Goal: Information Seeking & Learning: Learn about a topic

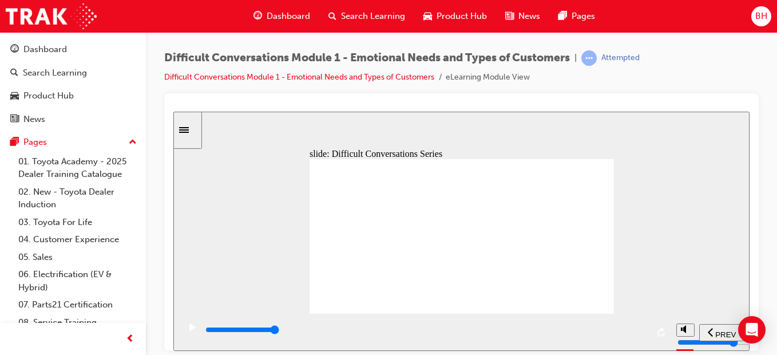
click at [759, 21] on span "BH" at bounding box center [761, 16] width 12 height 13
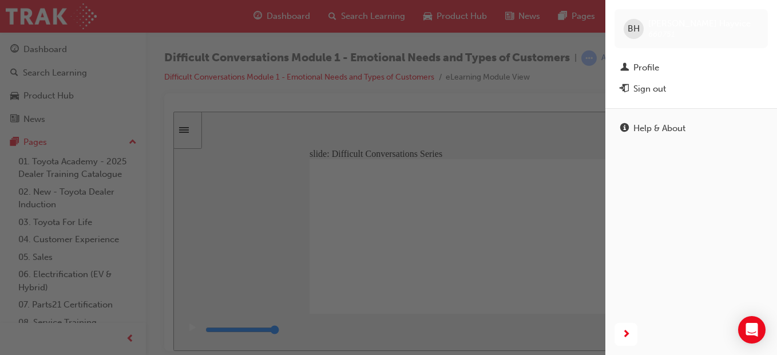
click at [634, 30] on span "BH" at bounding box center [634, 28] width 12 height 13
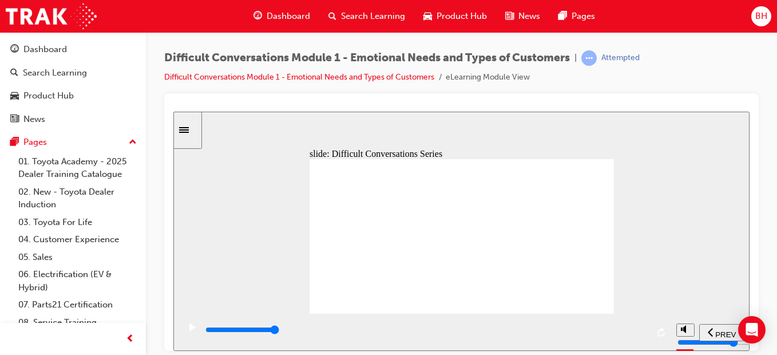
click at [767, 17] on span "BH" at bounding box center [761, 16] width 12 height 13
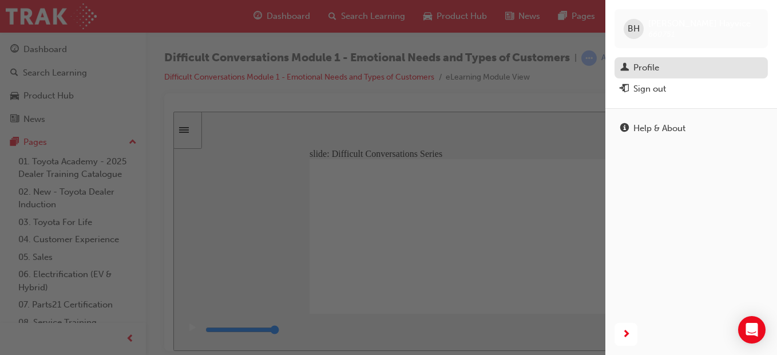
click at [667, 68] on div "Profile" at bounding box center [691, 68] width 142 height 14
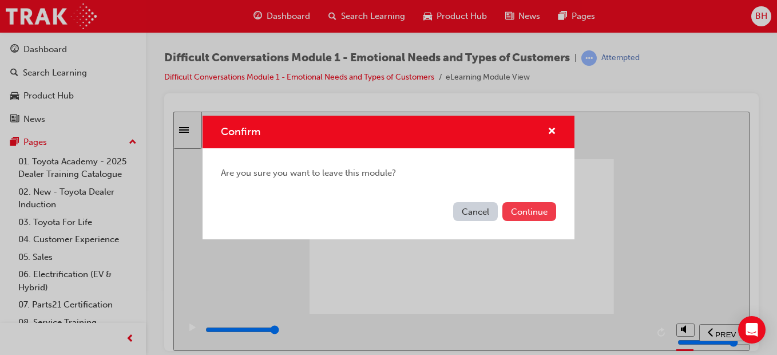
click at [529, 208] on button "Continue" at bounding box center [529, 211] width 54 height 19
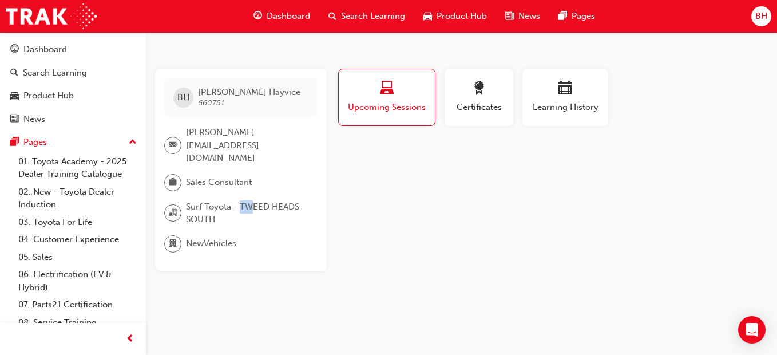
drag, startPoint x: 240, startPoint y: 193, endPoint x: 251, endPoint y: 191, distance: 11.1
click at [251, 200] on span "Surf Toyota - TWEED HEADS SOUTH" at bounding box center [247, 213] width 122 height 26
drag, startPoint x: 251, startPoint y: 191, endPoint x: 235, endPoint y: 208, distance: 23.1
click at [236, 208] on span "Surf Toyota - TWEED HEADS SOUTH" at bounding box center [247, 213] width 122 height 26
click at [173, 236] on span "department-icon" at bounding box center [173, 243] width 8 height 15
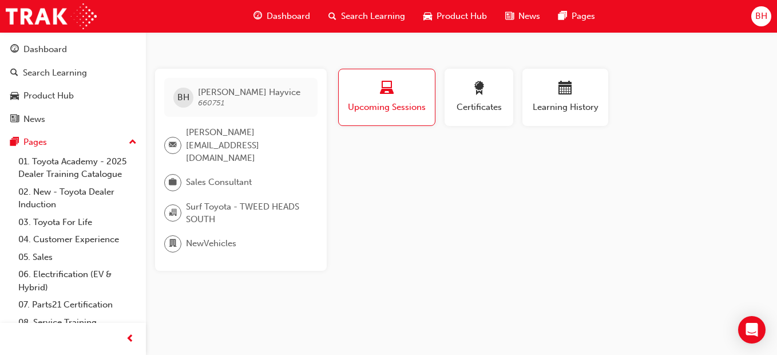
click at [210, 94] on span "Bradley Hayvice" at bounding box center [249, 92] width 102 height 10
click at [189, 89] on div "BH" at bounding box center [183, 98] width 20 height 20
click at [190, 96] on div "BH" at bounding box center [183, 98] width 20 height 20
click at [448, 114] on button "Certificates" at bounding box center [479, 97] width 69 height 57
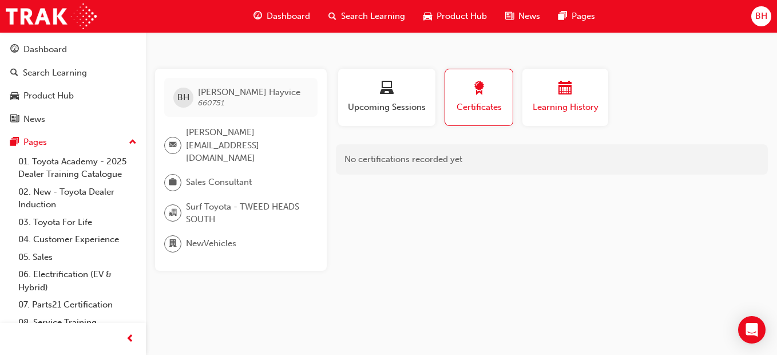
click at [595, 105] on span "Learning History" at bounding box center [565, 107] width 69 height 13
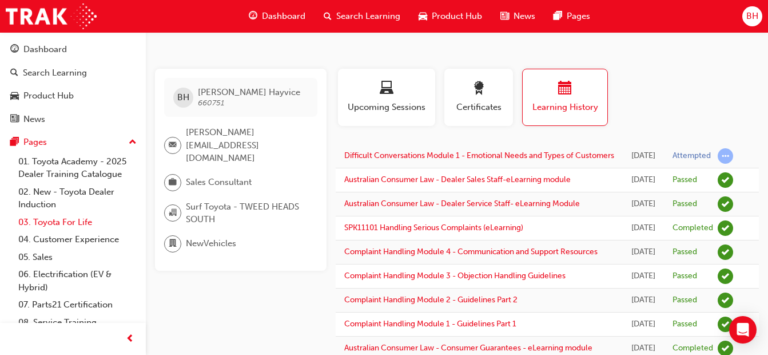
drag, startPoint x: 84, startPoint y: 217, endPoint x: 69, endPoint y: 217, distance: 14.3
click at [84, 217] on link "03. Toyota For Life" at bounding box center [78, 222] width 128 height 18
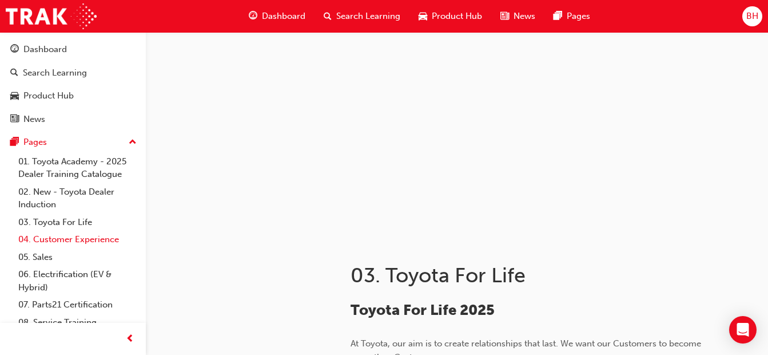
click at [76, 241] on link "04. Customer Experience" at bounding box center [78, 240] width 128 height 18
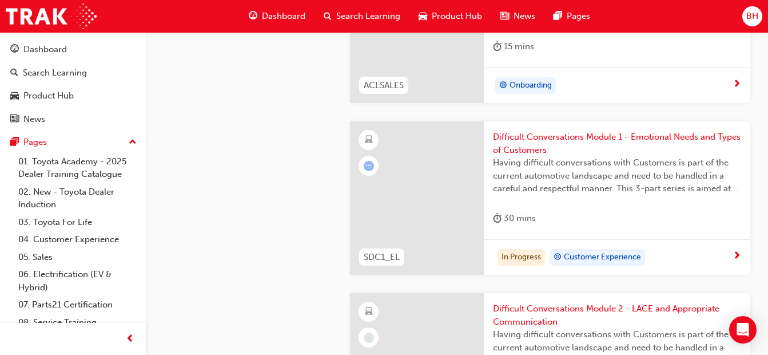
scroll to position [1717, 0]
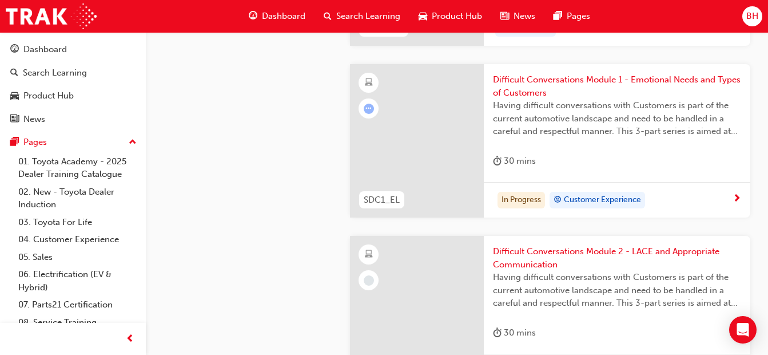
click at [546, 113] on span "Having difficult conversations with Customers is part of the current automotive…" at bounding box center [617, 118] width 248 height 39
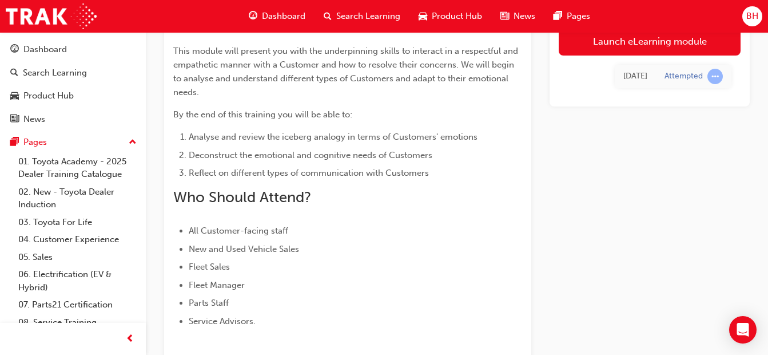
scroll to position [18, 0]
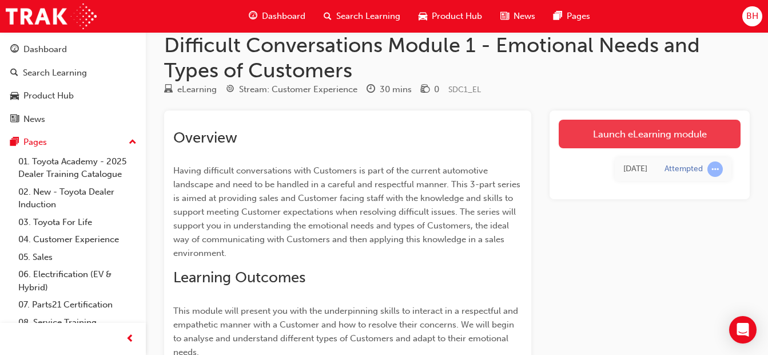
click at [620, 128] on link "Launch eLearning module" at bounding box center [650, 134] width 182 height 29
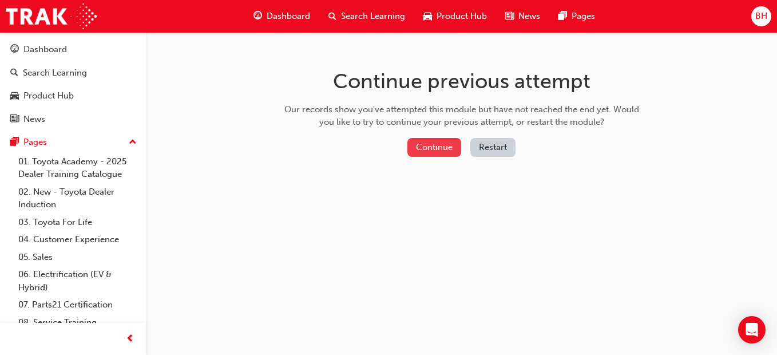
click at [450, 148] on button "Continue" at bounding box center [434, 147] width 54 height 19
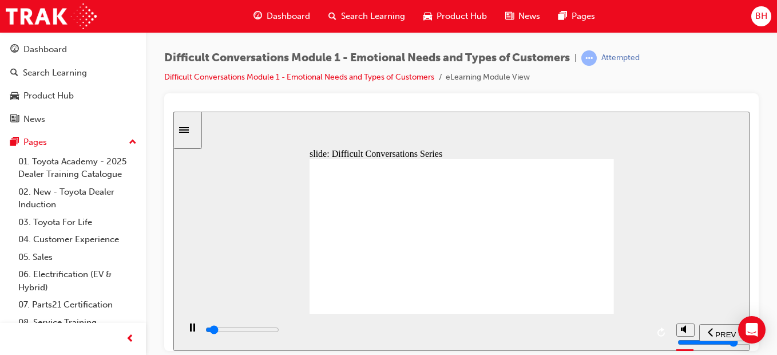
click at [676, 324] on div "misc controls" at bounding box center [684, 314] width 17 height 43
click at [680, 326] on div "misc controls" at bounding box center [684, 310] width 17 height 60
type input "11900"
type input "7"
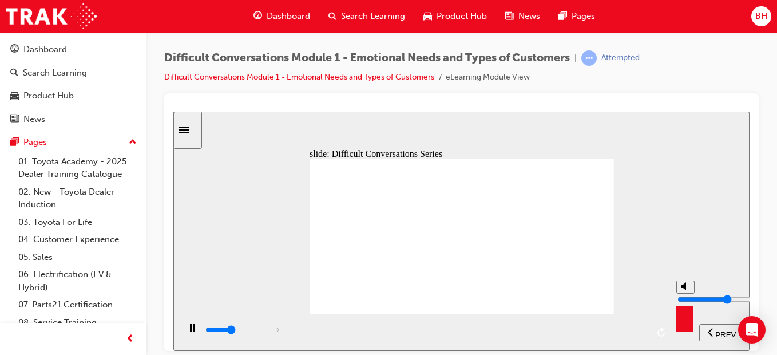
type input "11900"
type input "6"
type input "11900"
type input "5"
type input "12100"
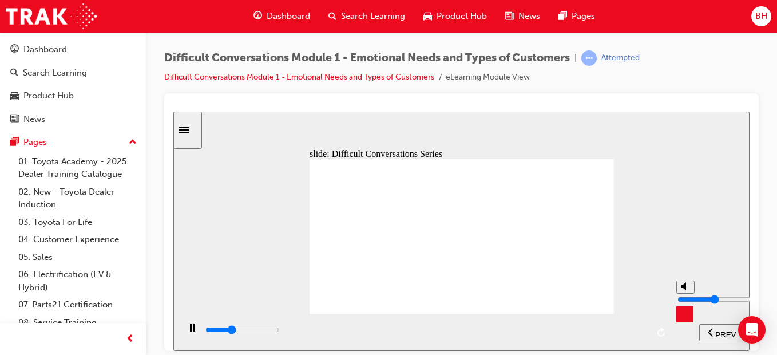
type input "4"
type input "12200"
type input "3"
type input "12200"
type input "2"
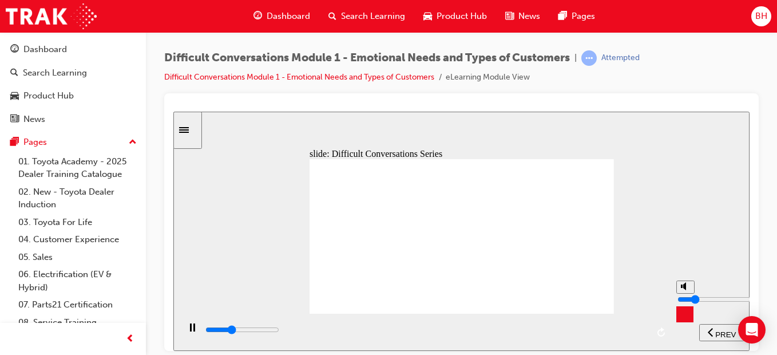
type input "12200"
type input "1"
type input "12900"
type input "2"
type input "14300"
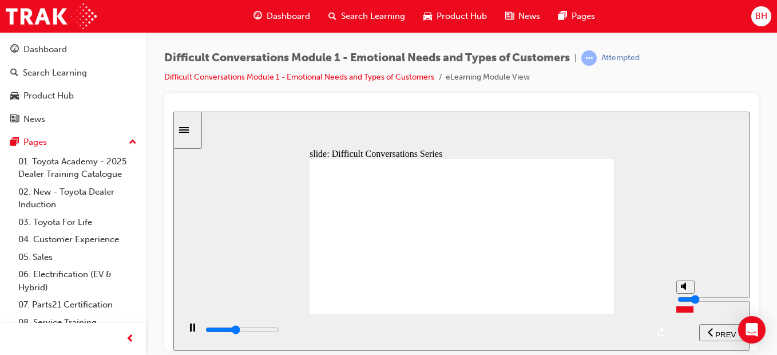
type input "3"
type input "14300"
type input "4"
type input "14600"
type input "5"
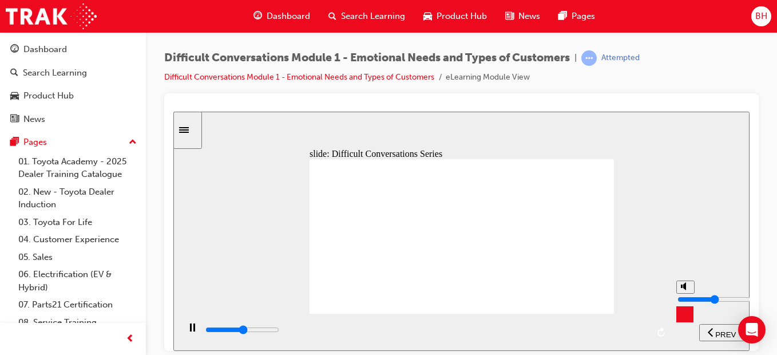
type input "18700"
drag, startPoint x: 685, startPoint y: 286, endPoint x: 686, endPoint y: 298, distance: 12.1
type input "5"
click at [686, 298] on input "volume" at bounding box center [714, 298] width 74 height 9
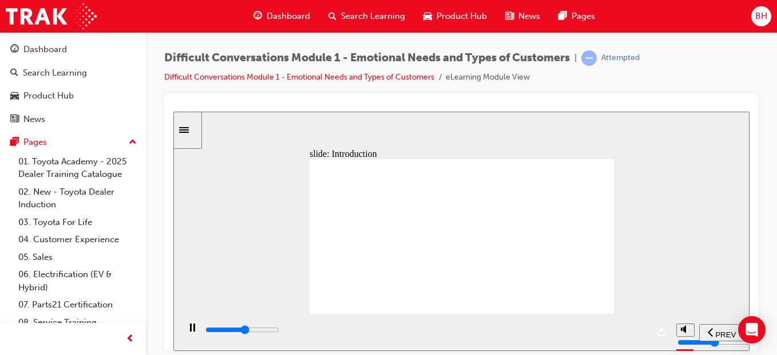
drag, startPoint x: 647, startPoint y: 329, endPoint x: 660, endPoint y: 326, distance: 13.5
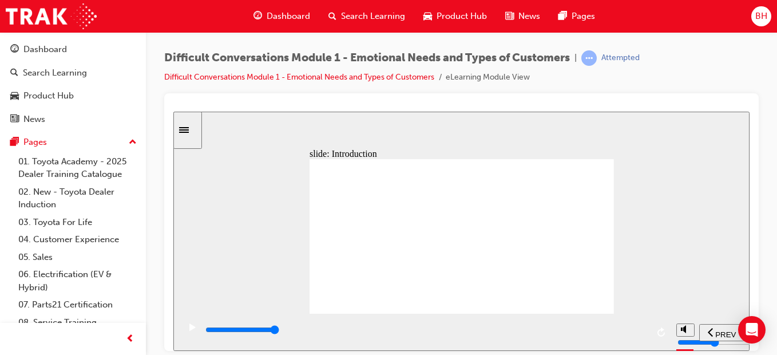
click at [660, 326] on div "playback controls" at bounding box center [425, 331] width 492 height 37
click at [648, 333] on div "playback controls" at bounding box center [425, 331] width 492 height 37
click at [645, 333] on div "playback controls" at bounding box center [425, 329] width 443 height 13
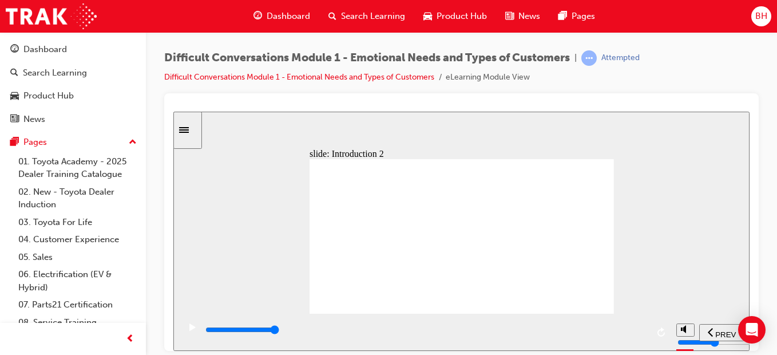
click at [633, 332] on div "playback controls" at bounding box center [425, 329] width 443 height 13
click at [641, 330] on div "playback controls" at bounding box center [425, 329] width 443 height 13
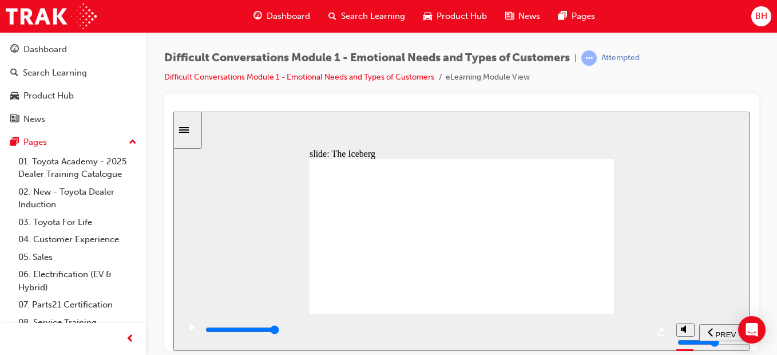
click at [279, 332] on input "slide progress" at bounding box center [242, 328] width 74 height 9
click at [192, 331] on div "play/pause" at bounding box center [192, 332] width 19 height 19
click at [279, 332] on input "slide progress" at bounding box center [242, 328] width 74 height 9
click at [193, 328] on div "play/pause" at bounding box center [192, 332] width 19 height 19
drag, startPoint x: 397, startPoint y: 330, endPoint x: 779, endPoint y: 322, distance: 381.7
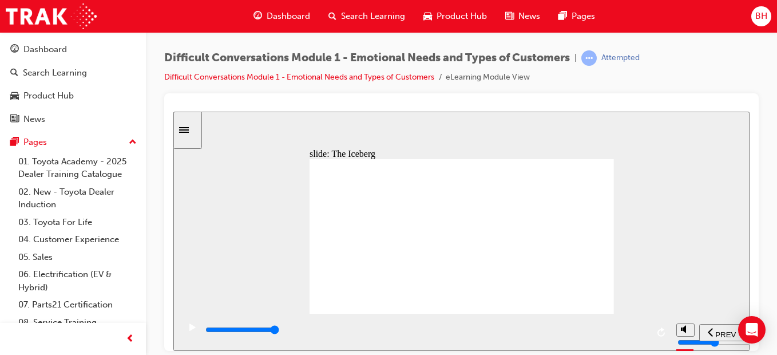
click at [750, 322] on html "slide: The Iceberg The Iceberg Continue quotation mark icon 2 It’s like Ernest …" at bounding box center [461, 230] width 576 height 239
click at [184, 331] on div "play/pause" at bounding box center [192, 332] width 19 height 19
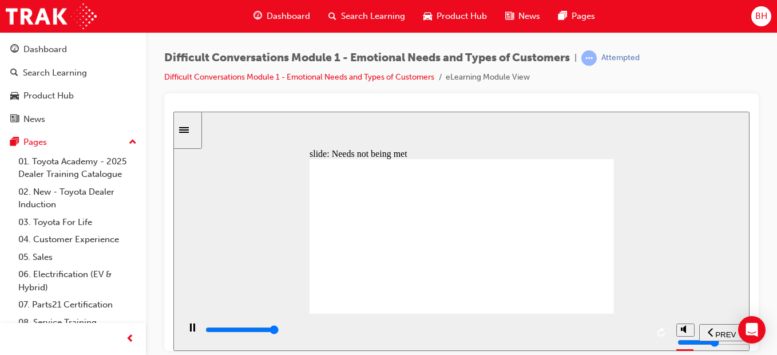
click at [644, 334] on div "playback controls" at bounding box center [425, 329] width 443 height 13
click at [279, 332] on input "slide progress" at bounding box center [242, 328] width 74 height 9
click at [190, 330] on icon "play/pause" at bounding box center [192, 326] width 6 height 7
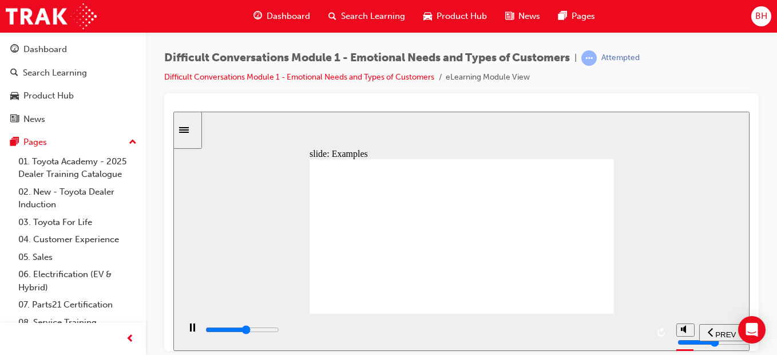
click at [635, 334] on div "playback controls" at bounding box center [425, 329] width 443 height 13
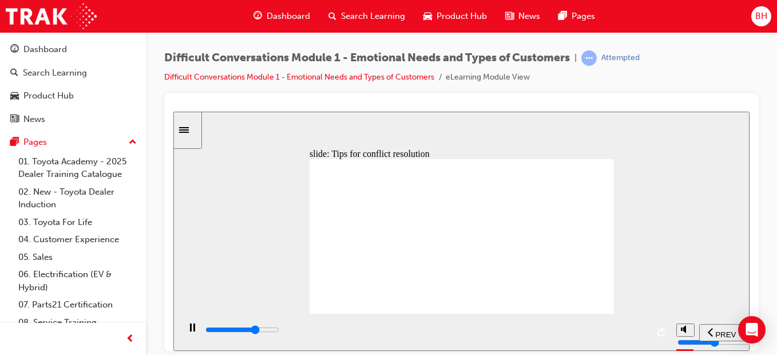
click at [279, 331] on input "slide progress" at bounding box center [242, 328] width 74 height 9
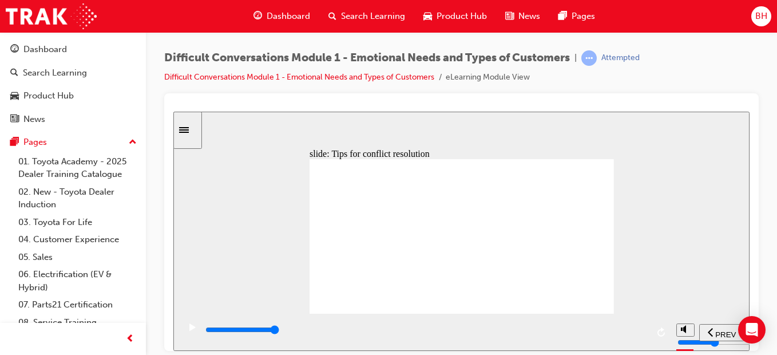
click at [637, 334] on div "playback controls" at bounding box center [425, 329] width 443 height 13
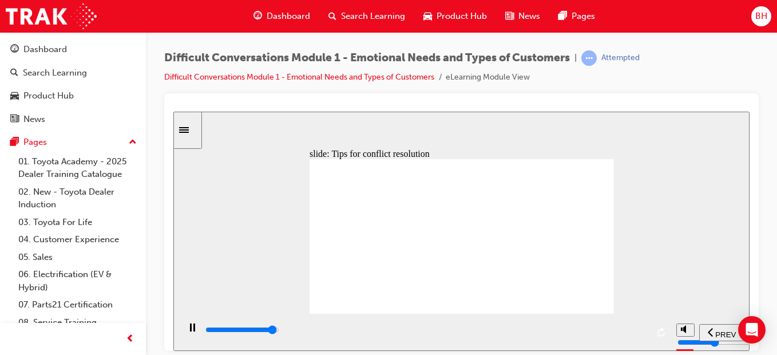
click at [632, 328] on div "playback controls" at bounding box center [425, 329] width 443 height 13
click at [637, 335] on div "playback controls" at bounding box center [425, 329] width 443 height 13
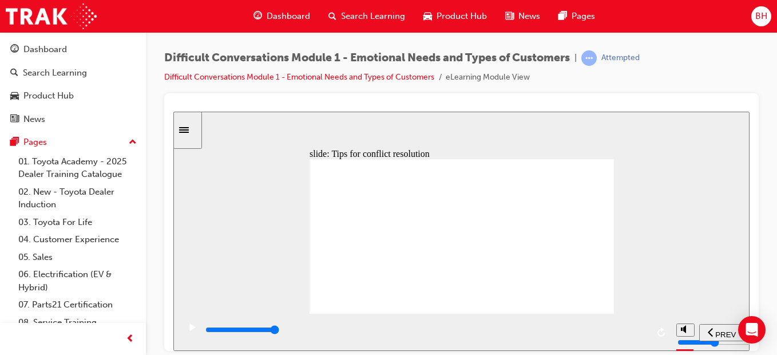
click at [631, 333] on div "playback controls" at bounding box center [425, 329] width 443 height 13
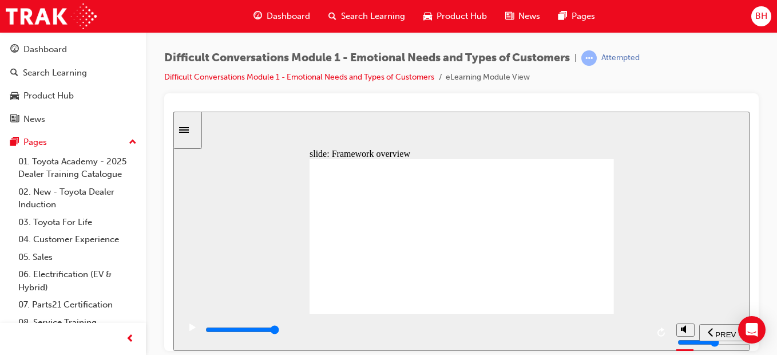
click at [635, 333] on div "playback controls" at bounding box center [425, 329] width 443 height 13
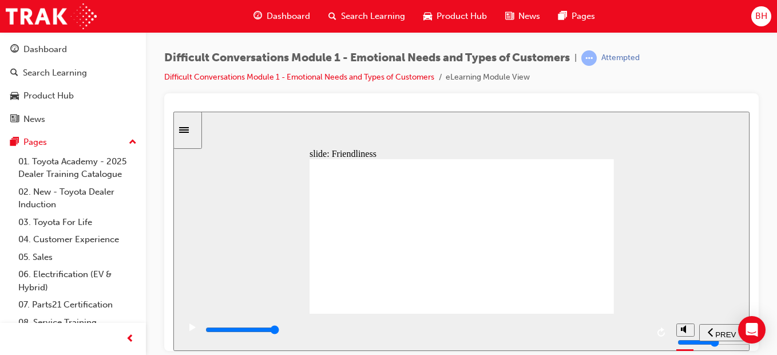
click at [279, 331] on input "slide progress" at bounding box center [242, 328] width 74 height 9
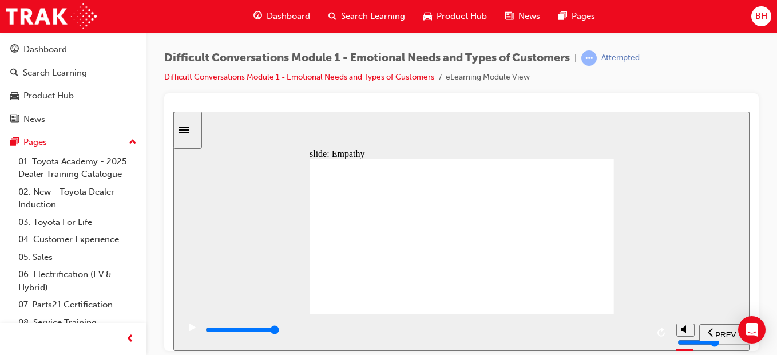
click at [636, 332] on div "playback controls" at bounding box center [425, 329] width 443 height 13
click at [629, 329] on div "playback controls" at bounding box center [425, 329] width 443 height 13
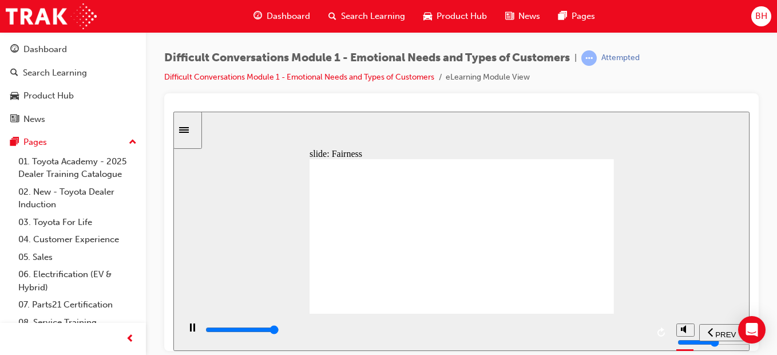
click at [632, 332] on div "playback controls" at bounding box center [425, 329] width 443 height 13
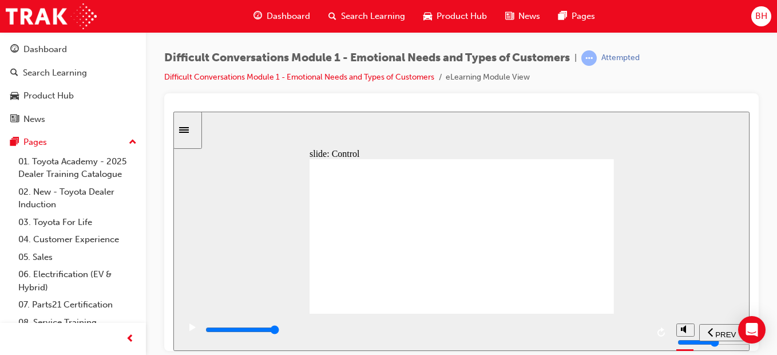
click at [638, 330] on div "playback controls" at bounding box center [425, 329] width 443 height 13
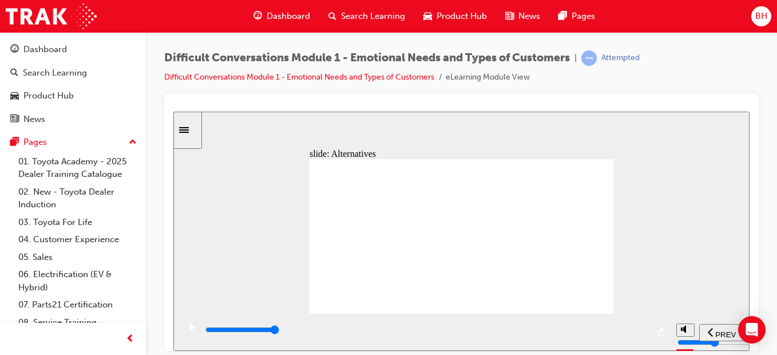
click at [623, 328] on div "playback controls" at bounding box center [425, 329] width 443 height 13
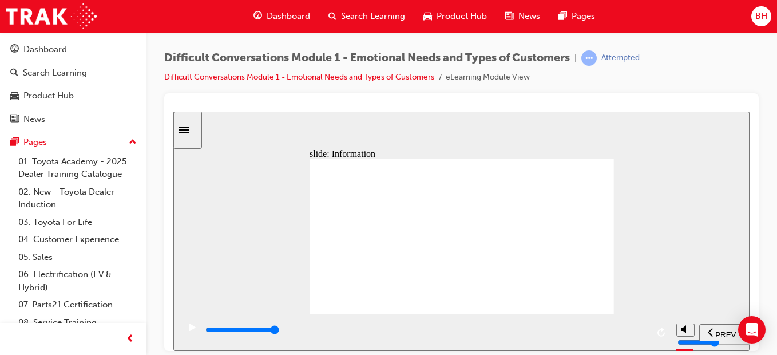
drag, startPoint x: 461, startPoint y: 220, endPoint x: 479, endPoint y: 219, distance: 18.3
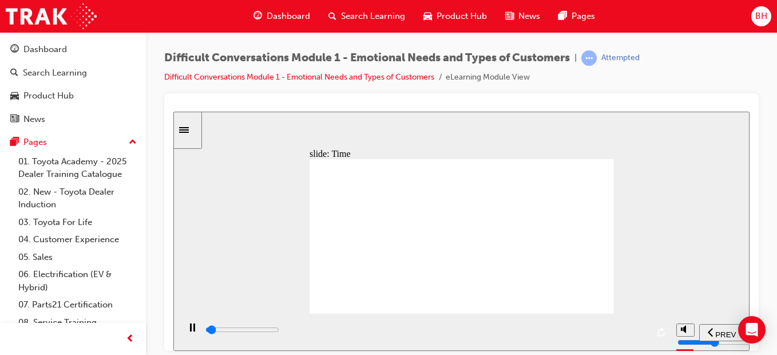
drag, startPoint x: 482, startPoint y: 219, endPoint x: 493, endPoint y: 222, distance: 10.7
click at [279, 332] on input "slide progress" at bounding box center [242, 328] width 74 height 9
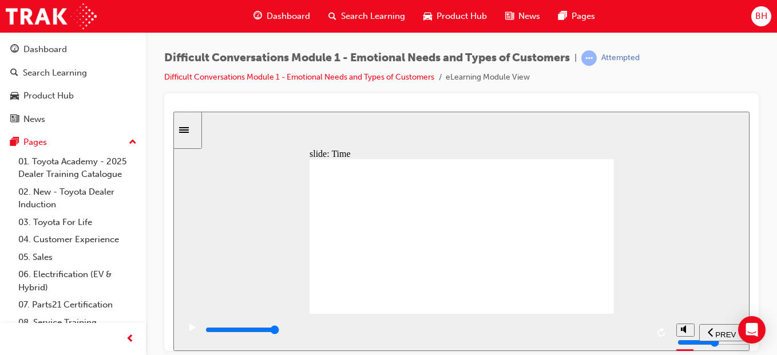
click at [645, 330] on div "playback controls" at bounding box center [425, 329] width 443 height 13
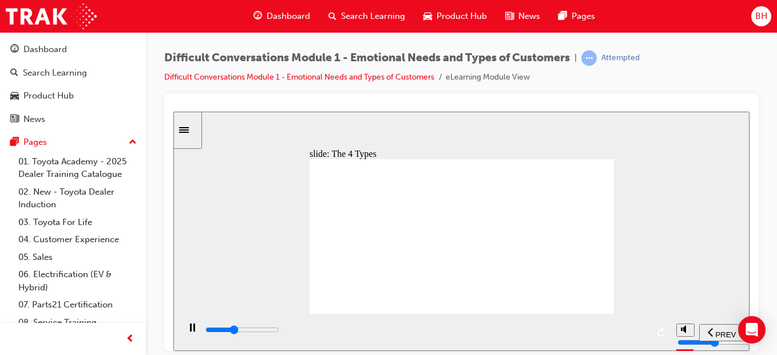
click at [639, 328] on div "playback controls" at bounding box center [425, 329] width 443 height 13
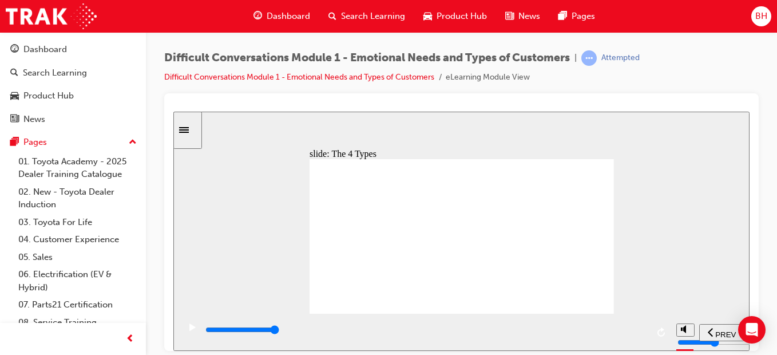
drag, startPoint x: 569, startPoint y: 234, endPoint x: 463, endPoint y: 229, distance: 105.4
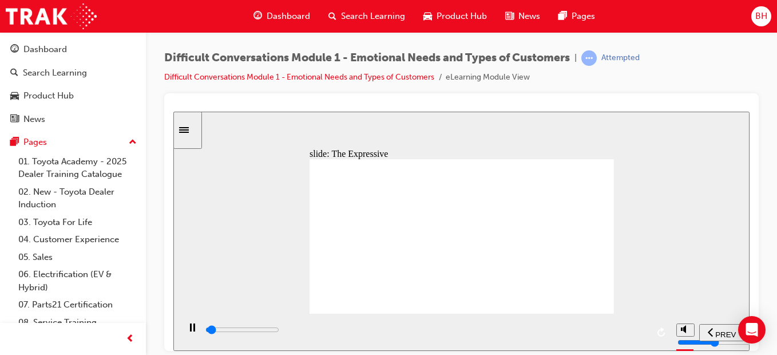
click at [279, 331] on input "slide progress" at bounding box center [242, 328] width 74 height 9
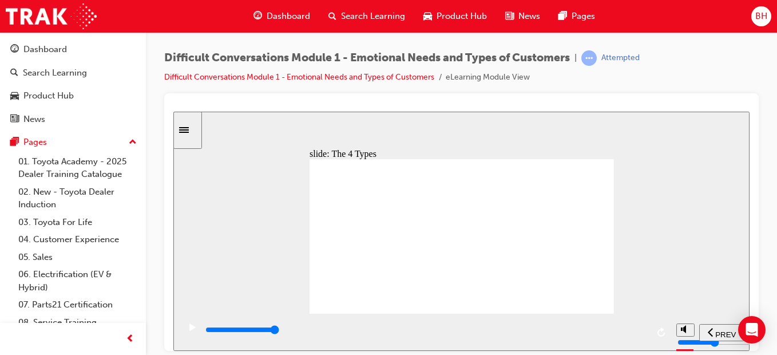
click at [623, 332] on div "playback controls" at bounding box center [425, 329] width 443 height 13
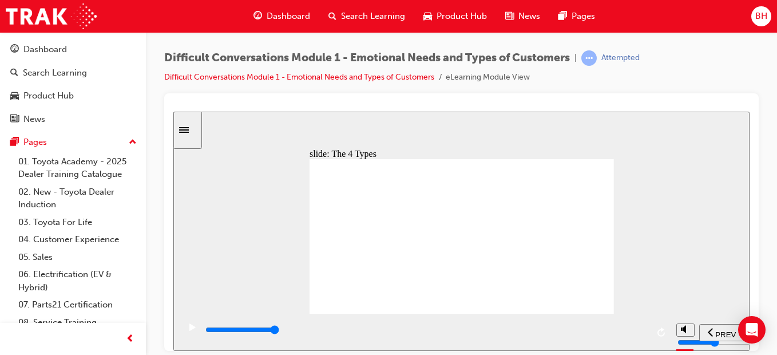
click at [637, 328] on div "playback controls" at bounding box center [425, 329] width 443 height 13
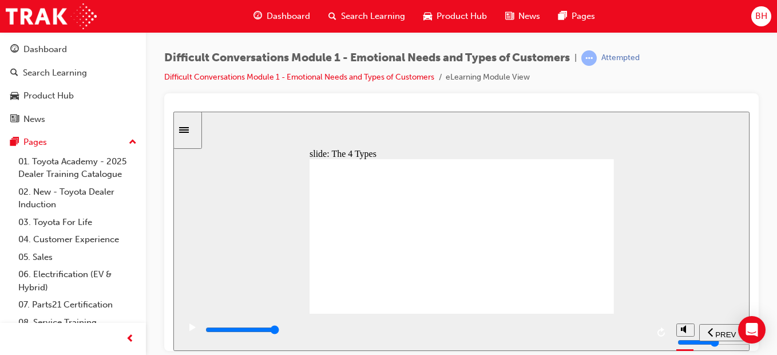
click at [641, 335] on div "playback controls" at bounding box center [425, 329] width 443 height 13
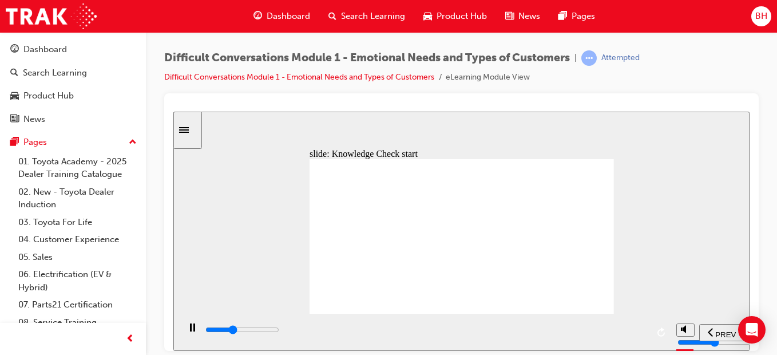
click at [640, 334] on div "playback controls" at bounding box center [425, 329] width 443 height 13
type input "11600"
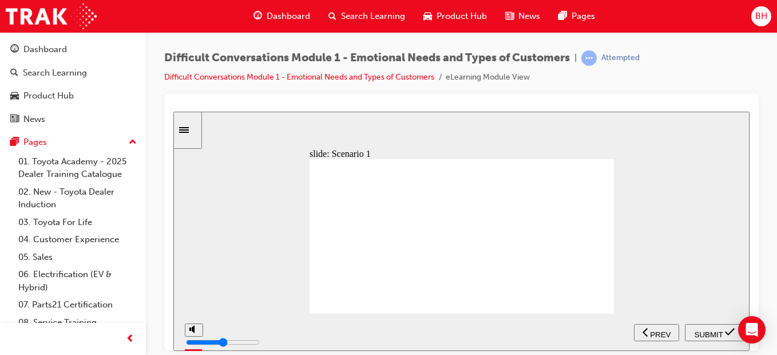
radio input "true"
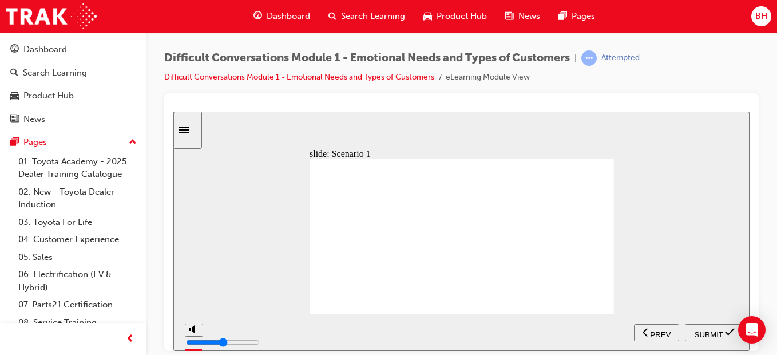
radio input "false"
radio input "true"
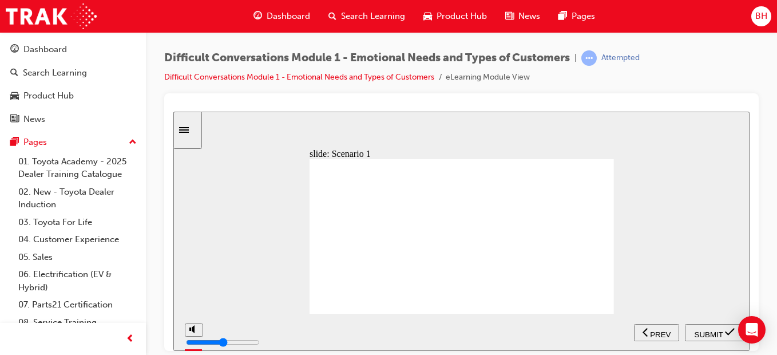
click at [698, 337] on div "SUBMIT" at bounding box center [714, 332] width 50 height 12
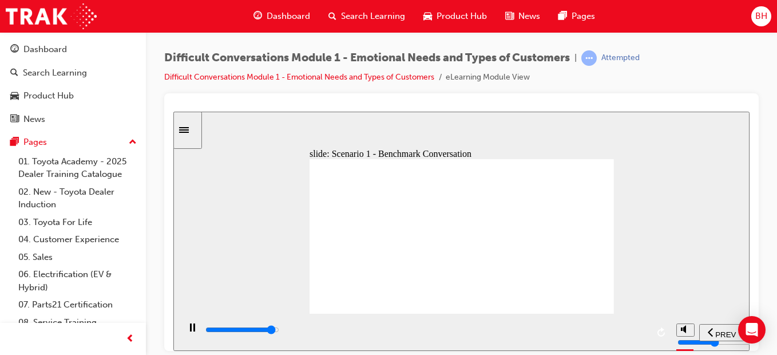
click at [279, 330] on input "slide progress" at bounding box center [242, 328] width 74 height 9
click at [626, 333] on div "playback controls" at bounding box center [425, 329] width 443 height 13
type input "41500"
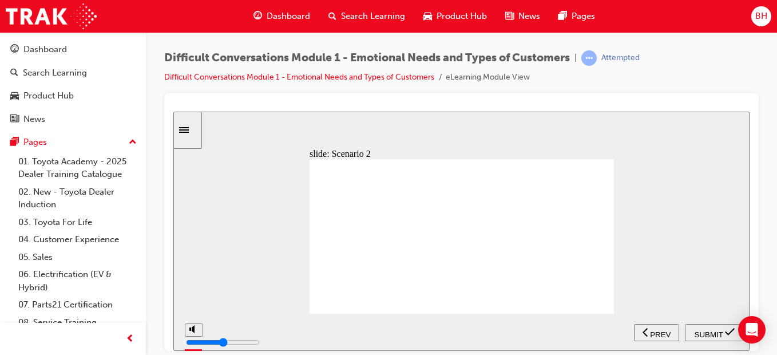
radio input "true"
click at [707, 330] on span "SUBMIT" at bounding box center [709, 334] width 29 height 9
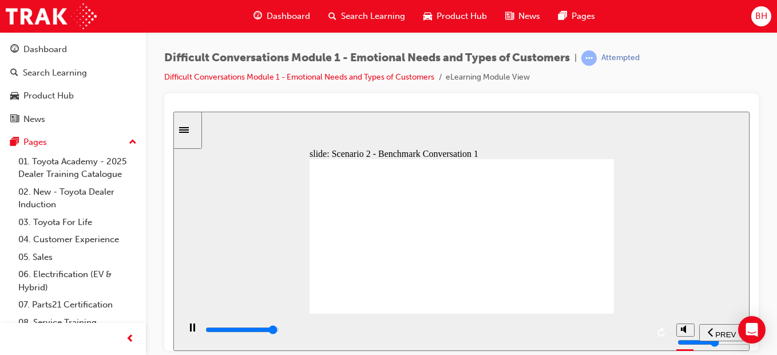
click at [279, 331] on input "slide progress" at bounding box center [242, 328] width 74 height 9
click at [620, 333] on div "playback controls" at bounding box center [425, 329] width 443 height 13
click at [639, 332] on div "playback controls" at bounding box center [425, 329] width 443 height 13
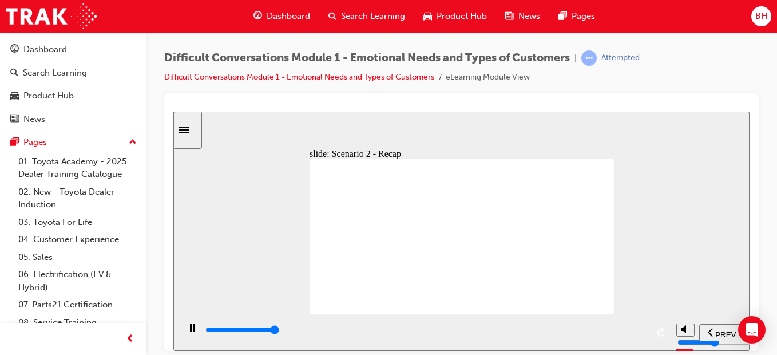
type input "56000"
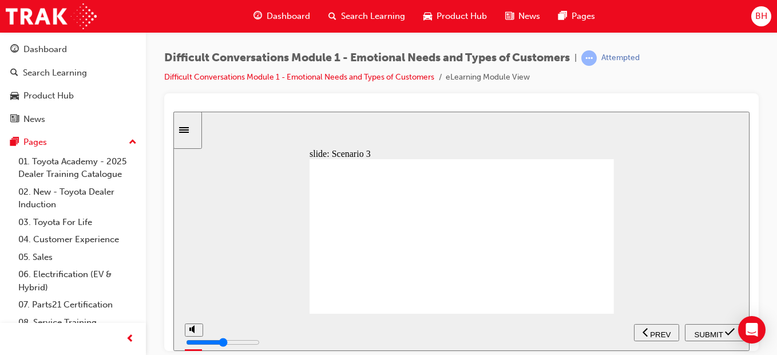
radio input "true"
click at [717, 326] on div "SUBMIT" at bounding box center [714, 332] width 50 height 12
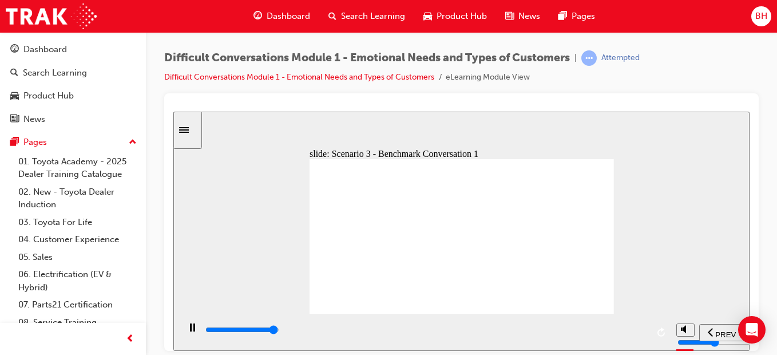
click at [641, 328] on div "playback controls" at bounding box center [425, 329] width 443 height 13
type input "42500"
click at [716, 332] on span "PREV" at bounding box center [725, 334] width 21 height 9
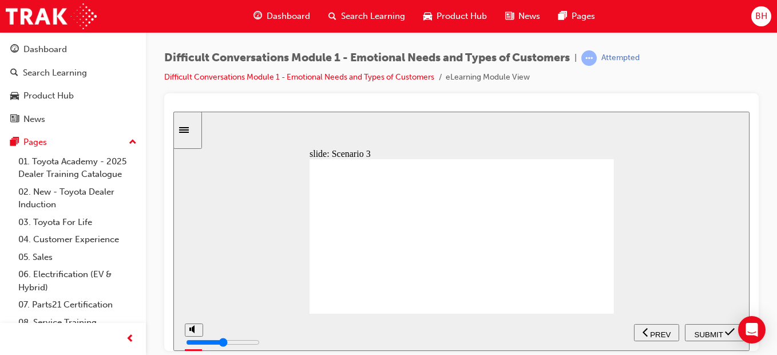
radio input "true"
click at [704, 330] on span "SUBMIT" at bounding box center [709, 334] width 29 height 9
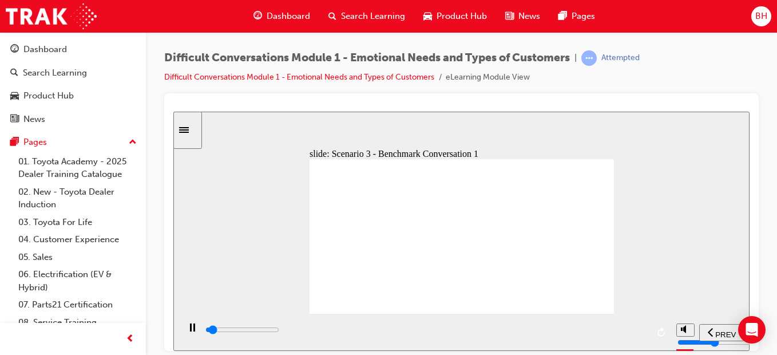
type input "1700"
drag, startPoint x: 712, startPoint y: 330, endPoint x: 688, endPoint y: 331, distance: 24.1
click at [712, 330] on icon "previous" at bounding box center [711, 331] width 6 height 10
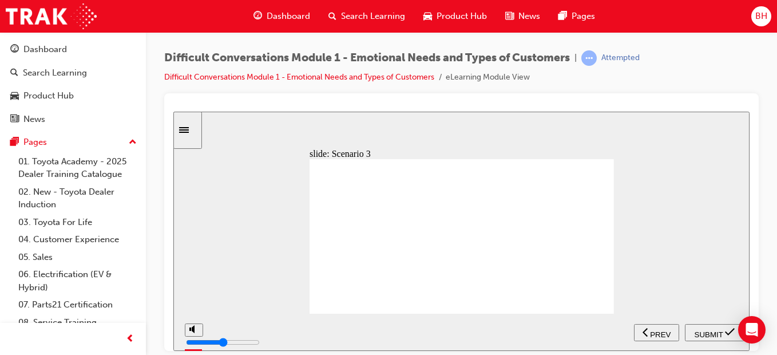
radio input "true"
click at [696, 330] on span "SUBMIT" at bounding box center [709, 334] width 29 height 9
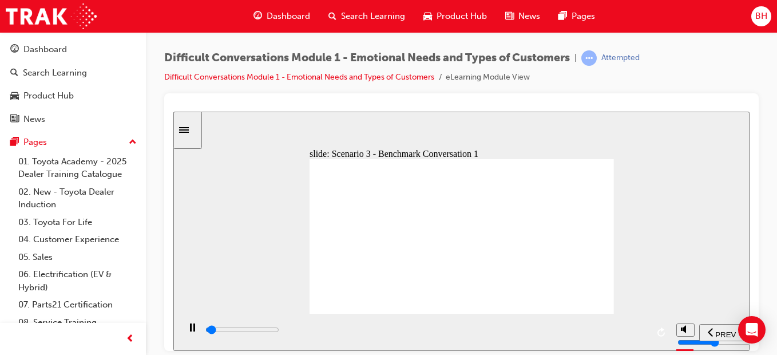
type input "1300"
click at [727, 331] on span "PREV" at bounding box center [725, 334] width 21 height 9
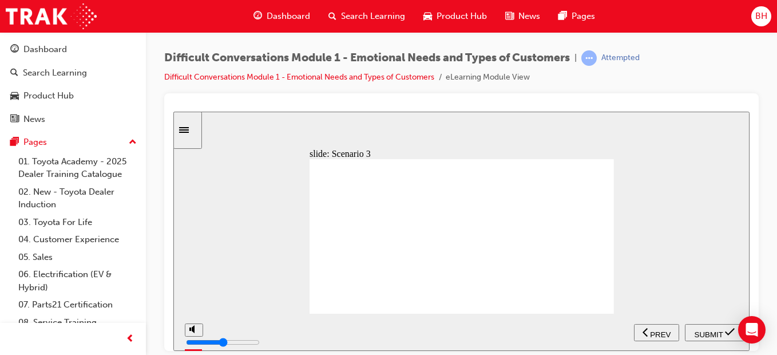
radio input "true"
click at [710, 330] on span "SUBMIT" at bounding box center [709, 334] width 29 height 9
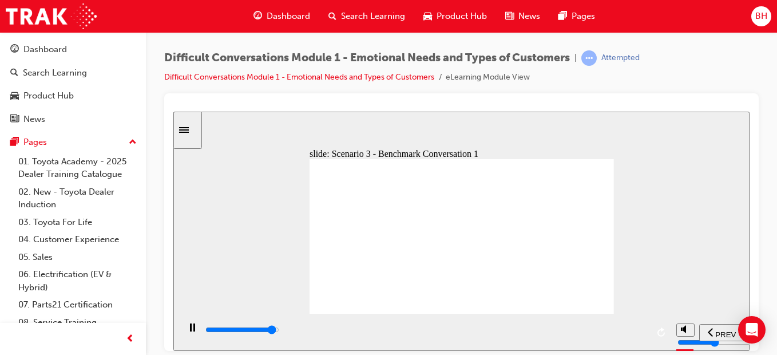
click at [279, 331] on input "slide progress" at bounding box center [242, 328] width 74 height 9
click at [634, 327] on div "playback controls" at bounding box center [425, 329] width 443 height 13
click at [279, 331] on input "slide progress" at bounding box center [242, 328] width 74 height 9
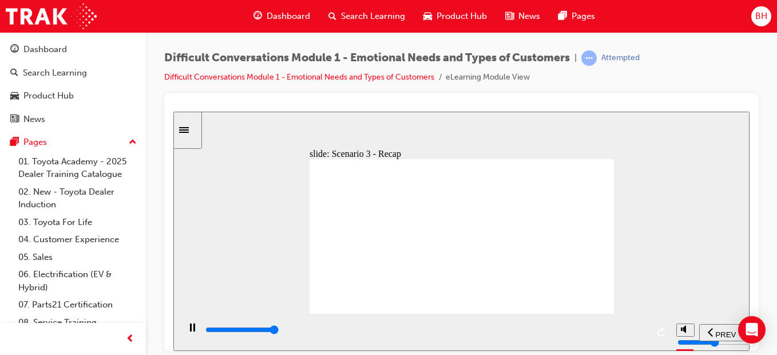
type input "43800"
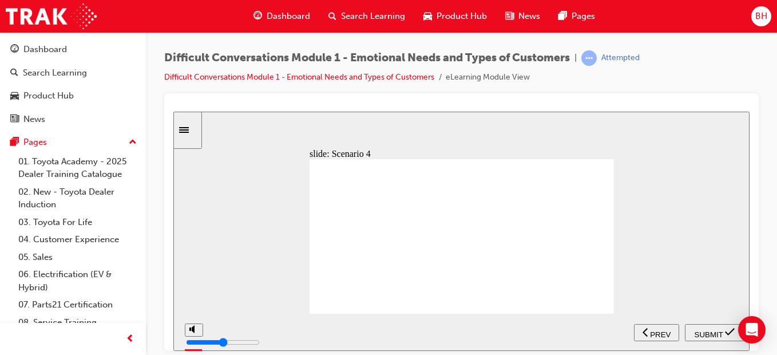
radio input "true"
click at [720, 336] on div "SUBMIT" at bounding box center [714, 332] width 50 height 12
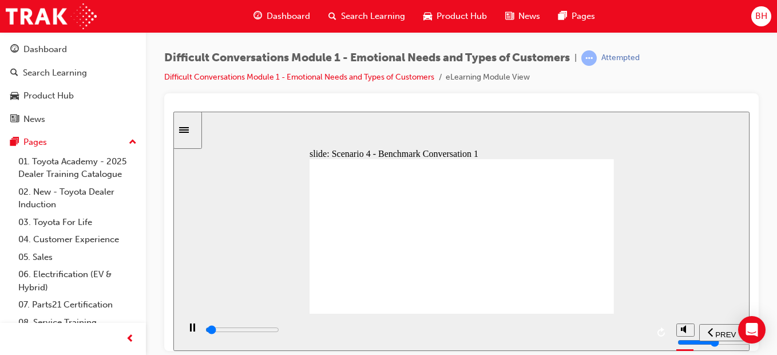
click at [652, 332] on div "playback controls" at bounding box center [425, 331] width 492 height 37
click at [279, 331] on input "slide progress" at bounding box center [242, 328] width 74 height 9
click at [279, 330] on input "slide progress" at bounding box center [242, 328] width 74 height 9
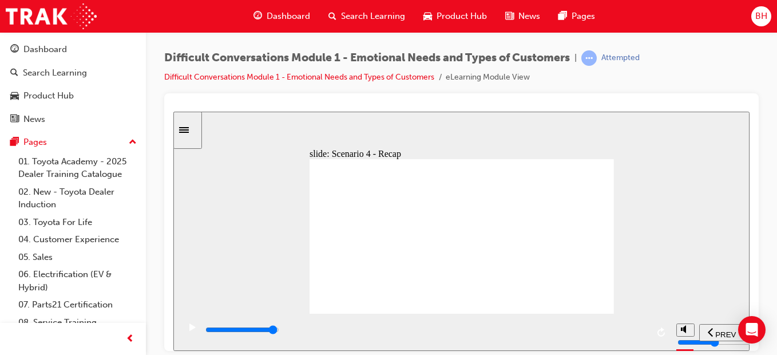
click at [279, 331] on input "slide progress" at bounding box center [242, 328] width 74 height 9
click at [279, 330] on input "slide progress" at bounding box center [242, 328] width 74 height 9
click at [643, 332] on div "playback controls" at bounding box center [425, 329] width 443 height 13
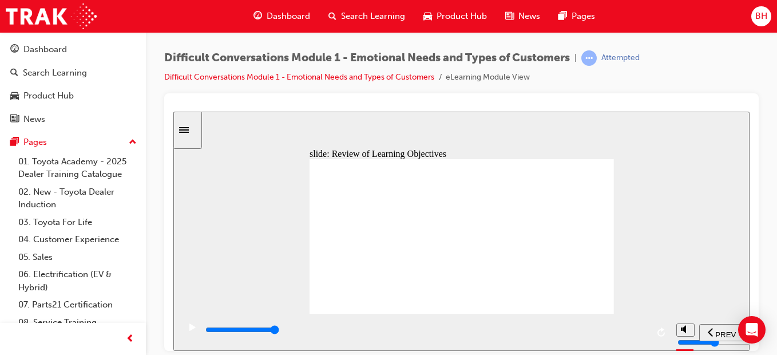
click at [279, 330] on input "slide progress" at bounding box center [242, 328] width 74 height 9
type input "9900"
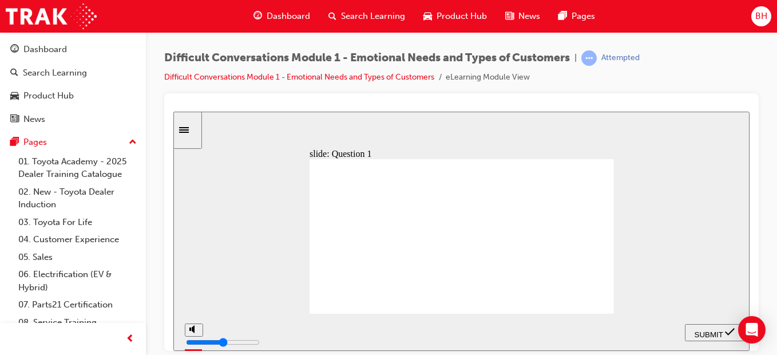
drag, startPoint x: 582, startPoint y: 204, endPoint x: 475, endPoint y: 277, distance: 130.1
drag, startPoint x: 581, startPoint y: 222, endPoint x: 490, endPoint y: 232, distance: 91.6
drag, startPoint x: 592, startPoint y: 178, endPoint x: 496, endPoint y: 283, distance: 142.1
drag, startPoint x: 588, startPoint y: 191, endPoint x: 468, endPoint y: 278, distance: 148.3
drag, startPoint x: 582, startPoint y: 235, endPoint x: 501, endPoint y: 274, distance: 90.6
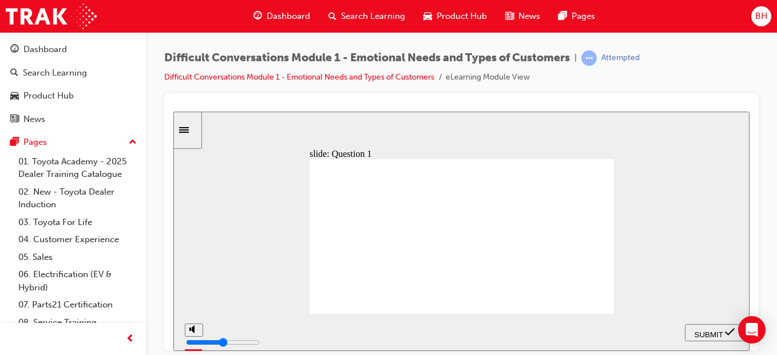
drag, startPoint x: 585, startPoint y: 253, endPoint x: 590, endPoint y: 242, distance: 12.5
drag, startPoint x: 589, startPoint y: 288, endPoint x: 455, endPoint y: 284, distance: 133.4
drag, startPoint x: 590, startPoint y: 302, endPoint x: 437, endPoint y: 239, distance: 165.8
drag, startPoint x: 589, startPoint y: 256, endPoint x: 477, endPoint y: 290, distance: 117.1
drag, startPoint x: 563, startPoint y: 273, endPoint x: 451, endPoint y: 297, distance: 114.7
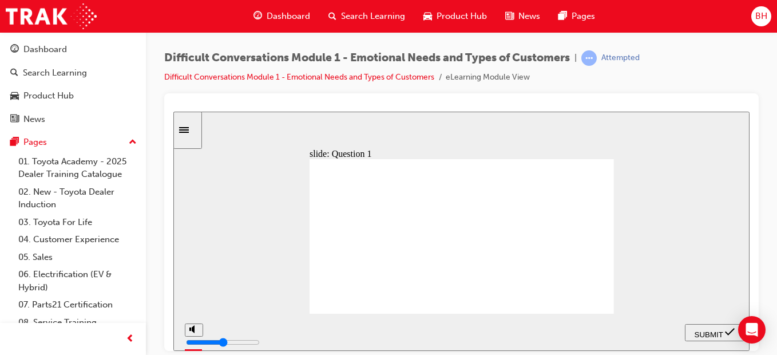
click at [703, 323] on button "SUBMIT" at bounding box center [715, 331] width 60 height 17
checkbox input "true"
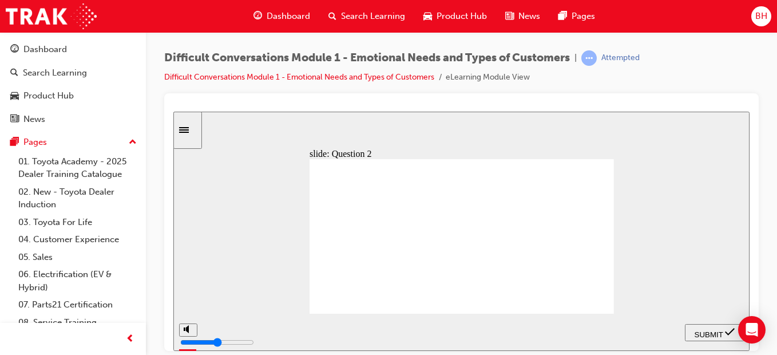
checkbox input "true"
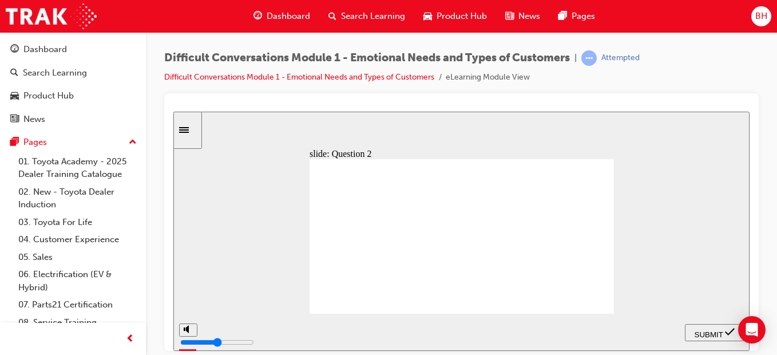
click at [715, 332] on span "SUBMIT" at bounding box center [709, 334] width 29 height 9
checkbox input "false"
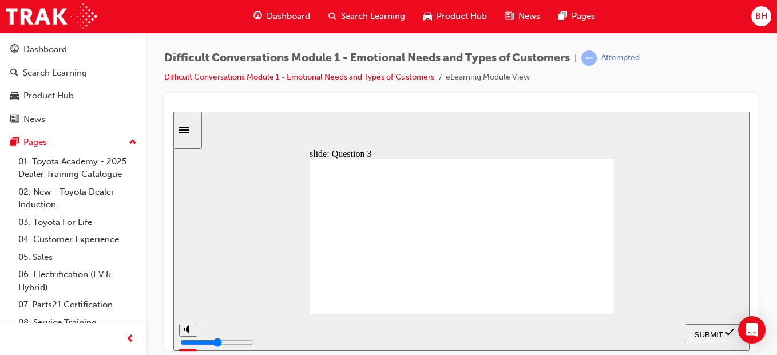
checkbox input "true"
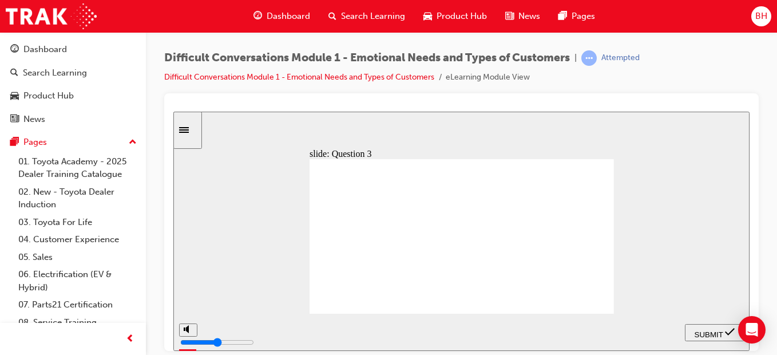
checkbox input "true"
click at [710, 330] on span "SUBMIT" at bounding box center [709, 334] width 29 height 9
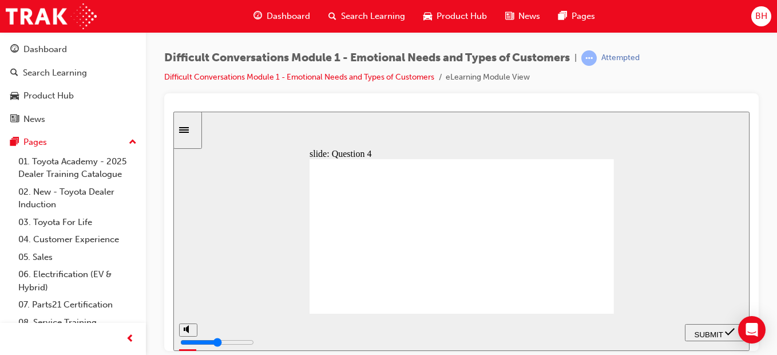
checkbox input "true"
click at [727, 330] on icon "submit" at bounding box center [730, 331] width 10 height 10
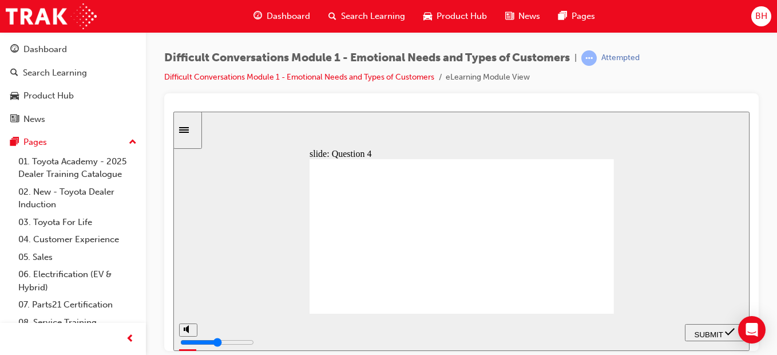
click at [189, 132] on icon "Sidebar Toggle" at bounding box center [184, 129] width 10 height 6
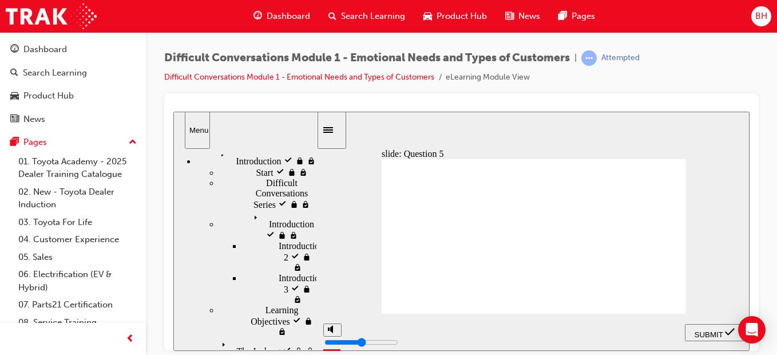
scroll to position [21, 0]
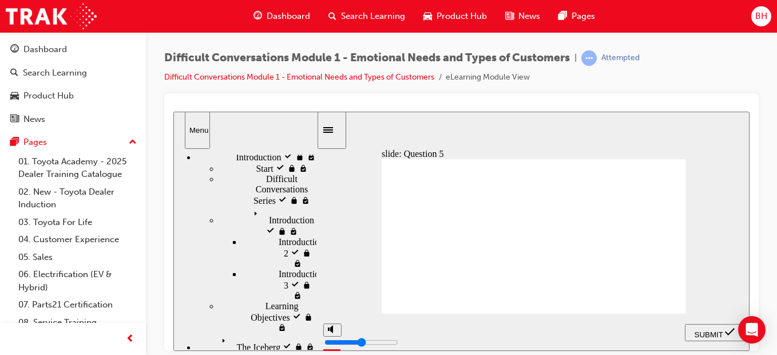
click at [332, 131] on icon "Sidebar Toggle" at bounding box center [328, 129] width 10 height 6
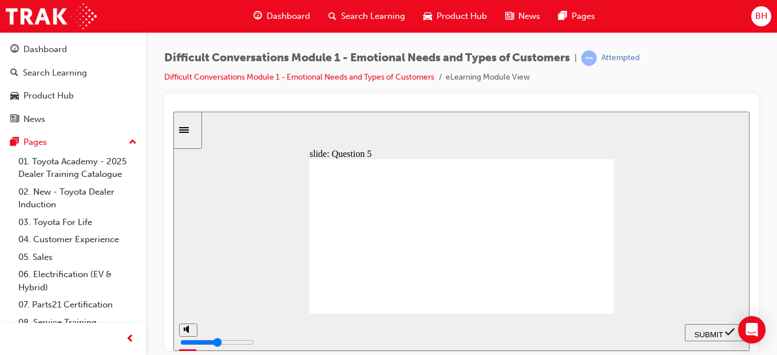
checkbox input "true"
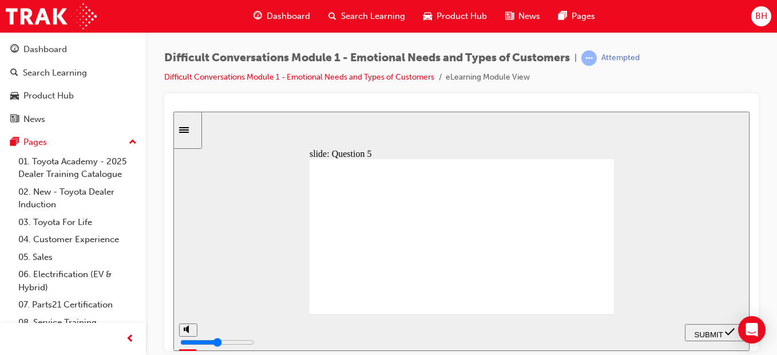
checkbox input "true"
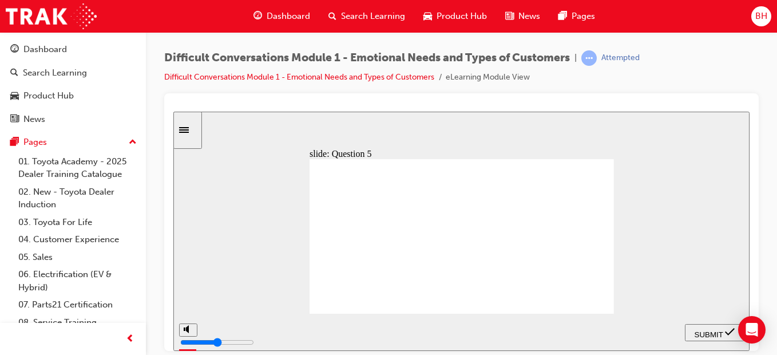
click at [701, 332] on span "SUBMIT" at bounding box center [709, 334] width 29 height 9
checkbox input "true"
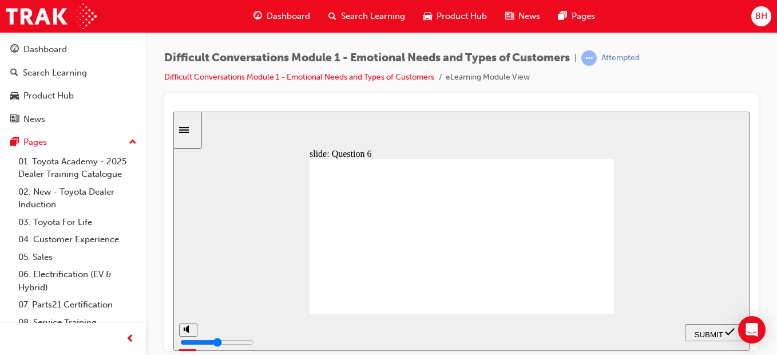
checkbox input "true"
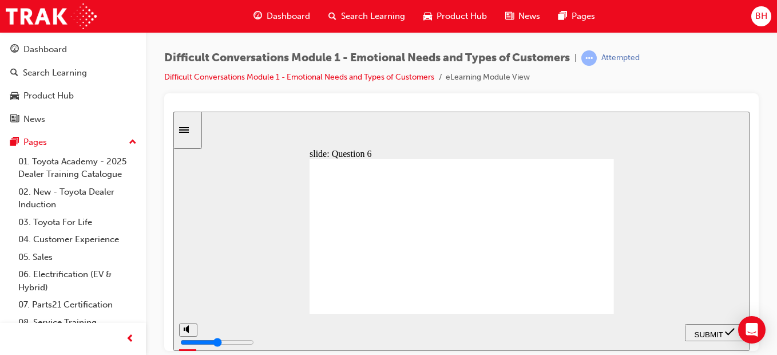
checkbox input "true"
click at [703, 330] on span "SUBMIT" at bounding box center [709, 334] width 29 height 9
checkbox input "true"
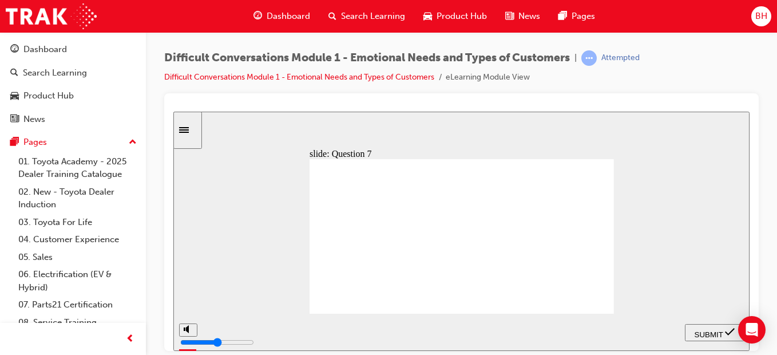
checkbox input "true"
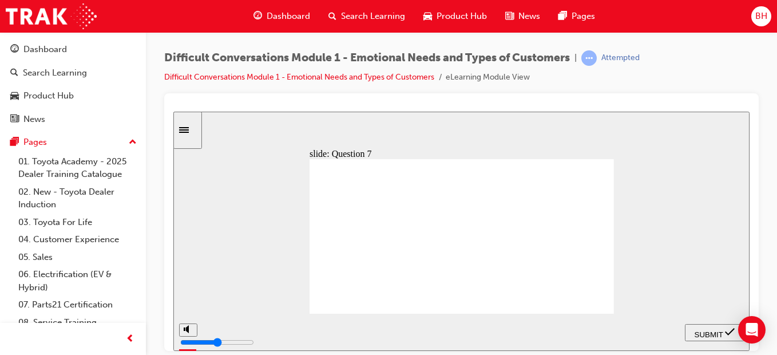
click at [720, 330] on span "SUBMIT" at bounding box center [709, 334] width 29 height 9
checkbox input "true"
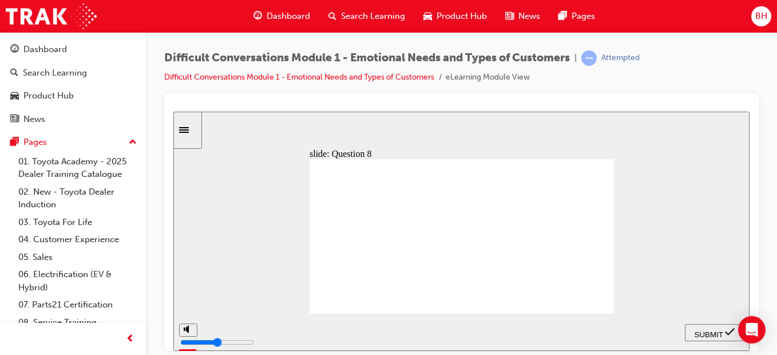
checkbox input "true"
drag, startPoint x: 420, startPoint y: 284, endPoint x: 409, endPoint y: 284, distance: 11.5
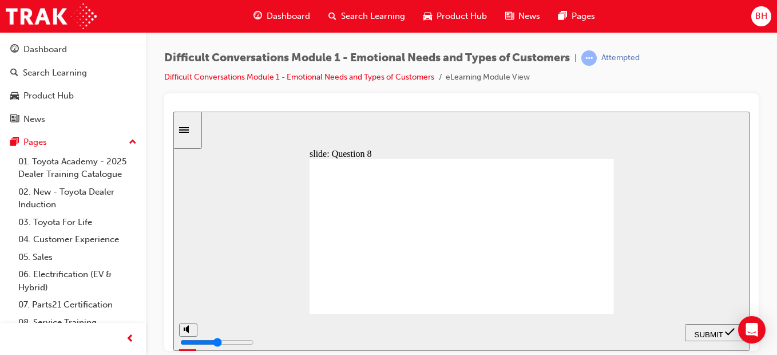
checkbox input "true"
click at [701, 330] on span "SUBMIT" at bounding box center [709, 334] width 29 height 9
radio input "true"
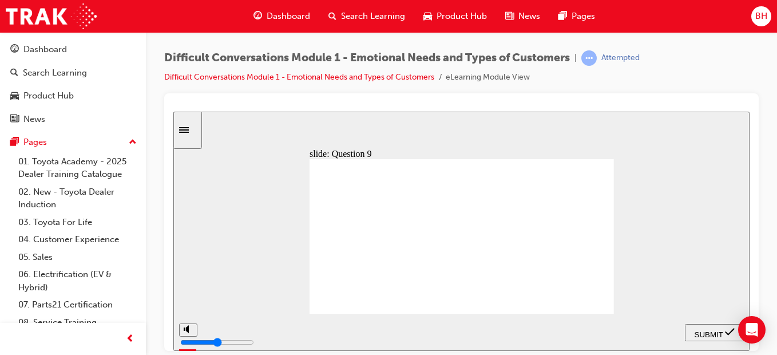
click at [705, 335] on span "SUBMIT" at bounding box center [709, 334] width 29 height 9
radio input "true"
click at [700, 331] on span "SUBMIT" at bounding box center [709, 334] width 29 height 9
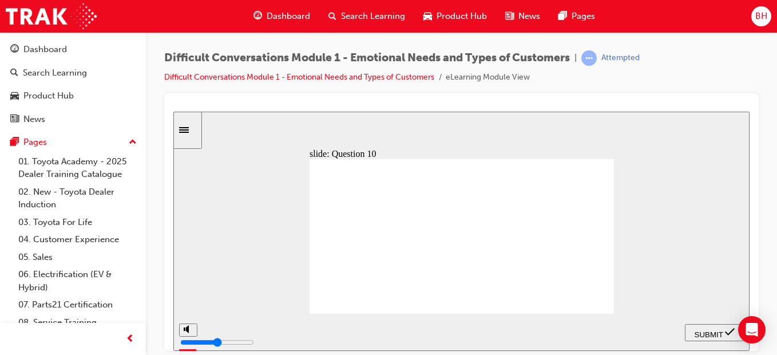
radio input "true"
drag, startPoint x: 708, startPoint y: 330, endPoint x: 708, endPoint y: 323, distance: 6.9
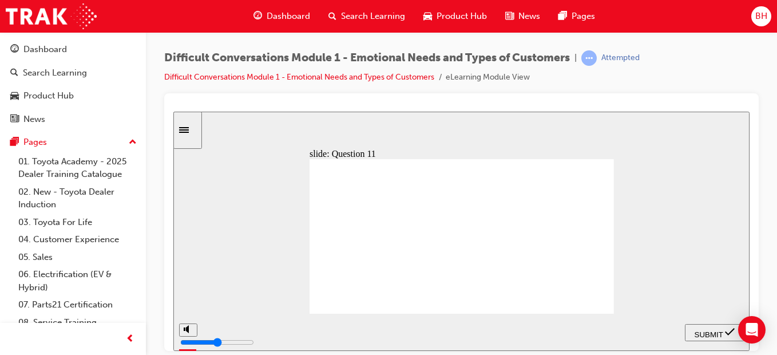
click at [708, 326] on div "SUBMIT" at bounding box center [714, 332] width 50 height 12
radio input "true"
click at [722, 334] on span "SUBMIT" at bounding box center [709, 334] width 29 height 9
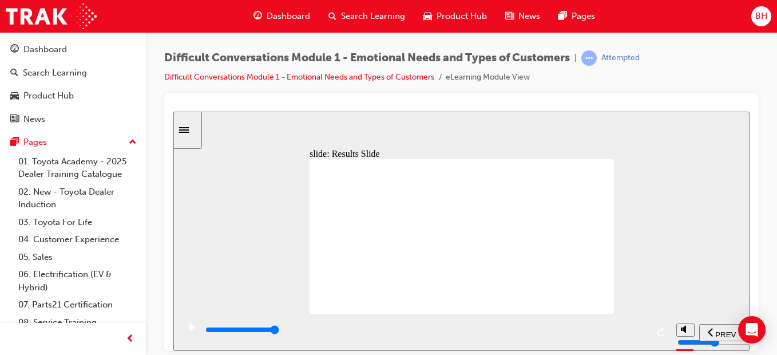
click at [717, 330] on span "NEXT" at bounding box center [717, 334] width 20 height 9
click at [716, 330] on span "NEXT" at bounding box center [717, 334] width 20 height 9
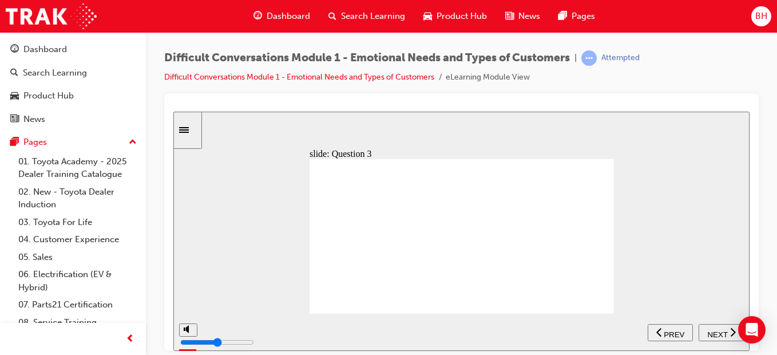
click at [715, 332] on span "NEXT" at bounding box center [717, 334] width 20 height 9
click at [715, 332] on nav "PREV NEXT SUBMIT" at bounding box center [715, 331] width 60 height 37
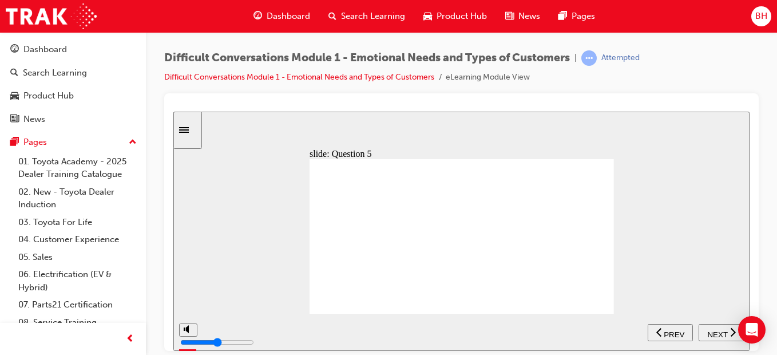
click at [715, 332] on span "NEXT" at bounding box center [717, 334] width 20 height 9
click at [173, 111] on span "SUBMIT" at bounding box center [173, 111] width 0 height 0
click at [715, 332] on span "NEXT" at bounding box center [717, 334] width 20 height 9
click at [173, 111] on span "SUBMIT" at bounding box center [173, 111] width 0 height 0
click at [715, 332] on nav "PREV NEXT SUBMIT" at bounding box center [715, 331] width 60 height 37
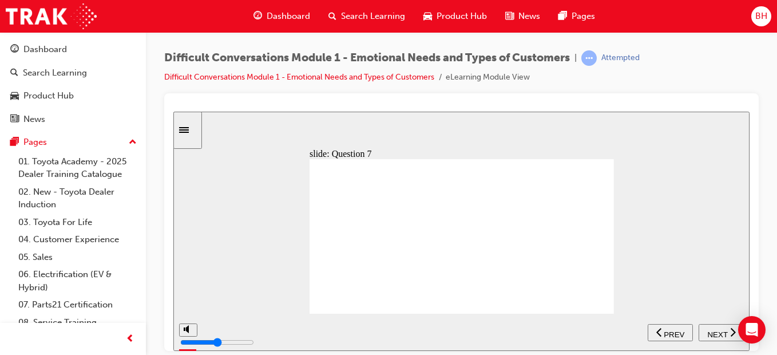
click at [715, 332] on span "NEXT" at bounding box center [717, 334] width 20 height 9
click at [173, 111] on span "SUBMIT" at bounding box center [173, 111] width 0 height 0
click at [715, 332] on span "SUBMIT" at bounding box center [709, 334] width 29 height 9
click at [715, 332] on span "NEXT" at bounding box center [717, 334] width 20 height 9
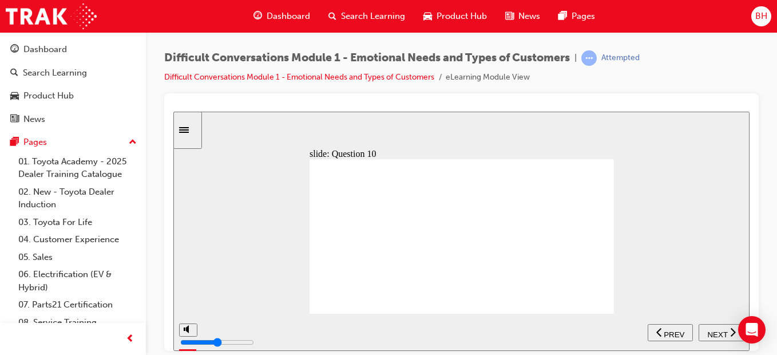
click at [715, 332] on span "NEXT" at bounding box center [717, 334] width 20 height 9
type input "4000"
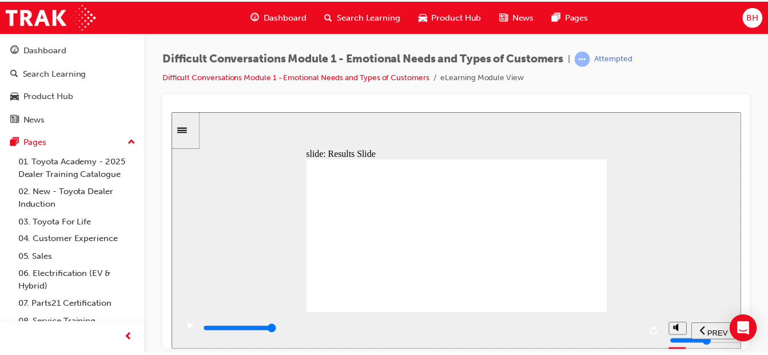
scroll to position [21, 0]
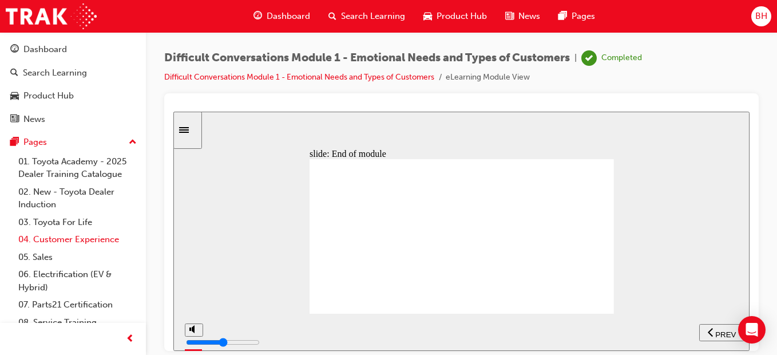
click at [78, 237] on link "04. Customer Experience" at bounding box center [78, 240] width 128 height 18
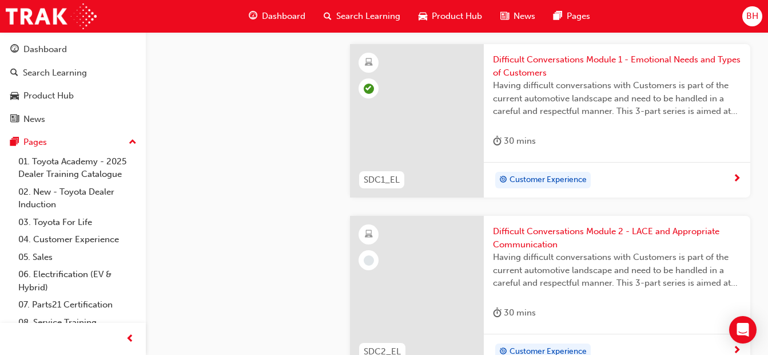
scroll to position [1717, 0]
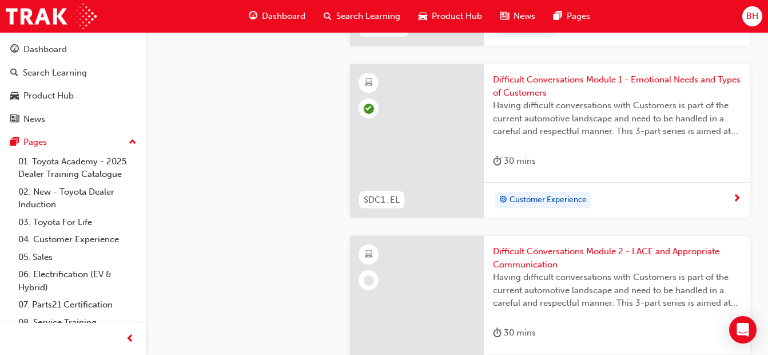
click at [538, 261] on span "Difficult Conversations Module 2 - LACE and Appropriate Communication" at bounding box center [617, 258] width 248 height 26
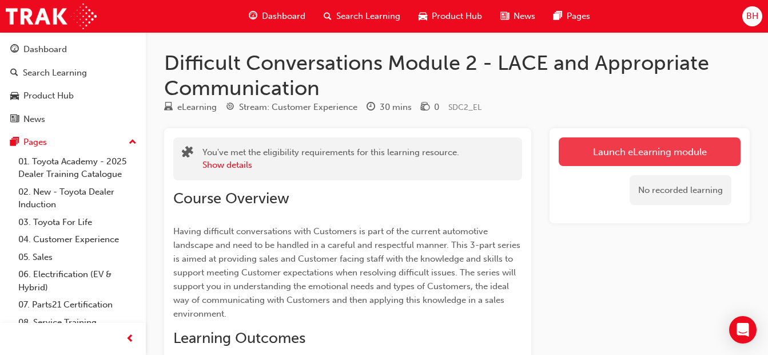
click at [644, 160] on link "Launch eLearning module" at bounding box center [650, 151] width 182 height 29
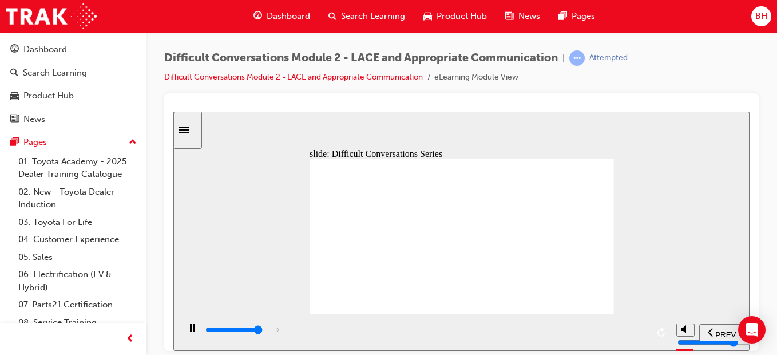
click at [644, 320] on div "playback controls" at bounding box center [425, 331] width 492 height 37
click at [639, 335] on div "playback controls" at bounding box center [425, 329] width 443 height 13
click at [279, 332] on input "slide progress" at bounding box center [242, 328] width 74 height 9
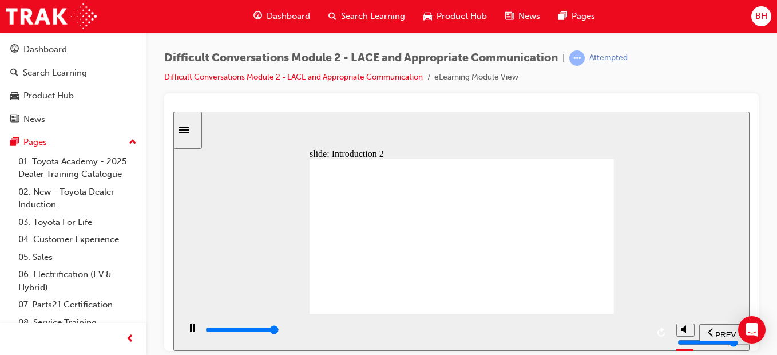
click at [645, 335] on div "playback controls" at bounding box center [425, 329] width 443 height 13
click at [639, 328] on div "playback controls" at bounding box center [425, 329] width 443 height 13
click at [641, 332] on div "playback controls" at bounding box center [425, 329] width 443 height 13
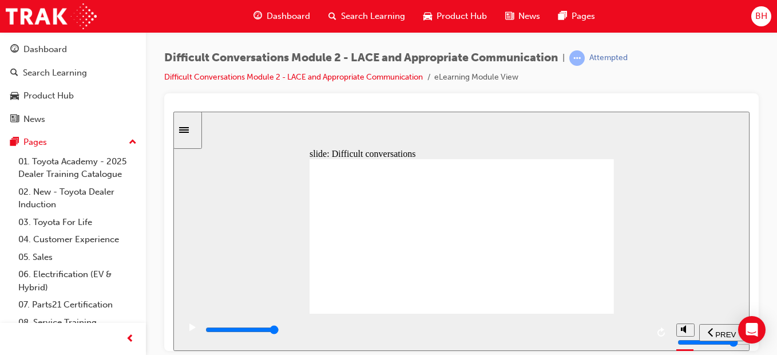
click at [639, 332] on div "playback controls" at bounding box center [425, 329] width 443 height 13
click at [279, 331] on input "slide progress" at bounding box center [242, 328] width 74 height 9
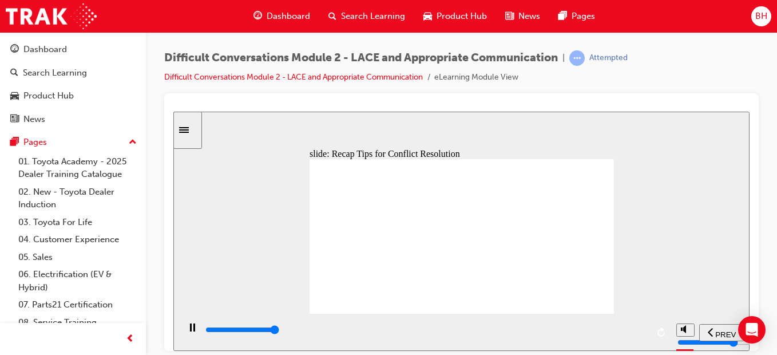
click at [279, 332] on input "slide progress" at bounding box center [242, 328] width 74 height 9
click at [631, 328] on div "playback controls" at bounding box center [425, 329] width 443 height 13
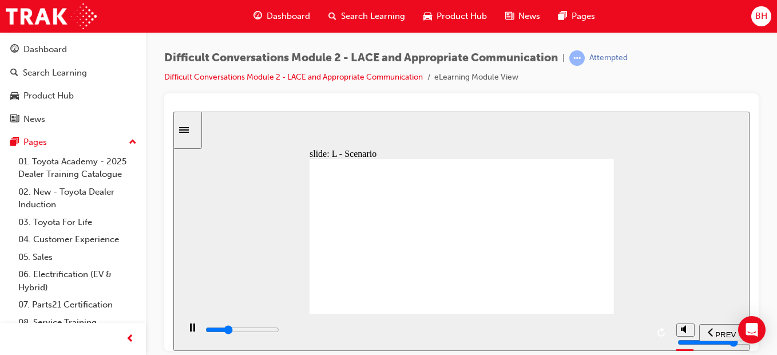
drag, startPoint x: 353, startPoint y: 220, endPoint x: 361, endPoint y: 212, distance: 11.3
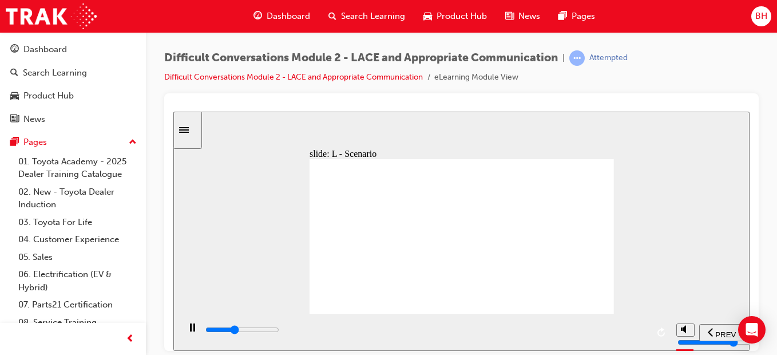
drag, startPoint x: 551, startPoint y: 202, endPoint x: 450, endPoint y: 188, distance: 102.2
drag, startPoint x: 450, startPoint y: 183, endPoint x: 718, endPoint y: 187, distance: 268.4
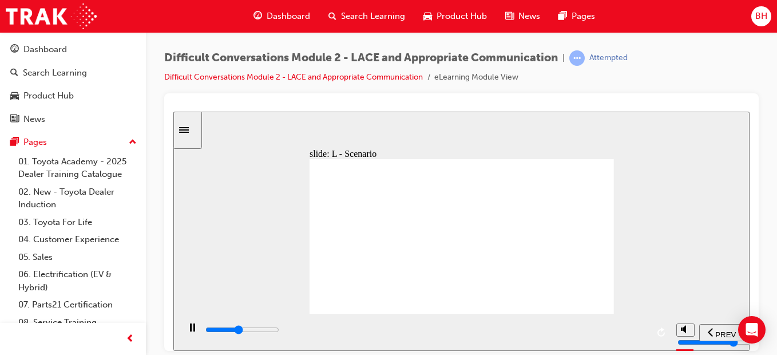
click at [279, 332] on input "slide progress" at bounding box center [242, 328] width 74 height 9
click at [641, 334] on div "playback controls" at bounding box center [425, 329] width 443 height 13
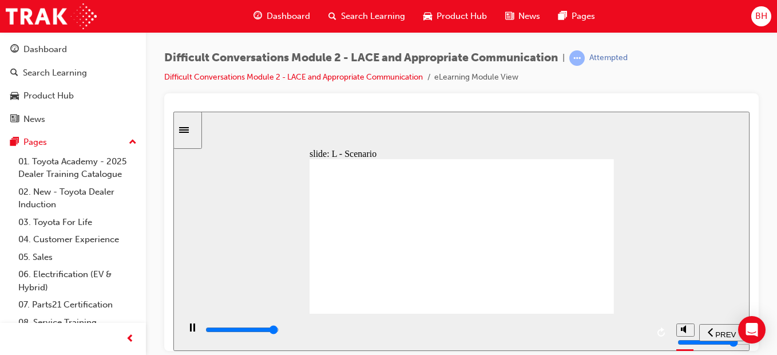
click at [637, 333] on div "playback controls" at bounding box center [425, 329] width 443 height 13
click at [189, 330] on icon "play/pause" at bounding box center [192, 326] width 6 height 7
click at [641, 329] on div "playback controls" at bounding box center [425, 329] width 443 height 13
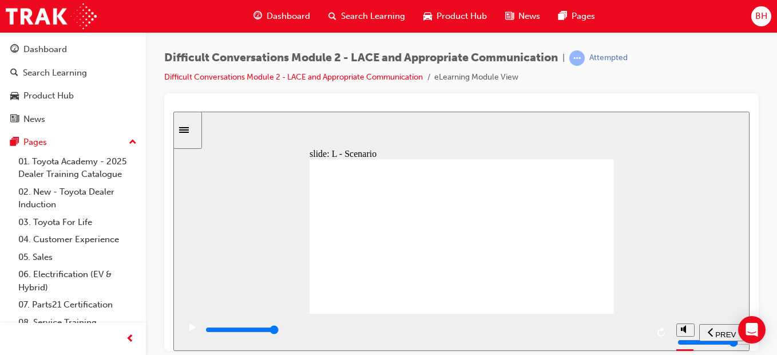
click at [641, 335] on div "playback controls" at bounding box center [425, 329] width 443 height 13
click at [279, 331] on input "slide progress" at bounding box center [242, 328] width 74 height 9
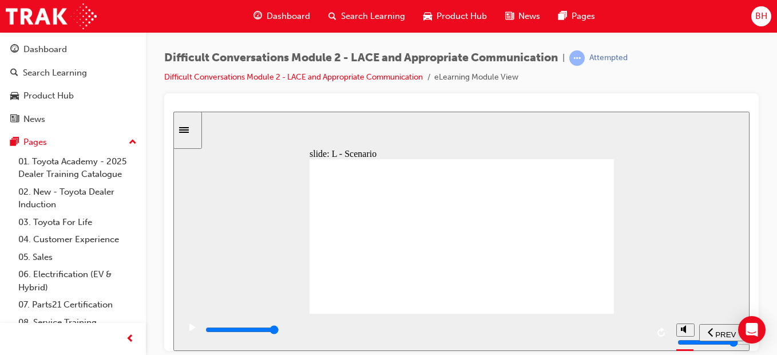
click at [643, 334] on div "playback controls" at bounding box center [425, 329] width 443 height 13
click at [636, 326] on div "playback controls" at bounding box center [425, 329] width 443 height 13
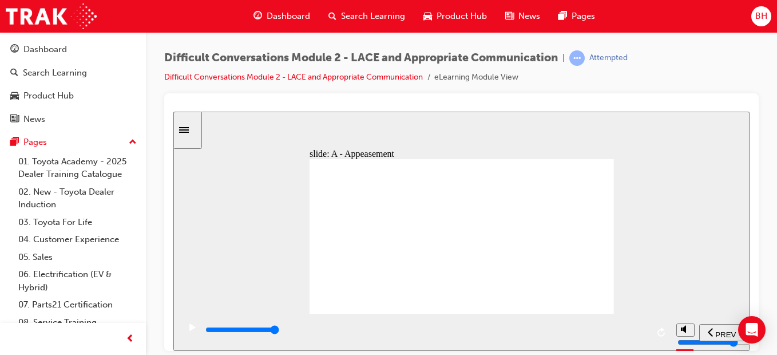
drag, startPoint x: 576, startPoint y: 245, endPoint x: 557, endPoint y: 240, distance: 19.4
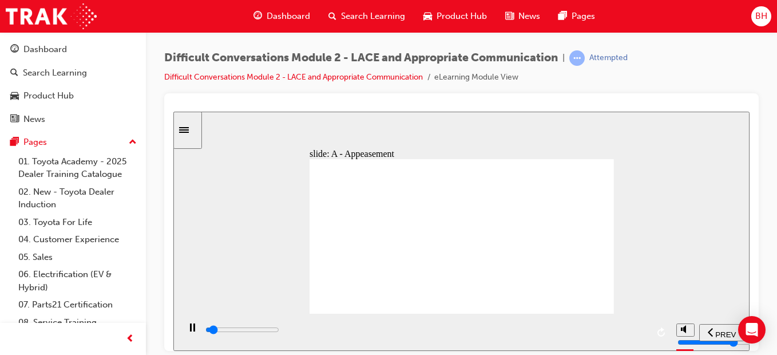
click at [279, 331] on input "slide progress" at bounding box center [242, 328] width 74 height 9
click at [630, 328] on div "playback controls" at bounding box center [425, 329] width 443 height 13
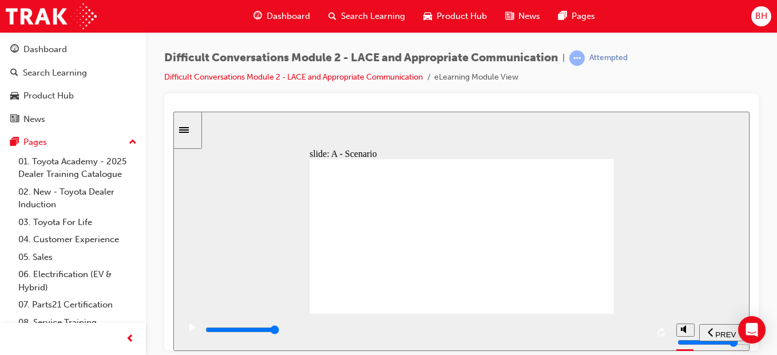
click at [639, 330] on div "playback controls" at bounding box center [425, 329] width 443 height 13
click at [635, 335] on div "playback controls" at bounding box center [425, 329] width 443 height 13
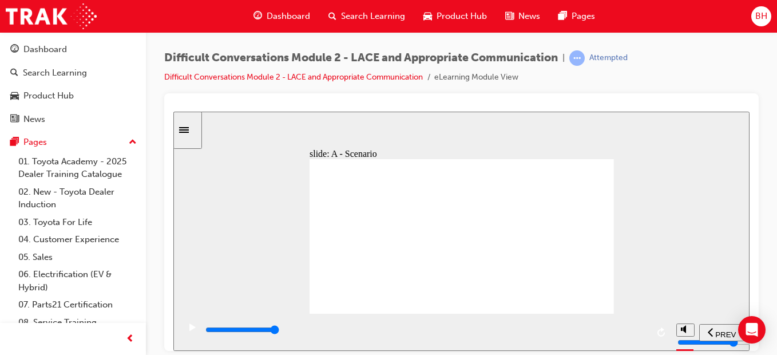
click at [627, 330] on div "playback controls" at bounding box center [425, 329] width 443 height 13
drag, startPoint x: 637, startPoint y: 328, endPoint x: 631, endPoint y: 323, distance: 7.7
click at [637, 327] on div "playback controls" at bounding box center [425, 329] width 443 height 13
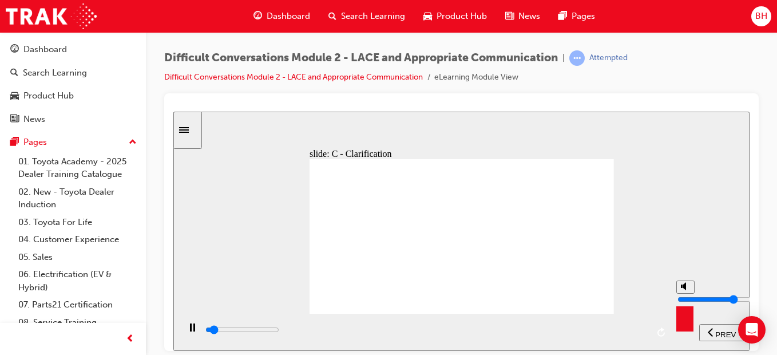
type input "1700"
type input "5"
type input "1800"
type input "5"
click at [679, 297] on input "volume" at bounding box center [714, 298] width 74 height 9
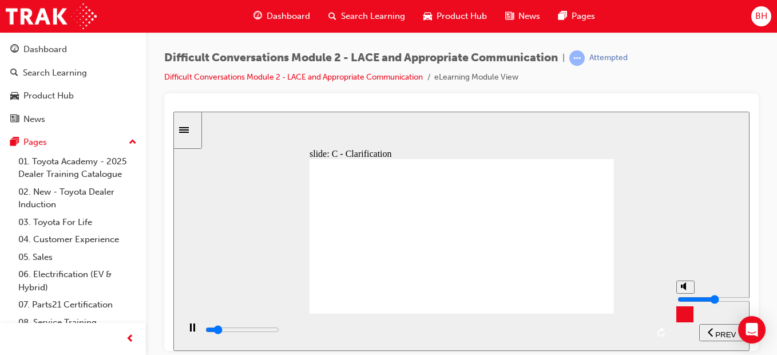
type input "3500"
type input "1"
type input "3600"
type input "1"
click at [684, 303] on input "volume" at bounding box center [714, 298] width 74 height 9
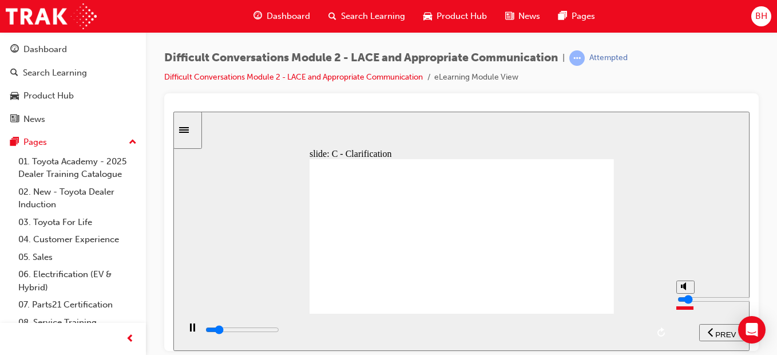
type input "4100"
type input "2"
type input "4200"
type input "3"
type input "5300"
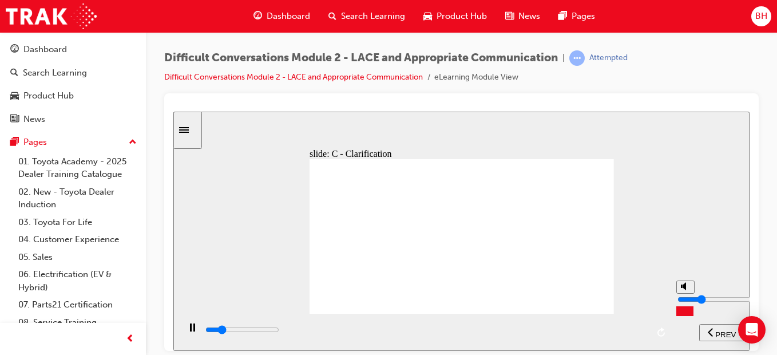
drag, startPoint x: 684, startPoint y: 310, endPoint x: 687, endPoint y: 304, distance: 6.4
type input "3"
click at [687, 303] on input "volume" at bounding box center [714, 298] width 74 height 9
click at [279, 331] on input "slide progress" at bounding box center [242, 328] width 74 height 9
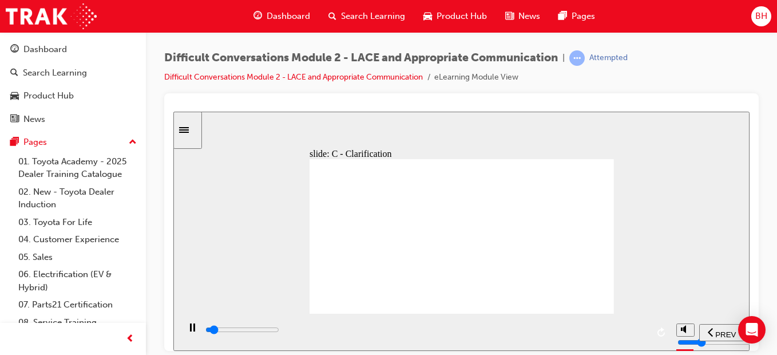
click at [279, 331] on input "slide progress" at bounding box center [242, 328] width 74 height 9
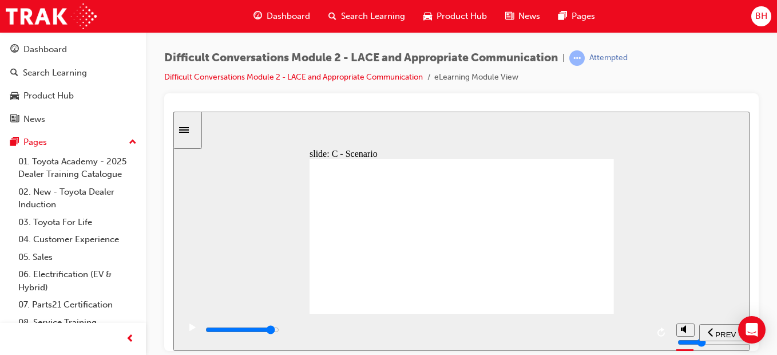
click at [189, 330] on icon "play/pause" at bounding box center [192, 326] width 6 height 7
click at [638, 334] on div "playback controls" at bounding box center [425, 329] width 443 height 13
click at [639, 332] on div "playback controls" at bounding box center [425, 329] width 443 height 13
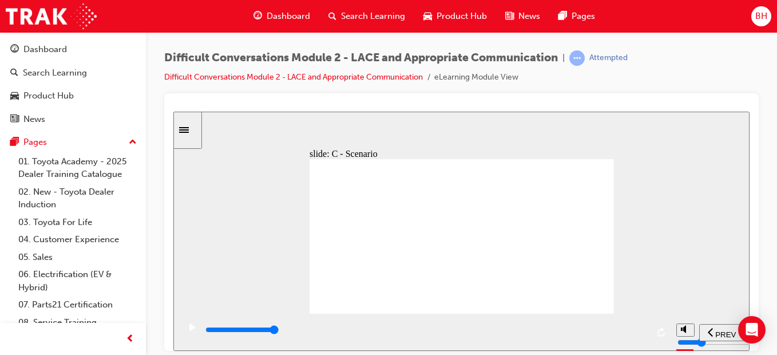
click at [638, 336] on div "playback controls" at bounding box center [425, 329] width 443 height 13
click at [279, 331] on input "slide progress" at bounding box center [242, 328] width 74 height 9
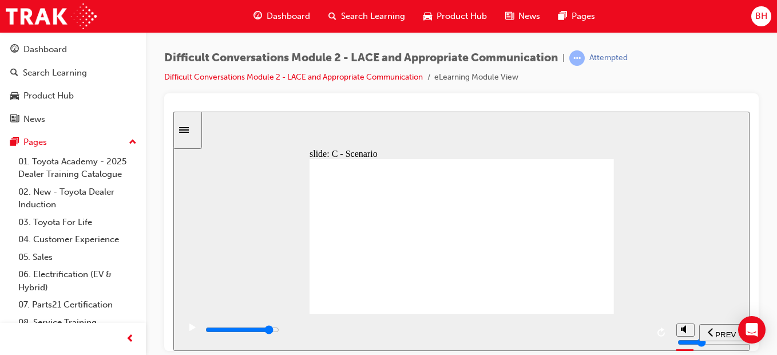
click at [606, 332] on div "playback controls" at bounding box center [425, 329] width 443 height 13
click at [628, 332] on div "playback controls" at bounding box center [425, 329] width 443 height 13
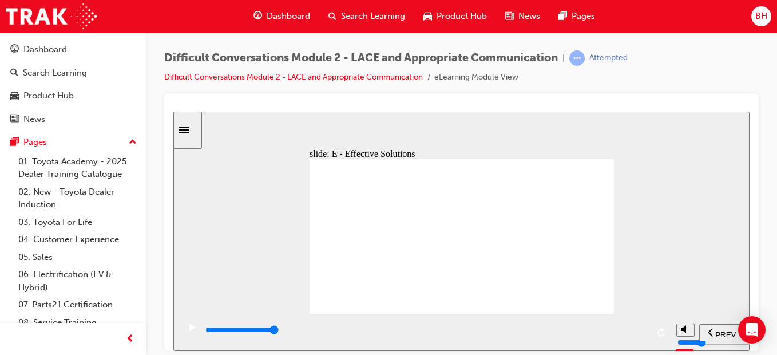
click at [279, 331] on input "slide progress" at bounding box center [242, 328] width 74 height 9
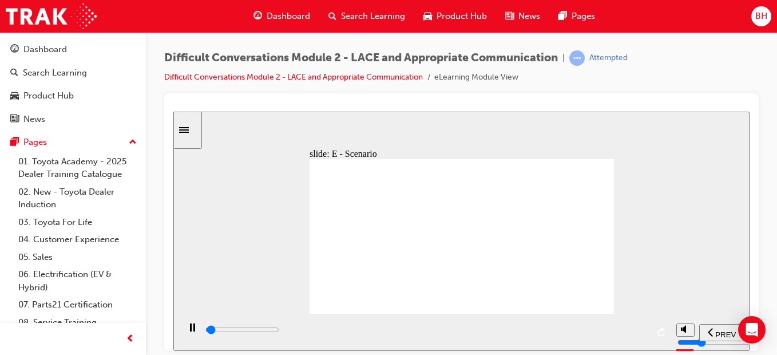
click at [636, 334] on div "playback controls" at bounding box center [425, 329] width 443 height 13
click at [279, 331] on input "slide progress" at bounding box center [242, 328] width 74 height 9
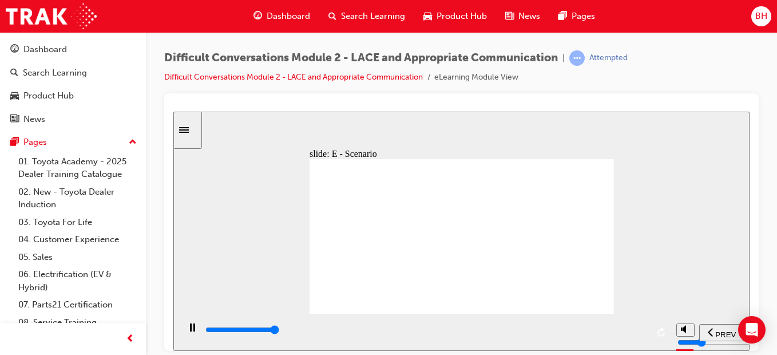
click at [279, 331] on input "slide progress" at bounding box center [242, 328] width 74 height 9
click at [641, 336] on div "playback controls" at bounding box center [425, 329] width 443 height 13
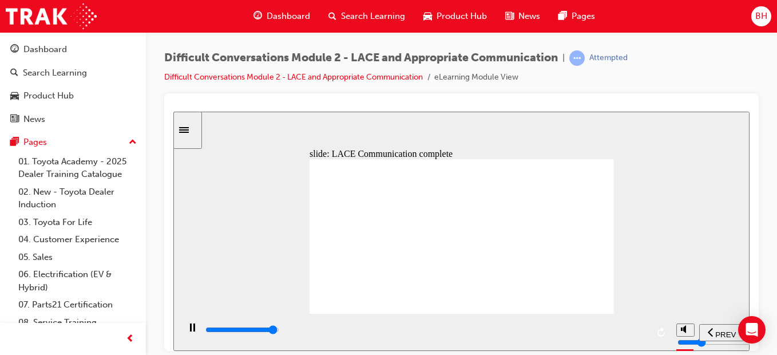
click at [641, 336] on div "playback controls" at bounding box center [425, 329] width 443 height 13
click at [279, 332] on input "slide progress" at bounding box center [242, 328] width 74 height 9
click at [625, 332] on div "playback controls" at bounding box center [425, 329] width 443 height 13
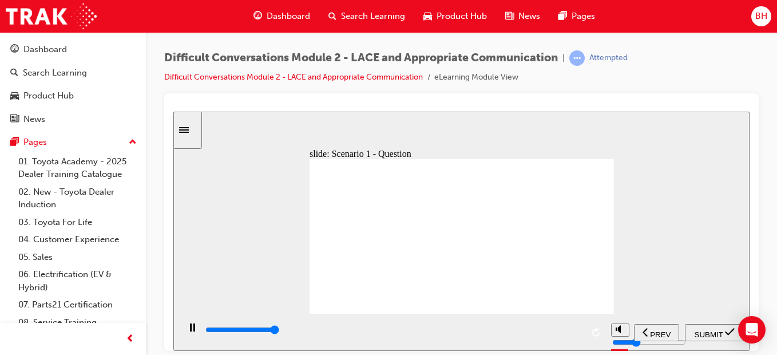
type input "14600"
checkbox input "true"
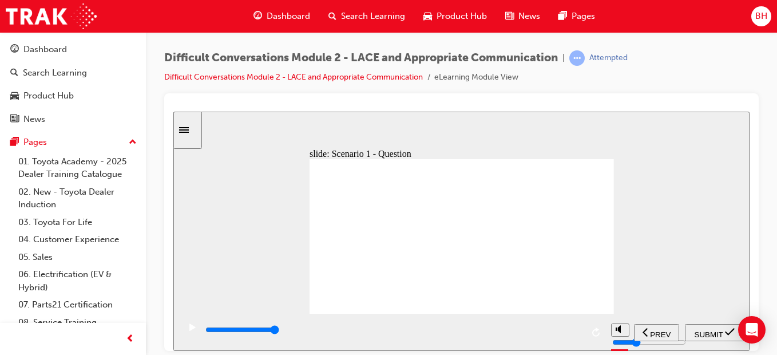
click at [706, 332] on span "SUBMIT" at bounding box center [709, 334] width 29 height 9
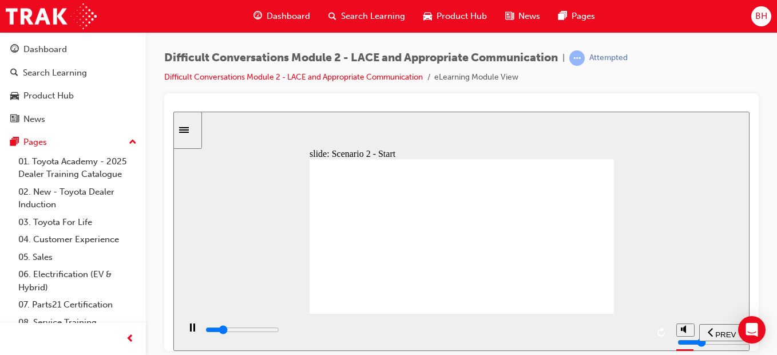
click at [712, 326] on icon "previous" at bounding box center [711, 331] width 6 height 10
type input "600"
checkbox input "true"
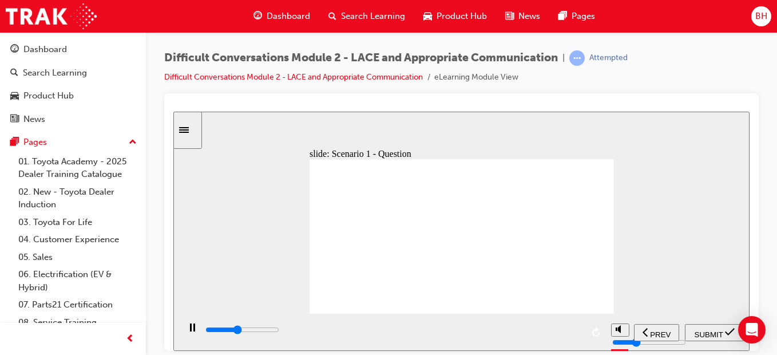
type input "6200"
checkbox input "true"
type input "9700"
checkbox input "true"
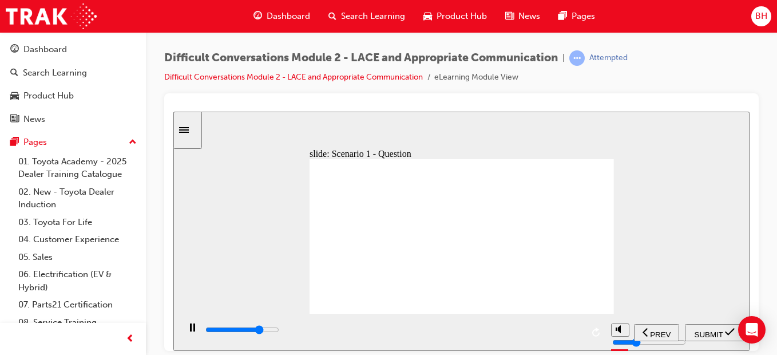
click at [719, 330] on span "SUBMIT" at bounding box center [709, 334] width 29 height 9
type input "2800"
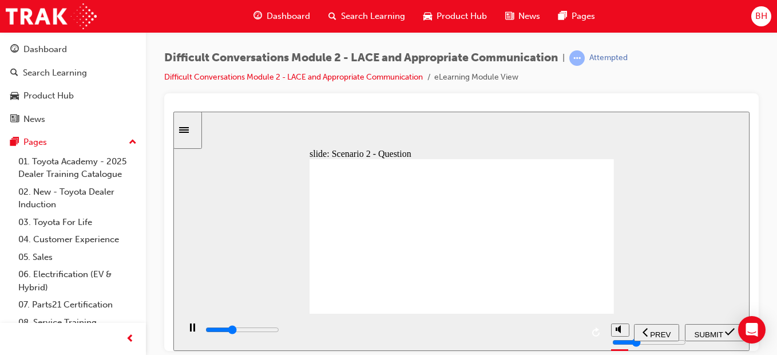
checkbox input "true"
click at [714, 330] on span "SUBMIT" at bounding box center [709, 334] width 29 height 9
click at [714, 334] on div "PREV" at bounding box center [722, 332] width 36 height 12
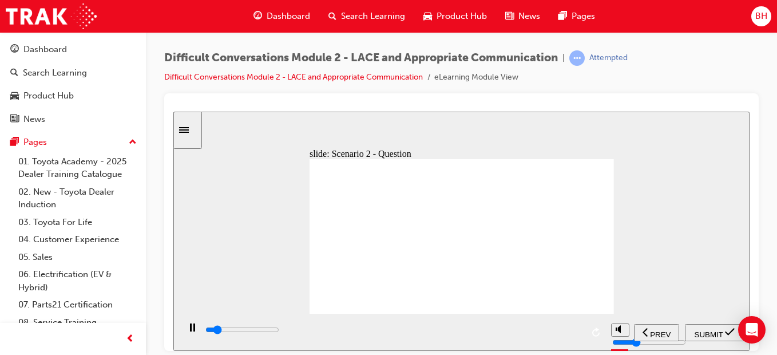
type input "900"
checkbox input "true"
type input "1500"
checkbox input "true"
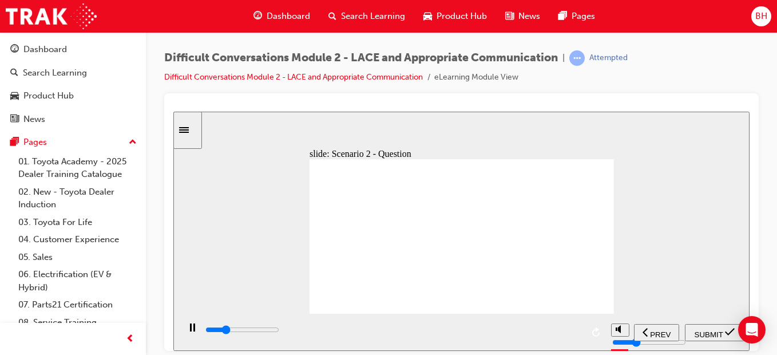
type input "2000"
checkbox input "true"
click at [701, 333] on span "SUBMIT" at bounding box center [709, 334] width 29 height 9
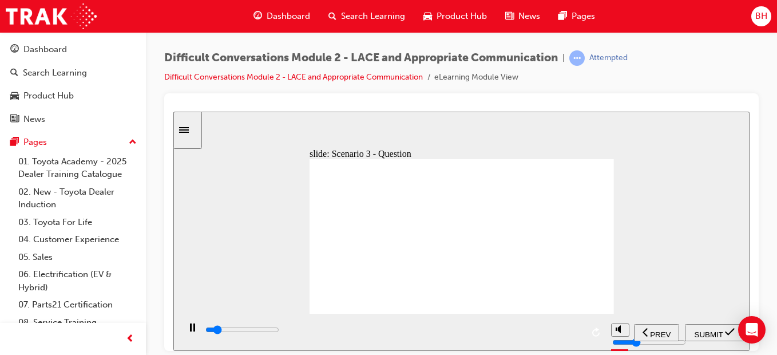
type input "1100"
checkbox input "true"
click at [727, 336] on span "submit" at bounding box center [730, 334] width 10 height 9
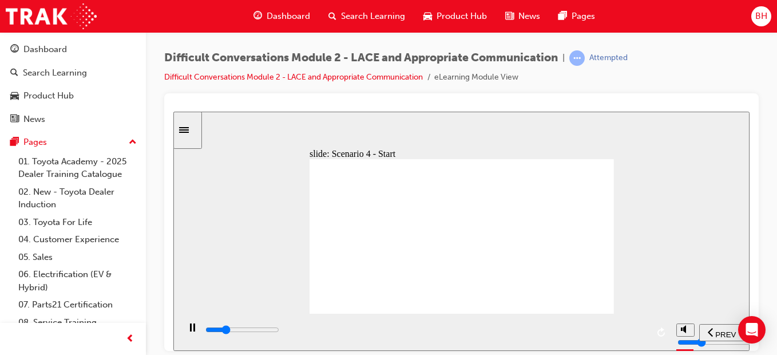
click at [714, 330] on div "PREV" at bounding box center [722, 332] width 36 height 12
type input "900"
checkbox input "true"
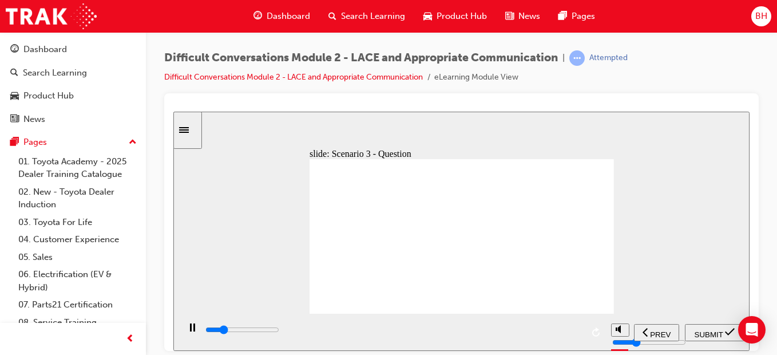
click at [699, 330] on span "SUBMIT" at bounding box center [709, 334] width 29 height 9
click at [712, 330] on div "PREV" at bounding box center [722, 332] width 36 height 12
type input "1400"
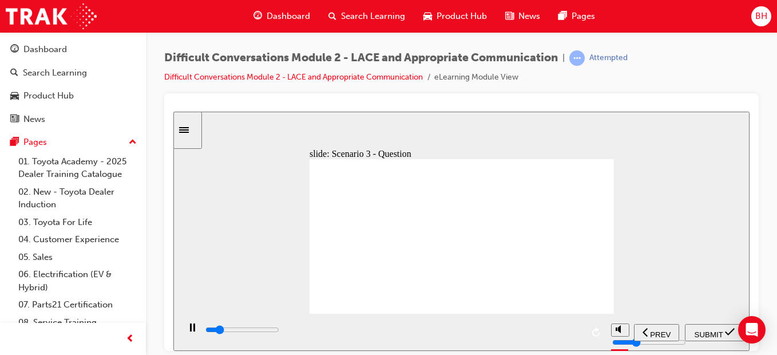
checkbox input "true"
type input "1800"
checkbox input "true"
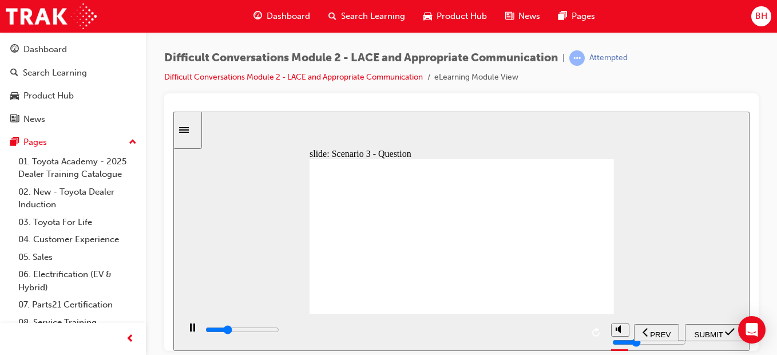
type input "2600"
checkbox input "true"
type input "3100"
checkbox input "true"
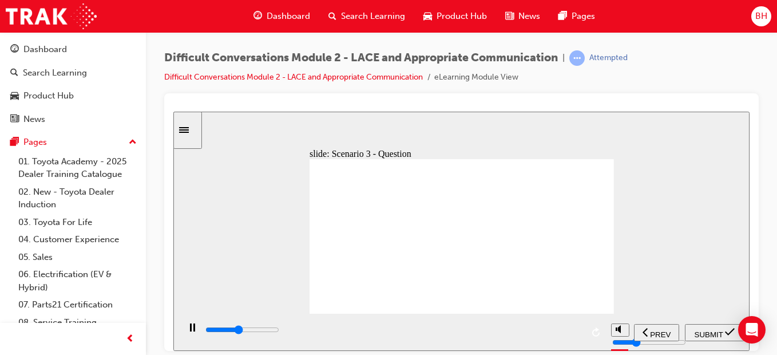
click at [710, 334] on span "SUBMIT" at bounding box center [709, 334] width 29 height 9
drag, startPoint x: 526, startPoint y: 287, endPoint x: 502, endPoint y: 278, distance: 25.5
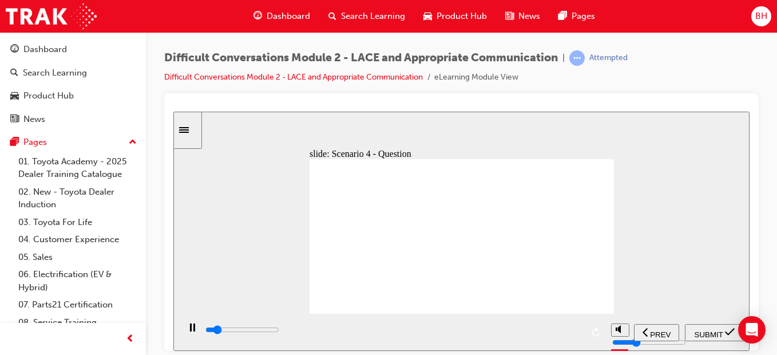
type input "1100"
checkbox input "true"
click at [708, 330] on span "SUBMIT" at bounding box center [709, 334] width 29 height 9
click at [728, 336] on div "PREV" at bounding box center [722, 332] width 36 height 12
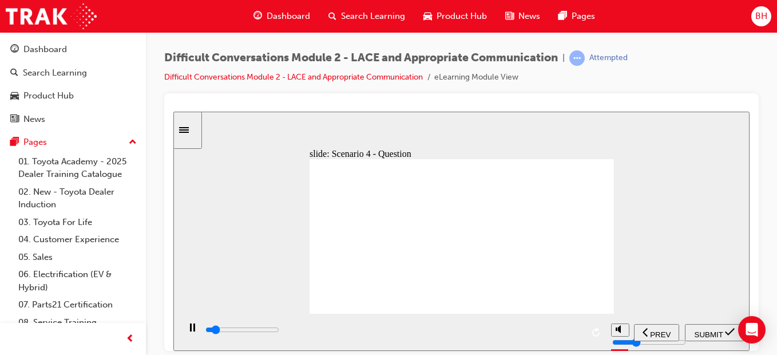
type input "800"
checkbox input "true"
type input "1400"
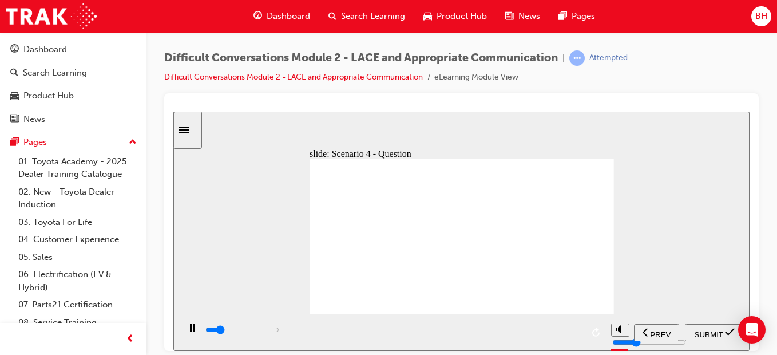
checkbox input "true"
type input "2200"
checkbox input "true"
click at [723, 331] on span "SUBMIT" at bounding box center [709, 334] width 29 height 9
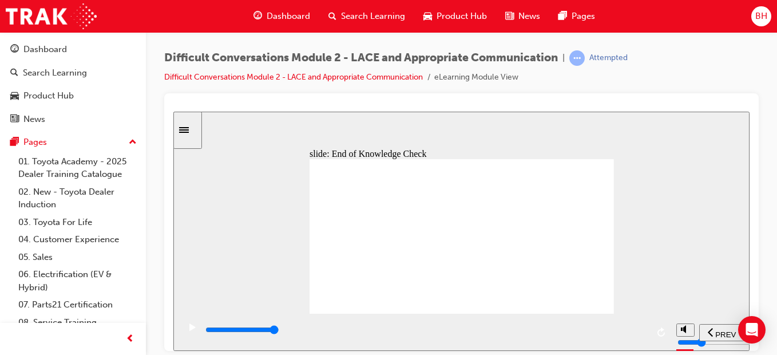
type input "5400"
click at [643, 332] on div "playback controls" at bounding box center [425, 329] width 443 height 13
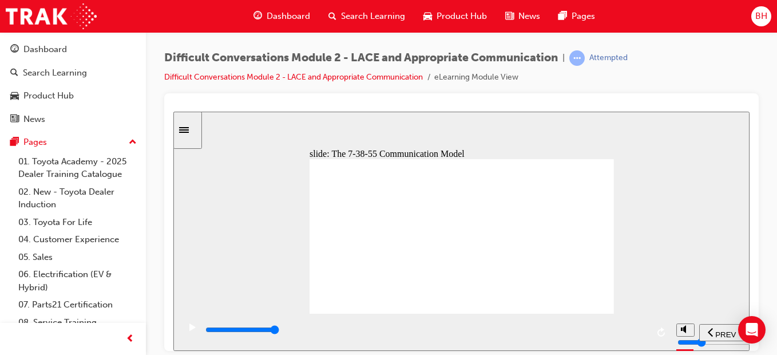
drag, startPoint x: 368, startPoint y: 210, endPoint x: 344, endPoint y: 205, distance: 25.1
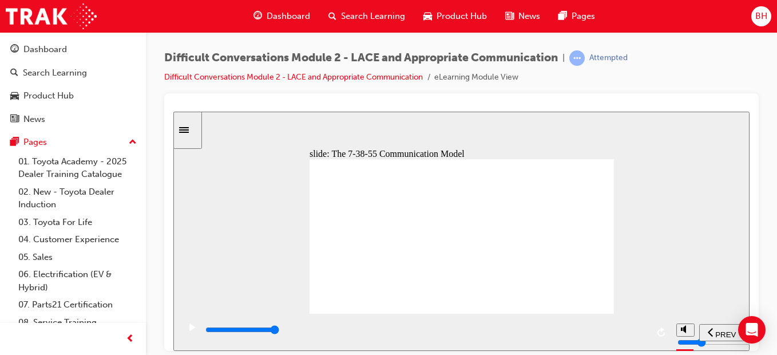
drag, startPoint x: 303, startPoint y: 197, endPoint x: 316, endPoint y: 188, distance: 16.5
click at [306, 193] on div "slide: The 7-38-55 Communication Model Appropriate Communication 7-38-55 Commun…" at bounding box center [461, 230] width 576 height 239
drag, startPoint x: 338, startPoint y: 189, endPoint x: 344, endPoint y: 211, distance: 22.5
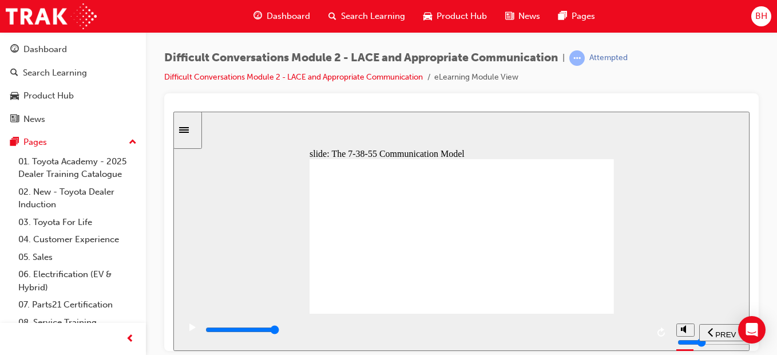
drag, startPoint x: 362, startPoint y: 236, endPoint x: 419, endPoint y: 239, distance: 57.3
click at [189, 330] on icon "play/pause" at bounding box center [192, 326] width 6 height 7
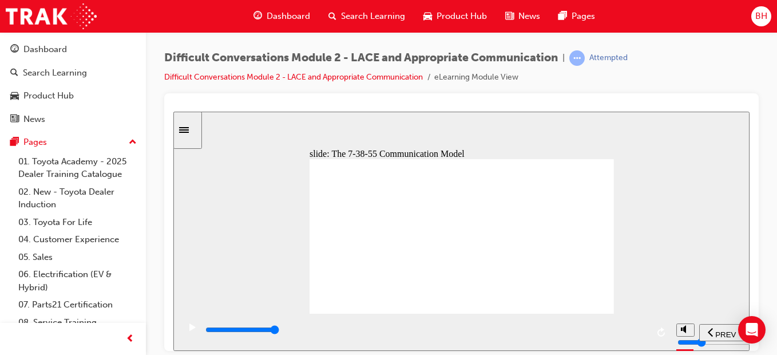
click at [279, 330] on input "slide progress" at bounding box center [242, 328] width 74 height 9
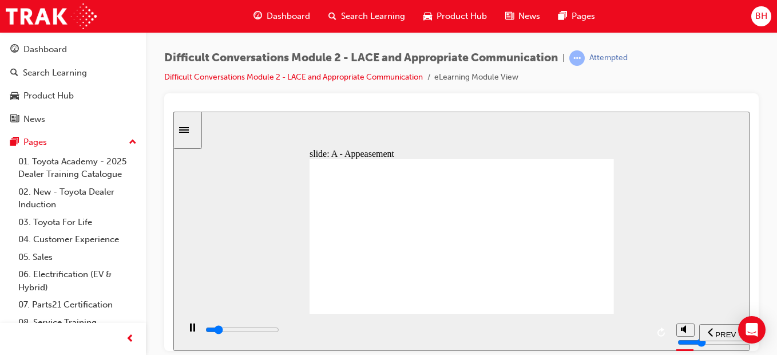
click at [640, 329] on div "playback controls" at bounding box center [425, 329] width 443 height 13
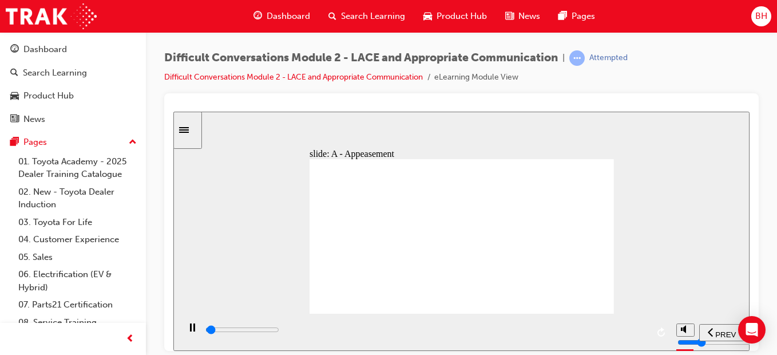
drag, startPoint x: 375, startPoint y: 269, endPoint x: 363, endPoint y: 274, distance: 12.3
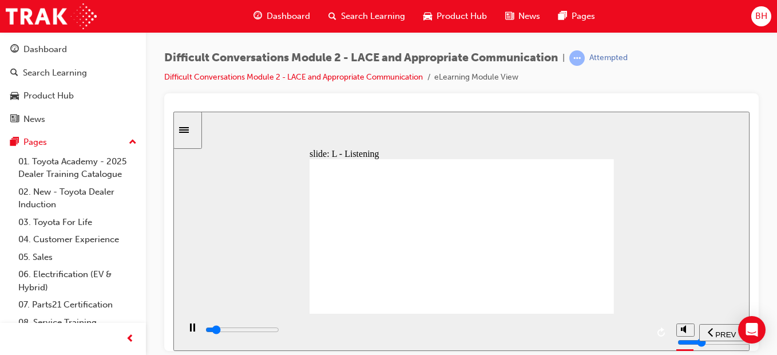
drag, startPoint x: 363, startPoint y: 274, endPoint x: 371, endPoint y: 274, distance: 7.5
drag, startPoint x: 428, startPoint y: 265, endPoint x: 442, endPoint y: 259, distance: 14.9
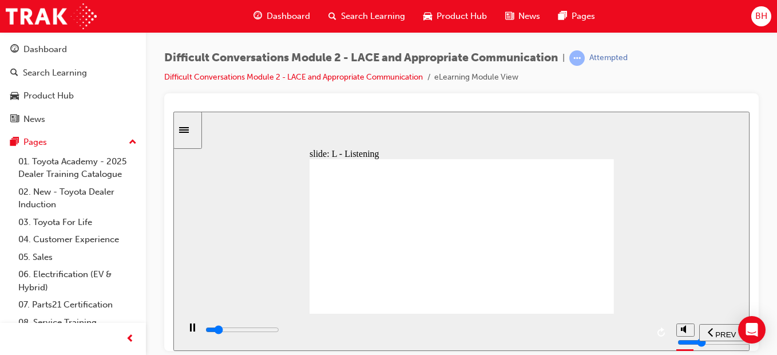
drag, startPoint x: 442, startPoint y: 259, endPoint x: 503, endPoint y: 250, distance: 61.9
drag, startPoint x: 509, startPoint y: 249, endPoint x: 553, endPoint y: 251, distance: 44.1
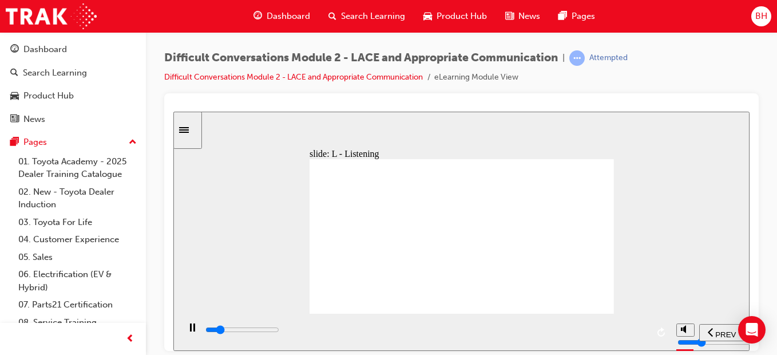
drag, startPoint x: 553, startPoint y: 251, endPoint x: 557, endPoint y: 259, distance: 9.0
drag, startPoint x: 524, startPoint y: 280, endPoint x: 439, endPoint y: 269, distance: 84.7
drag, startPoint x: 439, startPoint y: 269, endPoint x: 408, endPoint y: 261, distance: 32.6
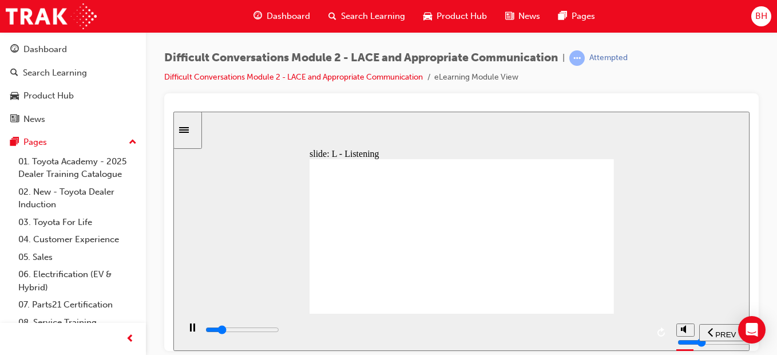
drag, startPoint x: 349, startPoint y: 268, endPoint x: 358, endPoint y: 264, distance: 9.5
drag, startPoint x: 386, startPoint y: 258, endPoint x: 399, endPoint y: 253, distance: 13.6
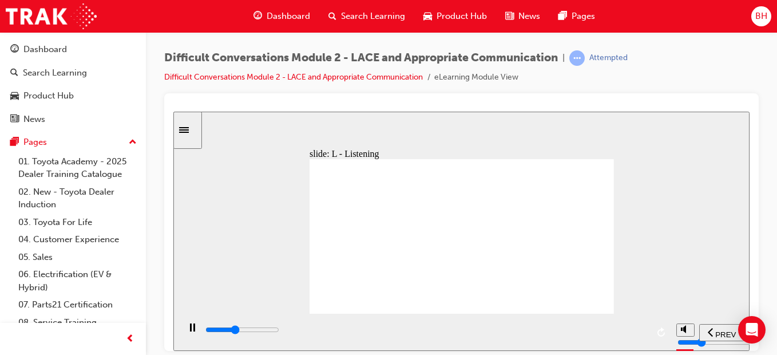
drag, startPoint x: 428, startPoint y: 291, endPoint x: 412, endPoint y: 291, distance: 16.0
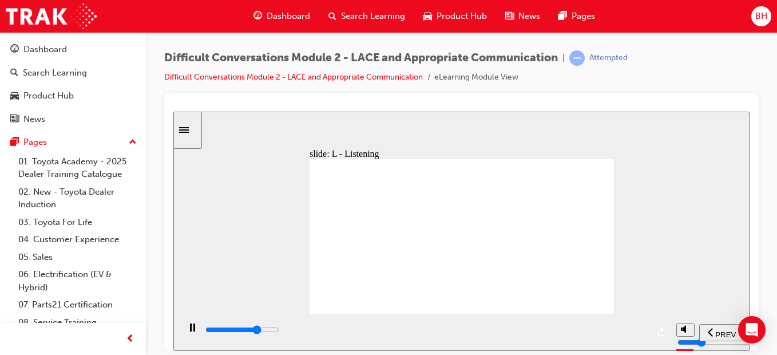
drag, startPoint x: 552, startPoint y: 285, endPoint x: 523, endPoint y: 286, distance: 28.6
drag, startPoint x: 502, startPoint y: 288, endPoint x: 453, endPoint y: 284, distance: 49.4
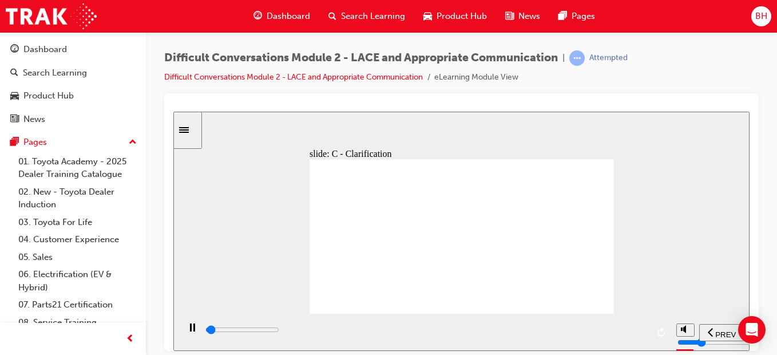
click at [644, 333] on div "playback controls" at bounding box center [425, 329] width 443 height 13
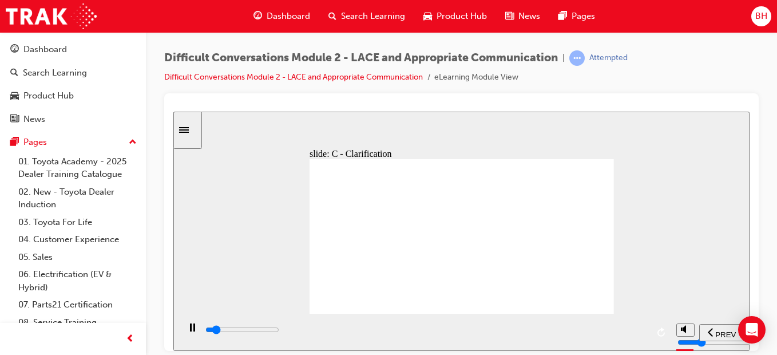
drag, startPoint x: 456, startPoint y: 188, endPoint x: 549, endPoint y: 188, distance: 92.7
drag, startPoint x: 556, startPoint y: 220, endPoint x: 511, endPoint y: 263, distance: 62.3
drag, startPoint x: 371, startPoint y: 247, endPoint x: 354, endPoint y: 235, distance: 20.5
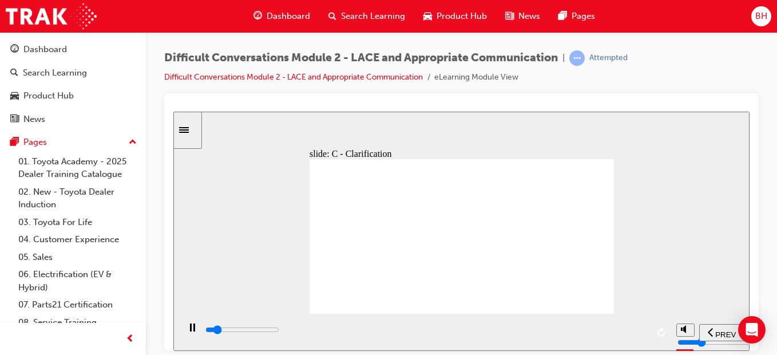
drag, startPoint x: 366, startPoint y: 203, endPoint x: 421, endPoint y: 188, distance: 56.8
drag, startPoint x: 505, startPoint y: 232, endPoint x: 485, endPoint y: 277, distance: 49.4
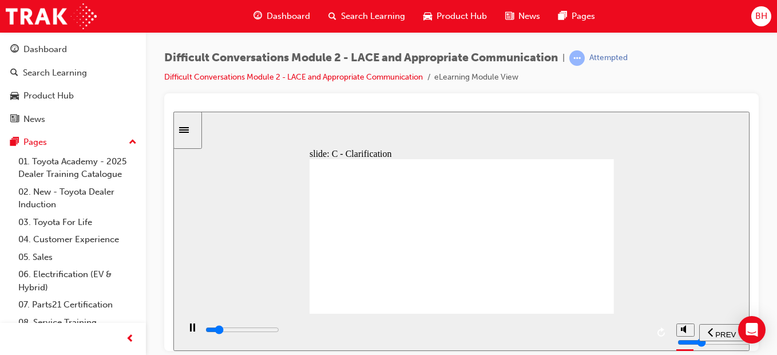
drag, startPoint x: 485, startPoint y: 277, endPoint x: 365, endPoint y: 256, distance: 121.9
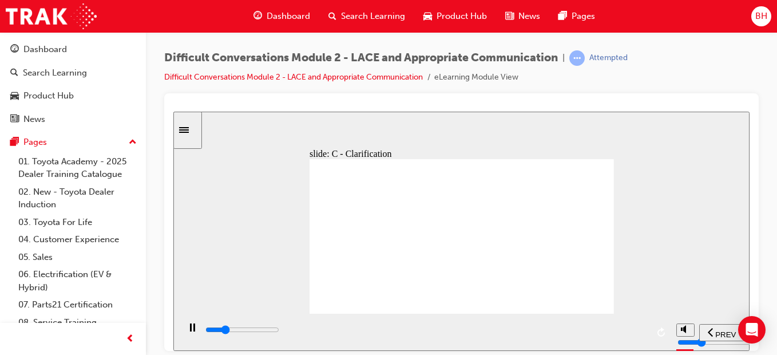
click at [632, 336] on div "playback controls" at bounding box center [425, 329] width 443 height 13
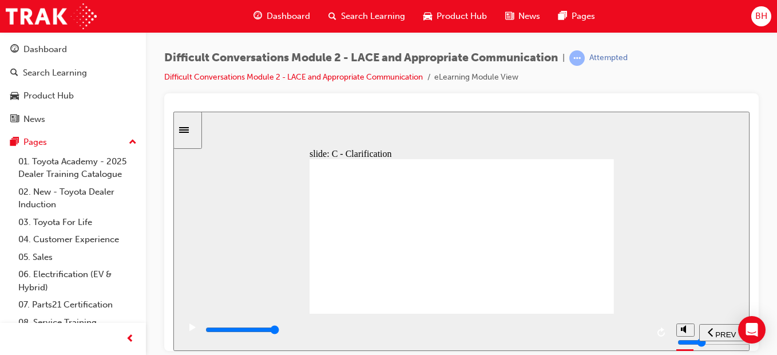
click at [633, 334] on div "playback controls" at bounding box center [425, 329] width 443 height 13
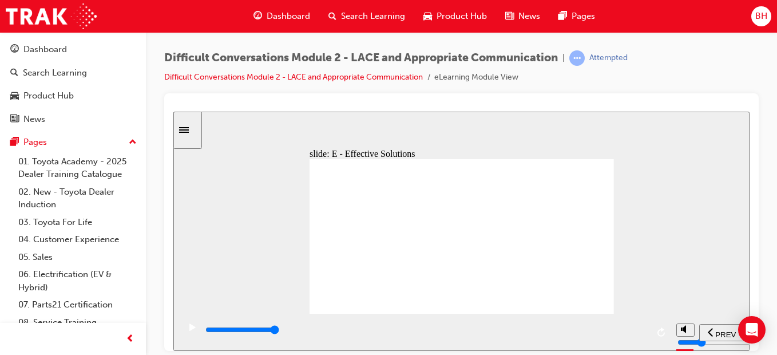
drag, startPoint x: 375, startPoint y: 273, endPoint x: 393, endPoint y: 263, distance: 20.5
drag, startPoint x: 393, startPoint y: 263, endPoint x: 387, endPoint y: 289, distance: 26.9
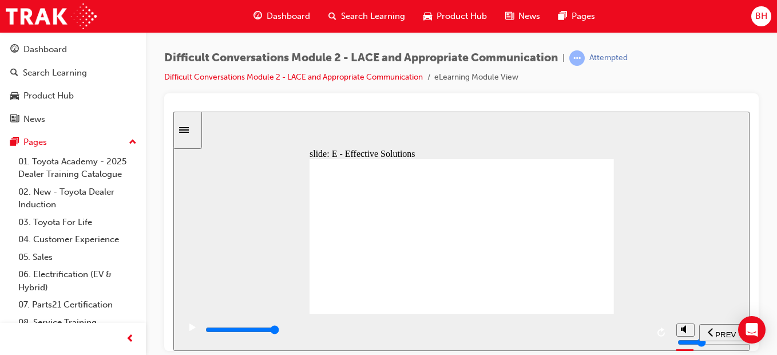
drag, startPoint x: 388, startPoint y: 300, endPoint x: 632, endPoint y: 270, distance: 245.6
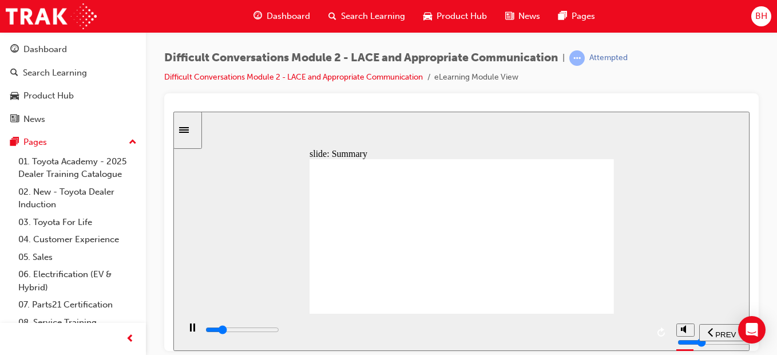
click at [639, 329] on div "playback controls" at bounding box center [425, 329] width 443 height 13
click at [279, 331] on input "slide progress" at bounding box center [242, 328] width 74 height 9
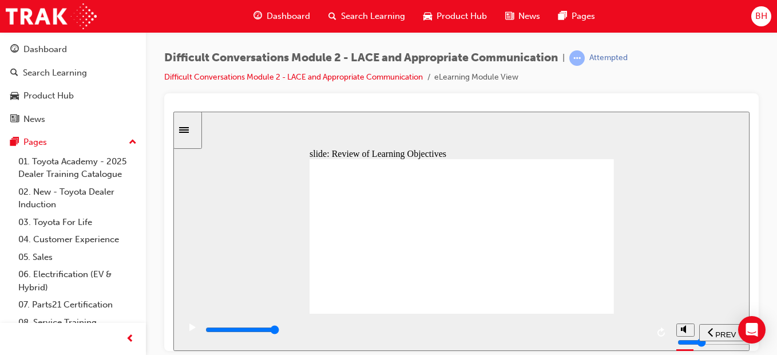
drag, startPoint x: 429, startPoint y: 250, endPoint x: 391, endPoint y: 269, distance: 42.2
type input "9400"
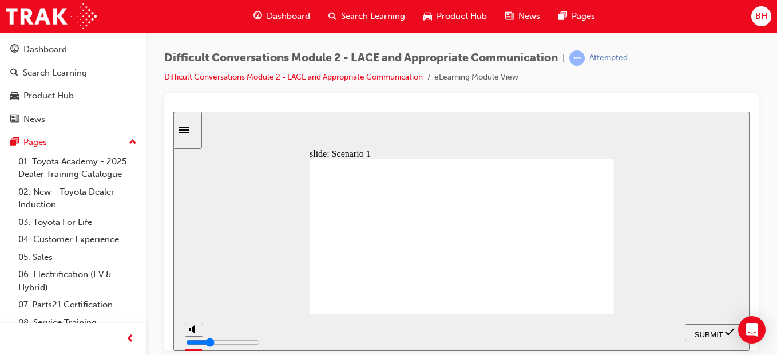
checkbox input "true"
click at [710, 326] on div "SUBMIT" at bounding box center [714, 332] width 50 height 12
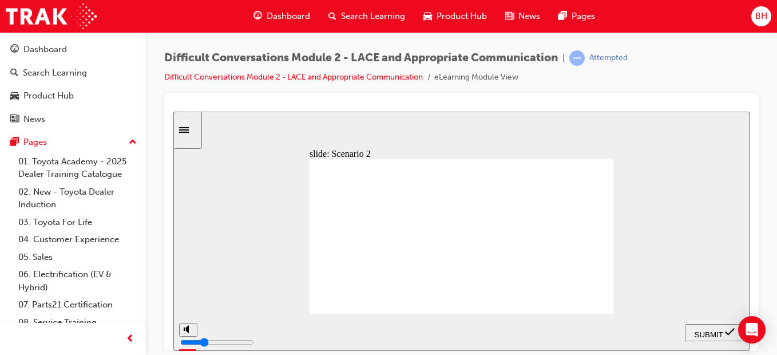
checkbox input "true"
drag, startPoint x: 700, startPoint y: 333, endPoint x: 703, endPoint y: 327, distance: 6.7
click at [700, 332] on span "SUBMIT" at bounding box center [709, 334] width 29 height 9
click at [695, 330] on span "SUBMIT" at bounding box center [709, 334] width 29 height 9
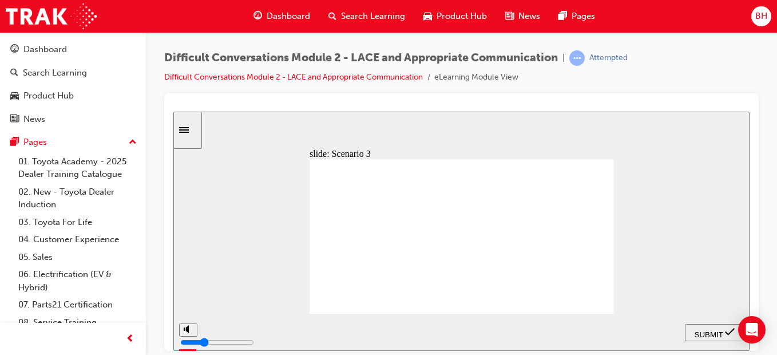
checkbox input "true"
click at [716, 342] on nav "PREV NEXT SUBMIT" at bounding box center [715, 331] width 60 height 37
click at [718, 336] on div "SUBMIT" at bounding box center [714, 332] width 50 height 12
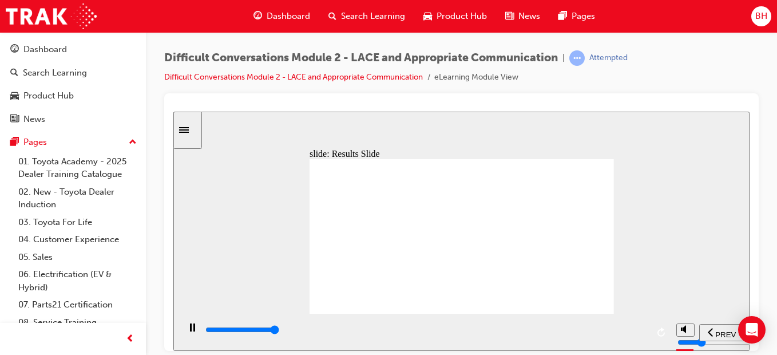
click at [728, 336] on div "PREV" at bounding box center [722, 332] width 36 height 12
click at [724, 332] on span "NEXT" at bounding box center [717, 334] width 20 height 9
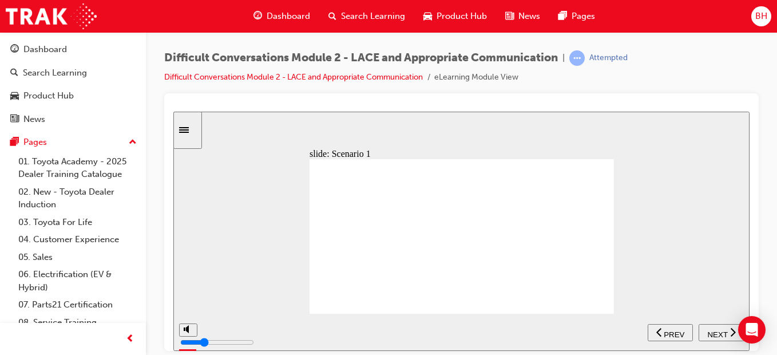
click at [714, 331] on span "NEXT" at bounding box center [717, 334] width 20 height 9
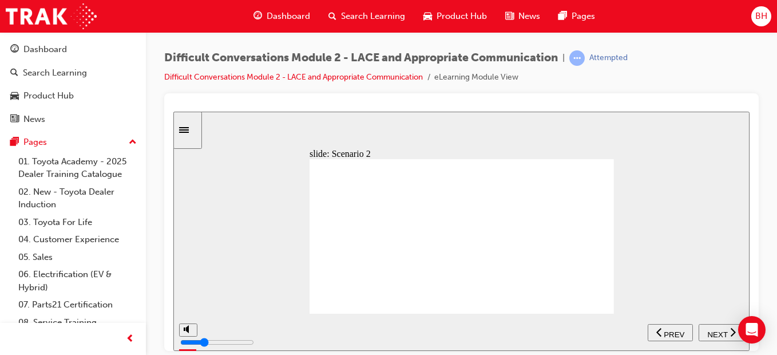
click at [724, 331] on span "NEXT" at bounding box center [717, 334] width 20 height 9
click at [710, 330] on span "NEXT" at bounding box center [717, 334] width 20 height 9
type input "4000"
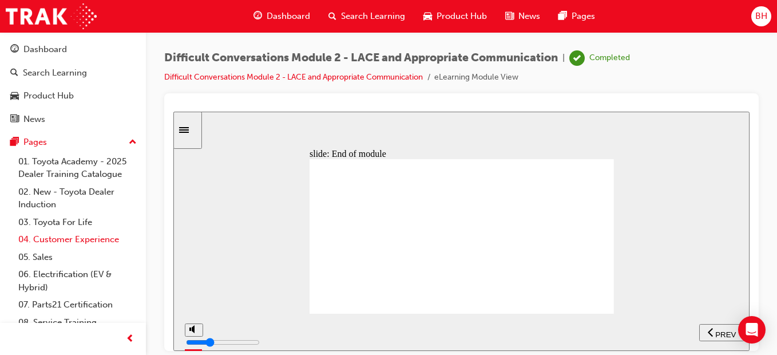
click at [71, 241] on link "04. Customer Experience" at bounding box center [78, 240] width 128 height 18
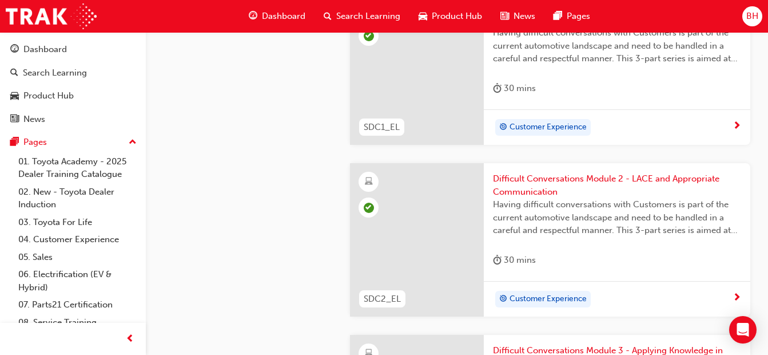
scroll to position [1945, 0]
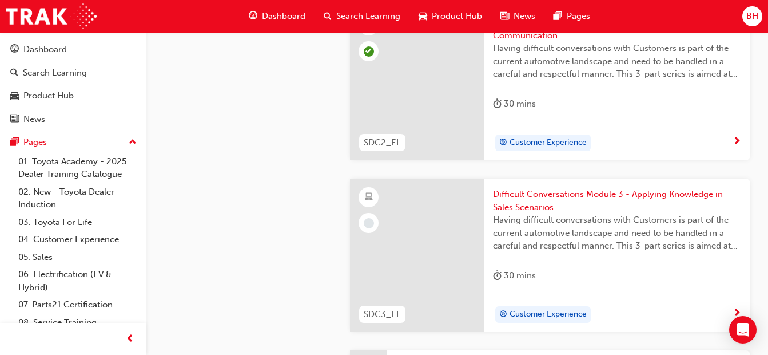
click at [524, 208] on span "Difficult Conversations Module 3 - Applying Knowledge in Sales Scenarios" at bounding box center [617, 201] width 248 height 26
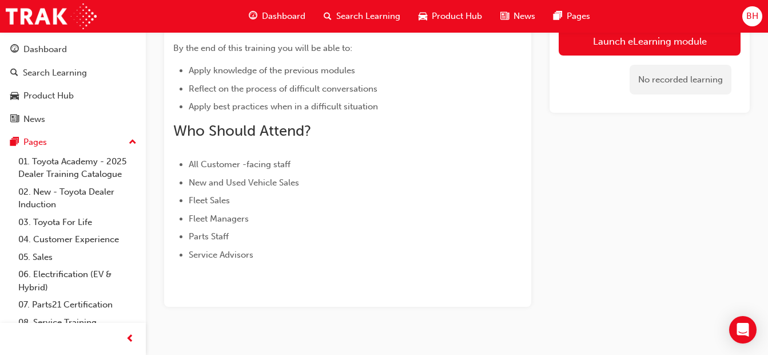
scroll to position [376, 0]
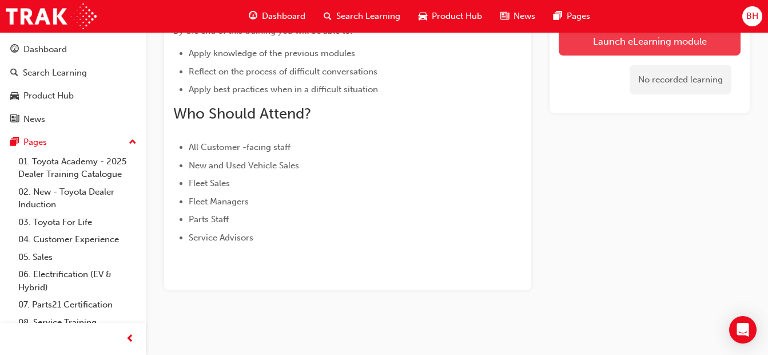
click at [585, 50] on link "Launch eLearning module" at bounding box center [650, 40] width 182 height 29
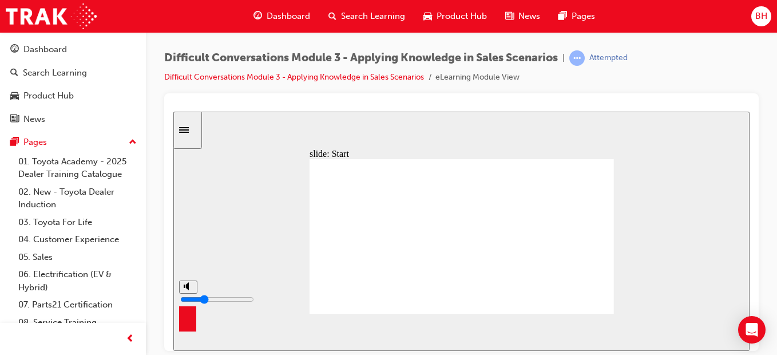
type input "3"
click at [187, 301] on input "volume" at bounding box center [217, 298] width 74 height 9
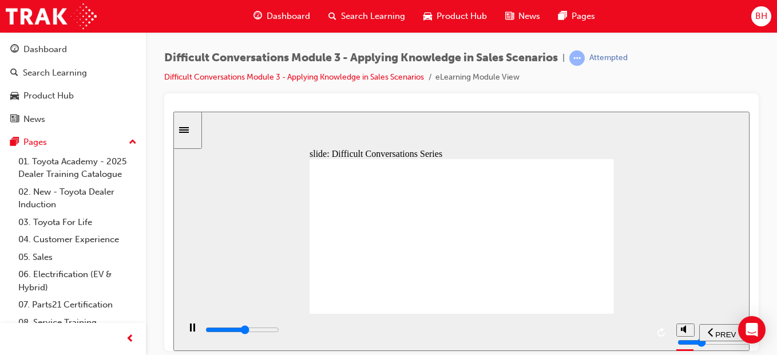
drag, startPoint x: 566, startPoint y: 224, endPoint x: 561, endPoint y: 227, distance: 6.7
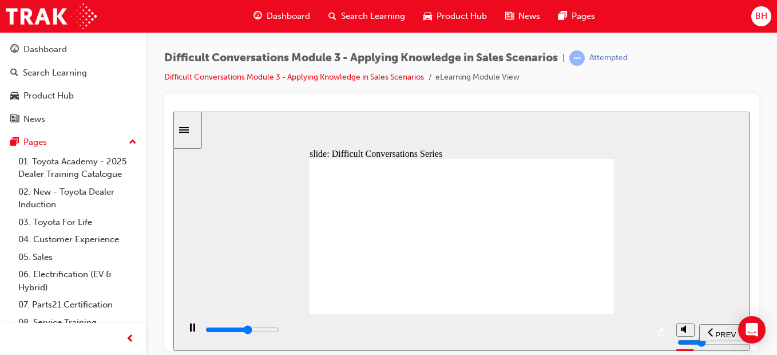
drag, startPoint x: 552, startPoint y: 209, endPoint x: 474, endPoint y: 239, distance: 83.3
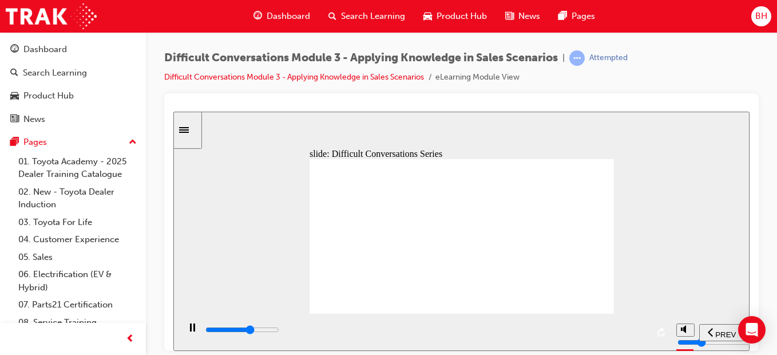
click at [644, 328] on div "playback controls" at bounding box center [425, 329] width 443 height 13
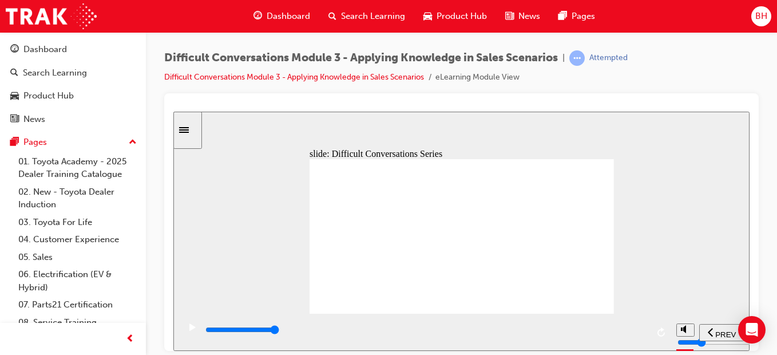
click at [631, 336] on div "playback controls" at bounding box center [425, 329] width 443 height 13
click at [646, 336] on div "playback controls" at bounding box center [425, 329] width 443 height 13
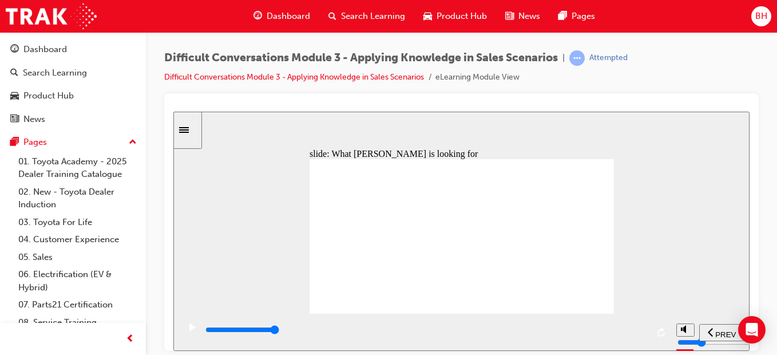
click at [730, 334] on span "PREV" at bounding box center [725, 334] width 21 height 9
click at [727, 335] on span "PREV" at bounding box center [725, 334] width 21 height 9
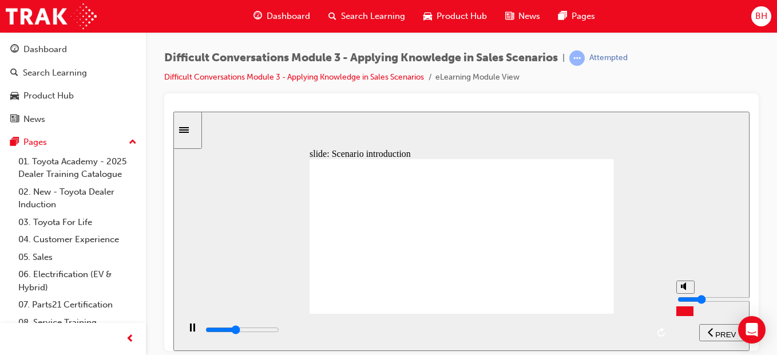
click at [685, 296] on input "volume" at bounding box center [714, 298] width 74 height 9
click at [684, 299] on input "volume" at bounding box center [714, 298] width 74 height 9
type input "11700"
type input "4"
type input "12300"
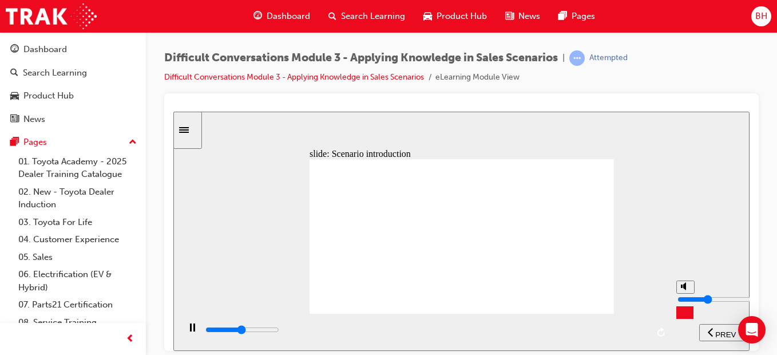
type input "5"
type input "12800"
drag, startPoint x: 684, startPoint y: 303, endPoint x: 685, endPoint y: 296, distance: 7.5
type input "5"
click at [685, 296] on input "volume" at bounding box center [714, 298] width 74 height 9
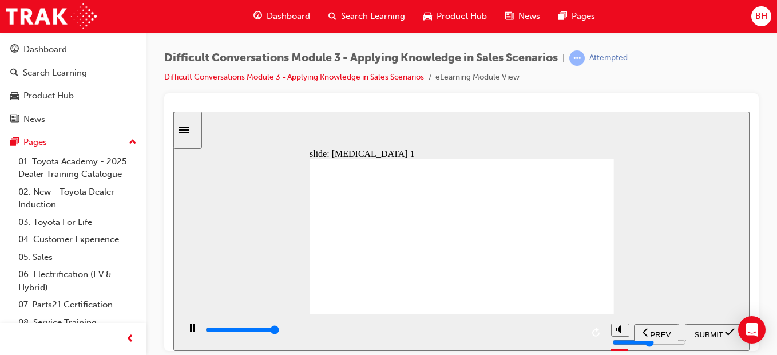
type input "24800"
radio input "false"
radio input "true"
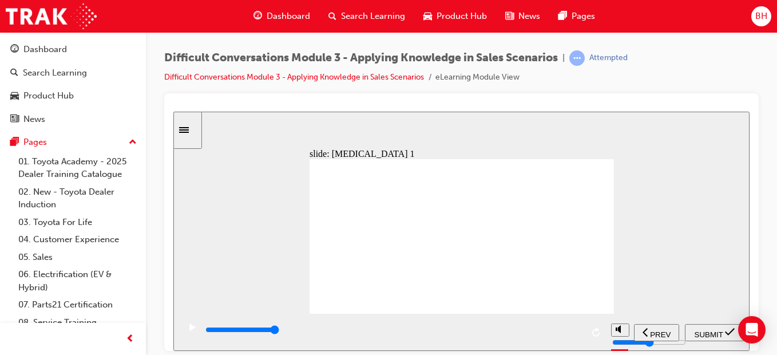
click at [703, 331] on span "SUBMIT" at bounding box center [709, 334] width 29 height 9
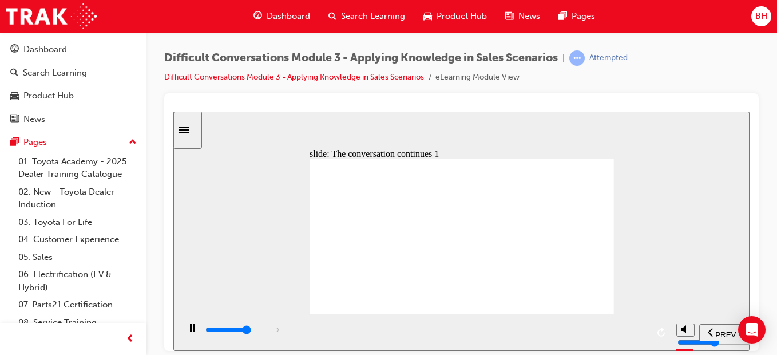
drag, startPoint x: 453, startPoint y: 251, endPoint x: 576, endPoint y: 251, distance: 123.6
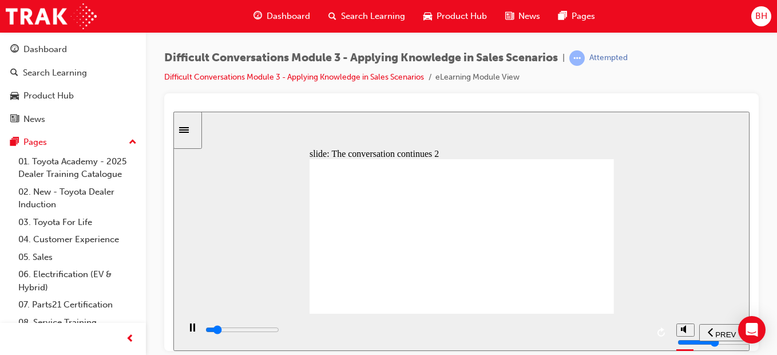
click at [183, 332] on div "play/pause" at bounding box center [192, 332] width 19 height 19
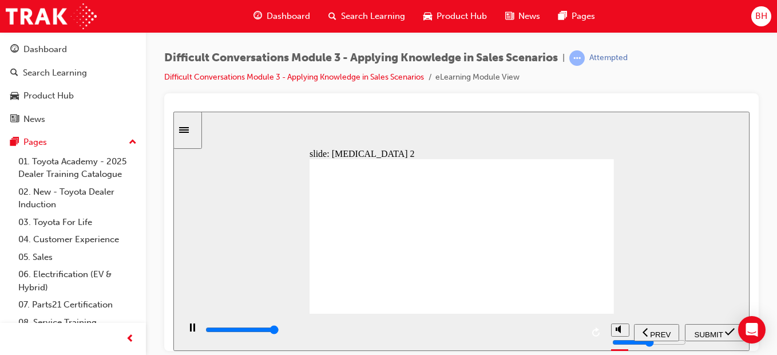
type input "10200"
radio input "true"
click at [711, 338] on div "SUBMIT" at bounding box center [714, 332] width 50 height 12
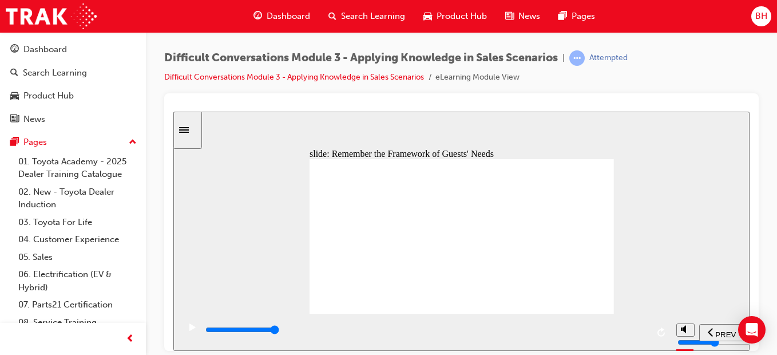
click at [279, 331] on input "slide progress" at bounding box center [242, 328] width 74 height 9
drag, startPoint x: 194, startPoint y: 334, endPoint x: 200, endPoint y: 335, distance: 5.8
click at [197, 334] on div "play/pause" at bounding box center [192, 332] width 19 height 19
click at [279, 331] on input "slide progress" at bounding box center [242, 328] width 74 height 9
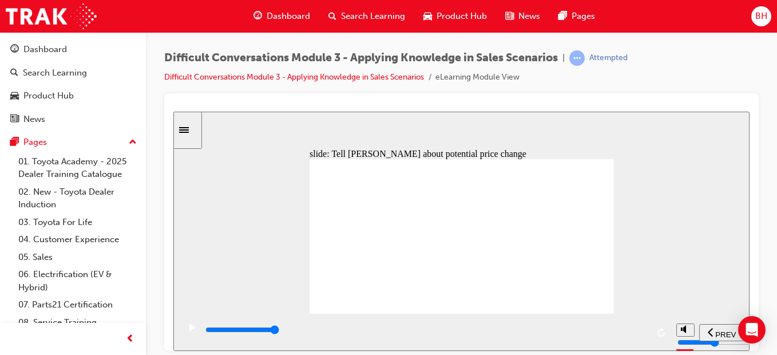
drag, startPoint x: 935, startPoint y: 342, endPoint x: 745, endPoint y: 245, distance: 212.9
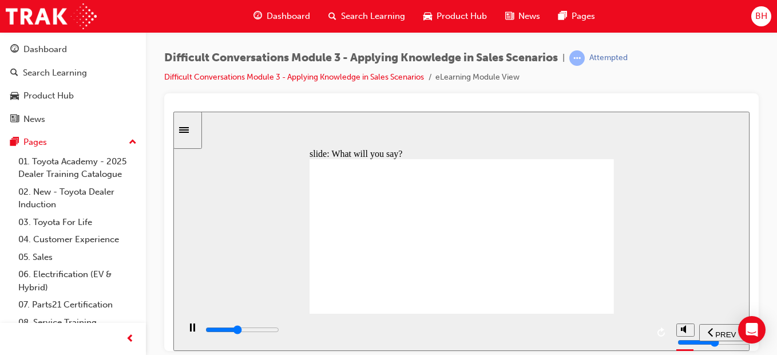
drag, startPoint x: 745, startPoint y: 245, endPoint x: 567, endPoint y: 275, distance: 180.4
click at [279, 331] on input "slide progress" at bounding box center [242, 328] width 74 height 9
drag, startPoint x: 641, startPoint y: 327, endPoint x: 626, endPoint y: 336, distance: 17.8
click at [629, 338] on div "playback controls" at bounding box center [425, 331] width 443 height 17
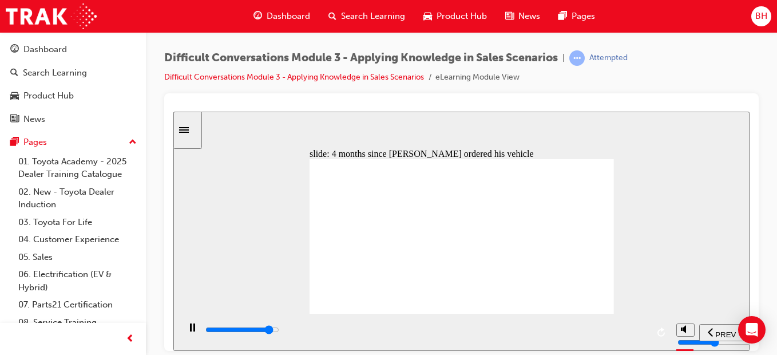
click at [279, 331] on input "slide progress" at bounding box center [242, 328] width 74 height 9
click at [603, 329] on div "playback controls" at bounding box center [425, 329] width 443 height 13
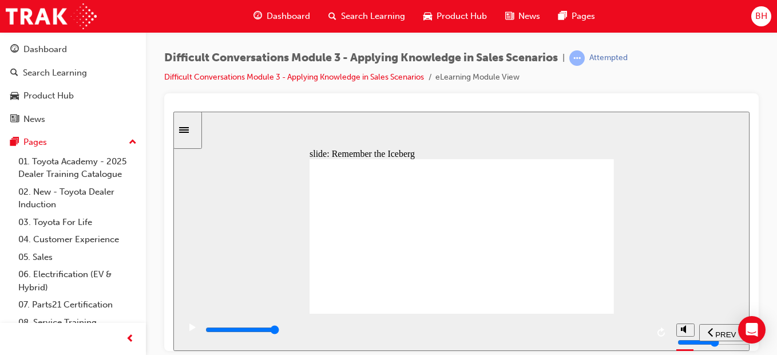
drag, startPoint x: 566, startPoint y: 178, endPoint x: 426, endPoint y: 197, distance: 141.5
type input "5000"
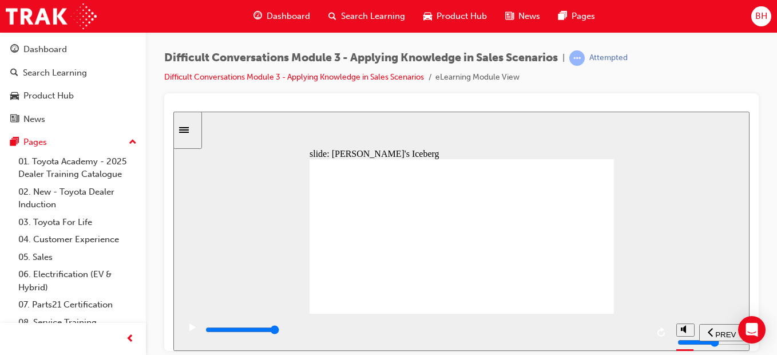
drag, startPoint x: 570, startPoint y: 173, endPoint x: 453, endPoint y: 200, distance: 120.9
click at [633, 333] on div "playback controls" at bounding box center [425, 329] width 443 height 13
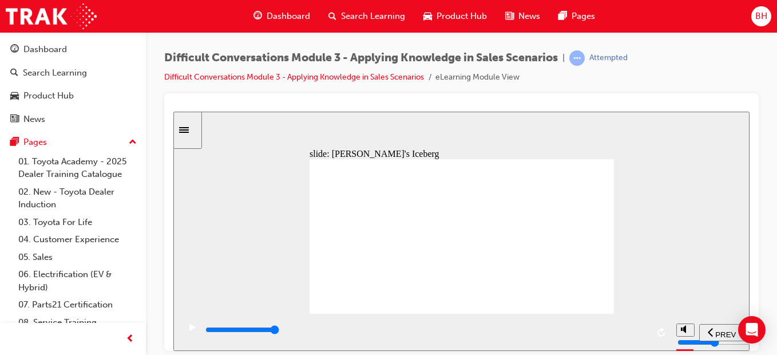
drag, startPoint x: 573, startPoint y: 168, endPoint x: 438, endPoint y: 193, distance: 136.8
click at [279, 330] on input "slide progress" at bounding box center [242, 328] width 74 height 9
drag, startPoint x: 569, startPoint y: 171, endPoint x: 458, endPoint y: 199, distance: 114.9
click at [279, 332] on input "slide progress" at bounding box center [242, 328] width 74 height 9
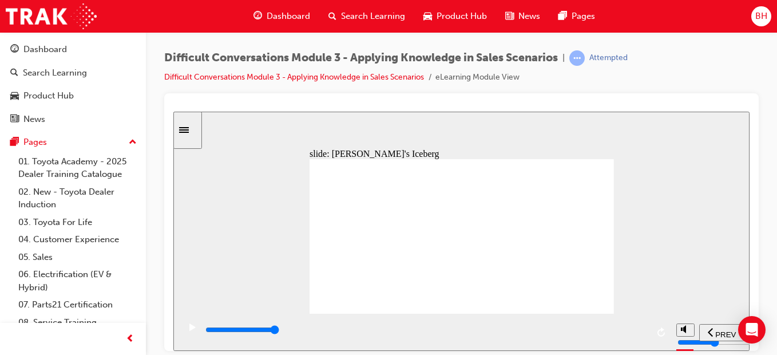
click at [717, 337] on div "PREV" at bounding box center [722, 332] width 36 height 12
click at [279, 331] on input "slide progress" at bounding box center [242, 328] width 74 height 9
click at [608, 330] on div "playback controls" at bounding box center [425, 329] width 443 height 13
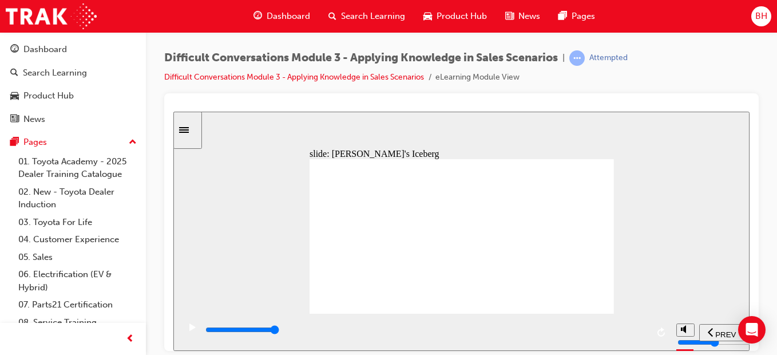
drag, startPoint x: 561, startPoint y: 175, endPoint x: 428, endPoint y: 195, distance: 134.2
click at [608, 332] on div "playback controls" at bounding box center [425, 329] width 443 height 13
drag, startPoint x: 571, startPoint y: 172, endPoint x: 435, endPoint y: 222, distance: 144.7
click at [279, 331] on input "slide progress" at bounding box center [242, 328] width 74 height 9
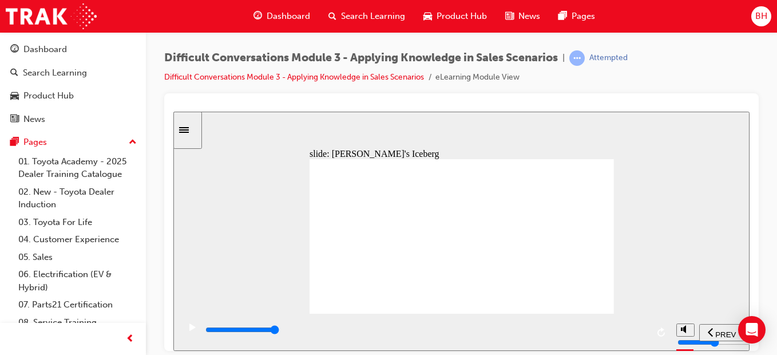
drag, startPoint x: 572, startPoint y: 169, endPoint x: 443, endPoint y: 219, distance: 137.5
click at [279, 331] on input "slide progress" at bounding box center [242, 328] width 74 height 9
drag, startPoint x: 583, startPoint y: 176, endPoint x: 454, endPoint y: 223, distance: 137.8
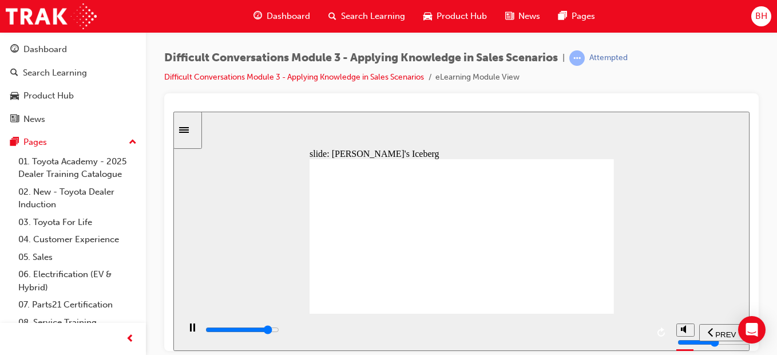
click at [601, 330] on div "playback controls" at bounding box center [425, 329] width 443 height 13
drag, startPoint x: 567, startPoint y: 171, endPoint x: 440, endPoint y: 221, distance: 136.6
click at [279, 331] on input "slide progress" at bounding box center [242, 328] width 74 height 9
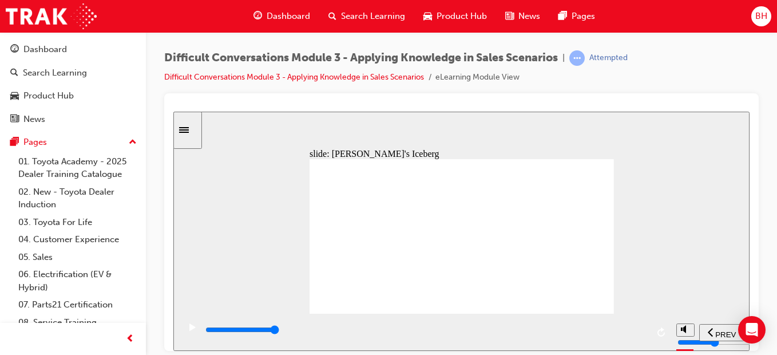
drag, startPoint x: 580, startPoint y: 174, endPoint x: 455, endPoint y: 188, distance: 126.1
click at [617, 335] on div "playback controls" at bounding box center [425, 329] width 443 height 13
drag, startPoint x: 562, startPoint y: 169, endPoint x: 436, endPoint y: 191, distance: 127.8
click at [592, 333] on div "playback controls" at bounding box center [425, 329] width 443 height 13
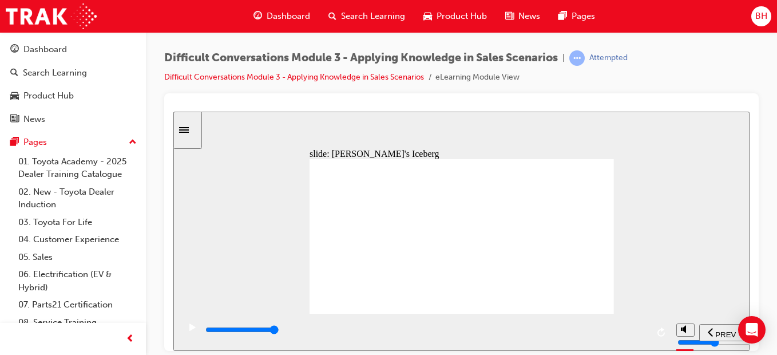
drag, startPoint x: 559, startPoint y: 173, endPoint x: 432, endPoint y: 220, distance: 135.4
click at [616, 328] on div "playback controls" at bounding box center [425, 329] width 443 height 13
drag, startPoint x: 573, startPoint y: 175, endPoint x: 455, endPoint y: 194, distance: 119.5
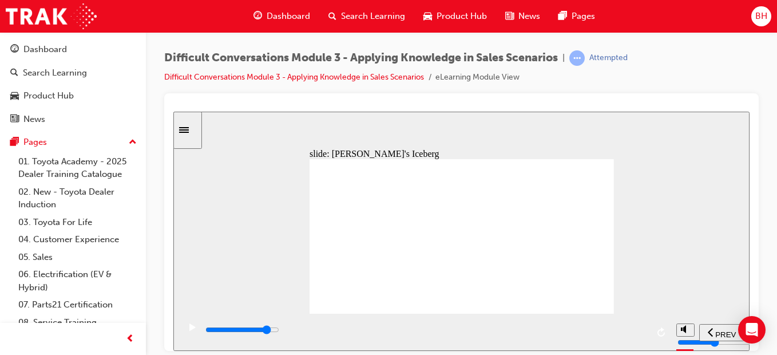
click at [593, 328] on div "playback controls" at bounding box center [425, 329] width 443 height 13
click at [617, 330] on div "playback controls" at bounding box center [425, 329] width 443 height 13
type input "9000"
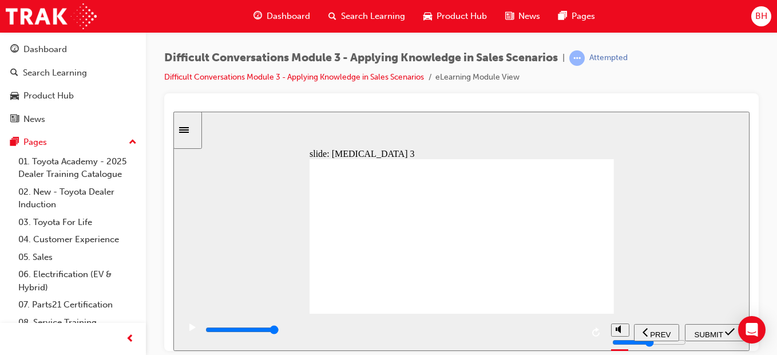
radio input "true"
click at [710, 332] on span "SUBMIT" at bounding box center [709, 334] width 29 height 9
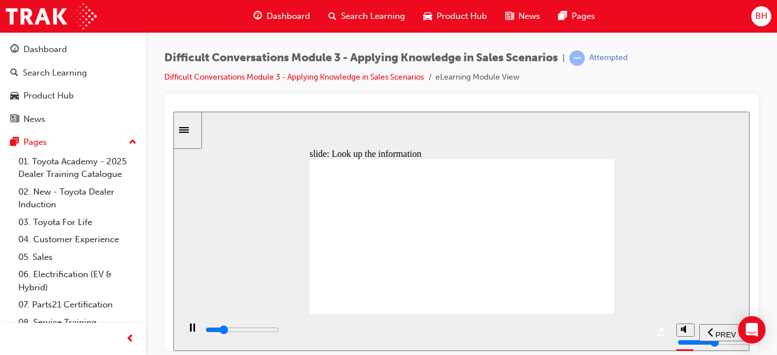
click at [708, 329] on icon "previous" at bounding box center [711, 331] width 6 height 10
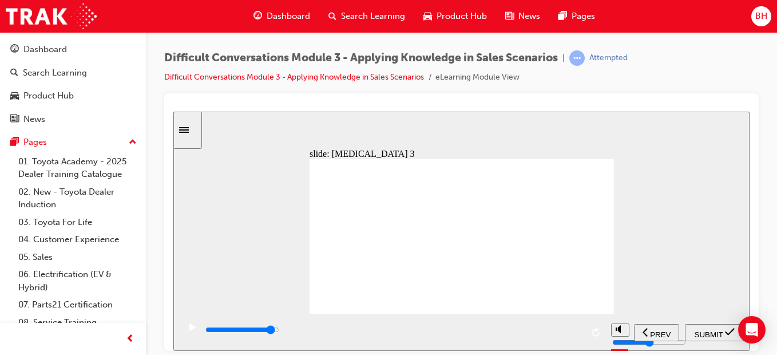
click at [560, 333] on div "playback controls" at bounding box center [393, 329] width 378 height 13
type input "9000"
radio input "true"
click at [683, 329] on nav "PREV NEXT SUBMIT" at bounding box center [689, 331] width 110 height 37
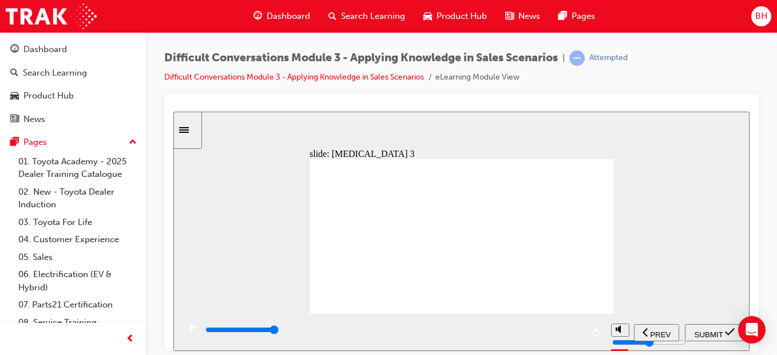
click at [708, 330] on span "SUBMIT" at bounding box center [709, 334] width 29 height 9
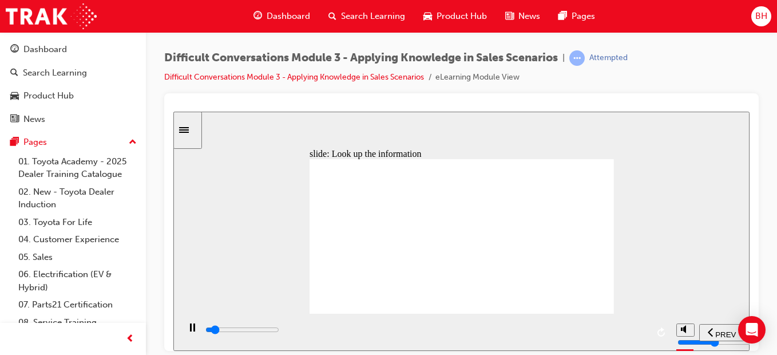
click at [713, 331] on div "PREV" at bounding box center [722, 332] width 36 height 12
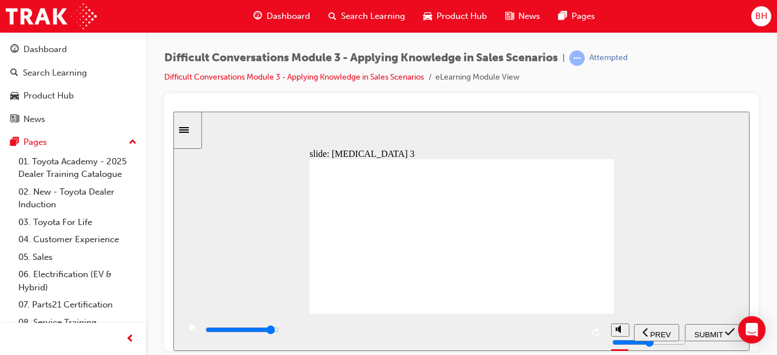
click at [558, 334] on div "playback controls" at bounding box center [393, 329] width 378 height 13
type input "9000"
radio input "true"
click at [706, 330] on span "SUBMIT" at bounding box center [709, 334] width 29 height 9
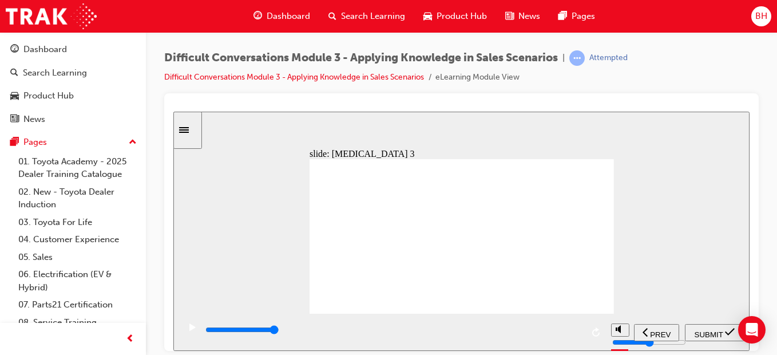
click at [625, 335] on div "playback controls" at bounding box center [425, 329] width 443 height 13
type input "9800"
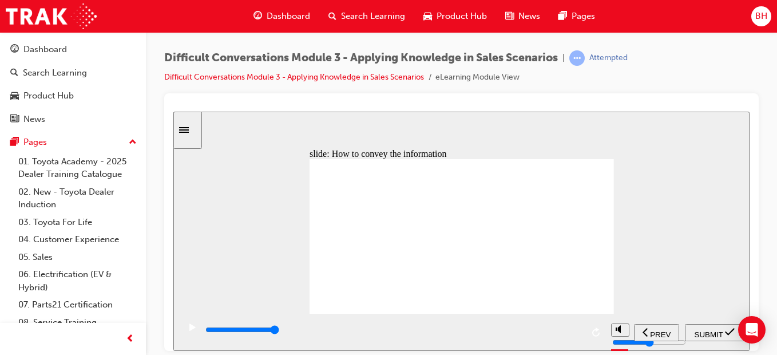
checkbox input "true"
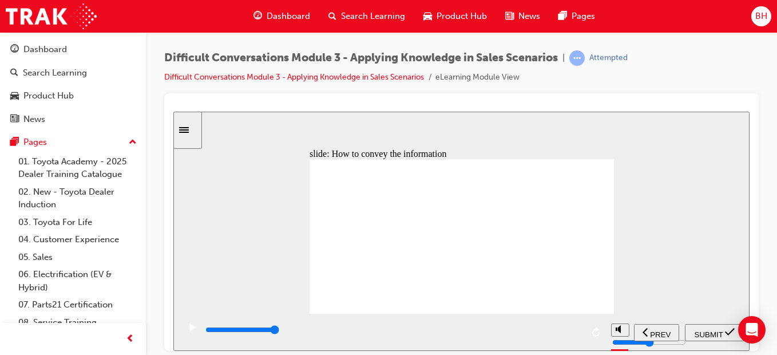
checkbox input "true"
click at [722, 330] on span "SUBMIT" at bounding box center [709, 334] width 29 height 9
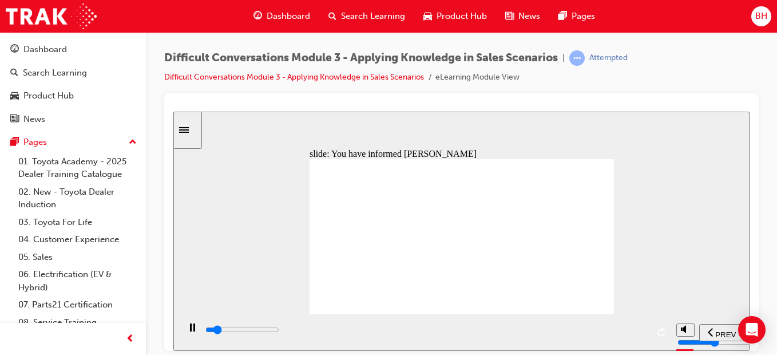
click at [715, 333] on span "PREV" at bounding box center [725, 334] width 21 height 9
type input "1100"
checkbox input "true"
click at [712, 334] on span "SUBMIT" at bounding box center [709, 334] width 29 height 9
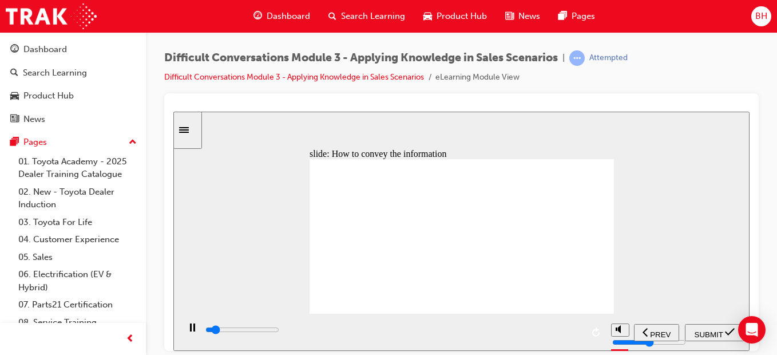
click at [664, 331] on span "PREV" at bounding box center [660, 334] width 21 height 9
click at [716, 330] on span "PREV" at bounding box center [725, 334] width 21 height 9
type input "7900"
radio input "true"
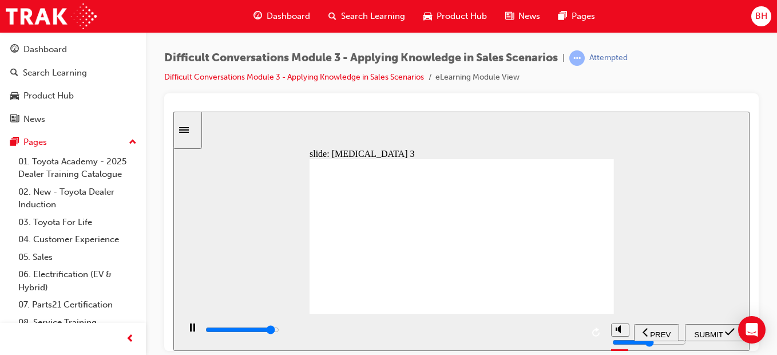
click at [699, 334] on span "SUBMIT" at bounding box center [709, 334] width 29 height 9
click at [631, 335] on div "playback controls" at bounding box center [425, 329] width 443 height 13
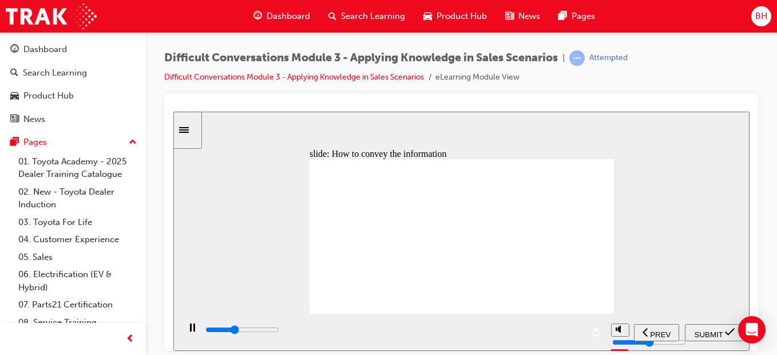
type input "3700"
checkbox input "true"
type input "7400"
checkbox input "true"
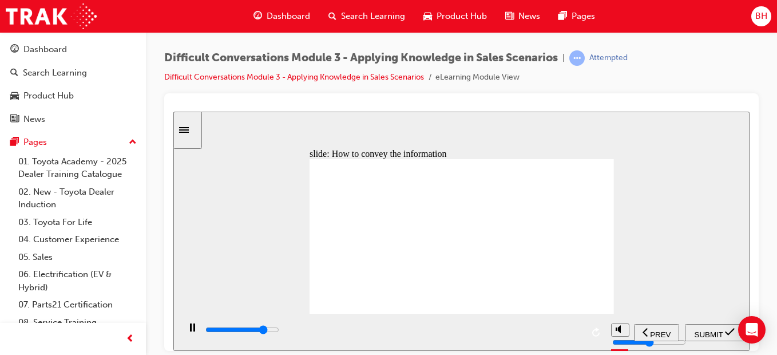
type input "8100"
checkbox input "true"
click at [707, 330] on span "SUBMIT" at bounding box center [709, 334] width 29 height 9
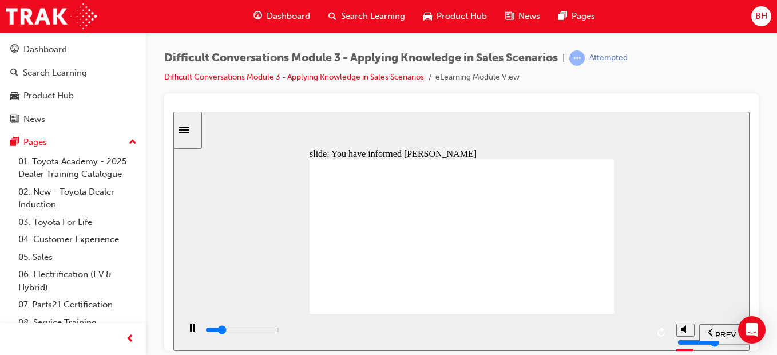
click at [717, 331] on span "PREV" at bounding box center [725, 334] width 21 height 9
type input "4200"
checkbox input "true"
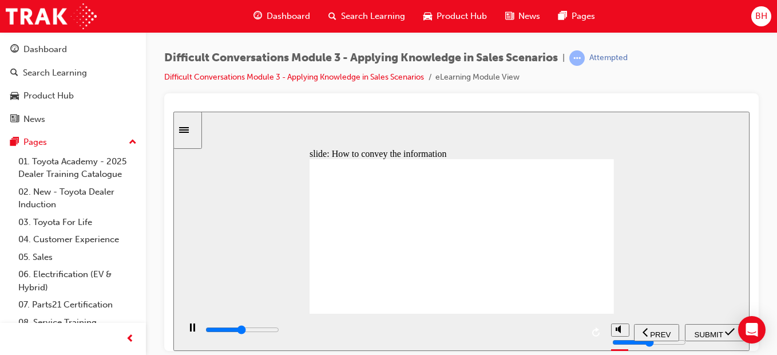
type input "4800"
checkbox input "true"
type input "5800"
checkbox input "true"
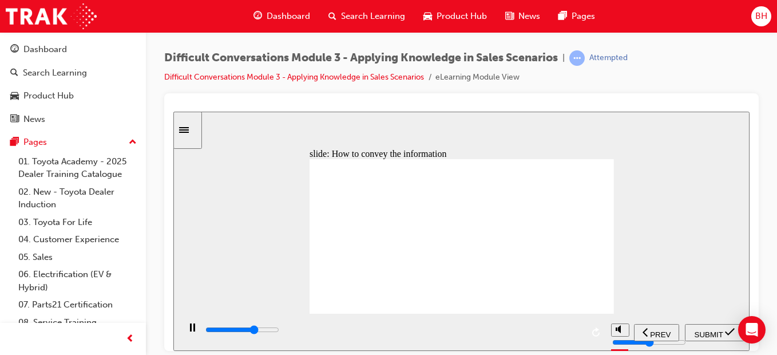
click at [695, 331] on span "SUBMIT" at bounding box center [709, 334] width 29 height 9
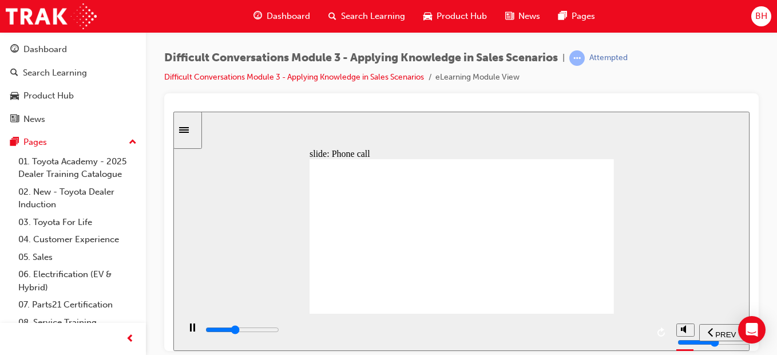
drag, startPoint x: 525, startPoint y: 268, endPoint x: 520, endPoint y: 274, distance: 8.1
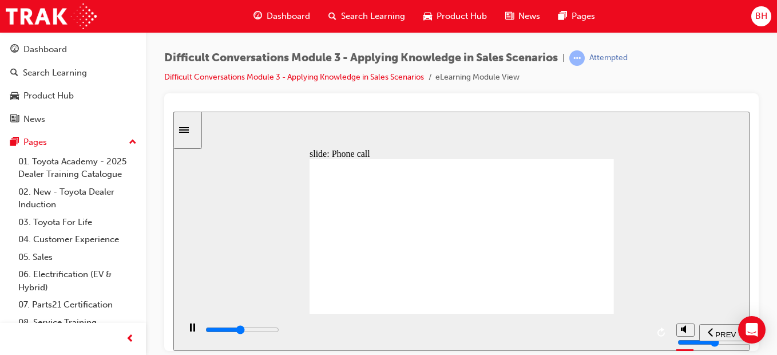
drag, startPoint x: 437, startPoint y: 216, endPoint x: 455, endPoint y: 226, distance: 21.0
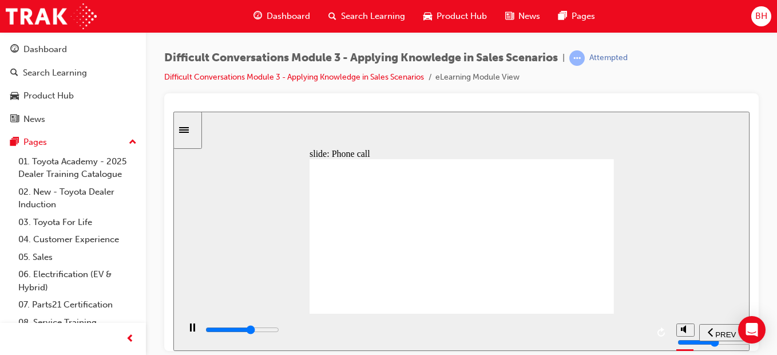
drag, startPoint x: 770, startPoint y: 275, endPoint x: 762, endPoint y: 233, distance: 43.1
click at [774, 233] on div "Difficult Conversations Module 3 - Applying Knowledge in Sales Scenarios | Atte…" at bounding box center [461, 179] width 631 height 294
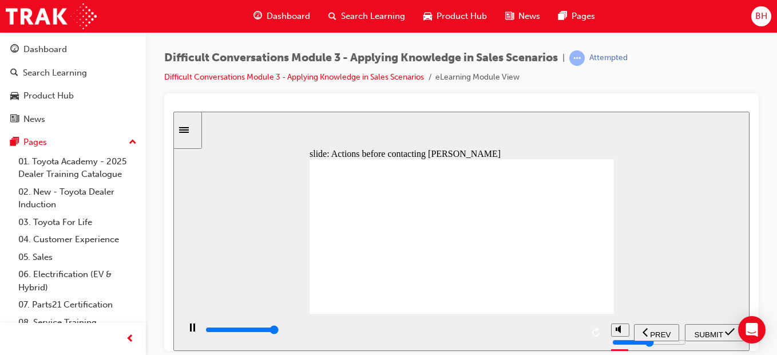
type input "10900"
checkbox input "true"
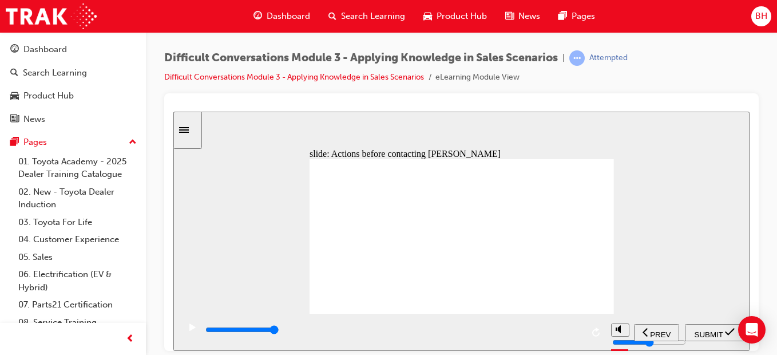
click at [705, 330] on span "SUBMIT" at bounding box center [709, 334] width 29 height 9
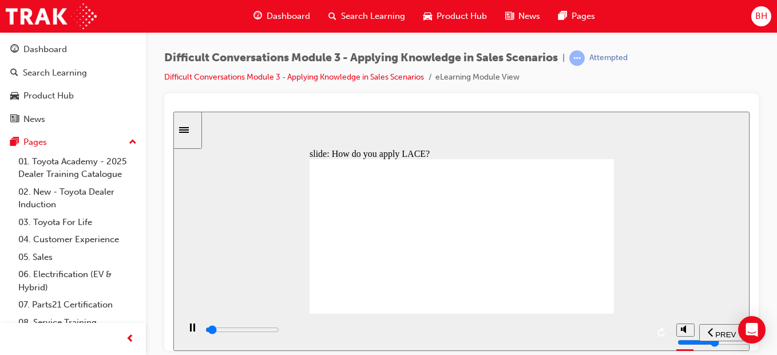
click at [711, 328] on icon "previous" at bounding box center [710, 331] width 5 height 9
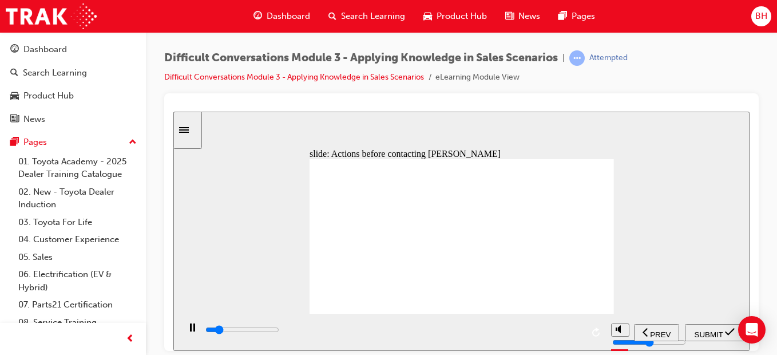
type input "1600"
checkbox input "true"
type input "2100"
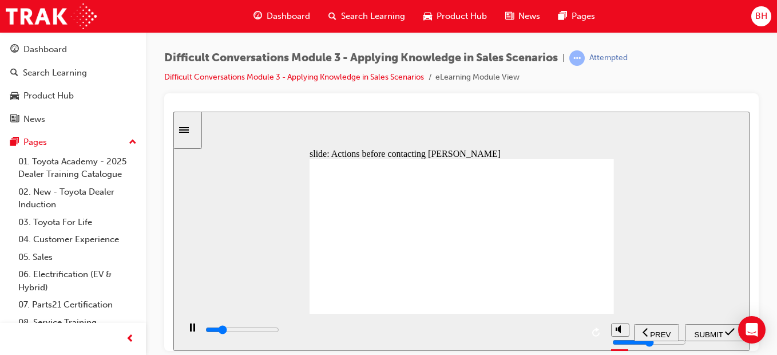
checkbox input "true"
click at [700, 332] on span "SUBMIT" at bounding box center [709, 334] width 29 height 9
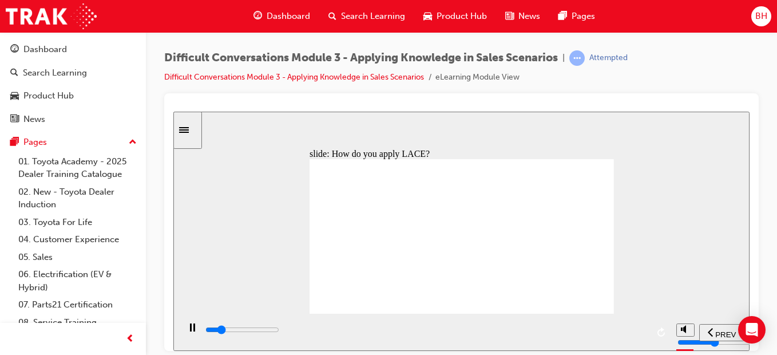
drag, startPoint x: 461, startPoint y: 206, endPoint x: 447, endPoint y: 225, distance: 23.7
click at [639, 329] on div "playback controls" at bounding box center [425, 329] width 443 height 13
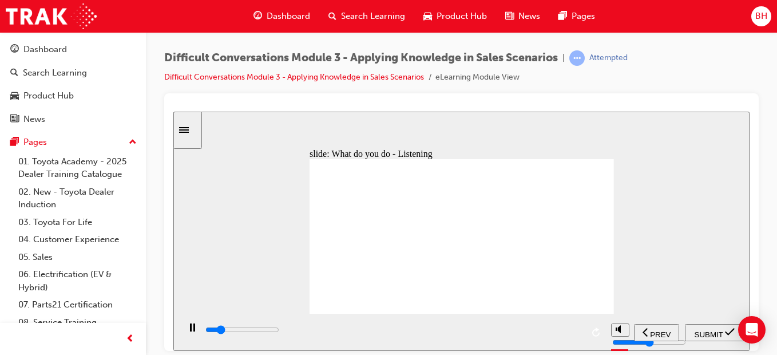
type input "1800"
checkbox input "true"
type input "7100"
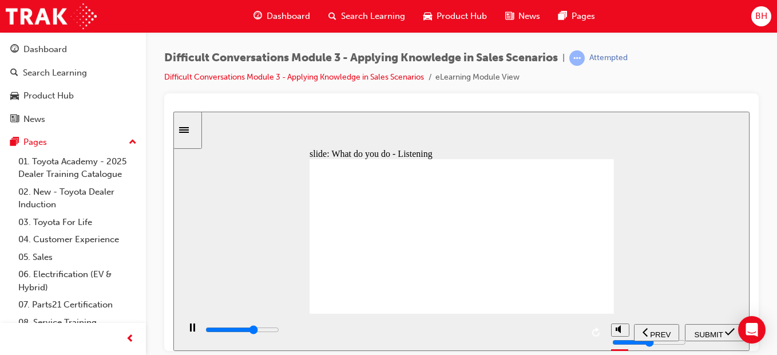
checkbox input "true"
type input "10500"
checkbox input "false"
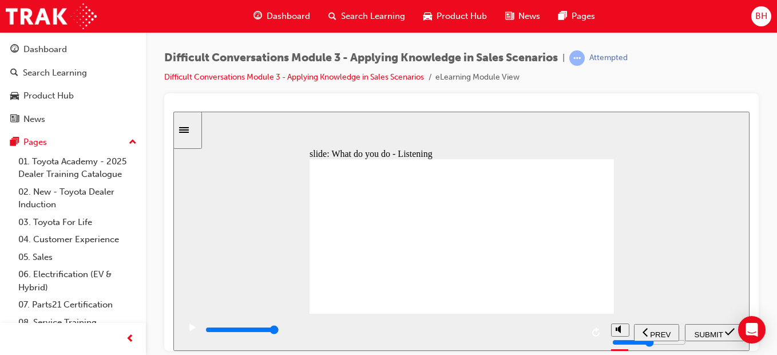
checkbox input "true"
click at [710, 330] on span "SUBMIT" at bounding box center [709, 334] width 29 height 9
type input "6600"
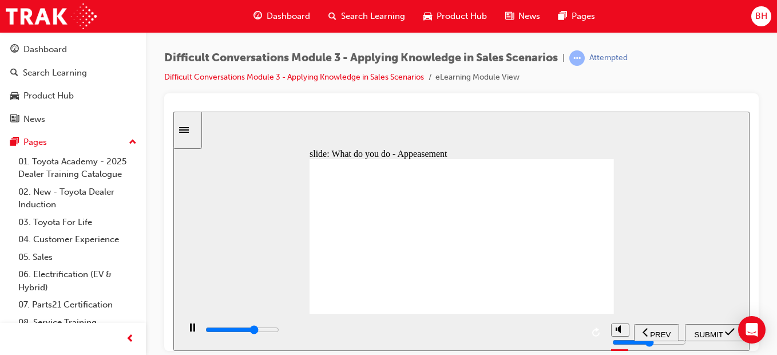
checkbox input "true"
type input "9700"
checkbox input "true"
click at [718, 330] on span "SUBMIT" at bounding box center [709, 334] width 29 height 9
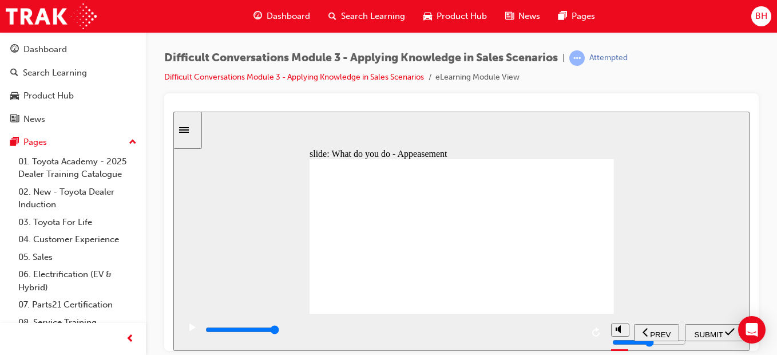
click at [662, 331] on span "PREV" at bounding box center [660, 334] width 21 height 9
type input "1800"
checkbox input "true"
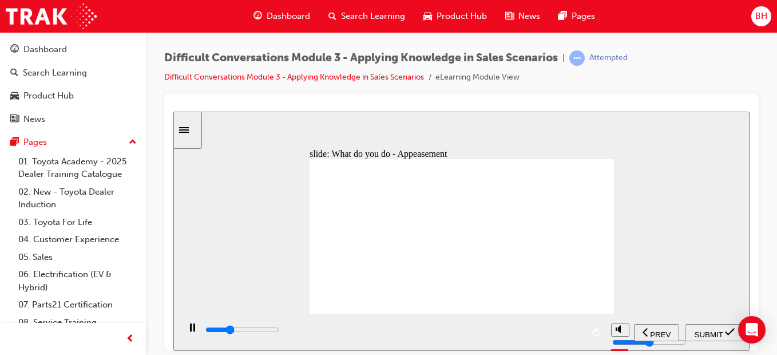
type input "3000"
checkbox input "true"
type input "4100"
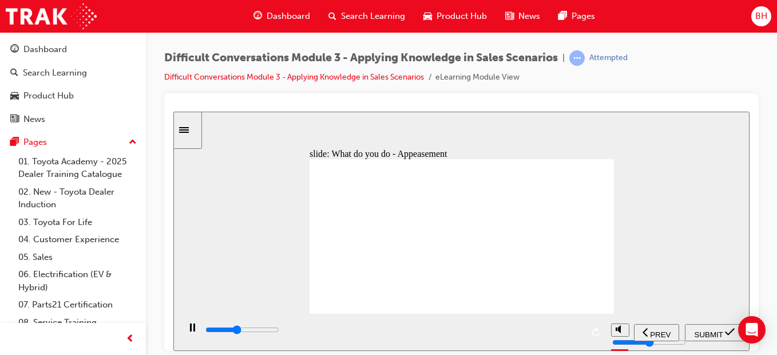
checkbox input "true"
click at [696, 330] on span "SUBMIT" at bounding box center [709, 334] width 29 height 9
type input "10000"
checkbox input "true"
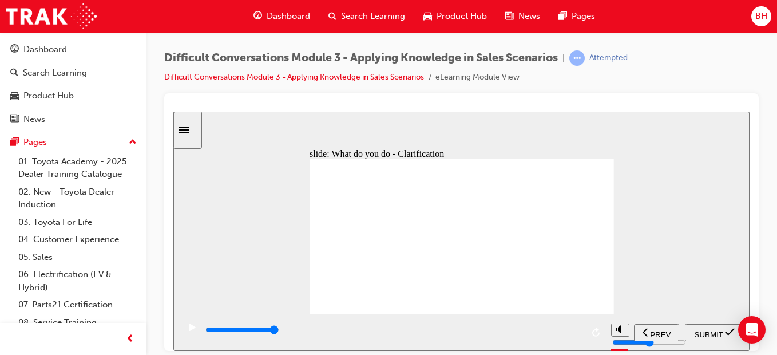
checkbox input "true"
click at [699, 331] on span "SUBMIT" at bounding box center [709, 334] width 29 height 9
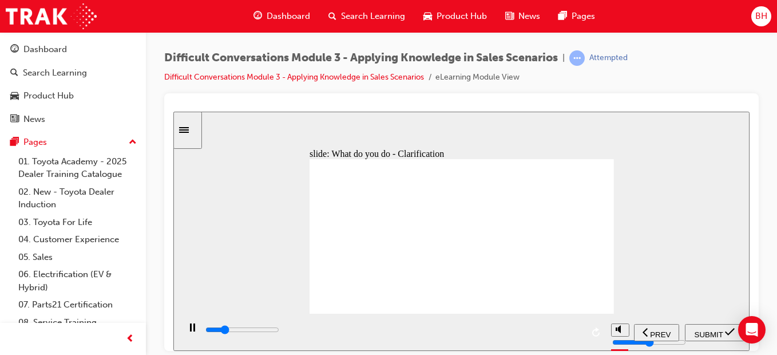
type input "9100"
checkbox input "true"
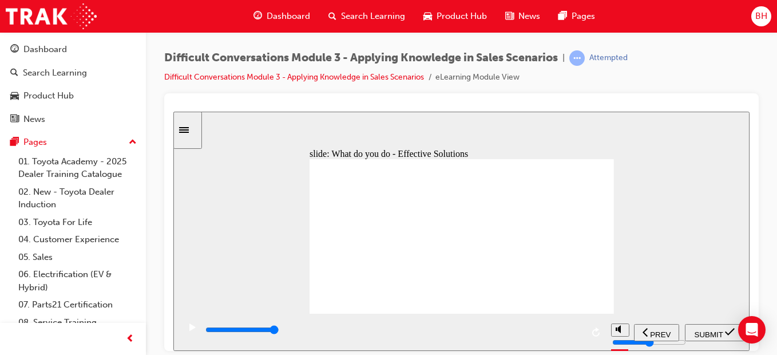
checkbox input "true"
click at [711, 334] on span "SUBMIT" at bounding box center [709, 334] width 29 height 9
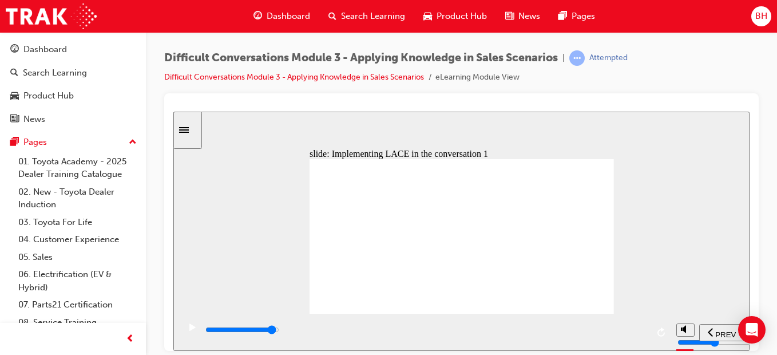
click at [279, 331] on input "slide progress" at bounding box center [242, 328] width 74 height 9
click at [627, 336] on div "playback controls" at bounding box center [425, 329] width 443 height 13
click at [621, 334] on div "playback controls" at bounding box center [425, 329] width 443 height 13
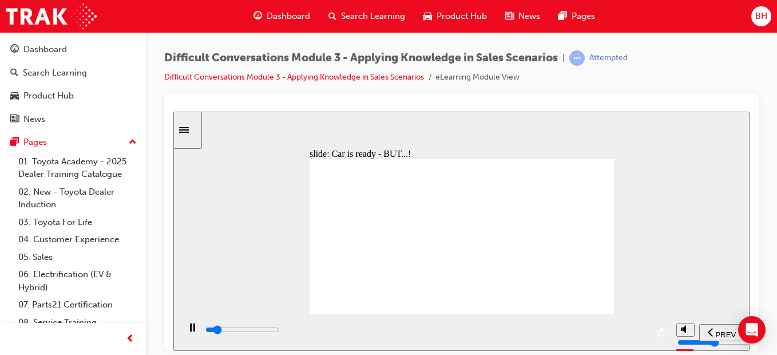
drag, startPoint x: 483, startPoint y: 237, endPoint x: 600, endPoint y: 170, distance: 134.6
click at [427, 111] on html "​13/12​ slide: Car is ready - BUT...! Scenario expensive icon 1 Rectangle 1 Inf…" at bounding box center [461, 230] width 576 height 239
click at [639, 334] on div "playback controls" at bounding box center [425, 329] width 443 height 13
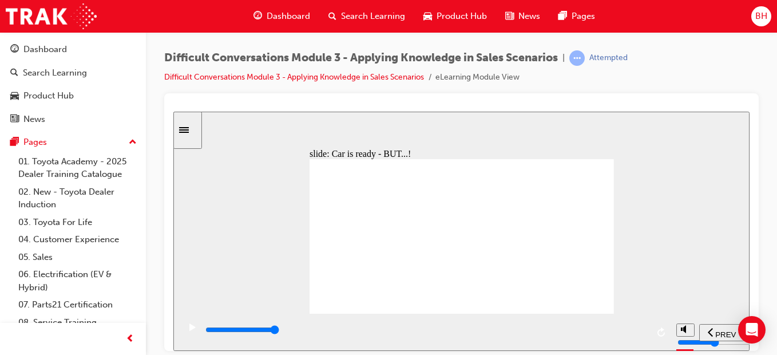
type input "9100"
checkbox input "true"
click at [707, 338] on div "SUBMIT" at bounding box center [714, 332] width 50 height 12
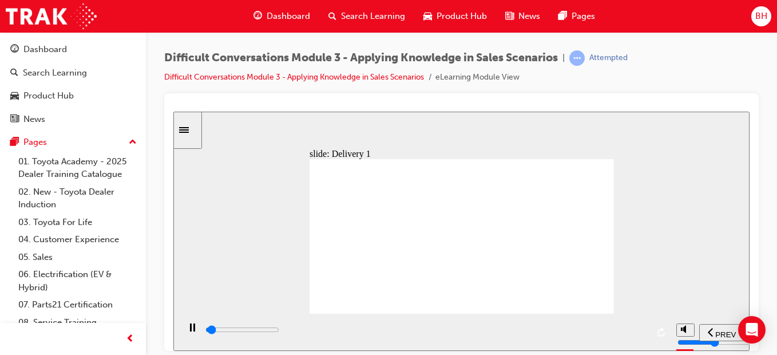
click at [717, 330] on span "PREV" at bounding box center [725, 334] width 21 height 9
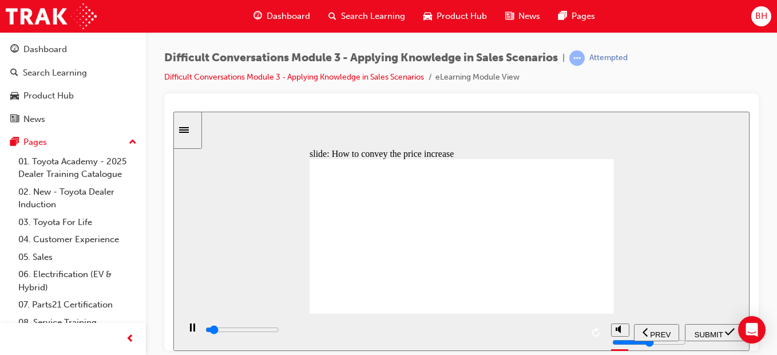
type input "700"
checkbox input "true"
type input "1500"
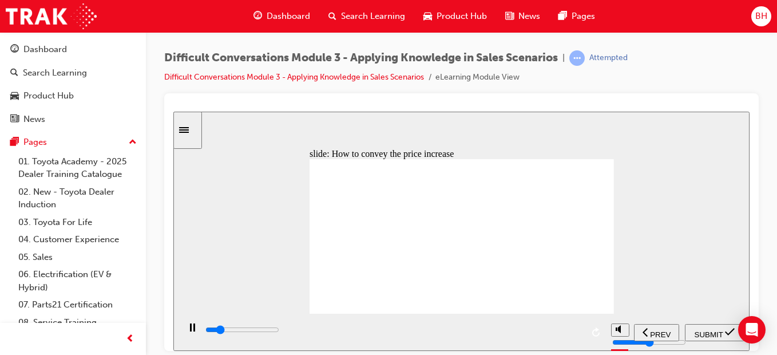
checkbox input "true"
type input "1900"
checkbox input "true"
click at [707, 326] on div "SUBMIT" at bounding box center [714, 332] width 50 height 12
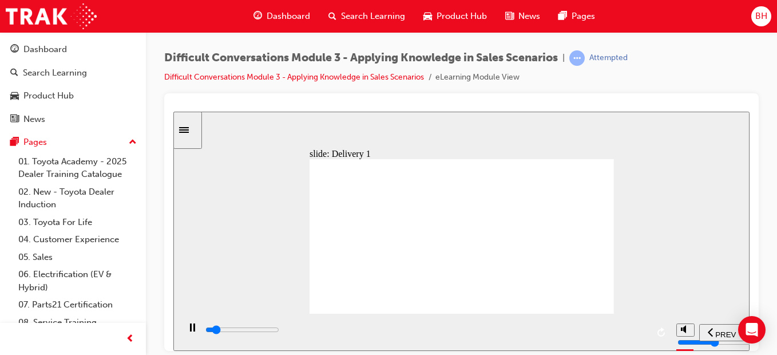
drag, startPoint x: 593, startPoint y: 185, endPoint x: 589, endPoint y: 198, distance: 13.2
click at [191, 128] on icon "Sidebar Toggle" at bounding box center [187, 128] width 17 height 7
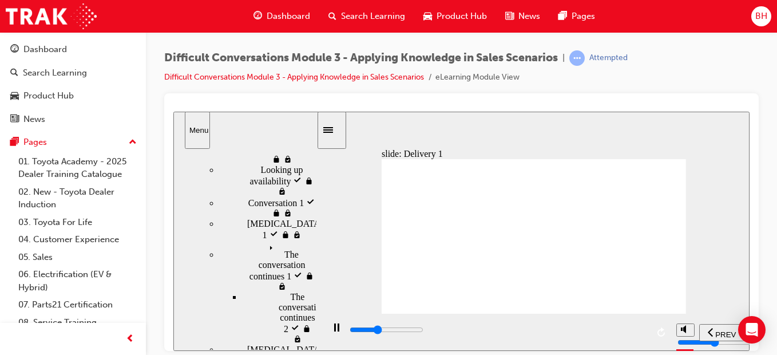
scroll to position [249, 0]
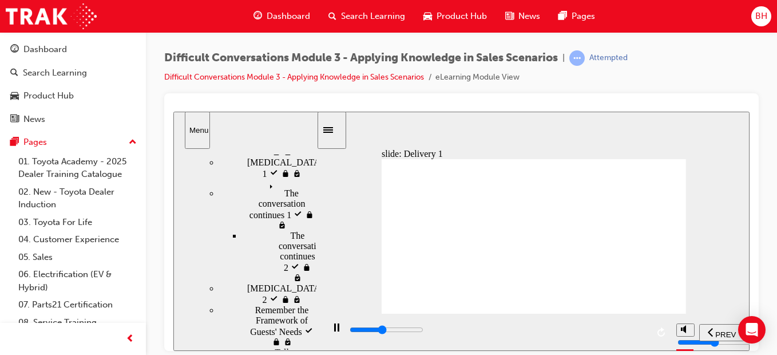
click at [342, 133] on div "Sidebar Toggle" at bounding box center [331, 129] width 19 height 9
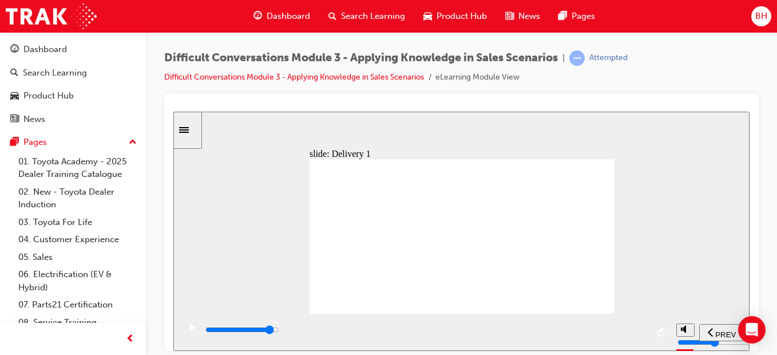
click at [279, 330] on input "slide progress" at bounding box center [242, 328] width 74 height 9
click at [621, 328] on div "playback controls" at bounding box center [425, 329] width 443 height 13
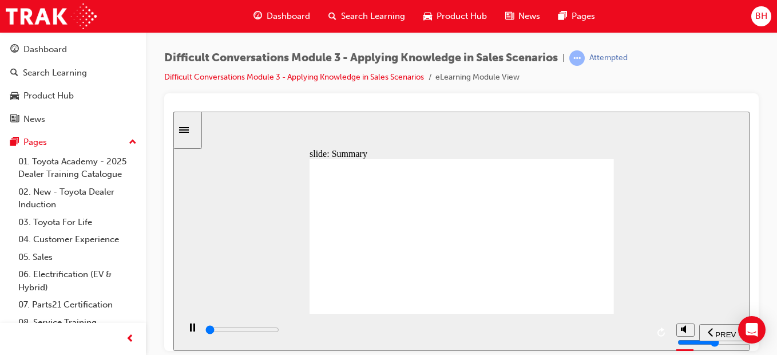
scroll to position [42, 0]
click at [279, 332] on input "slide progress" at bounding box center [242, 328] width 74 height 9
click at [632, 330] on div "playback controls" at bounding box center [425, 329] width 443 height 13
type input "13000"
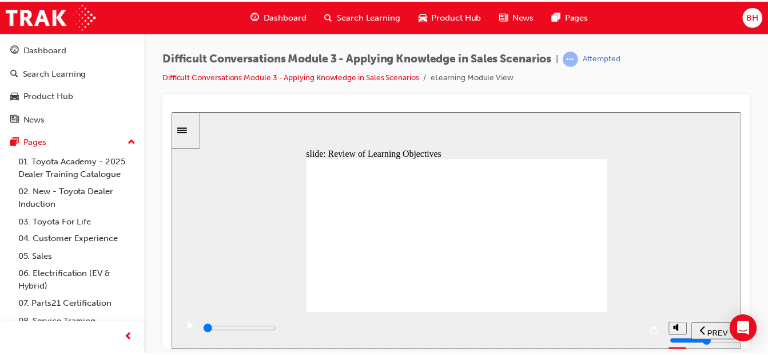
scroll to position [0, 0]
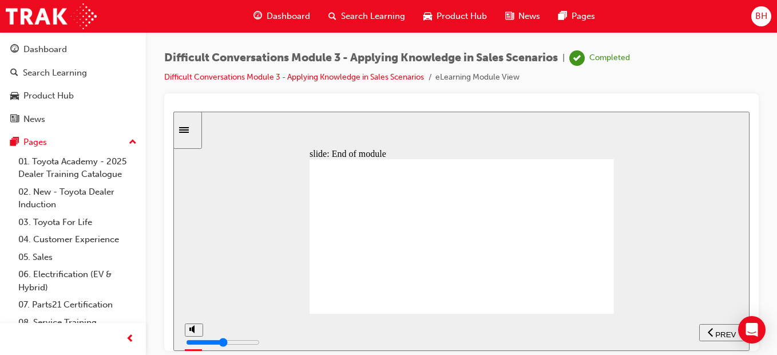
drag, startPoint x: 437, startPoint y: 274, endPoint x: 422, endPoint y: 257, distance: 21.5
drag, startPoint x: 394, startPoint y: 294, endPoint x: 380, endPoint y: 285, distance: 17.0
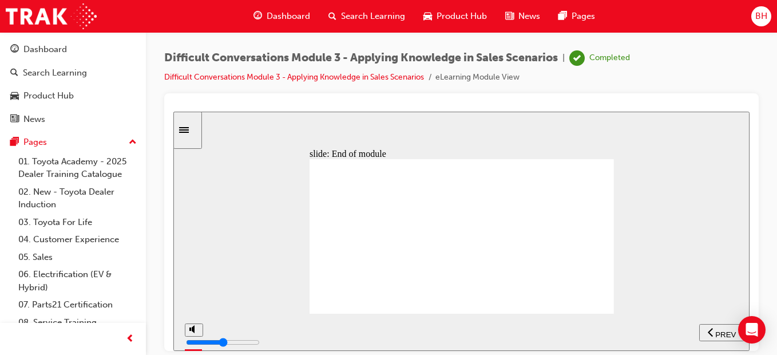
drag, startPoint x: 380, startPoint y: 285, endPoint x: 378, endPoint y: 300, distance: 15.6
click at [181, 132] on div "Sidebar Toggle" at bounding box center [187, 129] width 19 height 9
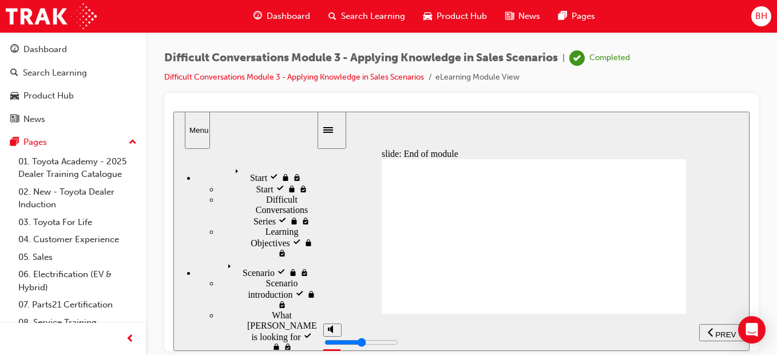
drag, startPoint x: 378, startPoint y: 210, endPoint x: 371, endPoint y: 208, distance: 7.8
click at [375, 209] on div "slide: End of module Rectangle Congratulations! You have finished Module 3 of t…" at bounding box center [461, 230] width 576 height 239
click at [84, 245] on link "04. Customer Experience" at bounding box center [78, 240] width 128 height 18
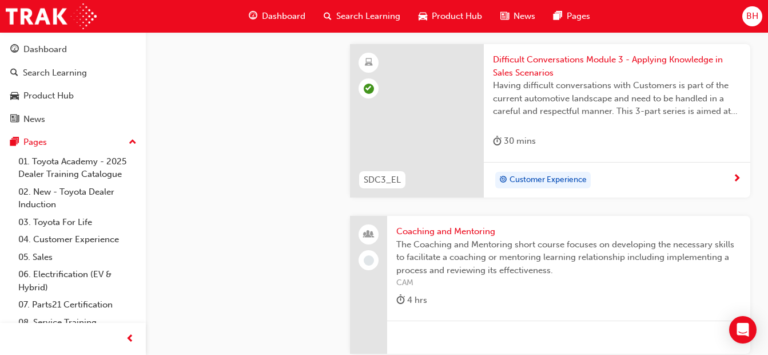
scroll to position [2174, 0]
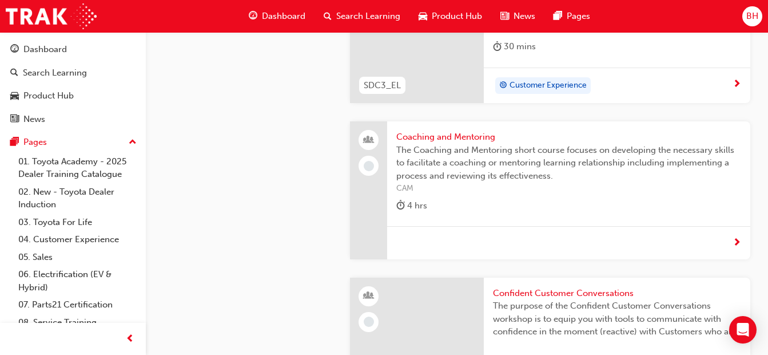
click at [412, 161] on span "The Coaching and Mentoring short course focuses on developing the necessary ski…" at bounding box center [569, 163] width 345 height 39
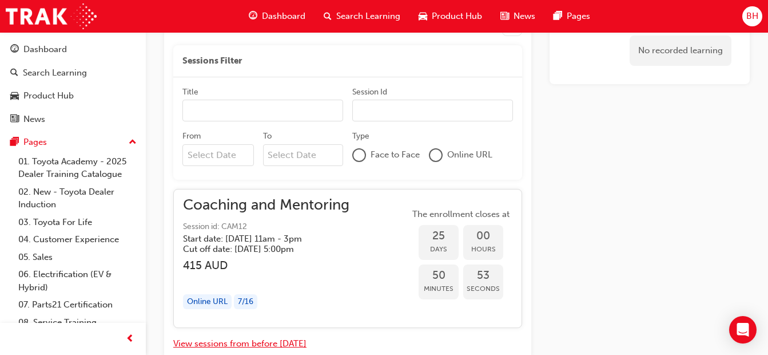
scroll to position [562, 0]
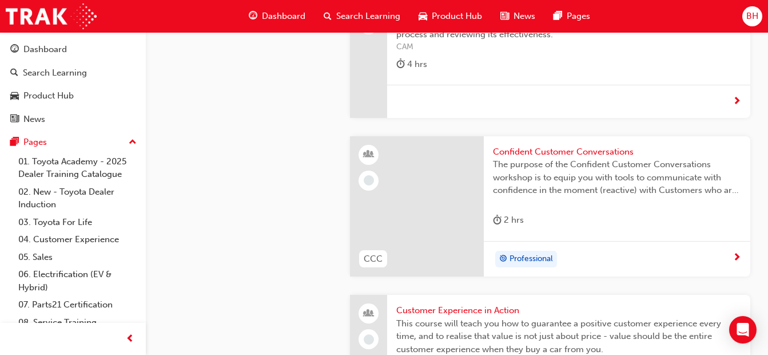
scroll to position [2297, 0]
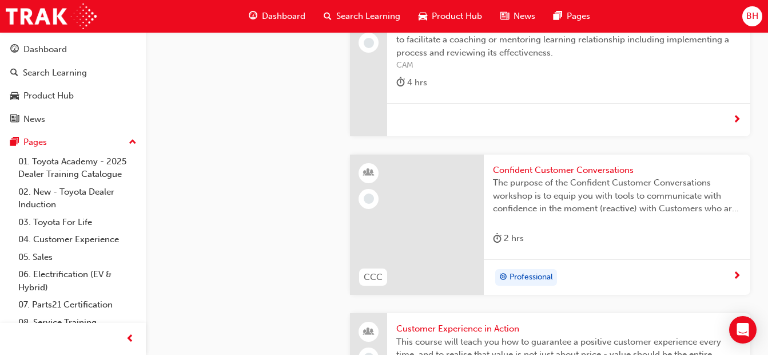
click at [500, 194] on span "The purpose of the Confident Customer Conversations workshop is to equip you wi…" at bounding box center [617, 195] width 248 height 39
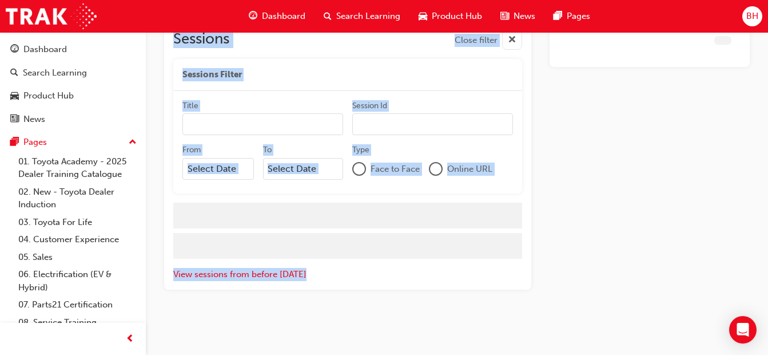
scroll to position [1147, 0]
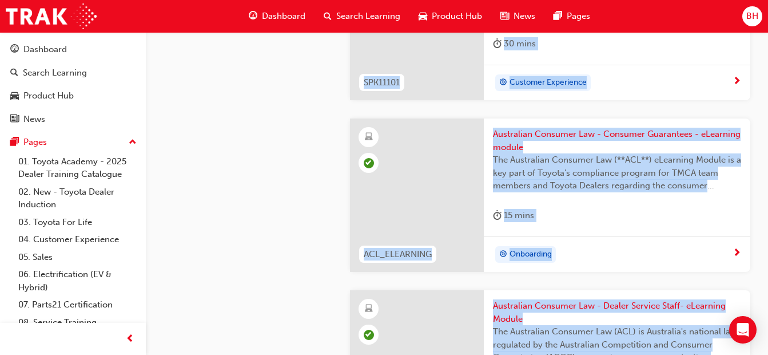
scroll to position [2297, 0]
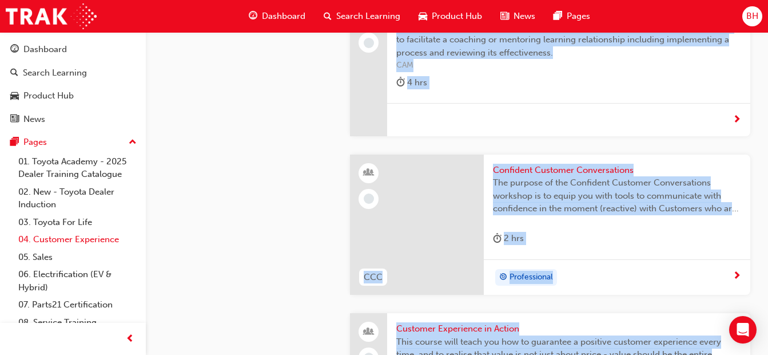
click at [107, 240] on link "04. Customer Experience" at bounding box center [78, 240] width 128 height 18
click at [118, 236] on link "04. Customer Experience" at bounding box center [78, 240] width 128 height 18
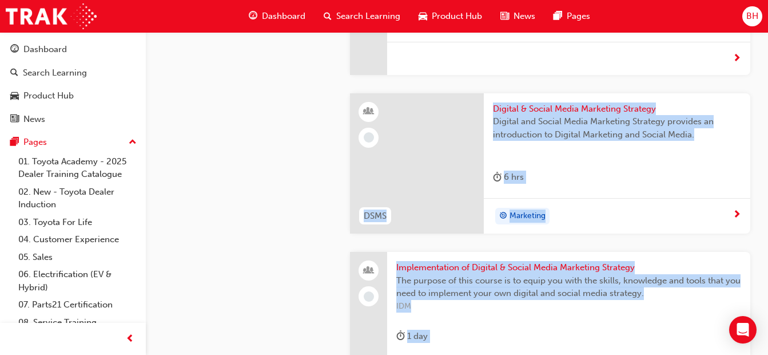
scroll to position [3957, 0]
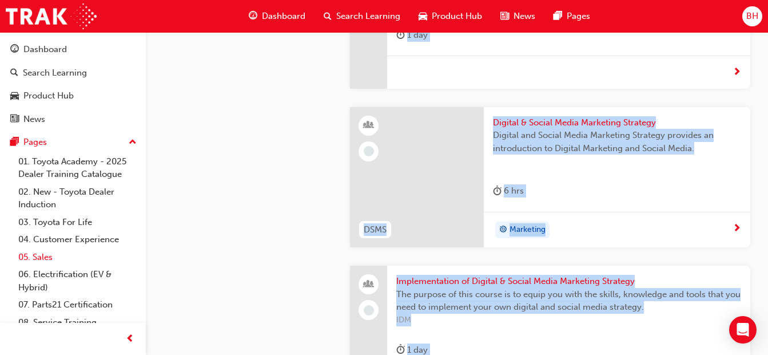
click at [55, 259] on link "05. Sales" at bounding box center [78, 257] width 128 height 18
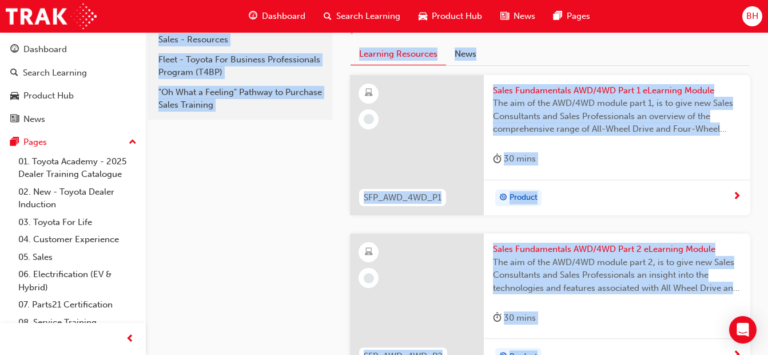
scroll to position [286, 0]
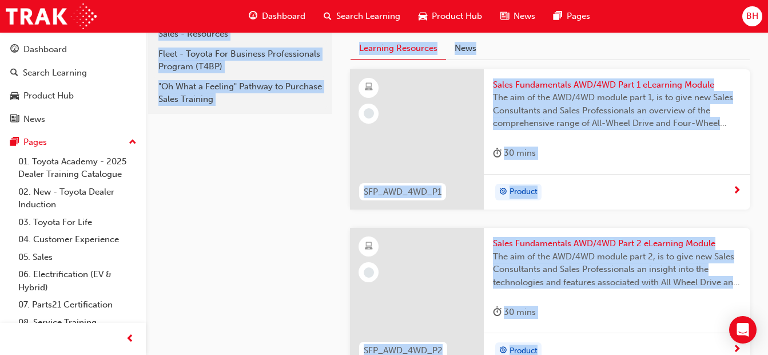
click at [523, 112] on span "The aim of the AWD/4WD module part 1, is to give new Sales Consultants and Sale…" at bounding box center [617, 110] width 248 height 39
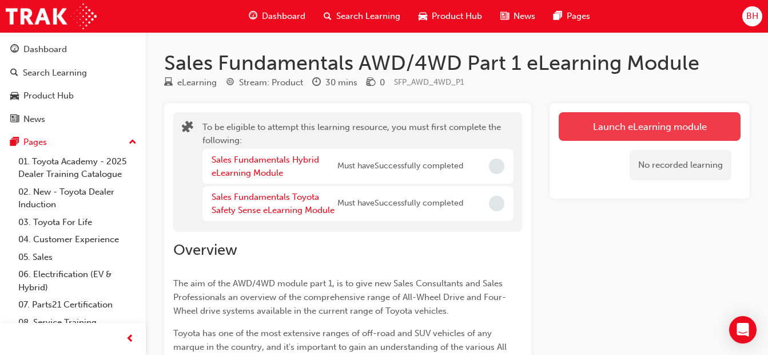
click at [597, 127] on button "Launch eLearning module" at bounding box center [650, 126] width 182 height 29
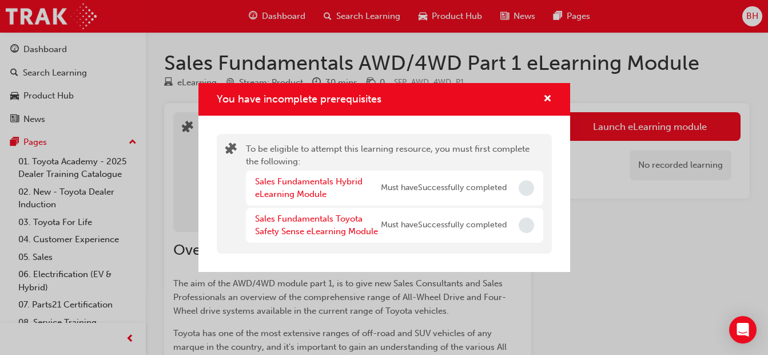
click at [542, 99] on div "You have incomplete prerequisites" at bounding box center [543, 99] width 18 height 14
click at [545, 94] on span "cross-icon" at bounding box center [548, 99] width 9 height 10
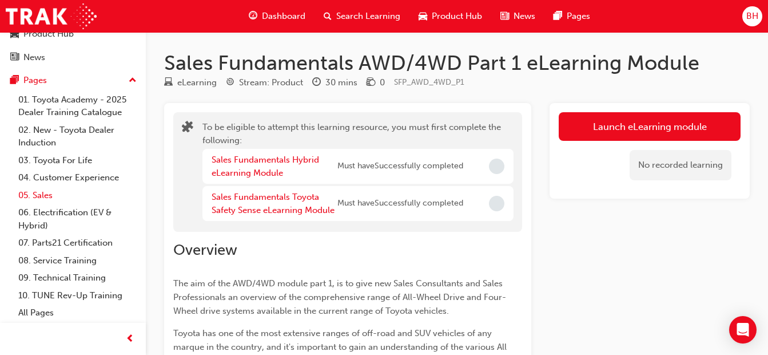
click at [43, 201] on link "05. Sales" at bounding box center [78, 196] width 128 height 18
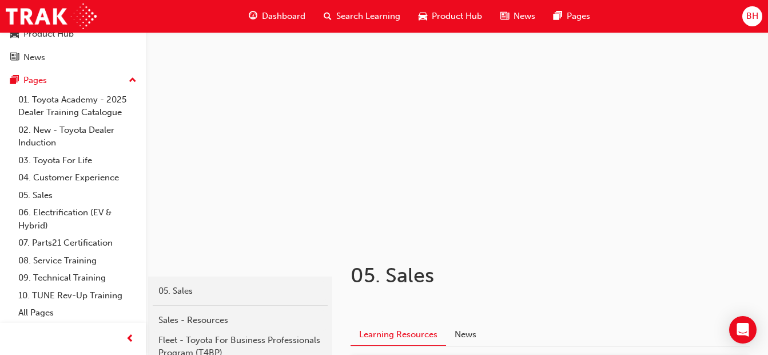
click at [649, 98] on div at bounding box center [457, 136] width 623 height 208
click at [649, 97] on div at bounding box center [457, 136] width 623 height 208
click at [652, 98] on div at bounding box center [457, 136] width 623 height 208
click at [641, 90] on div at bounding box center [457, 136] width 623 height 208
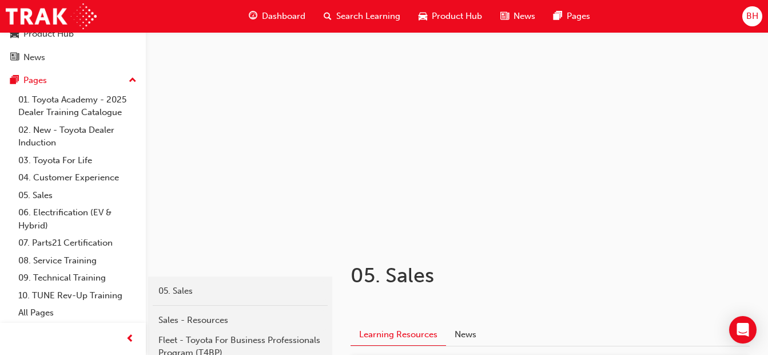
click at [641, 90] on div at bounding box center [457, 136] width 623 height 208
drag, startPoint x: 663, startPoint y: 85, endPoint x: 660, endPoint y: 78, distance: 7.4
click at [663, 78] on div at bounding box center [457, 136] width 623 height 208
drag, startPoint x: 661, startPoint y: 78, endPoint x: 499, endPoint y: 125, distance: 168.6
drag, startPoint x: 671, startPoint y: 121, endPoint x: 677, endPoint y: 118, distance: 6.4
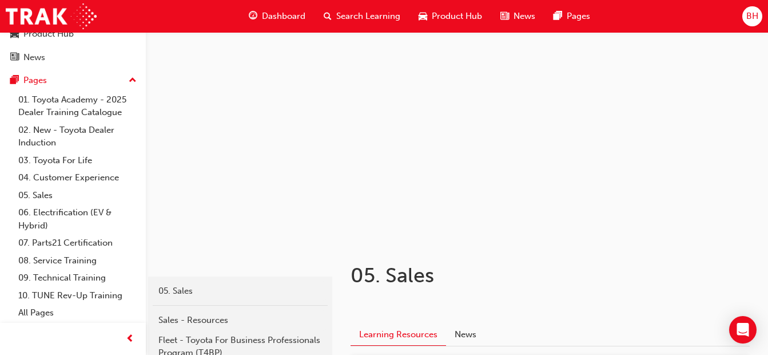
click at [685, 116] on div at bounding box center [457, 136] width 623 height 208
drag, startPoint x: 677, startPoint y: 118, endPoint x: 630, endPoint y: 120, distance: 47.0
click at [675, 118] on div at bounding box center [457, 136] width 623 height 208
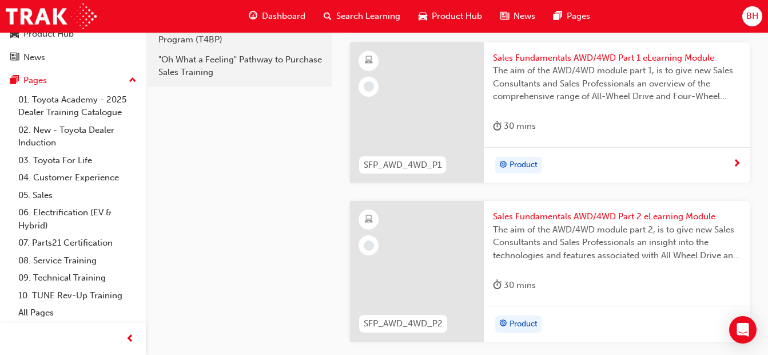
scroll to position [229, 0]
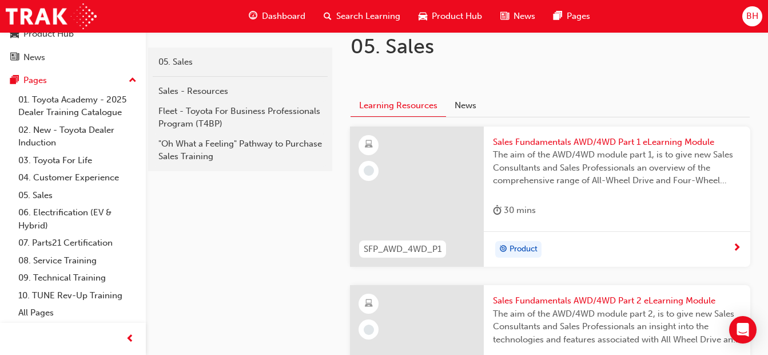
click at [542, 154] on span "The aim of the AWD/4WD module part 1, is to give new Sales Consultants and Sale…" at bounding box center [617, 167] width 248 height 39
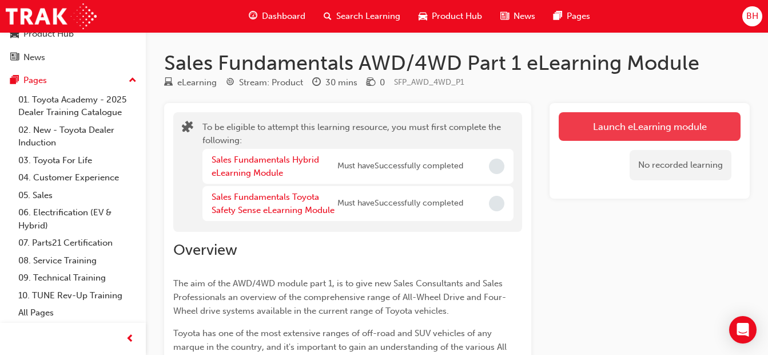
click at [577, 133] on button "Launch eLearning module" at bounding box center [650, 126] width 182 height 29
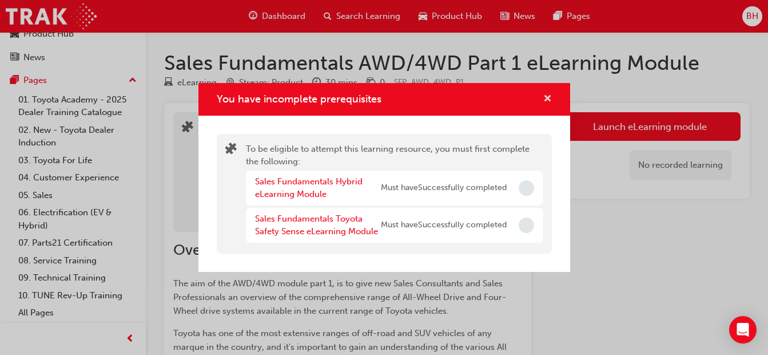
click at [549, 99] on span "cross-icon" at bounding box center [548, 99] width 9 height 10
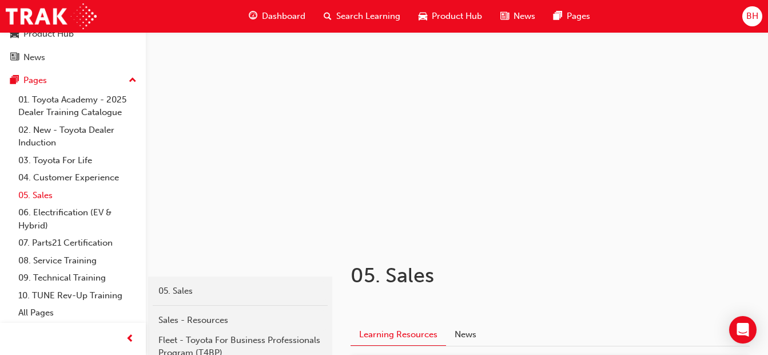
click at [48, 193] on link "05. Sales" at bounding box center [78, 196] width 128 height 18
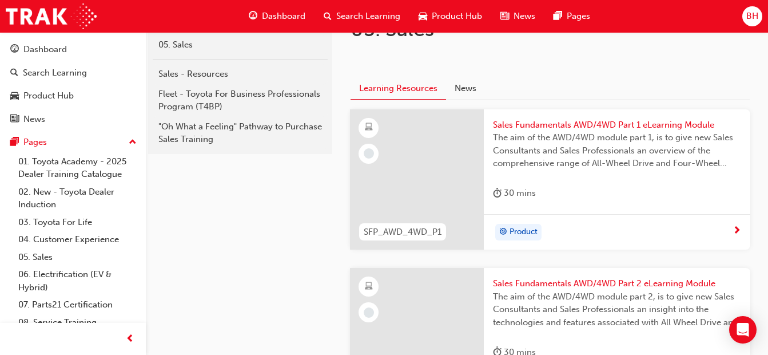
scroll to position [229, 0]
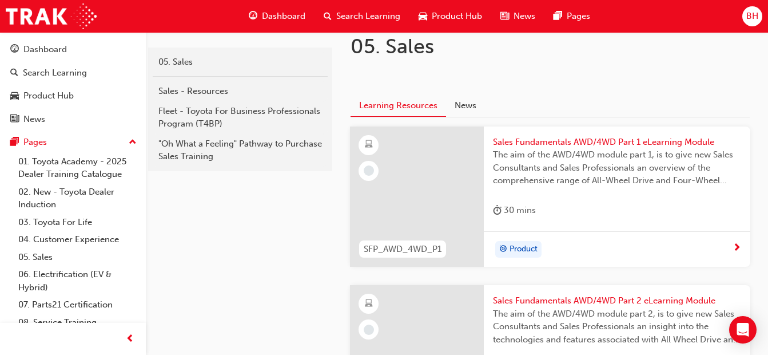
click at [526, 164] on span "The aim of the AWD/4WD module part 1, is to give new Sales Consultants and Sale…" at bounding box center [617, 167] width 248 height 39
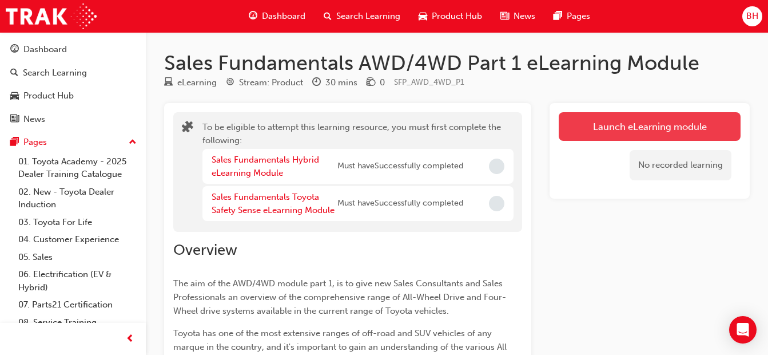
click at [570, 124] on button "Launch eLearning module" at bounding box center [650, 126] width 182 height 29
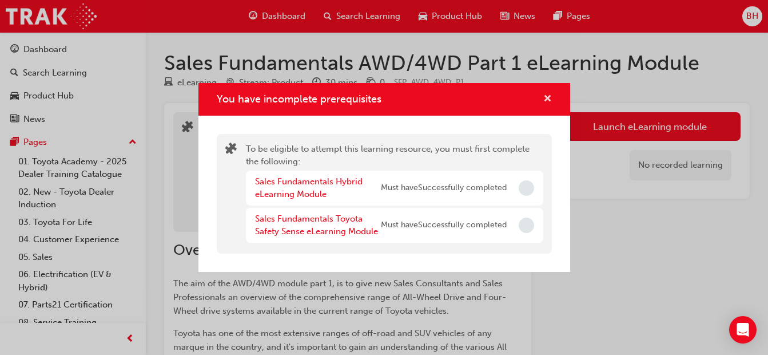
click at [549, 98] on span "cross-icon" at bounding box center [548, 99] width 9 height 10
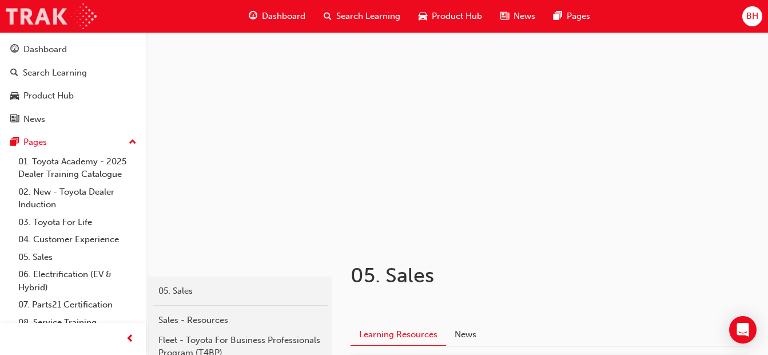
scroll to position [229, 0]
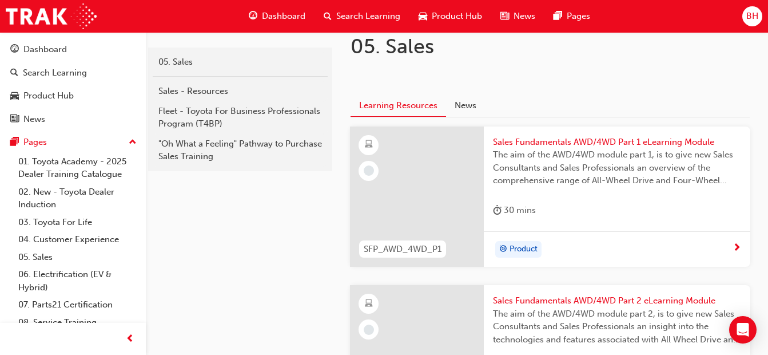
click at [757, 22] on span "BH" at bounding box center [753, 16] width 12 height 13
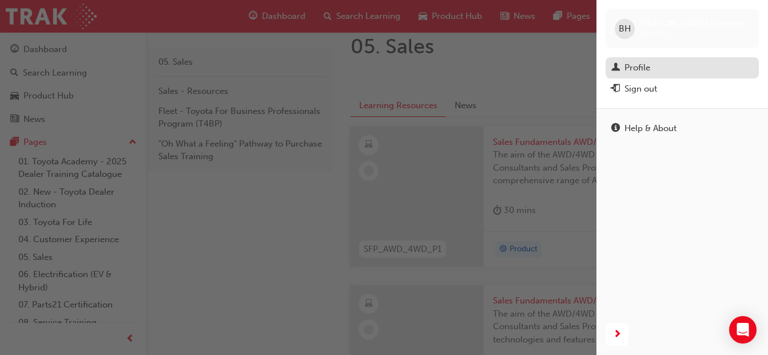
click at [683, 66] on div "Profile" at bounding box center [683, 68] width 142 height 14
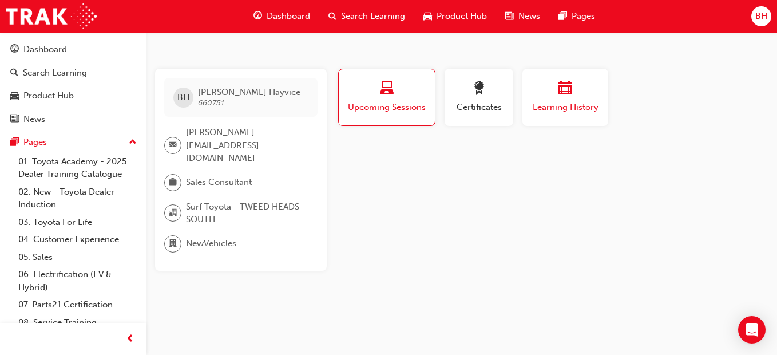
click at [560, 99] on div "Learning History" at bounding box center [565, 97] width 69 height 33
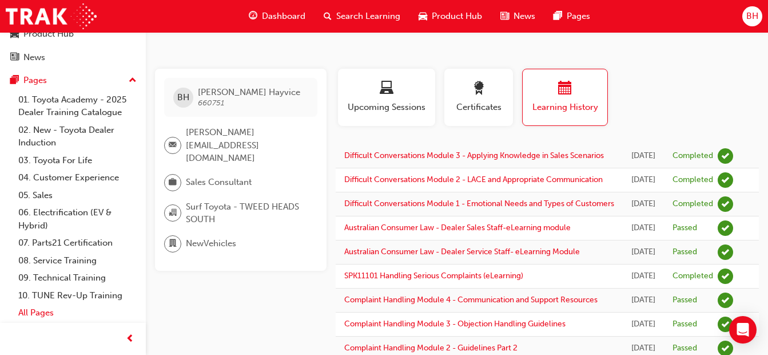
click at [72, 308] on link "All Pages" at bounding box center [78, 313] width 128 height 18
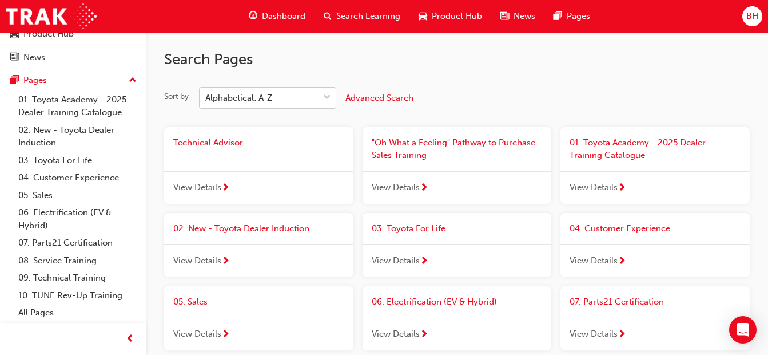
click at [310, 98] on div "Alphabetical: A-Z" at bounding box center [259, 98] width 119 height 20
click at [207, 98] on input "Sort by Alphabetical: A-Z" at bounding box center [205, 98] width 1 height 10
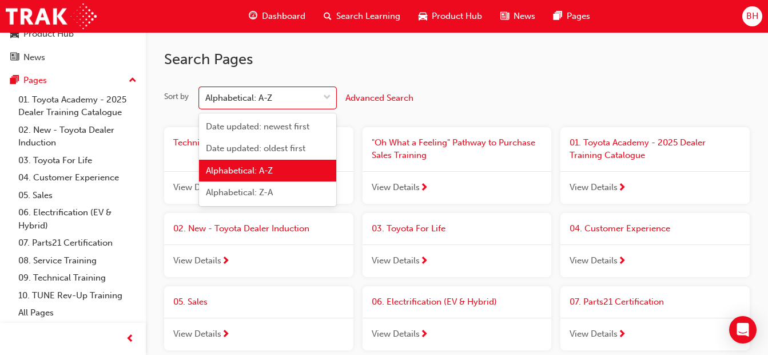
click at [540, 98] on div "Sort by option Alphabetical: A-Z focused, 3 of 4. 4 results available. Use Up a…" at bounding box center [457, 98] width 586 height 22
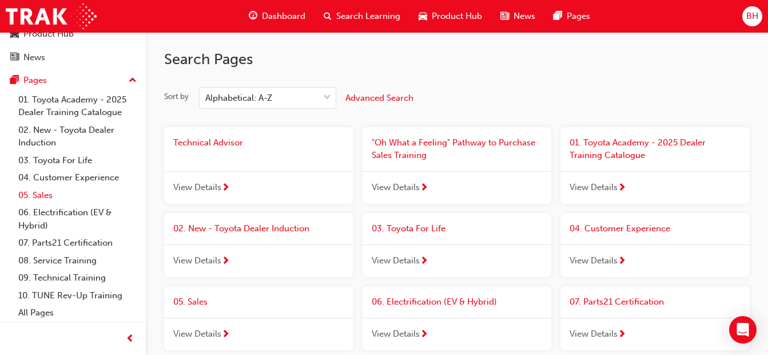
drag, startPoint x: 63, startPoint y: 199, endPoint x: 80, endPoint y: 192, distance: 18.3
click at [65, 197] on link "05. Sales" at bounding box center [78, 196] width 128 height 18
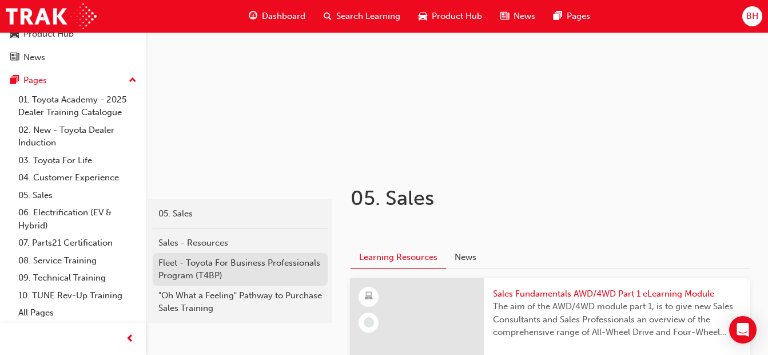
scroll to position [172, 0]
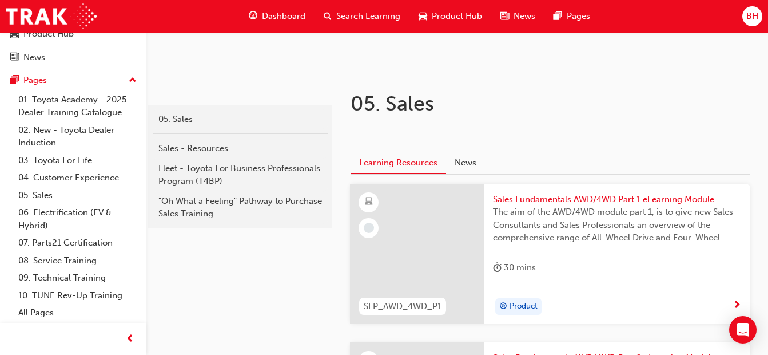
click at [458, 213] on div at bounding box center [416, 254] width 133 height 141
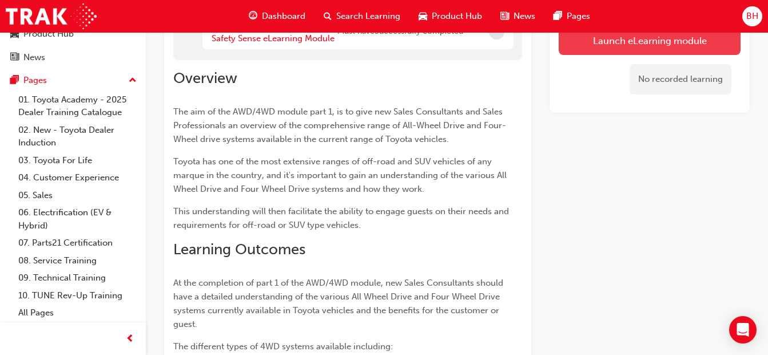
click at [654, 33] on button "Launch eLearning module" at bounding box center [650, 40] width 182 height 29
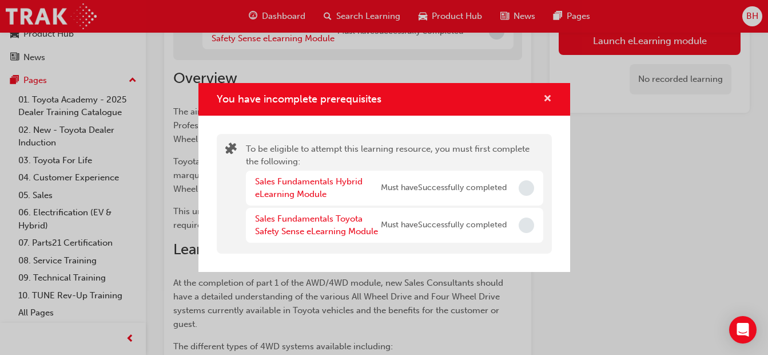
click at [549, 101] on span "cross-icon" at bounding box center [548, 99] width 9 height 10
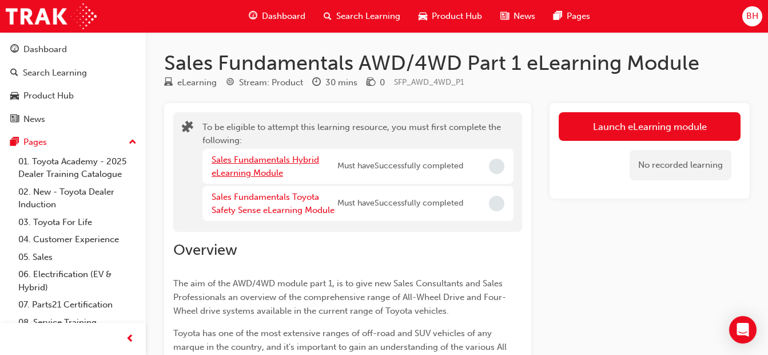
click at [243, 167] on link "Sales Fundamentals Hybrid eLearning Module" at bounding box center [266, 165] width 108 height 23
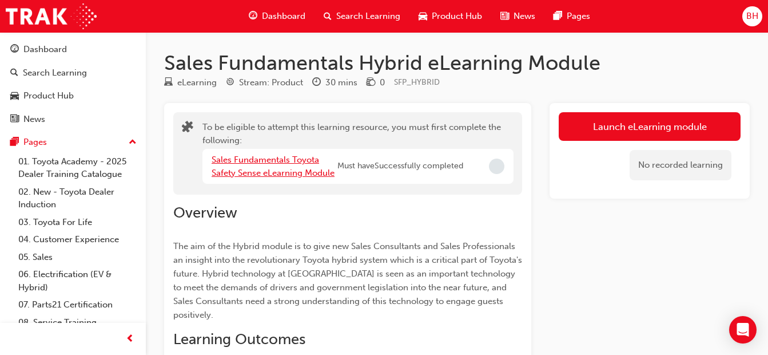
click at [274, 170] on link "Sales Fundamentals Toyota Safety Sense eLearning Module" at bounding box center [273, 165] width 123 height 23
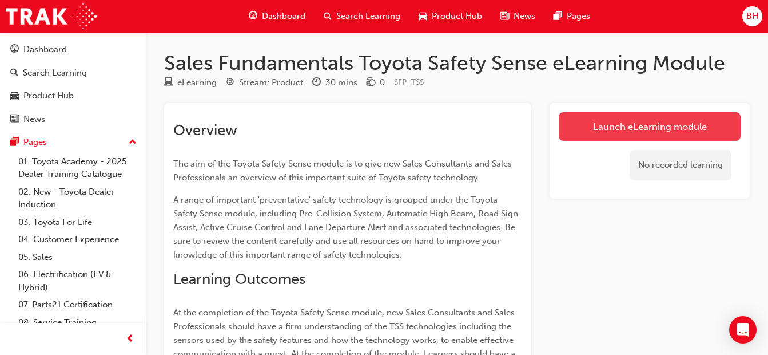
click at [640, 124] on link "Launch eLearning module" at bounding box center [650, 126] width 182 height 29
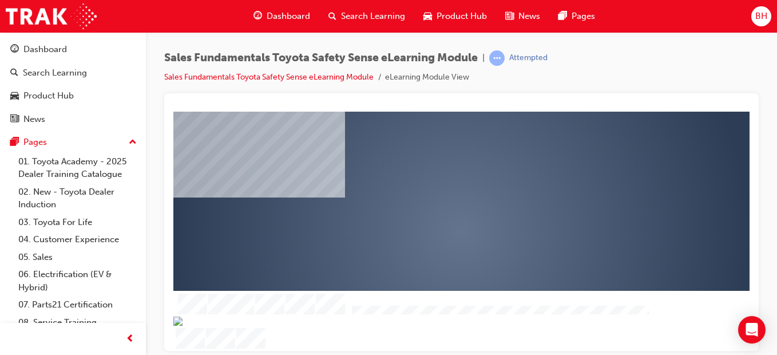
click at [429, 197] on div "play" at bounding box center [429, 197] width 0 height 0
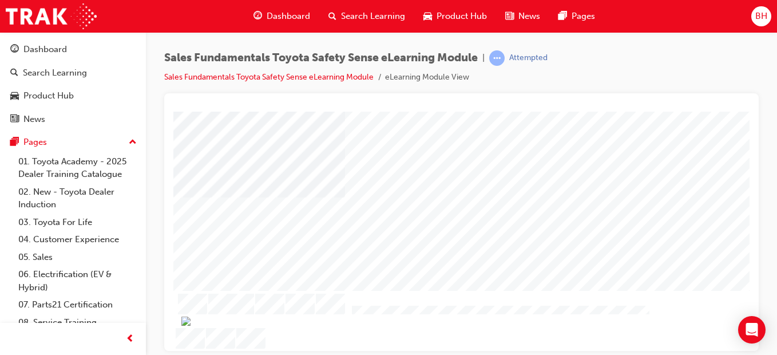
click at [643, 254] on div at bounding box center [461, 217] width 379 height 213
drag, startPoint x: 257, startPoint y: 201, endPoint x: 225, endPoint y: 201, distance: 31.5
click at [257, 200] on div at bounding box center [471, 298] width 613 height 386
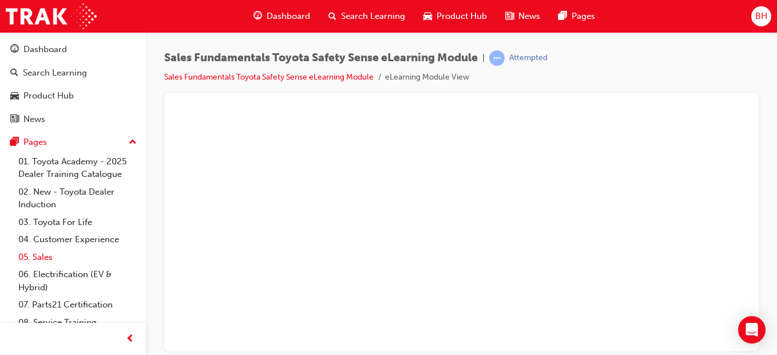
click at [73, 254] on link "05. Sales" at bounding box center [78, 257] width 128 height 18
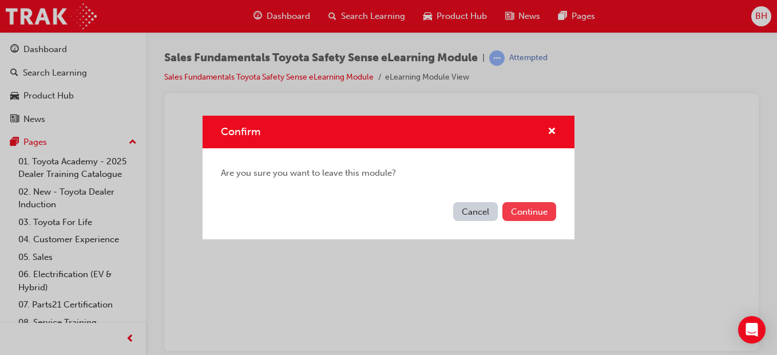
click at [509, 212] on button "Continue" at bounding box center [529, 211] width 54 height 19
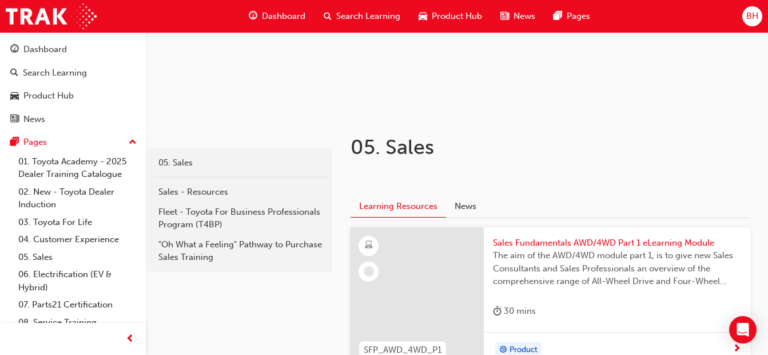
scroll to position [286, 0]
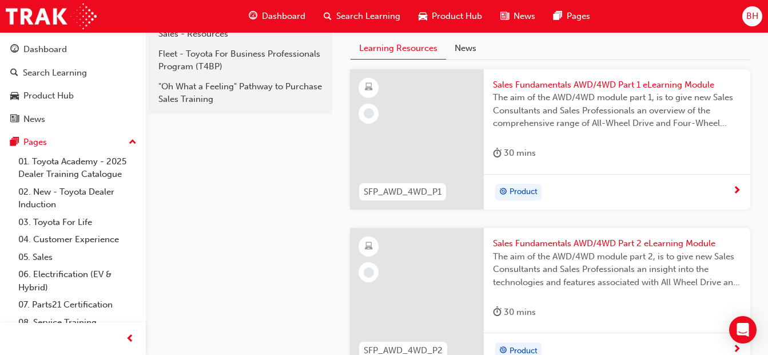
click at [443, 129] on div at bounding box center [416, 139] width 133 height 141
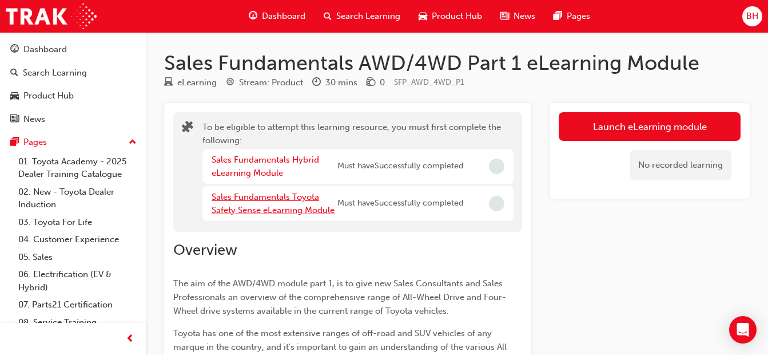
click at [217, 204] on link "Sales Fundamentals Toyota Safety Sense eLearning Module" at bounding box center [273, 203] width 123 height 23
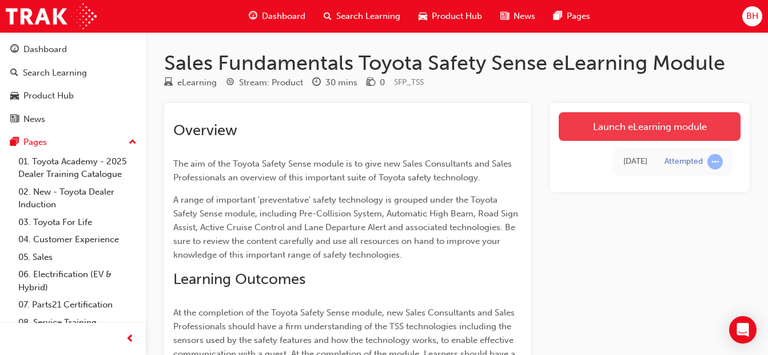
click at [622, 128] on link "Launch eLearning module" at bounding box center [650, 126] width 182 height 29
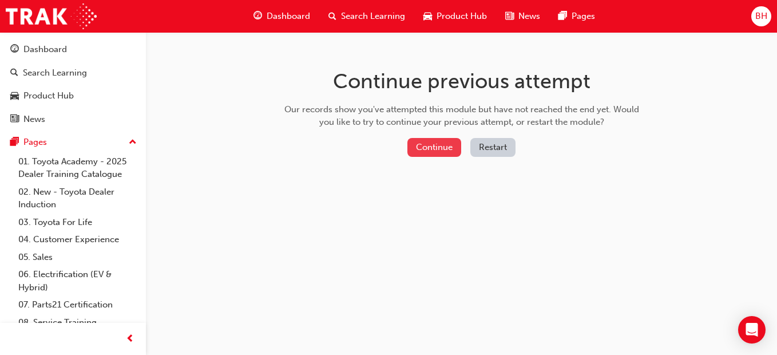
click at [428, 149] on button "Continue" at bounding box center [434, 147] width 54 height 19
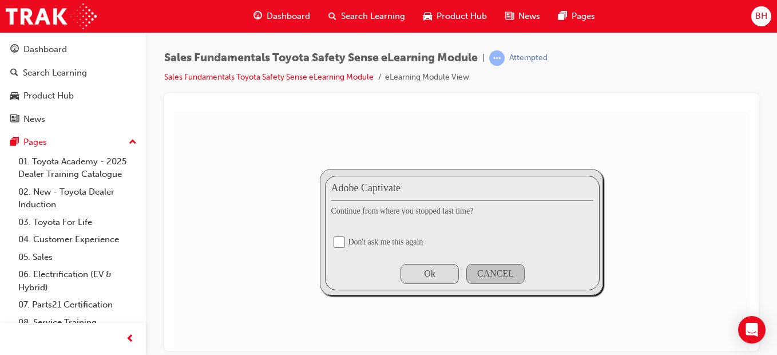
click at [427, 269] on div "Ok" at bounding box center [429, 273] width 11 height 10
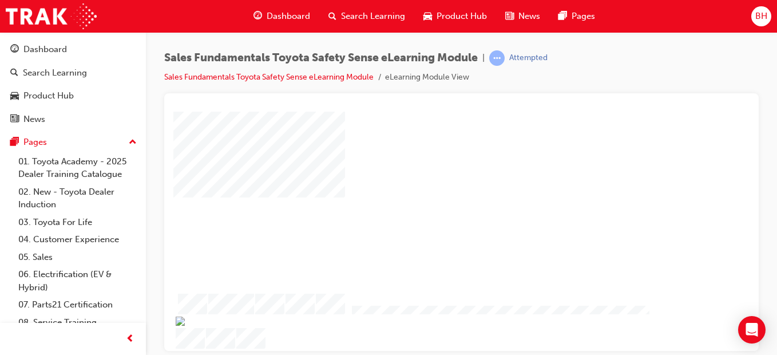
click at [429, 197] on div "play" at bounding box center [429, 197] width 0 height 0
click at [448, 228] on div at bounding box center [461, 217] width 379 height 213
drag, startPoint x: 177, startPoint y: 116, endPoint x: 455, endPoint y: 256, distance: 310.9
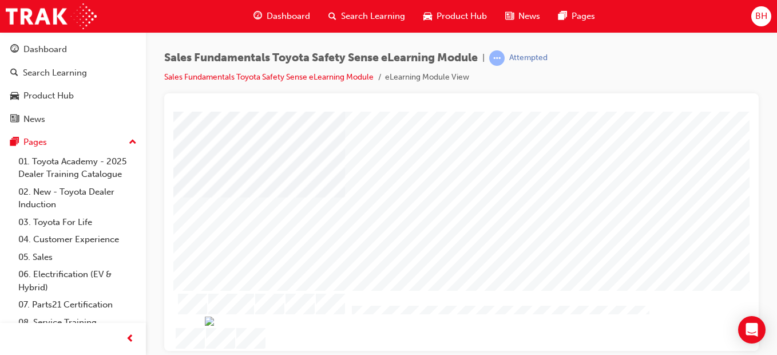
click at [455, 256] on div at bounding box center [461, 217] width 379 height 213
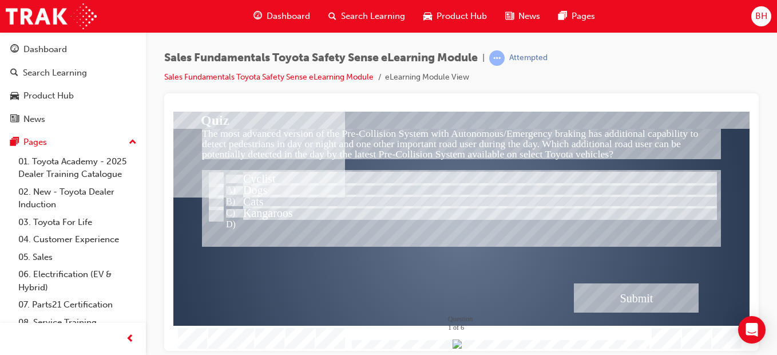
click at [647, 340] on div at bounding box center [498, 345] width 301 height 10
drag, startPoint x: 253, startPoint y: 138, endPoint x: 328, endPoint y: 127, distance: 75.7
click at [328, 127] on div "Quiz The most advanced version of the Pre-Collision System with Autonomous/Emer…" at bounding box center [461, 230] width 576 height 239
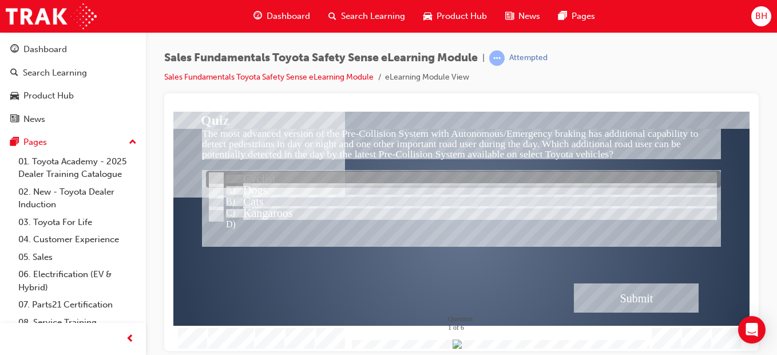
click at [237, 179] on div at bounding box center [463, 179] width 515 height 17
radio input "true"
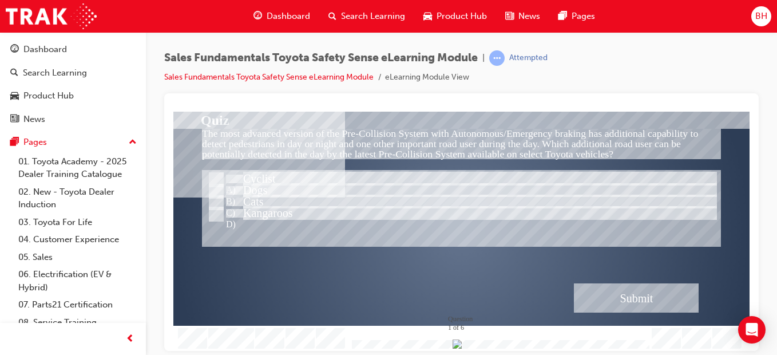
click at [647, 300] on div "Submit" at bounding box center [636, 297] width 125 height 29
click at [655, 295] on div "Submit" at bounding box center [636, 297] width 125 height 29
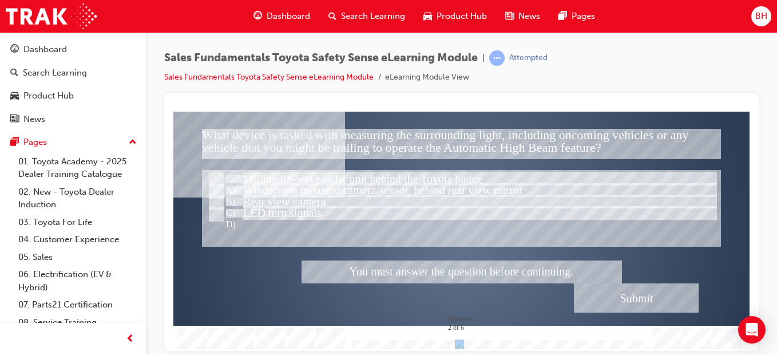
drag, startPoint x: 596, startPoint y: 304, endPoint x: 585, endPoint y: 300, distance: 10.9
click at [587, 304] on div at bounding box center [461, 230] width 576 height 239
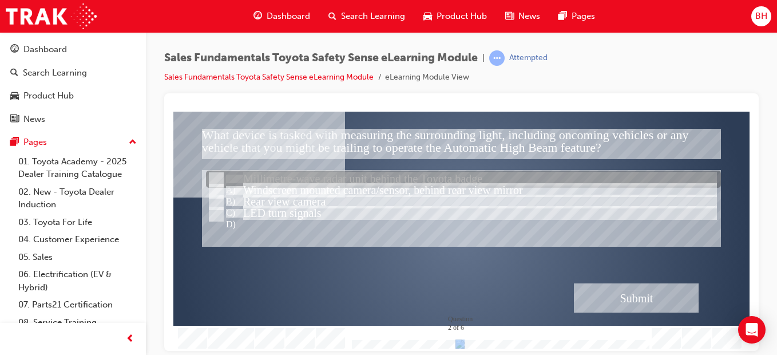
click at [394, 177] on div at bounding box center [463, 179] width 515 height 17
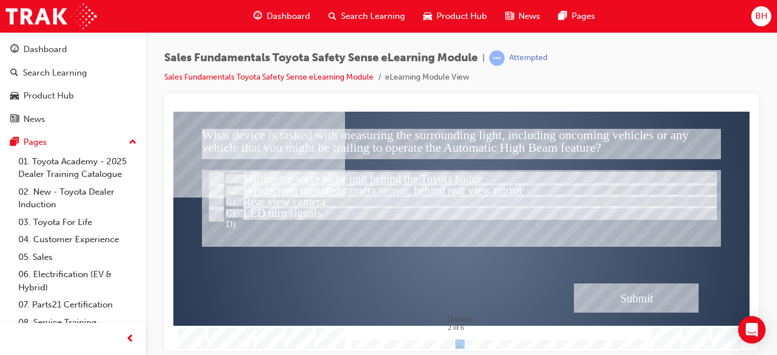
click at [649, 300] on div "Submit" at bounding box center [636, 297] width 125 height 29
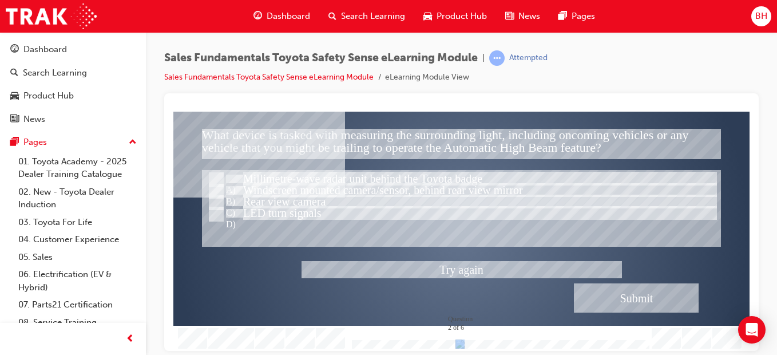
click at [467, 266] on div at bounding box center [461, 230] width 576 height 239
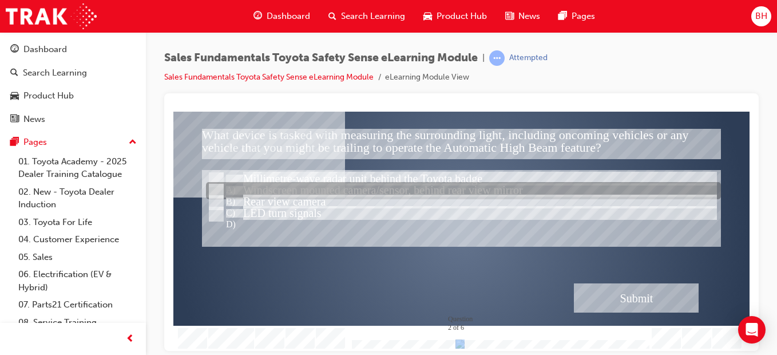
click at [245, 185] on div at bounding box center [463, 191] width 515 height 17
radio input "false"
radio input "true"
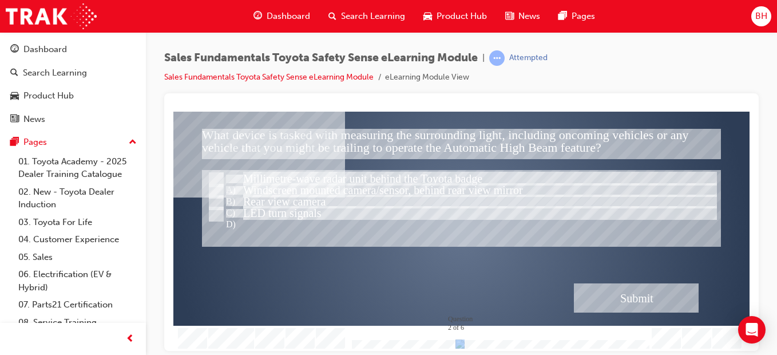
click at [606, 283] on div "Submit" at bounding box center [636, 297] width 125 height 29
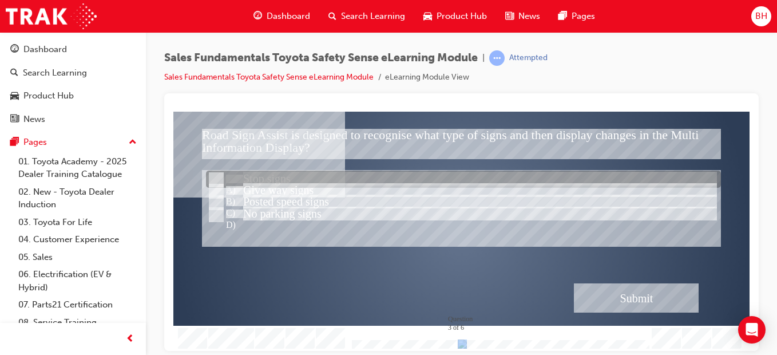
click at [250, 175] on div at bounding box center [463, 179] width 515 height 17
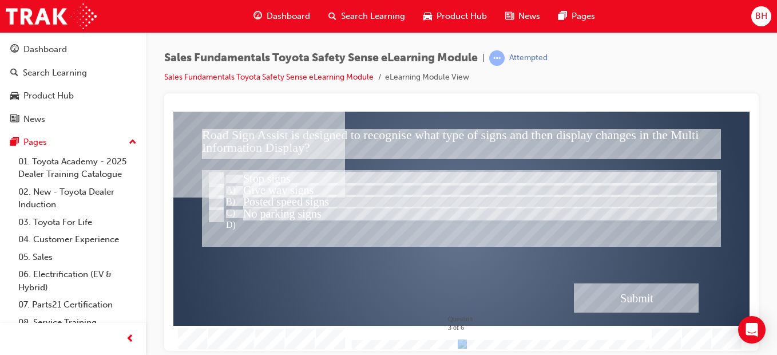
click at [612, 288] on div "Submit" at bounding box center [636, 297] width 125 height 29
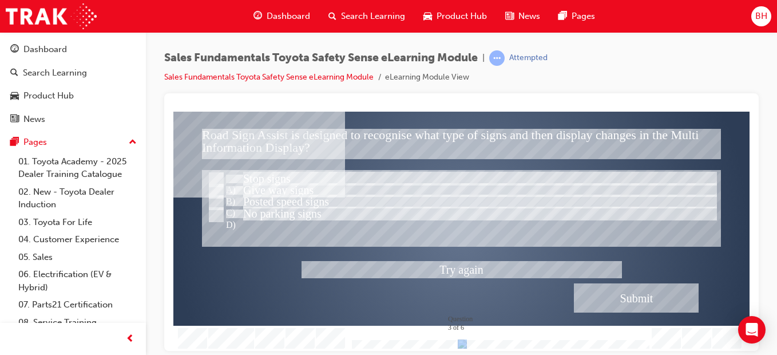
click at [486, 268] on div at bounding box center [461, 230] width 576 height 239
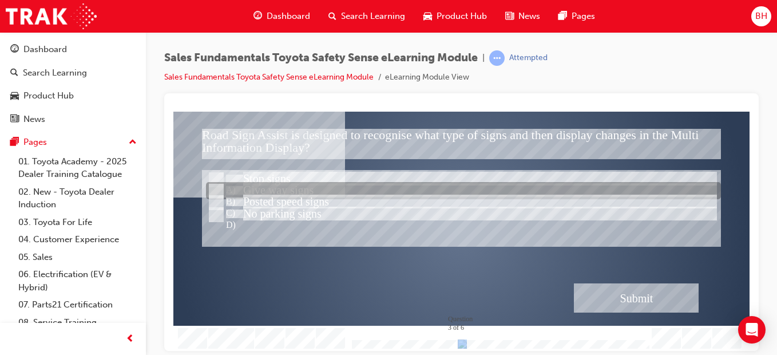
click at [258, 189] on div at bounding box center [463, 191] width 515 height 17
radio input "false"
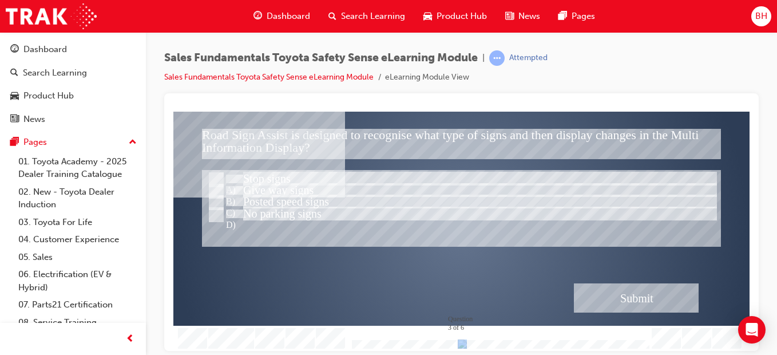
click at [609, 300] on div "Submit" at bounding box center [636, 297] width 125 height 29
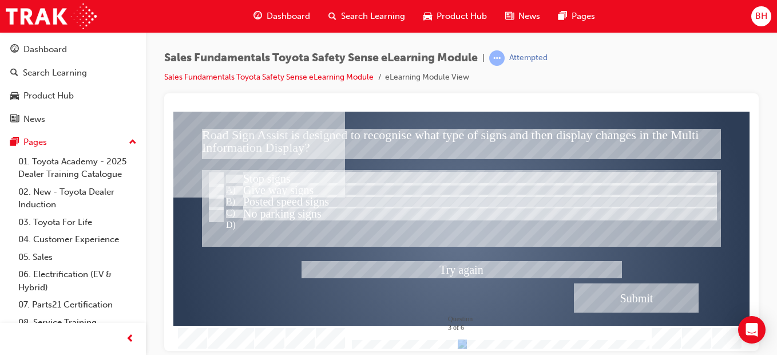
click at [382, 268] on div at bounding box center [461, 230] width 576 height 239
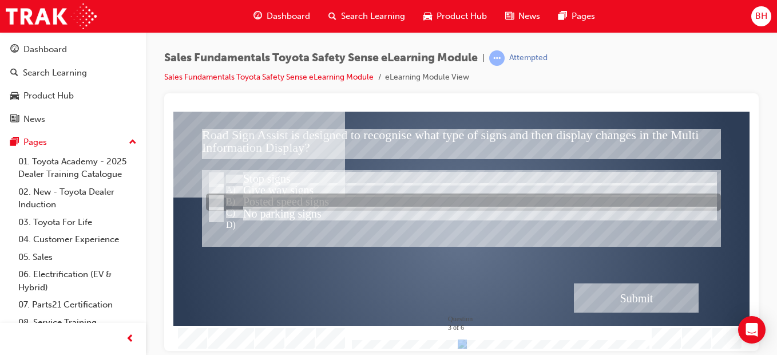
click at [287, 203] on div at bounding box center [463, 202] width 515 height 17
radio input "false"
radio input "true"
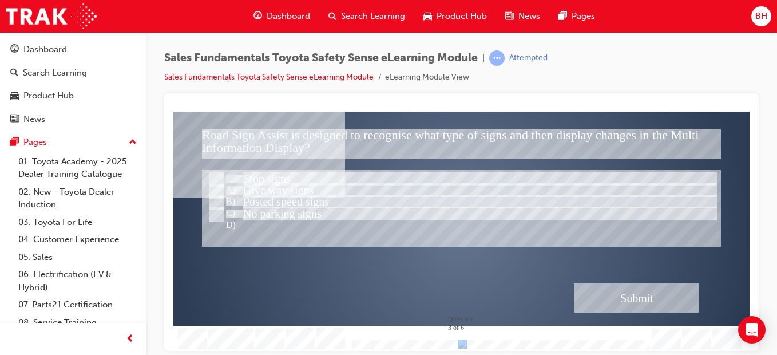
click at [686, 305] on div "Submit" at bounding box center [636, 297] width 125 height 29
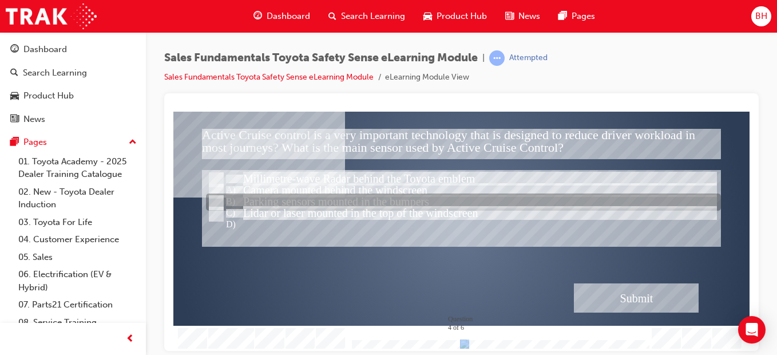
click at [300, 203] on div at bounding box center [463, 202] width 515 height 17
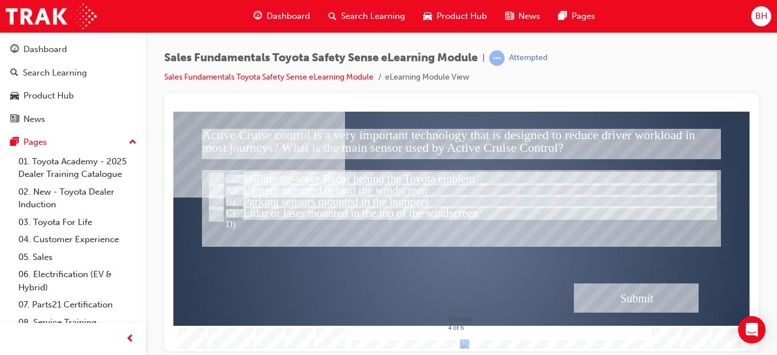
click at [681, 311] on div "Submit" at bounding box center [636, 297] width 125 height 29
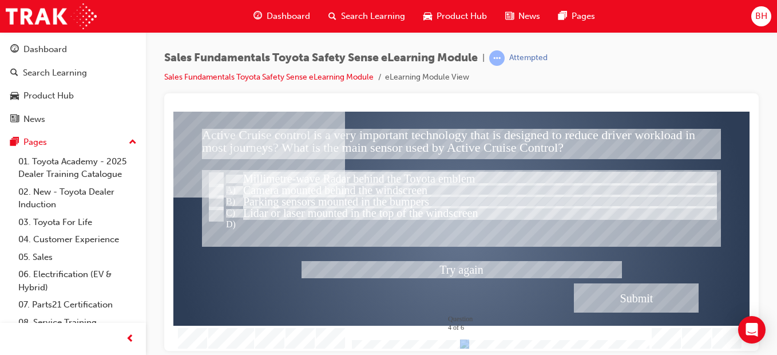
click at [473, 261] on div at bounding box center [461, 230] width 576 height 239
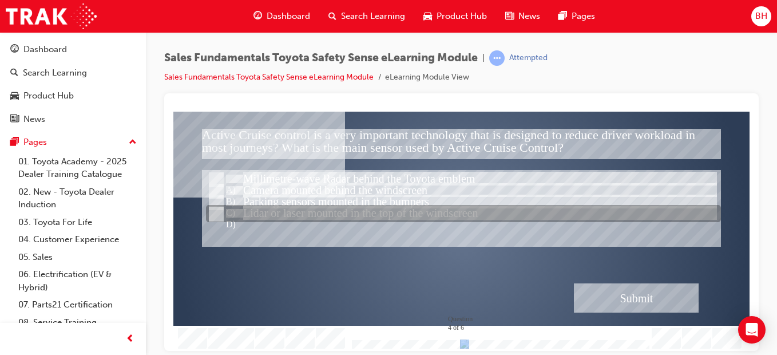
click at [303, 214] on div at bounding box center [463, 213] width 515 height 17
radio input "false"
radio input "true"
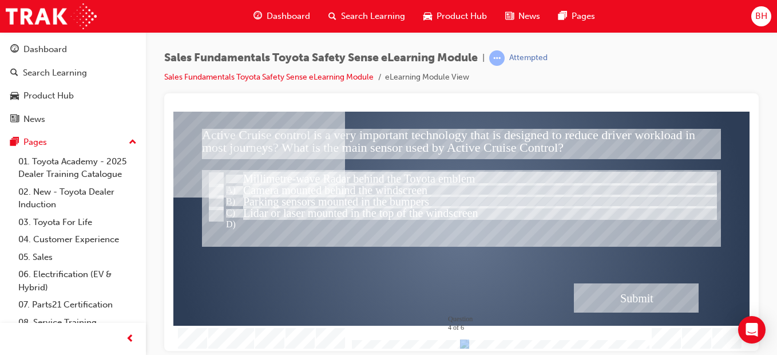
click at [620, 289] on div "Submit" at bounding box center [636, 297] width 125 height 29
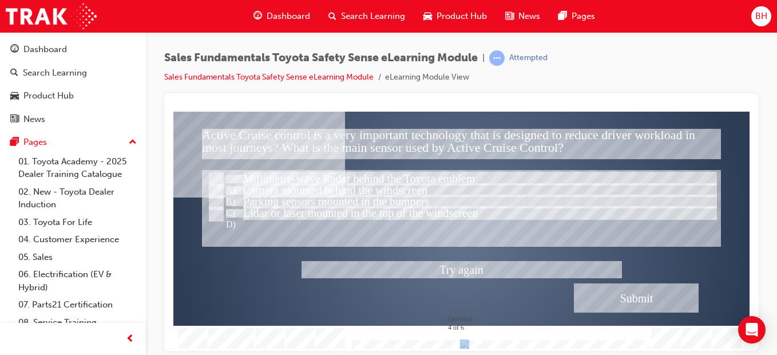
click at [318, 267] on div at bounding box center [461, 230] width 576 height 239
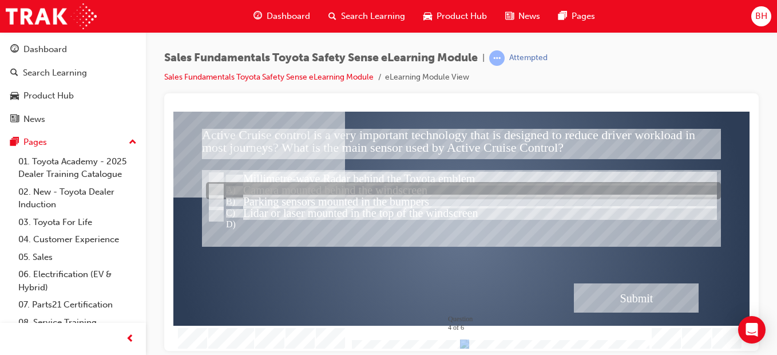
click at [294, 192] on div at bounding box center [463, 191] width 515 height 17
radio input "true"
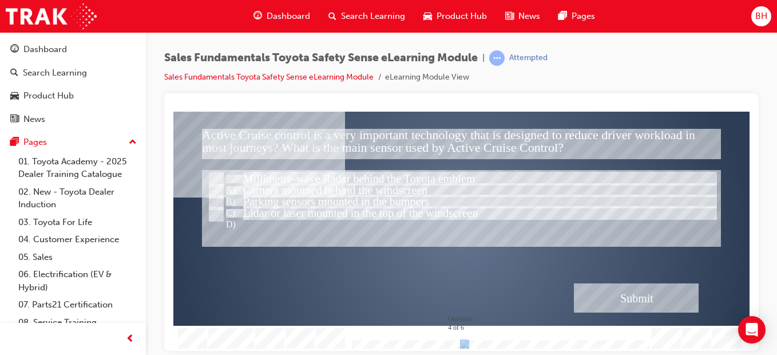
click at [683, 308] on div "Submit" at bounding box center [636, 297] width 125 height 29
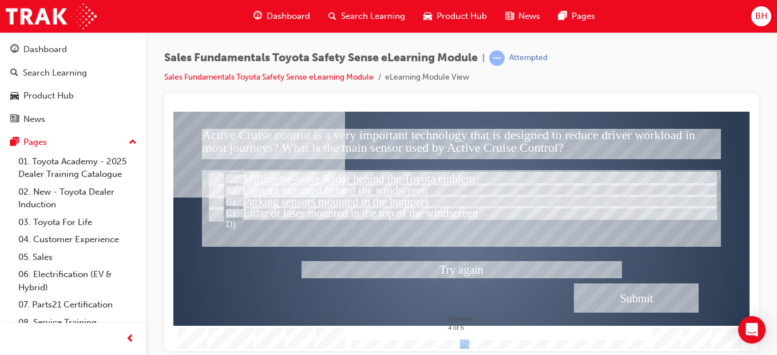
click at [480, 266] on div at bounding box center [461, 230] width 576 height 239
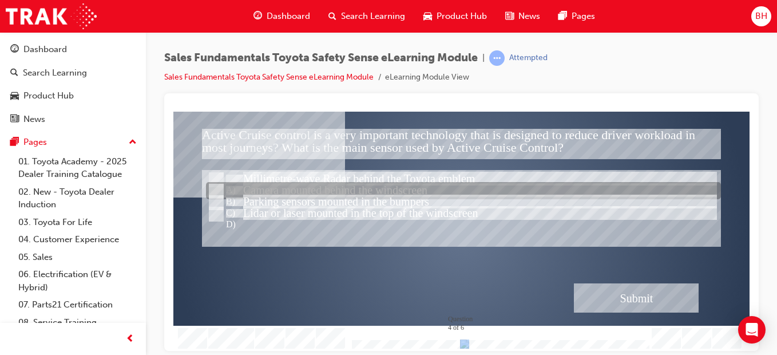
click at [406, 185] on div at bounding box center [463, 191] width 515 height 17
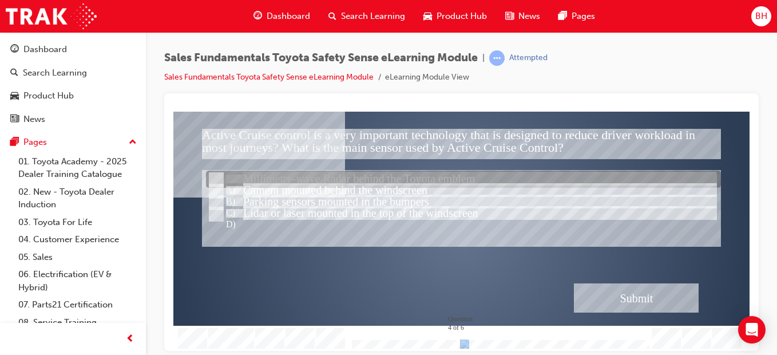
click at [411, 177] on div at bounding box center [463, 179] width 515 height 17
radio input "true"
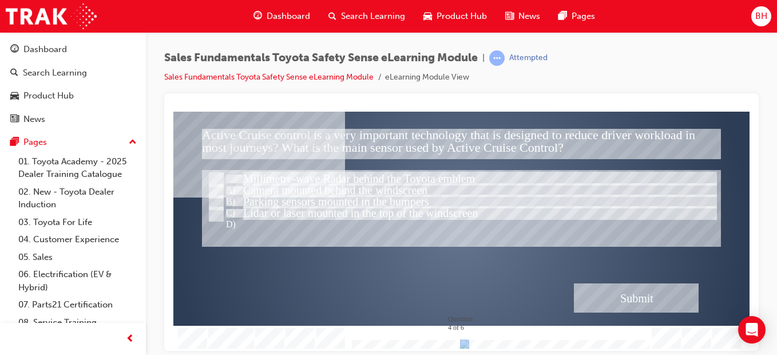
click at [639, 293] on div "Submit" at bounding box center [636, 297] width 125 height 29
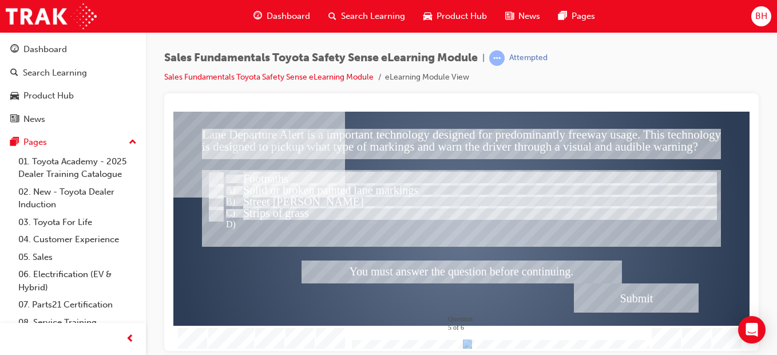
click at [249, 181] on div at bounding box center [461, 230] width 576 height 239
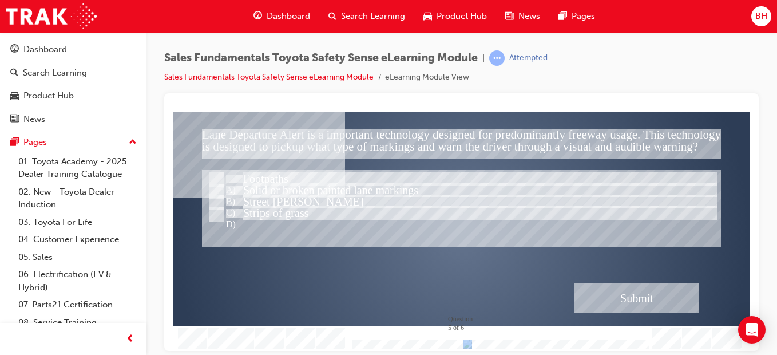
click at [633, 290] on div "Submit" at bounding box center [636, 297] width 125 height 29
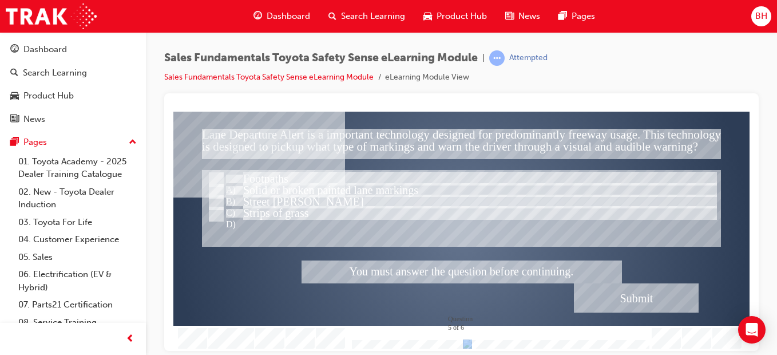
click at [328, 185] on div at bounding box center [461, 230] width 576 height 239
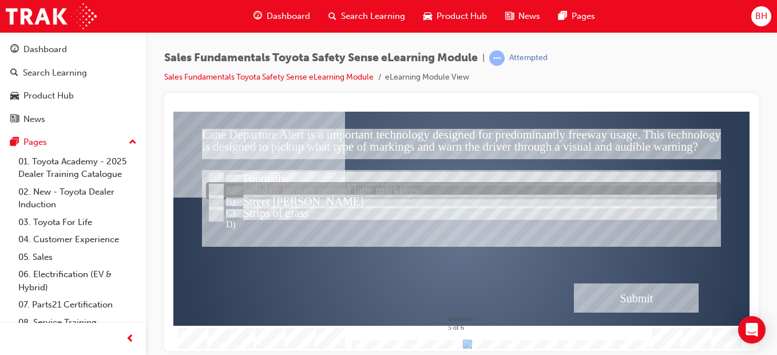
click at [331, 189] on div at bounding box center [463, 191] width 515 height 17
radio input "true"
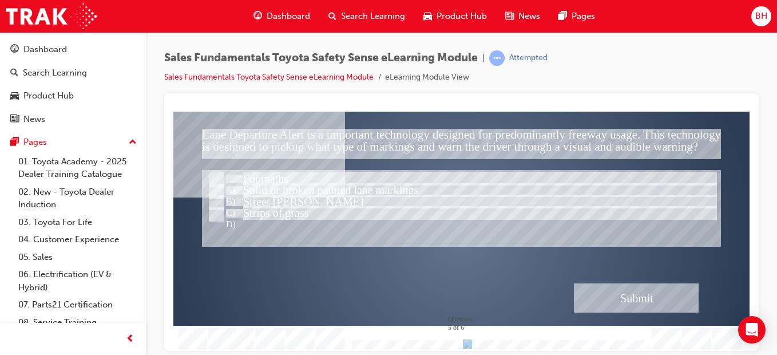
click at [583, 287] on div "Submit" at bounding box center [636, 297] width 125 height 29
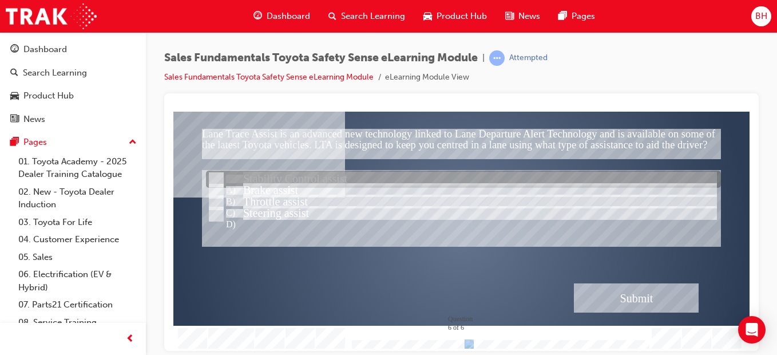
click at [306, 173] on div at bounding box center [463, 179] width 515 height 17
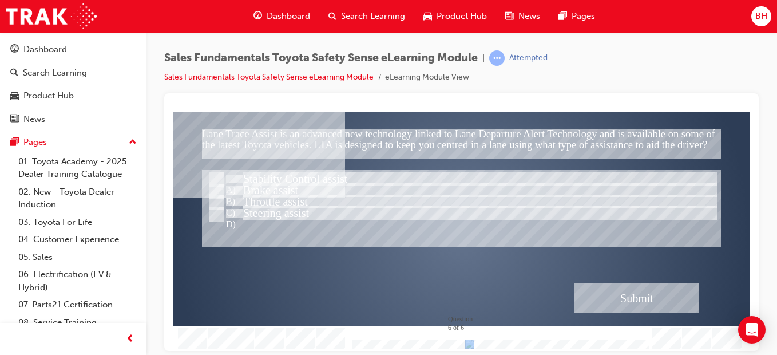
click at [622, 288] on div "Submit" at bounding box center [636, 297] width 125 height 29
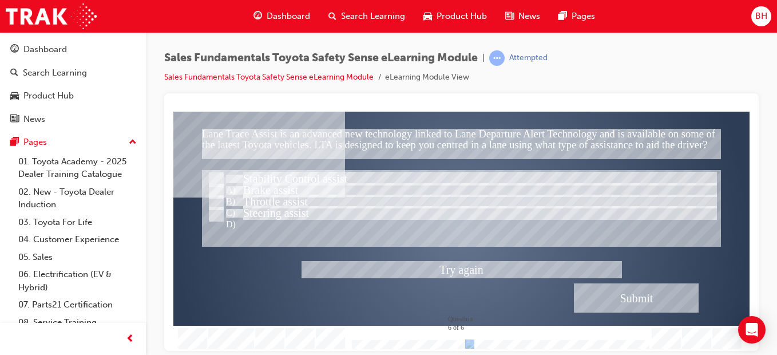
click at [402, 266] on div at bounding box center [461, 230] width 576 height 239
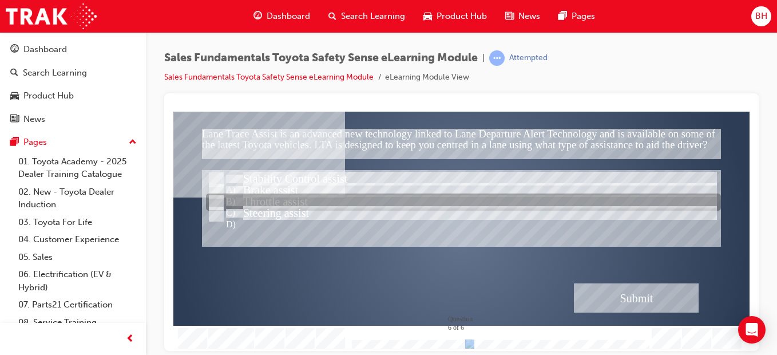
click at [292, 194] on div at bounding box center [463, 202] width 515 height 17
radio input "false"
radio input "true"
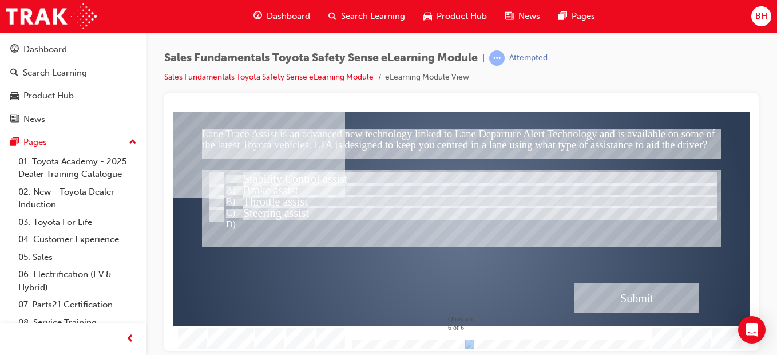
click at [648, 302] on div "Submit" at bounding box center [636, 297] width 125 height 29
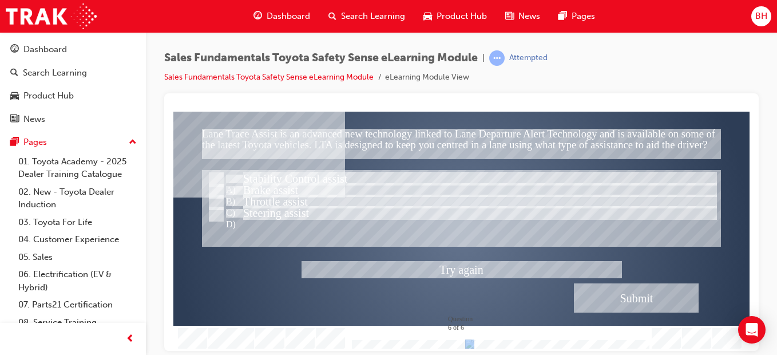
click at [439, 262] on div at bounding box center [461, 230] width 576 height 239
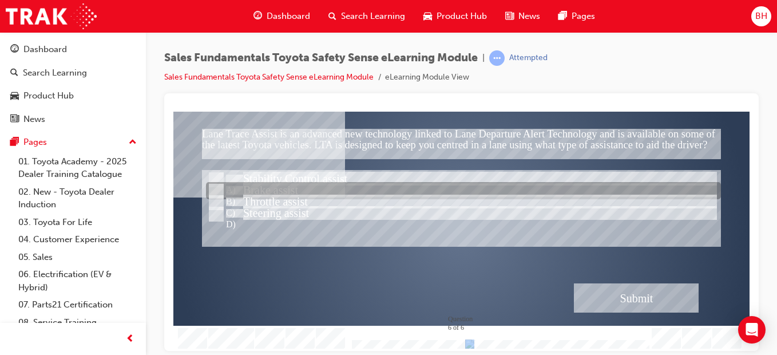
click at [250, 183] on div at bounding box center [463, 191] width 515 height 17
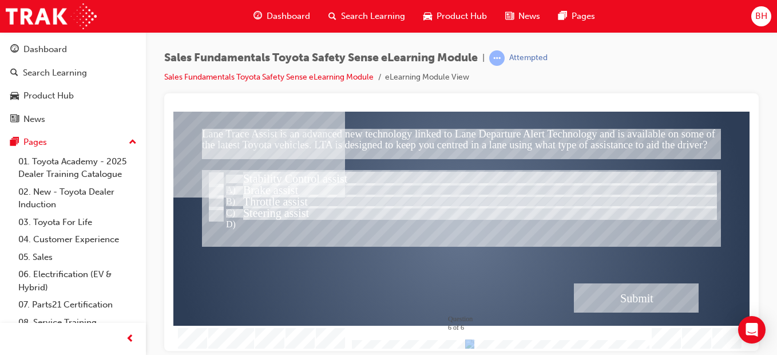
click at [609, 301] on div "Submit" at bounding box center [636, 297] width 125 height 29
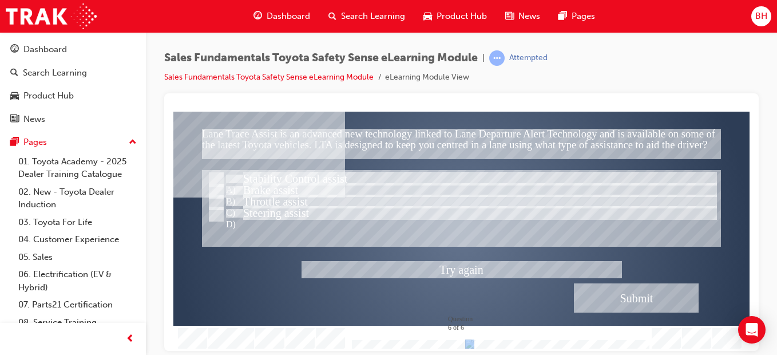
click at [274, 212] on div at bounding box center [461, 230] width 576 height 239
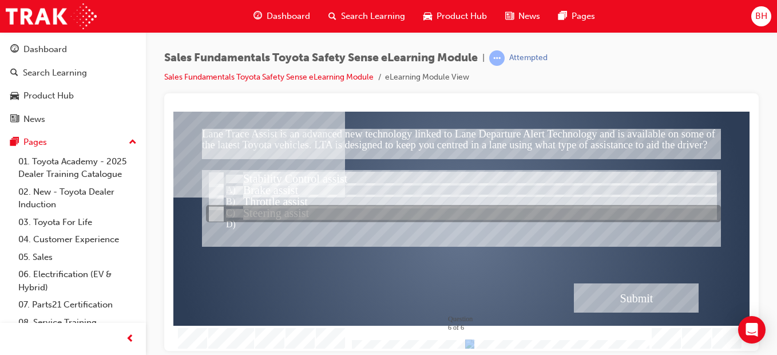
click at [290, 208] on div at bounding box center [463, 213] width 515 height 17
radio input "false"
radio input "true"
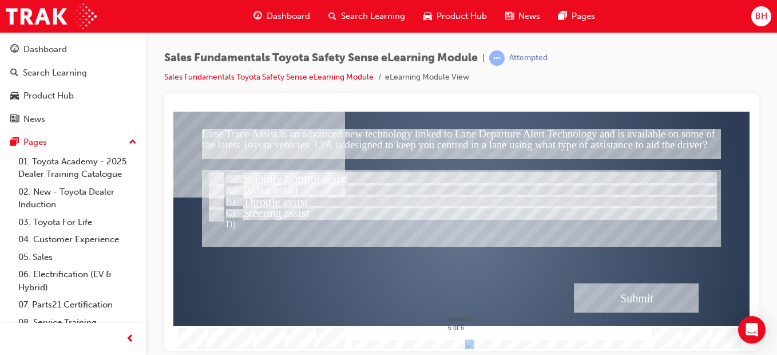
click at [645, 299] on div "Submit" at bounding box center [636, 297] width 125 height 29
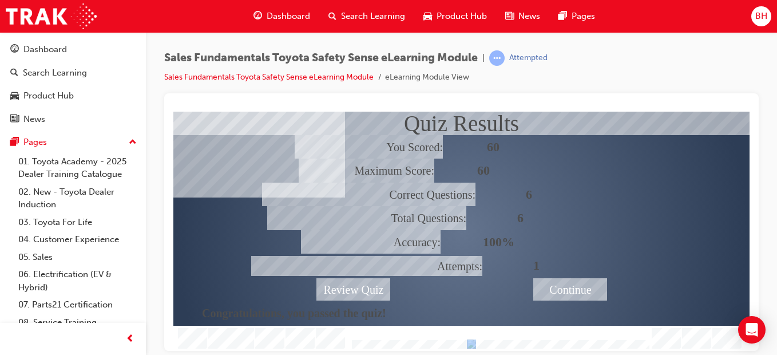
click at [562, 292] on div "Continue" at bounding box center [570, 289] width 74 height 22
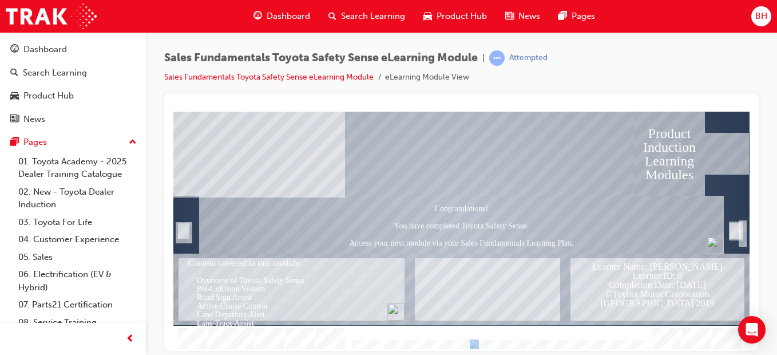
click at [738, 226] on div "Trigger this button to exit" at bounding box center [735, 230] width 11 height 15
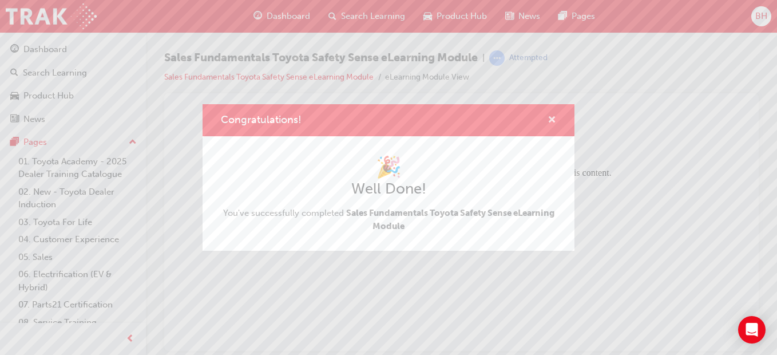
click at [553, 121] on span "cross-icon" at bounding box center [552, 121] width 9 height 10
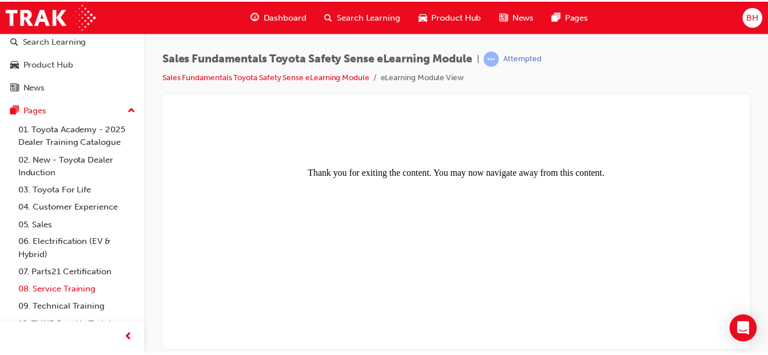
scroll to position [62, 0]
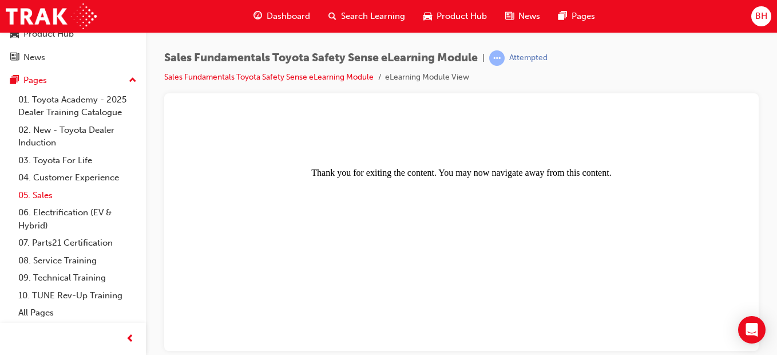
click at [42, 192] on link "05. Sales" at bounding box center [78, 196] width 128 height 18
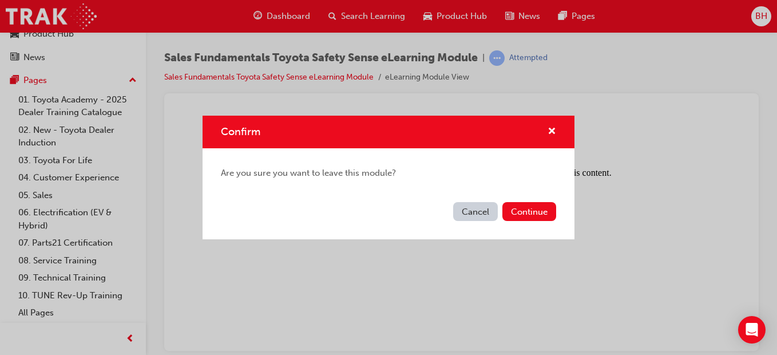
click at [466, 215] on button "Cancel" at bounding box center [475, 211] width 45 height 19
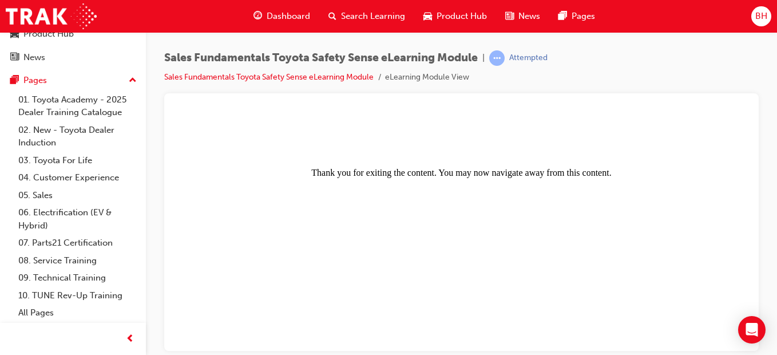
click at [428, 171] on center "Thank you for exiting the content. You may now navigate away from this content." at bounding box center [461, 147] width 567 height 62
drag, startPoint x: 448, startPoint y: 172, endPoint x: 546, endPoint y: 255, distance: 128.3
click at [546, 255] on body "Thank you for exiting the content. You may now navigate away from this content." at bounding box center [461, 231] width 567 height 230
click at [77, 198] on link "05. Sales" at bounding box center [78, 196] width 128 height 18
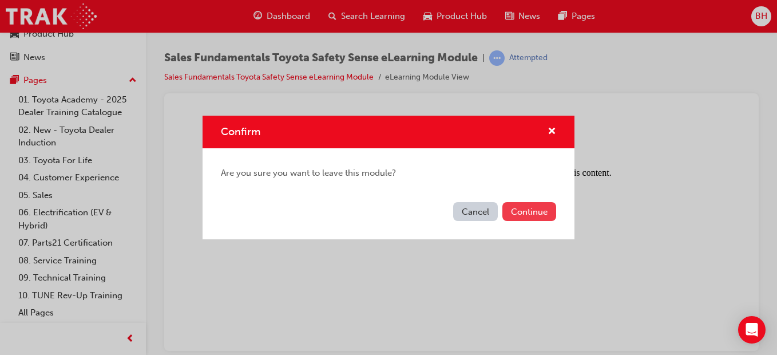
click at [525, 207] on button "Continue" at bounding box center [529, 211] width 54 height 19
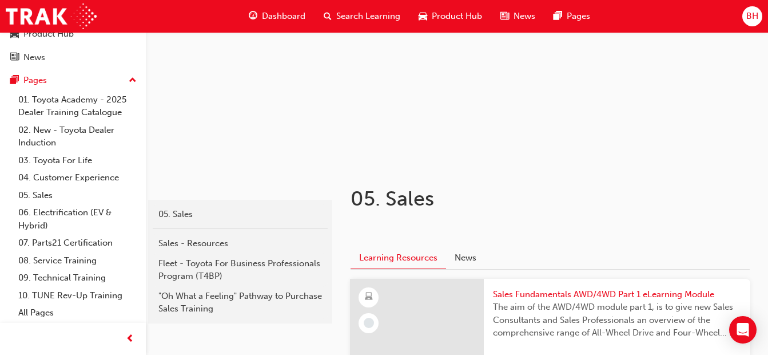
scroll to position [229, 0]
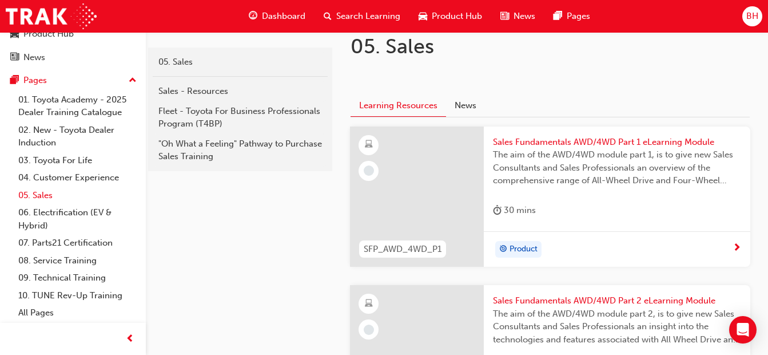
click at [47, 193] on link "05. Sales" at bounding box center [78, 196] width 128 height 18
click at [65, 177] on link "04. Customer Experience" at bounding box center [78, 178] width 128 height 18
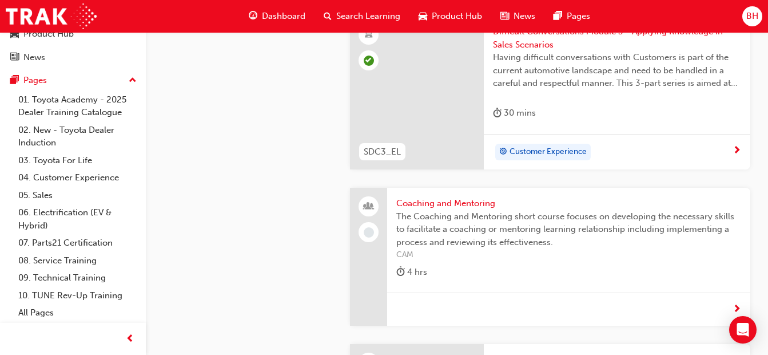
scroll to position [2289, 0]
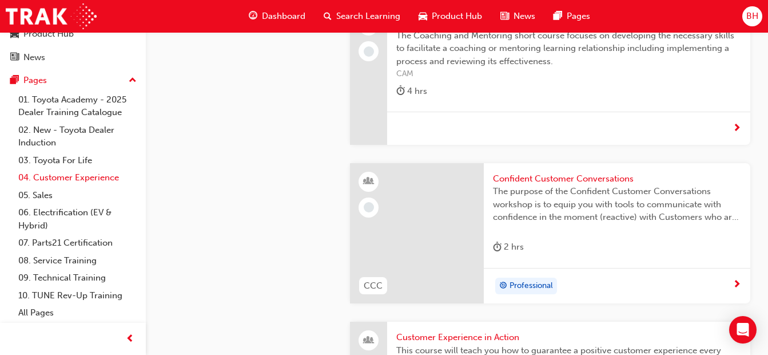
click at [89, 183] on link "04. Customer Experience" at bounding box center [78, 178] width 128 height 18
click at [78, 175] on link "04. Customer Experience" at bounding box center [78, 178] width 128 height 18
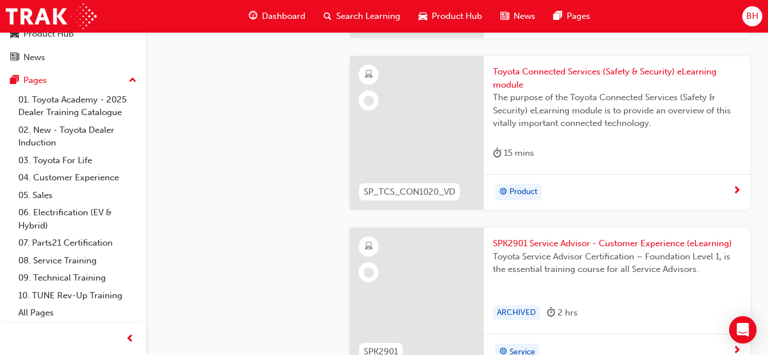
scroll to position [3261, 0]
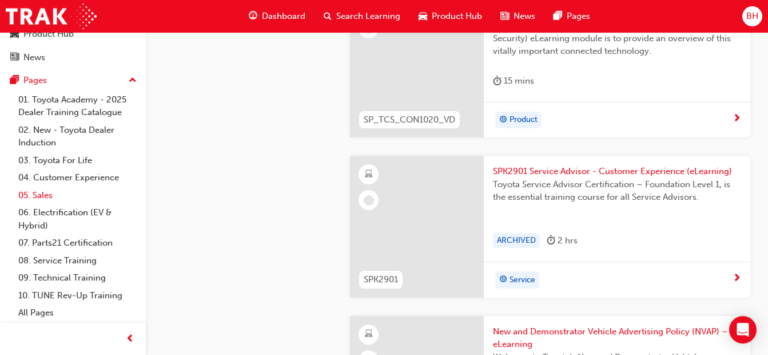
click at [58, 197] on link "05. Sales" at bounding box center [78, 196] width 128 height 18
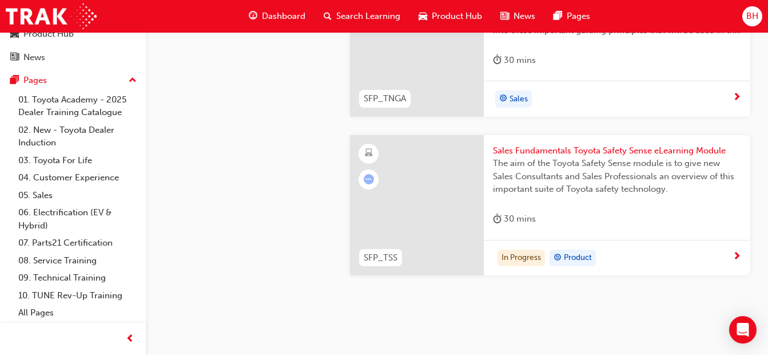
scroll to position [1068, 0]
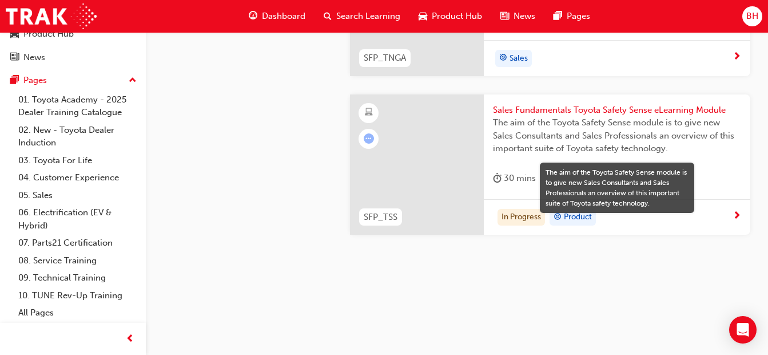
click at [572, 131] on span "The aim of the Toyota Safety Sense module is to give new Sales Consultants and …" at bounding box center [617, 135] width 248 height 39
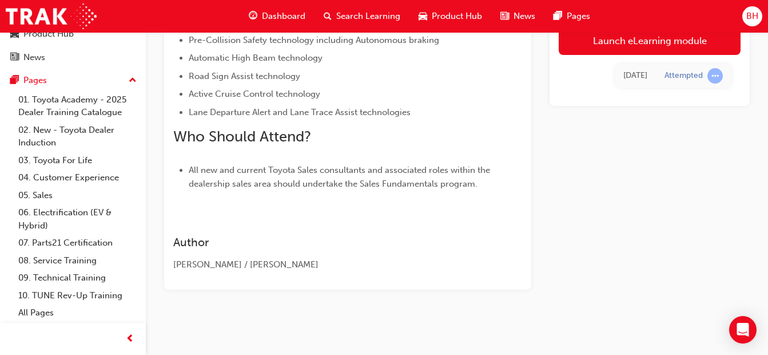
scroll to position [350, 0]
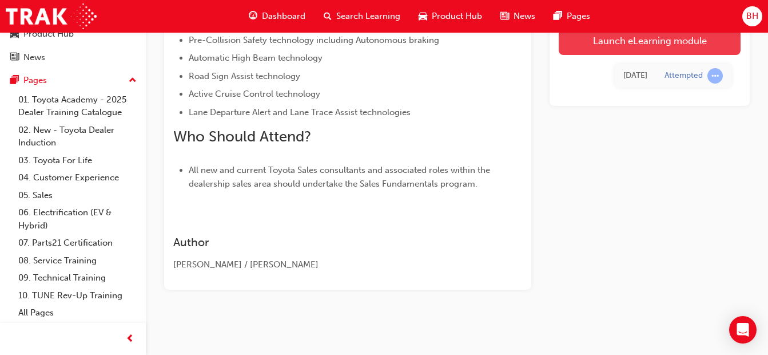
click at [590, 42] on link "Launch eLearning module" at bounding box center [650, 40] width 182 height 29
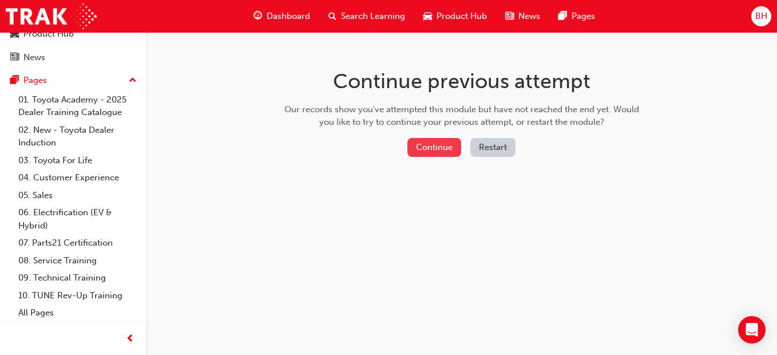
click at [444, 142] on button "Continue" at bounding box center [434, 147] width 54 height 19
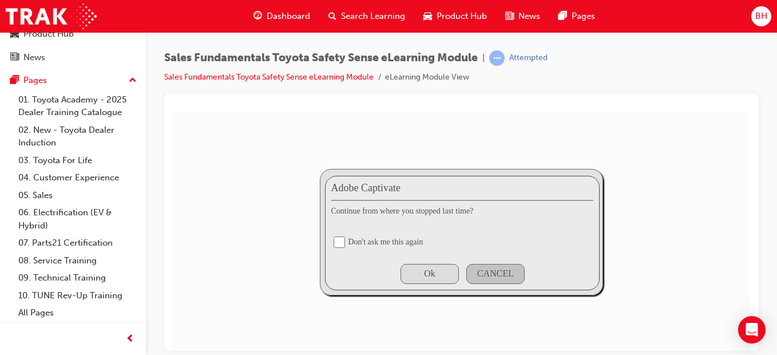
click at [431, 271] on div "Ok" at bounding box center [429, 273] width 11 height 10
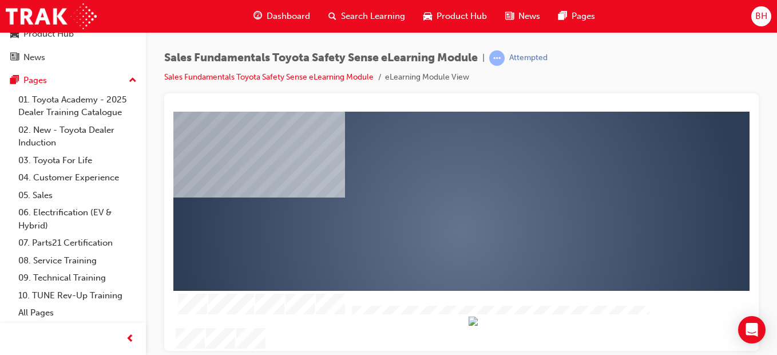
click at [429, 197] on div "play" at bounding box center [429, 197] width 0 height 0
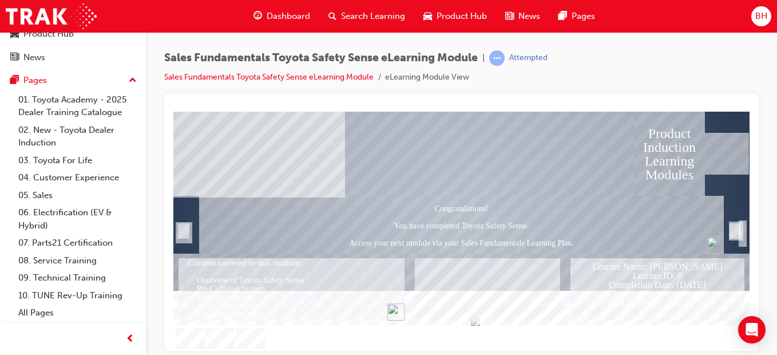
click at [395, 311] on img "Content covered in this module: Overview of Toyota Safety Sense Pre-Collision S…" at bounding box center [395, 311] width 17 height 17
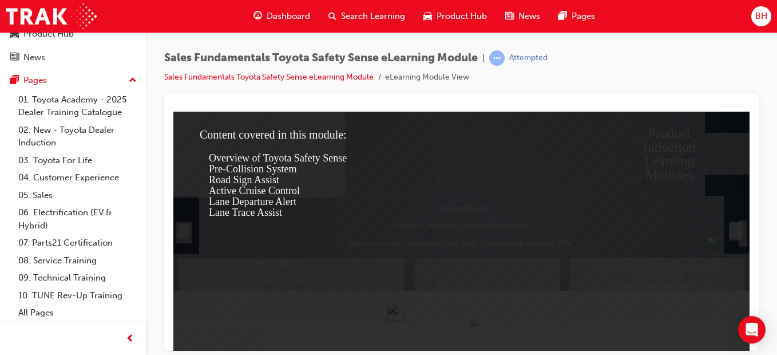
click at [260, 182] on span "Road Sign Assist" at bounding box center [244, 178] width 70 height 11
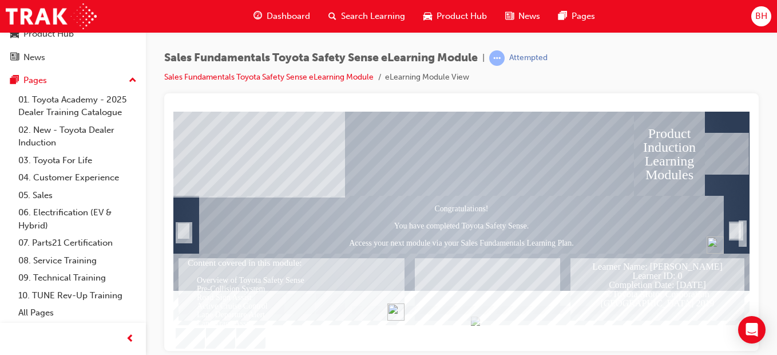
click at [714, 247] on img "Congratulations! You have completed Toyota Safety Sense. Access your next modul…" at bounding box center [715, 244] width 17 height 17
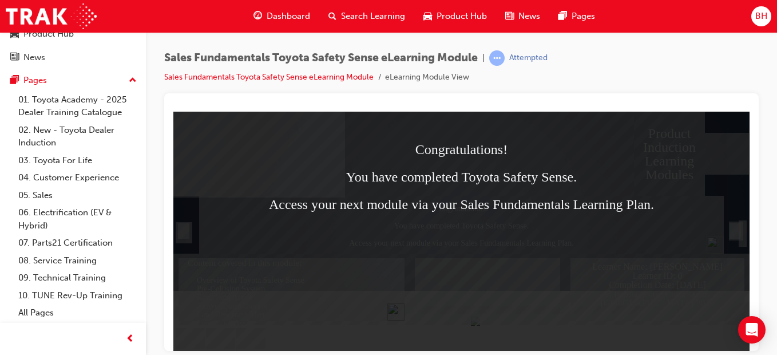
click at [502, 245] on div "Congratulations! You have completed Toyota Safety Sense. Access your next modul…" at bounding box center [462, 204] width 542 height 124
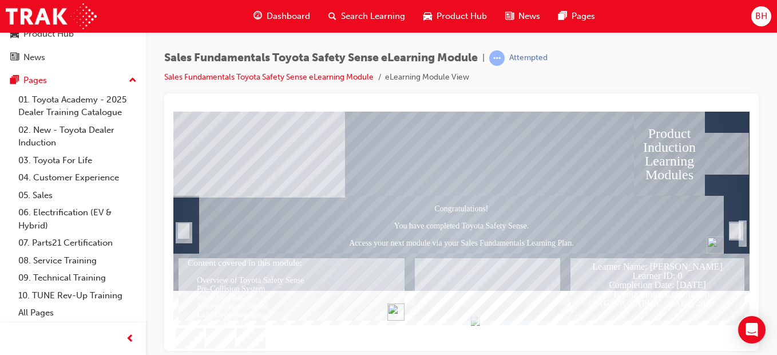
click at [738, 235] on div "Trigger this button to exit" at bounding box center [735, 230] width 11 height 15
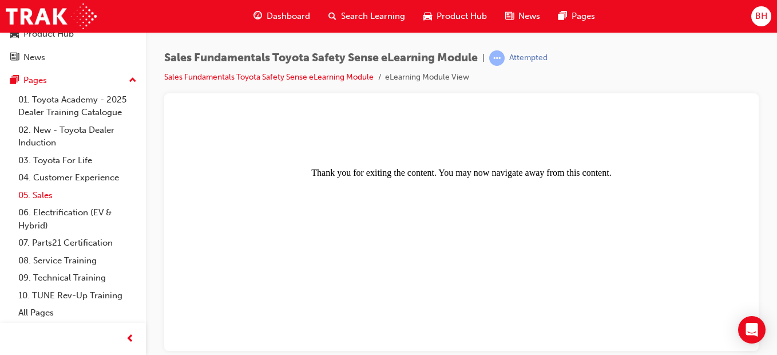
click at [71, 192] on link "05. Sales" at bounding box center [78, 196] width 128 height 18
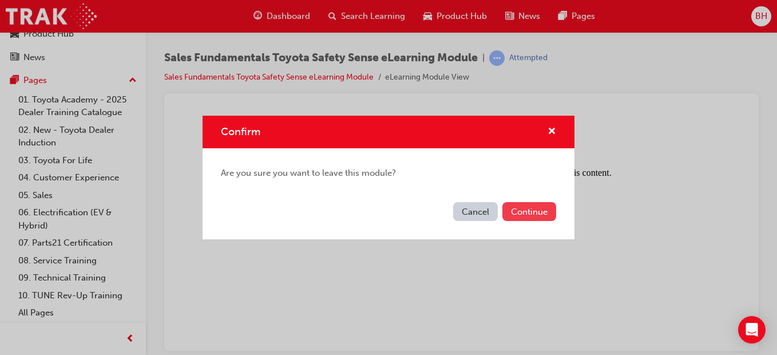
click at [509, 212] on button "Continue" at bounding box center [529, 211] width 54 height 19
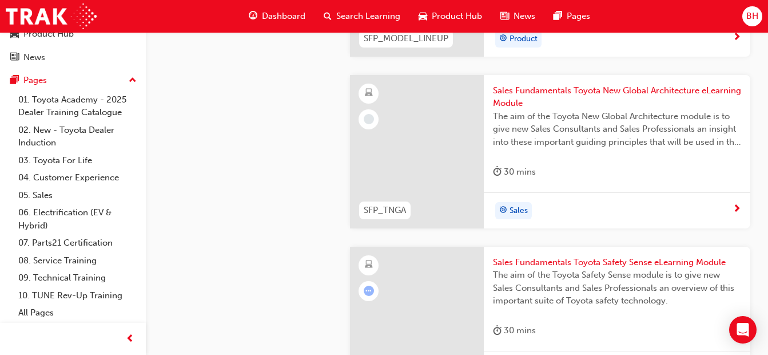
scroll to position [1068, 0]
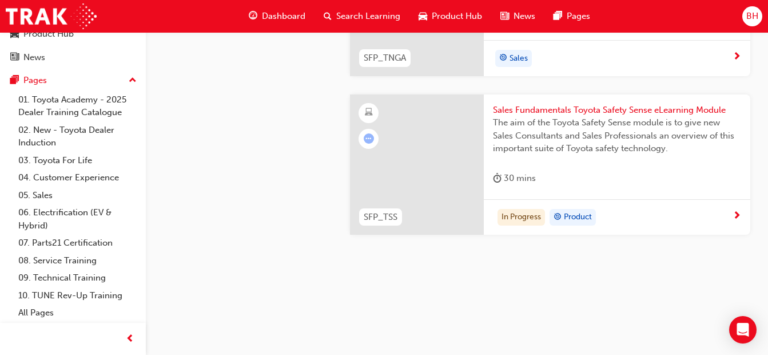
click at [429, 159] on div at bounding box center [416, 164] width 133 height 141
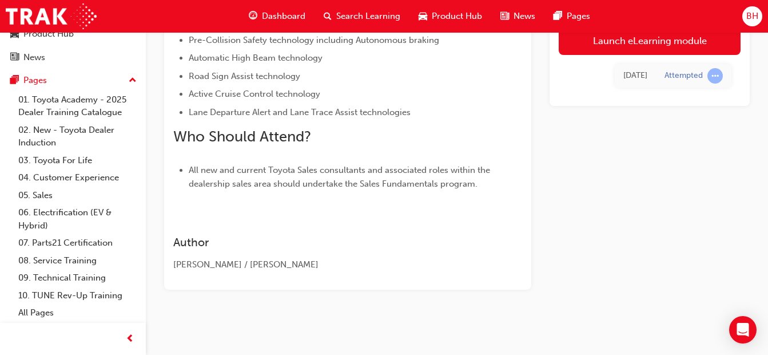
scroll to position [350, 0]
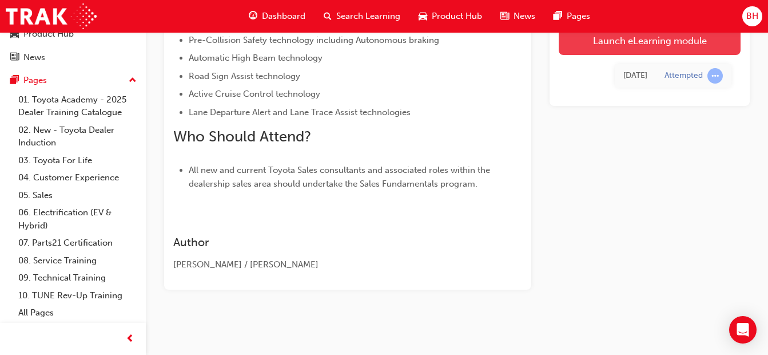
click at [669, 50] on link "Launch eLearning module" at bounding box center [650, 40] width 182 height 29
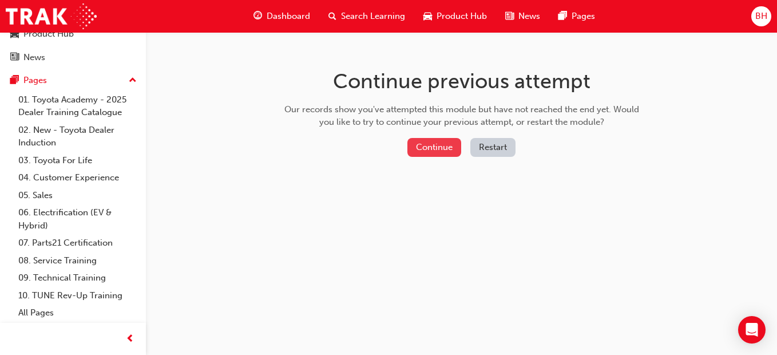
click at [425, 147] on button "Continue" at bounding box center [434, 147] width 54 height 19
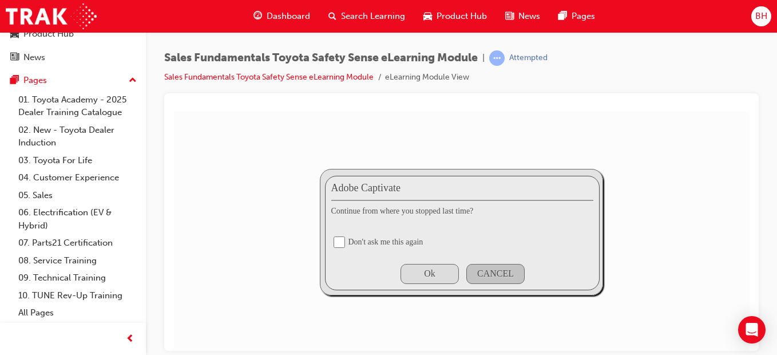
click at [429, 268] on div "Ok" at bounding box center [429, 273] width 11 height 10
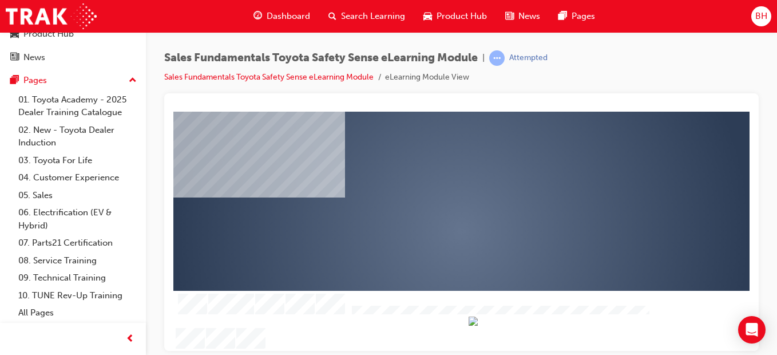
click at [429, 197] on div "play" at bounding box center [429, 197] width 0 height 0
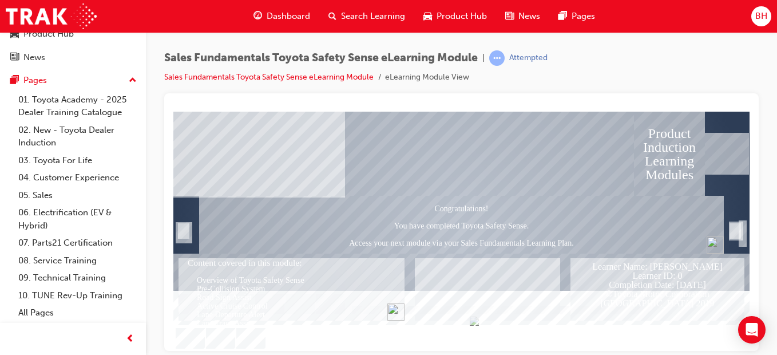
click at [428, 245] on div "Congratulations! You have completed Toyota Safety Sense. Access your next modul…" at bounding box center [461, 224] width 525 height 58
click at [716, 157] on div "Image" at bounding box center [727, 153] width 44 height 42
click at [714, 247] on img "Congratulations! You have completed Toyota Safety Sense. Access your next modul…" at bounding box center [715, 244] width 17 height 17
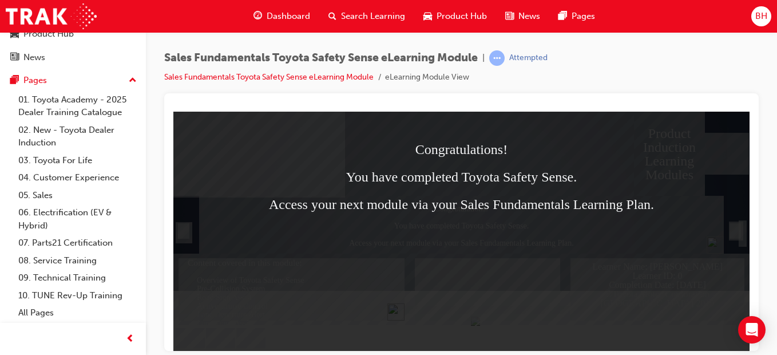
click at [590, 251] on div "Congratulations! You have completed Toyota Safety Sense. Access your next modul…" at bounding box center [462, 204] width 542 height 124
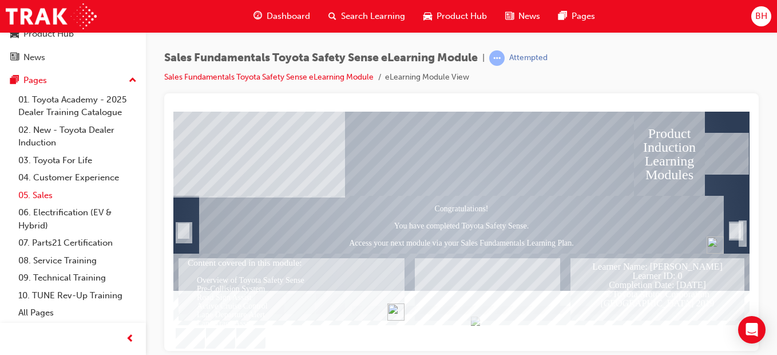
click at [38, 193] on link "05. Sales" at bounding box center [78, 196] width 128 height 18
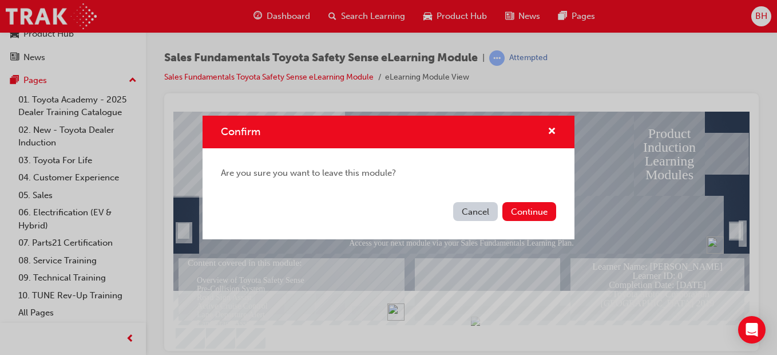
click at [490, 211] on button "Cancel" at bounding box center [475, 211] width 45 height 19
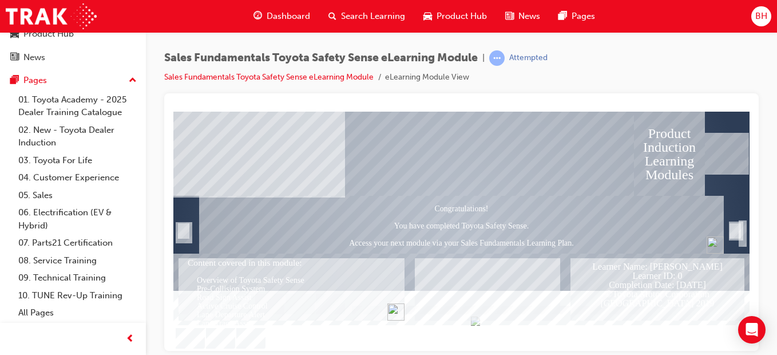
click at [399, 311] on img "Content covered in this module: Overview of Toyota Safety Sense Pre-Collision S…" at bounding box center [395, 311] width 17 height 17
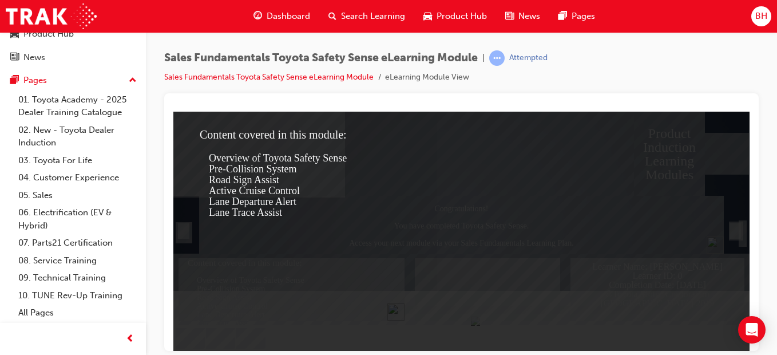
click at [230, 216] on span "Lane Trace Assist" at bounding box center [245, 211] width 73 height 11
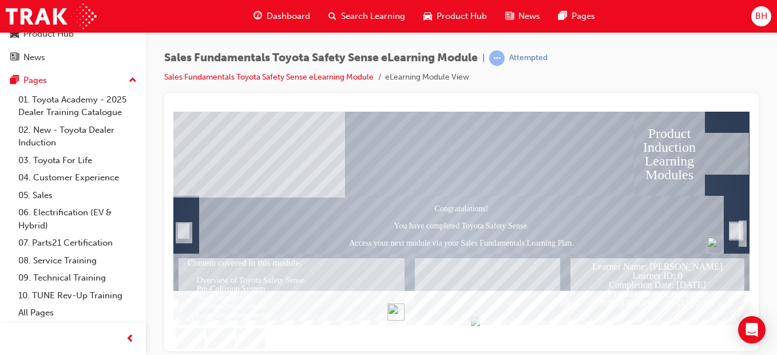
click at [230, 216] on div "Congratulations! You have completed Toyota Safety Sense. Access your next modul…" at bounding box center [461, 224] width 525 height 58
click at [185, 231] on div "SmartShape" at bounding box center [183, 230] width 11 height 15
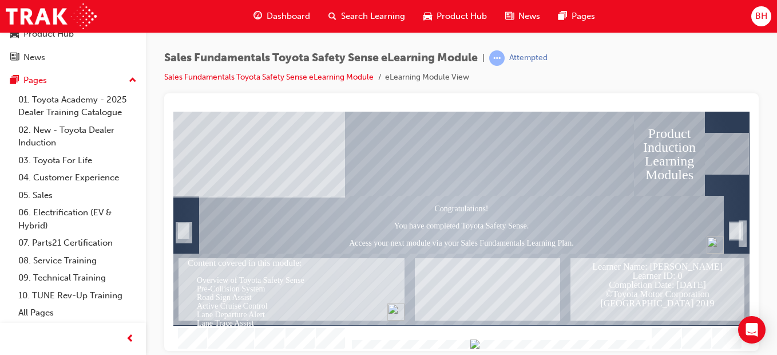
drag, startPoint x: 644, startPoint y: 343, endPoint x: 712, endPoint y: 306, distance: 77.3
click at [712, 306] on div "Product Induction Learning Modules Congratulations! You have completed Toyota S…" at bounding box center [461, 230] width 576 height 239
click at [742, 230] on div "Trigger this button to exit" at bounding box center [743, 233] width 2 height 21
click at [734, 152] on div "Image" at bounding box center [727, 153] width 44 height 42
click at [679, 150] on div "Product Induction Learning Modules" at bounding box center [669, 153] width 71 height 84
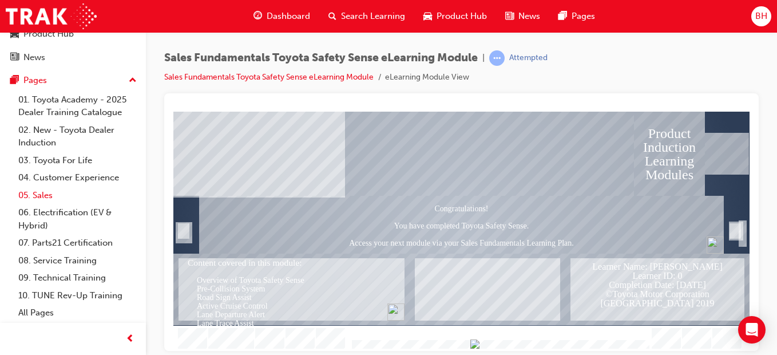
click at [46, 193] on link "05. Sales" at bounding box center [78, 196] width 128 height 18
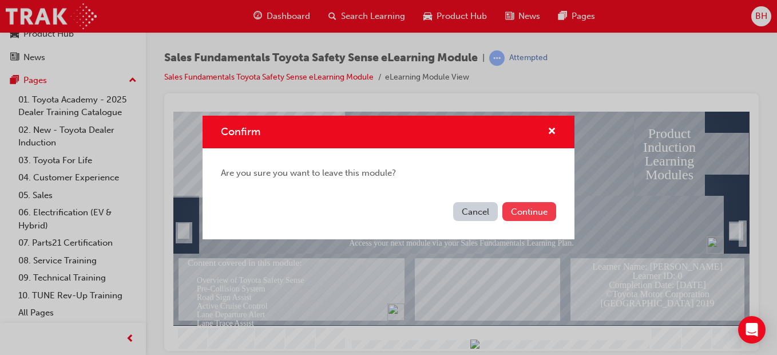
click at [516, 211] on button "Continue" at bounding box center [529, 211] width 54 height 19
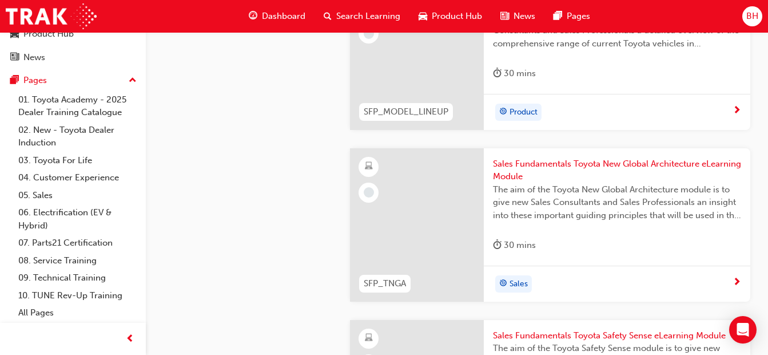
scroll to position [839, 0]
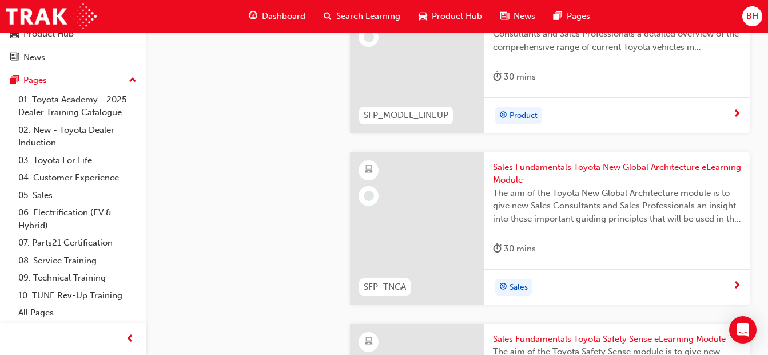
click at [540, 182] on span "Sales Fundamentals Toyota New Global Architecture eLearning Module" at bounding box center [617, 174] width 248 height 26
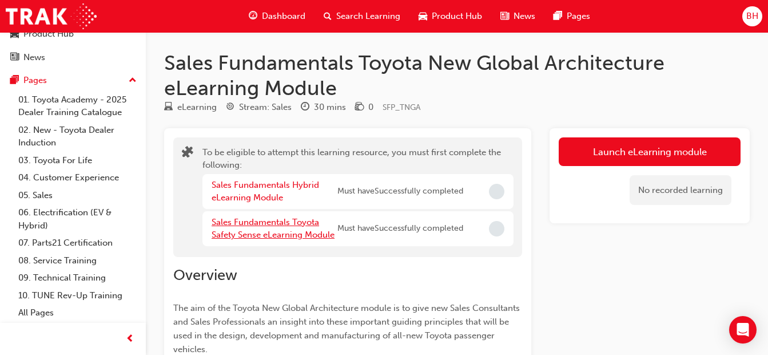
click at [283, 235] on link "Sales Fundamentals Toyota Safety Sense eLearning Module" at bounding box center [273, 228] width 123 height 23
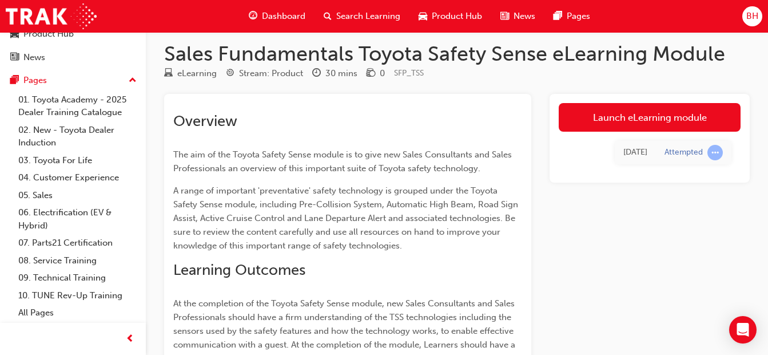
scroll to position [6, 0]
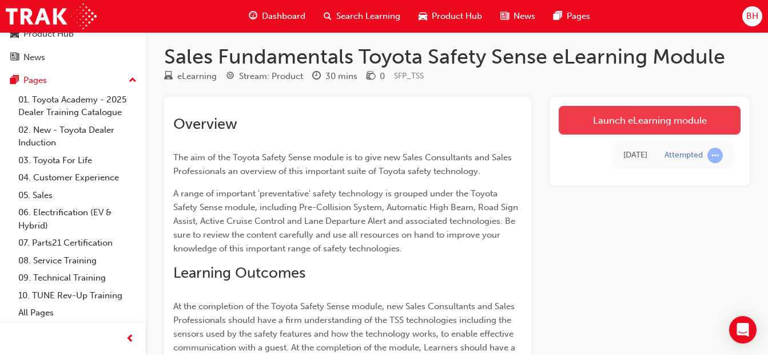
click at [647, 125] on link "Launch eLearning module" at bounding box center [650, 120] width 182 height 29
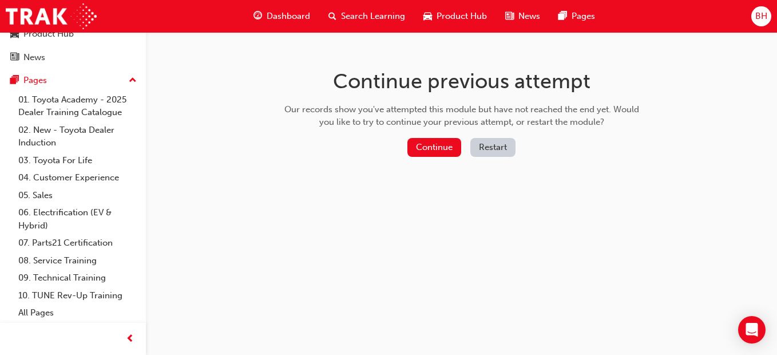
drag, startPoint x: 452, startPoint y: 138, endPoint x: 458, endPoint y: 132, distance: 9.3
click at [459, 132] on div "Continue previous attempt Our records show you've attempted this module but hav…" at bounding box center [462, 115] width 372 height 166
click at [453, 149] on button "Continue" at bounding box center [434, 147] width 54 height 19
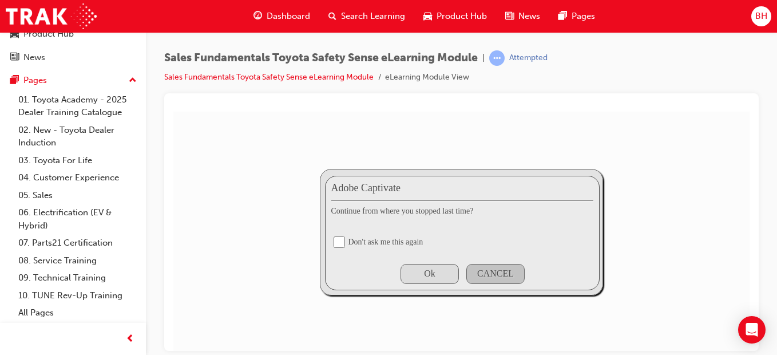
click at [426, 279] on div "Ok" at bounding box center [430, 273] width 58 height 20
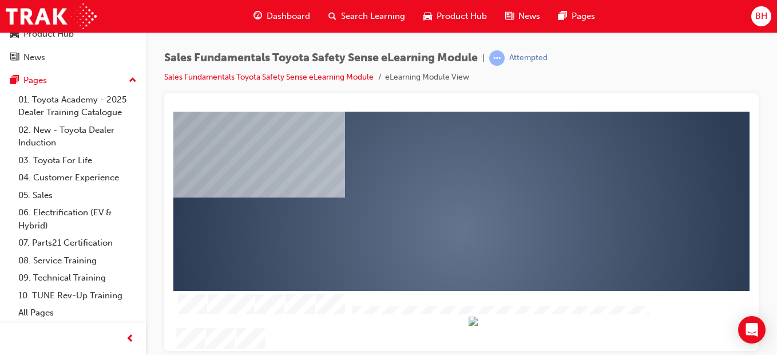
click at [429, 197] on div "play" at bounding box center [429, 197] width 0 height 0
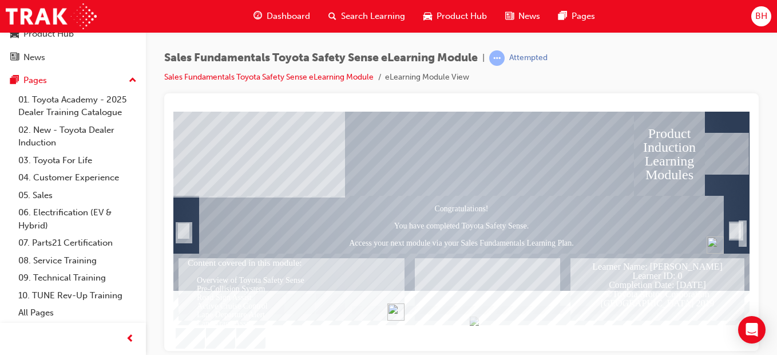
click at [459, 240] on div "Congratulations! You have completed Toyota Safety Sense. Access your next modul…" at bounding box center [461, 224] width 525 height 58
click at [113, 201] on link "05. Sales" at bounding box center [78, 196] width 128 height 18
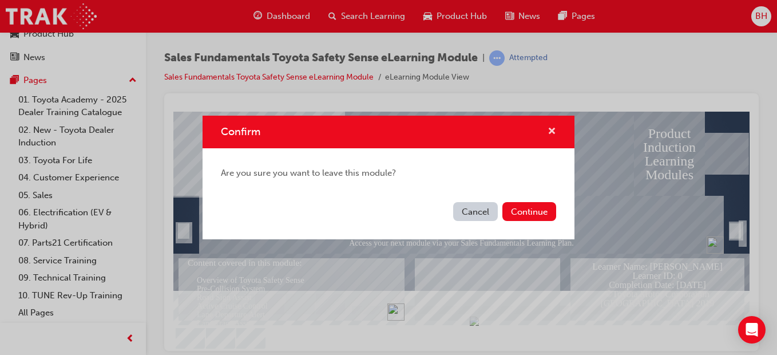
click at [553, 131] on span "cross-icon" at bounding box center [552, 132] width 9 height 10
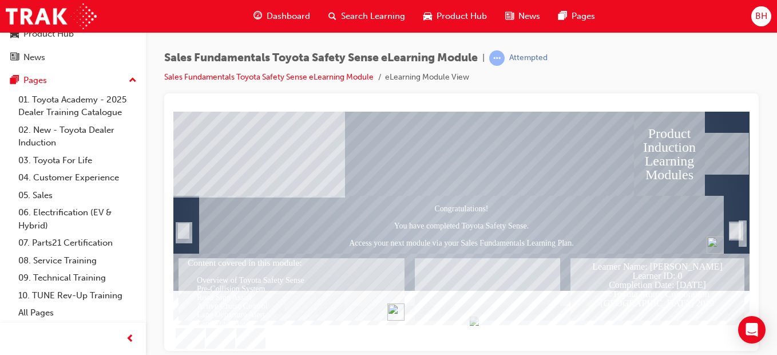
click at [740, 224] on div "Trigger this button to exit" at bounding box center [735, 230] width 11 height 15
click at [743, 225] on div "Trigger this button to exit" at bounding box center [743, 233] width 2 height 21
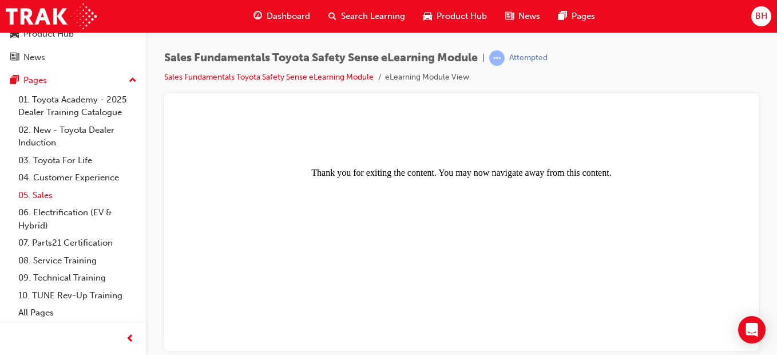
click at [61, 200] on link "05. Sales" at bounding box center [78, 196] width 128 height 18
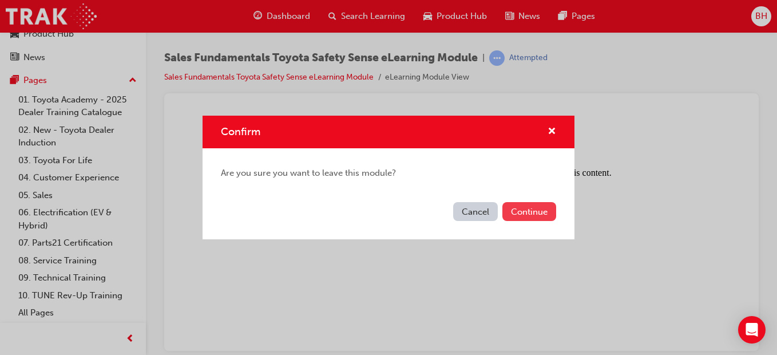
click at [546, 212] on button "Continue" at bounding box center [529, 211] width 54 height 19
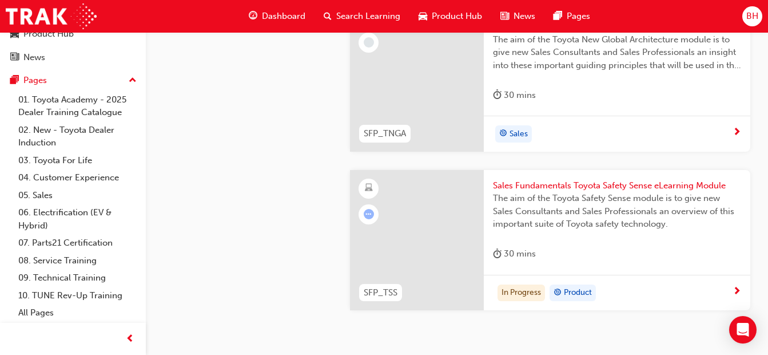
scroll to position [839, 0]
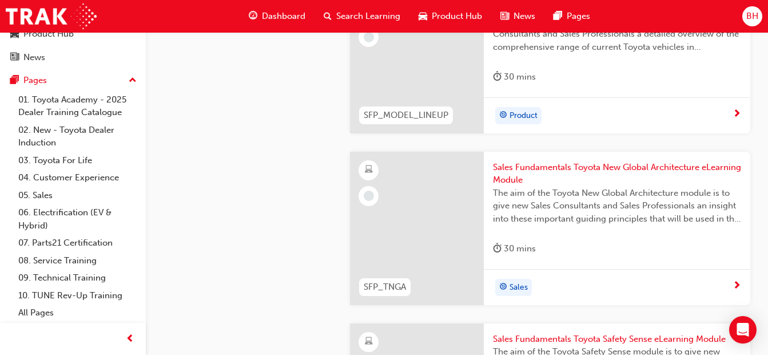
click at [584, 177] on span "Sales Fundamentals Toyota New Global Architecture eLearning Module" at bounding box center [617, 174] width 248 height 26
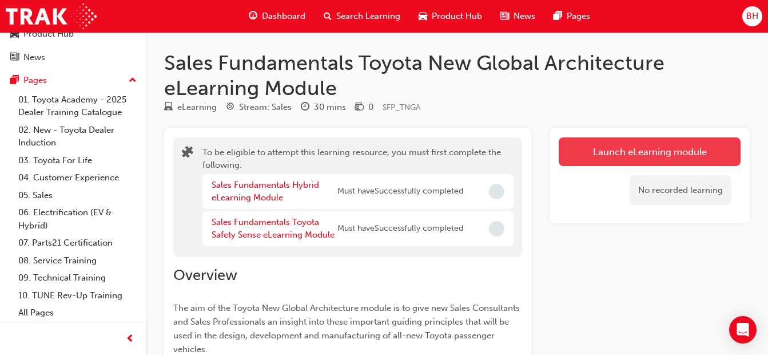
click at [599, 151] on button "Launch eLearning module" at bounding box center [650, 151] width 182 height 29
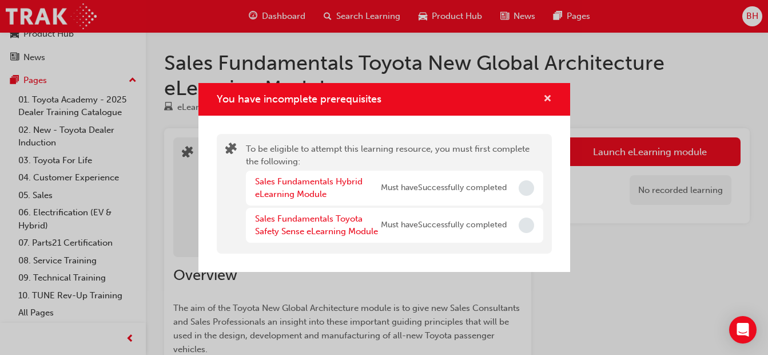
click at [552, 95] on span "cross-icon" at bounding box center [548, 99] width 9 height 10
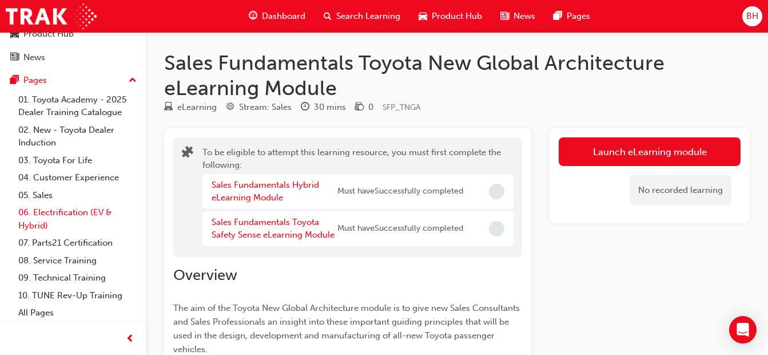
click at [47, 218] on link "06. Electrification (EV & Hybrid)" at bounding box center [78, 219] width 128 height 30
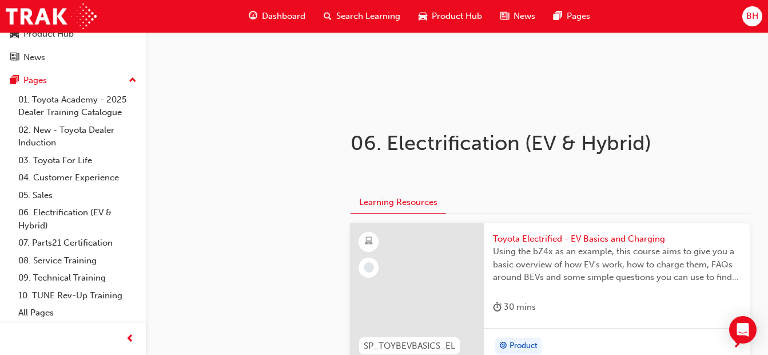
scroll to position [286, 0]
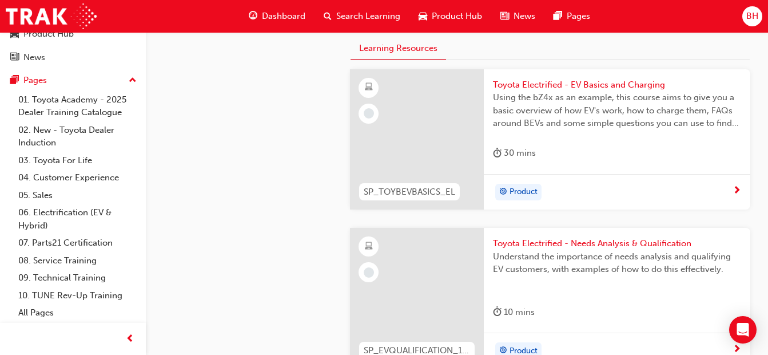
click at [577, 93] on span "Using the bZ4x as an example, this course aims to give you a basic overview of …" at bounding box center [617, 110] width 248 height 39
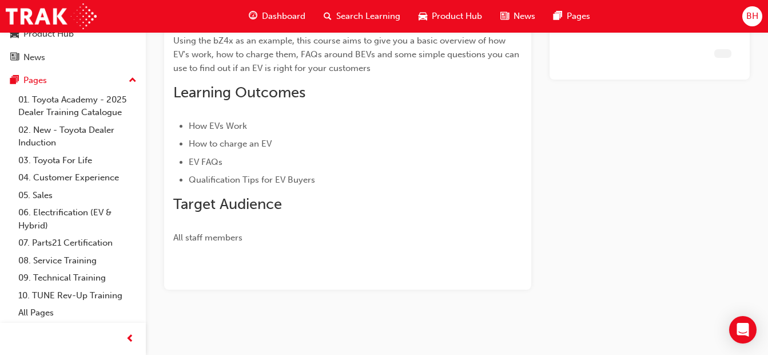
scroll to position [123, 0]
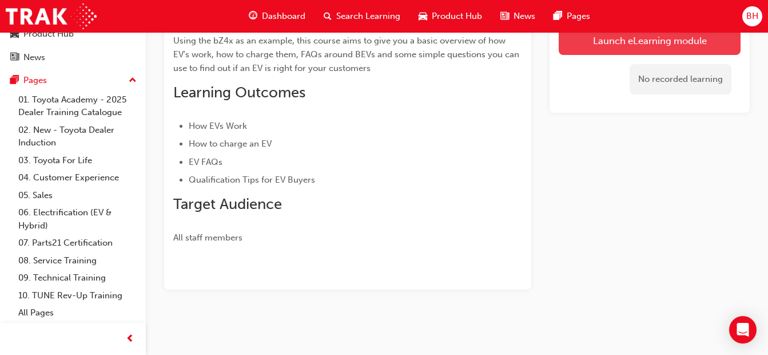
click at [641, 45] on link "Launch eLearning module" at bounding box center [650, 40] width 182 height 29
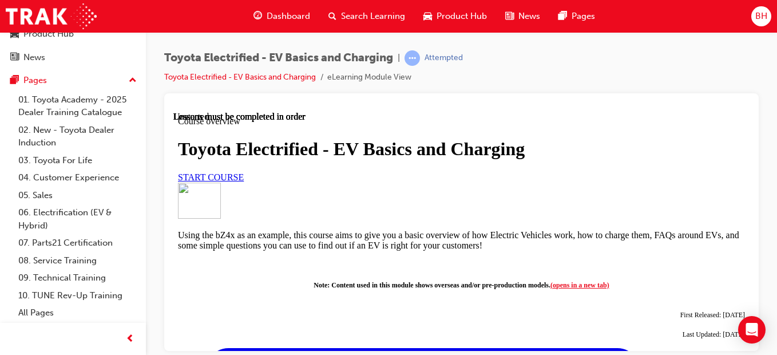
click at [244, 181] on link "START COURSE" at bounding box center [211, 177] width 66 height 10
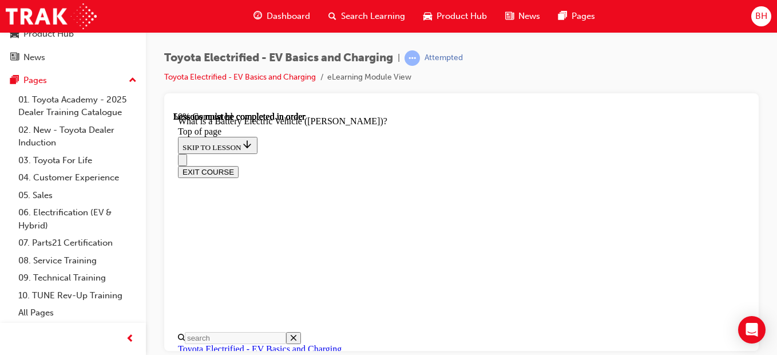
scroll to position [1259, 0]
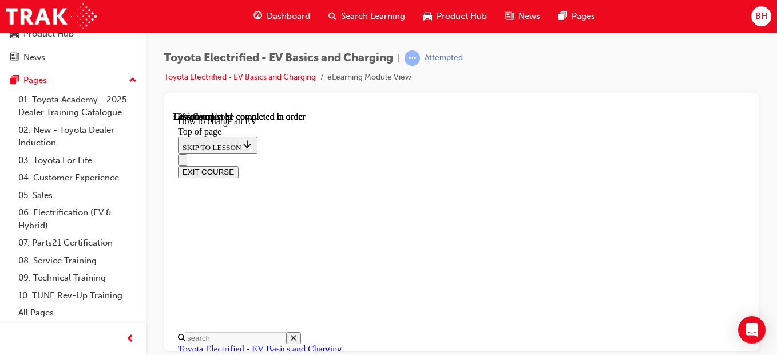
scroll to position [493, 0]
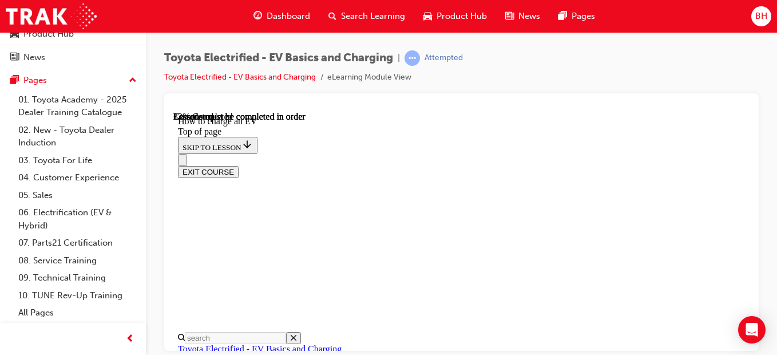
scroll to position [1985, 0]
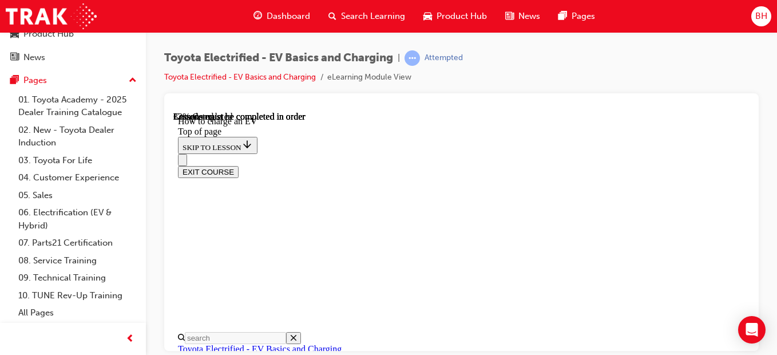
drag, startPoint x: 439, startPoint y: 139, endPoint x: 471, endPoint y: 136, distance: 31.6
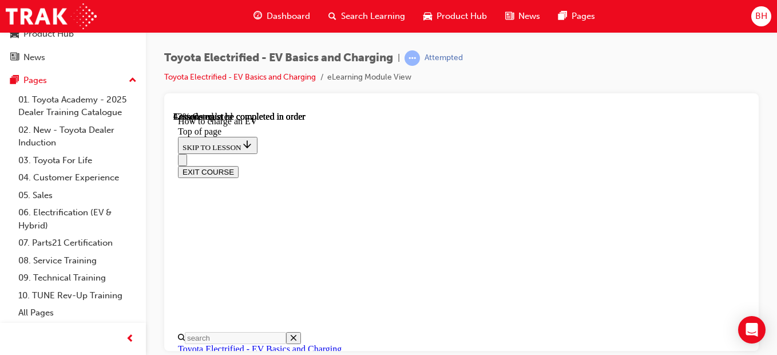
drag, startPoint x: 471, startPoint y: 136, endPoint x: 411, endPoint y: 137, distance: 60.1
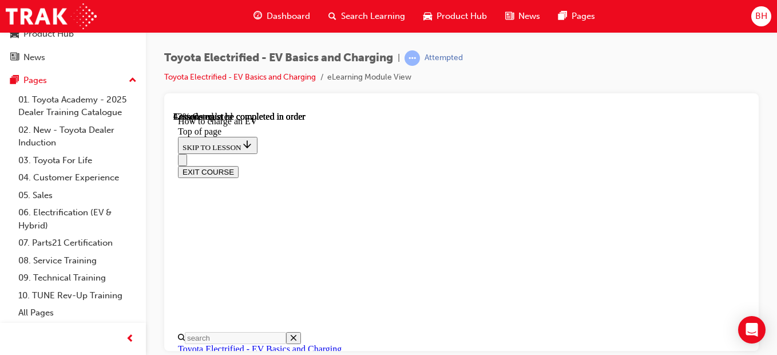
drag, startPoint x: 411, startPoint y: 137, endPoint x: 464, endPoint y: 175, distance: 65.3
drag, startPoint x: 464, startPoint y: 175, endPoint x: 443, endPoint y: 172, distance: 20.7
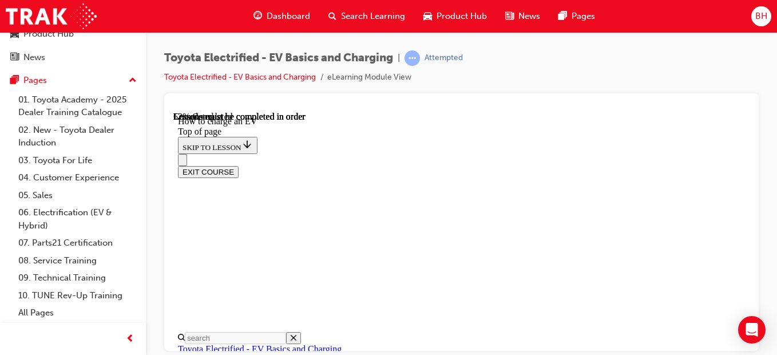
drag, startPoint x: 454, startPoint y: 184, endPoint x: 455, endPoint y: 191, distance: 7.5
drag, startPoint x: 455, startPoint y: 191, endPoint x: 443, endPoint y: 183, distance: 14.8
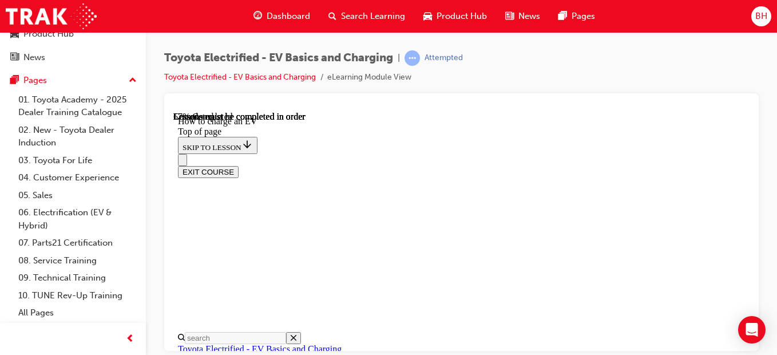
drag, startPoint x: 406, startPoint y: 118, endPoint x: 419, endPoint y: 166, distance: 50.0
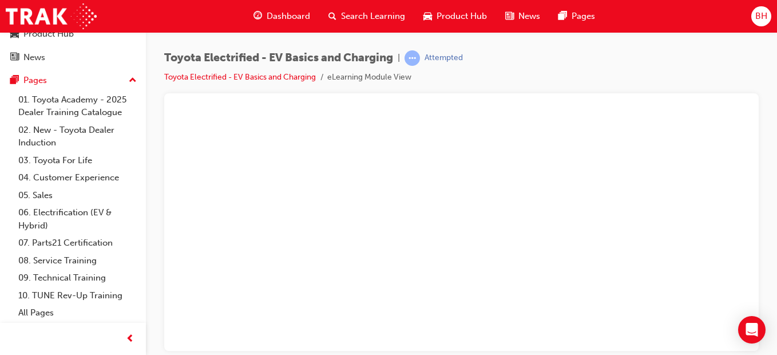
click at [437, 284] on button "Unzoom image" at bounding box center [461, 230] width 576 height 239
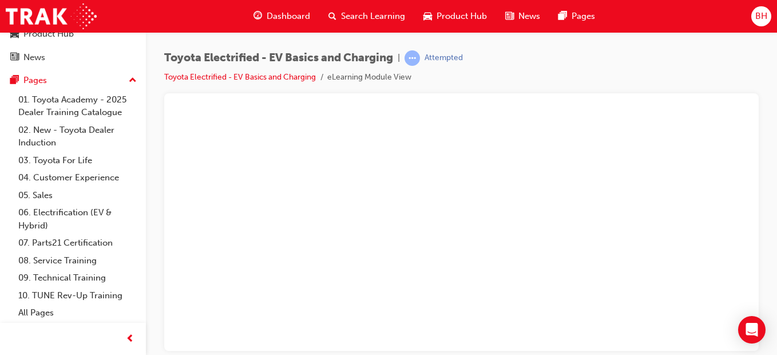
click at [505, 274] on button "Unzoom image" at bounding box center [461, 230] width 576 height 239
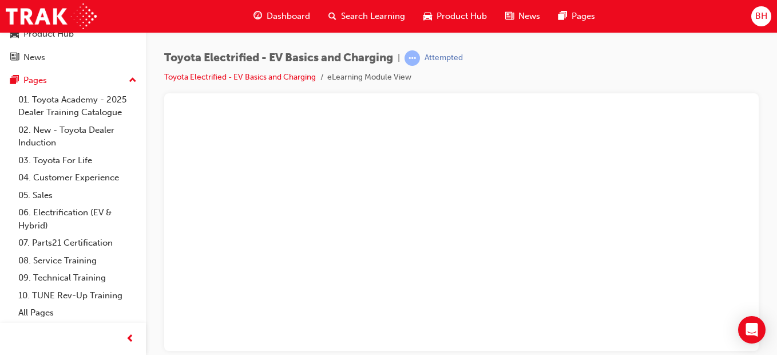
click at [593, 282] on button "Unzoom image" at bounding box center [461, 230] width 576 height 239
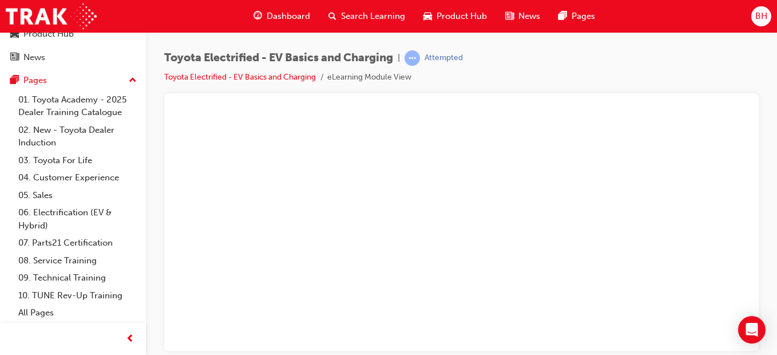
click at [507, 248] on button "Unzoom image" at bounding box center [461, 230] width 576 height 239
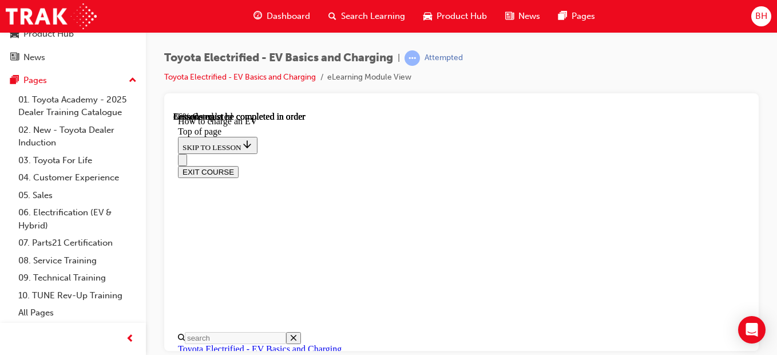
scroll to position [4381, 0]
drag, startPoint x: 570, startPoint y: 330, endPoint x: 604, endPoint y: 323, distance: 34.3
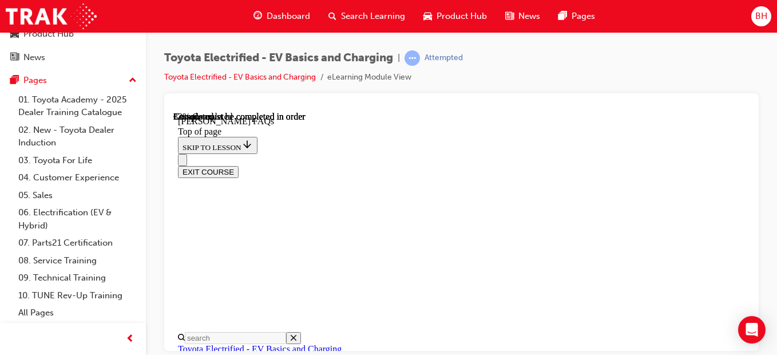
scroll to position [550, 0]
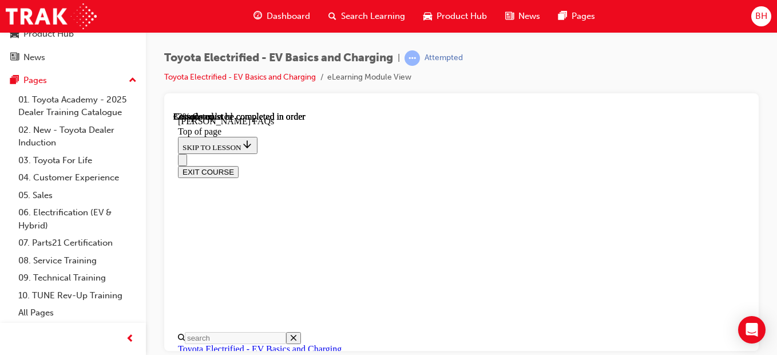
scroll to position [1352, 0]
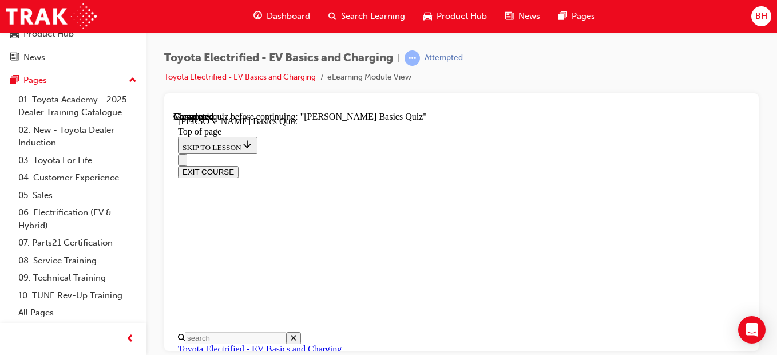
scroll to position [332, 0]
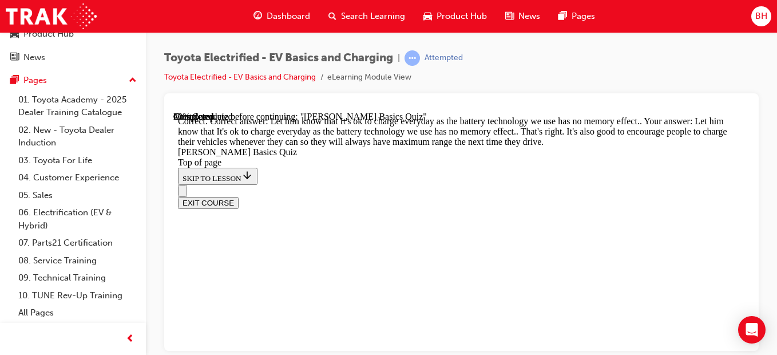
scroll to position [466, 0]
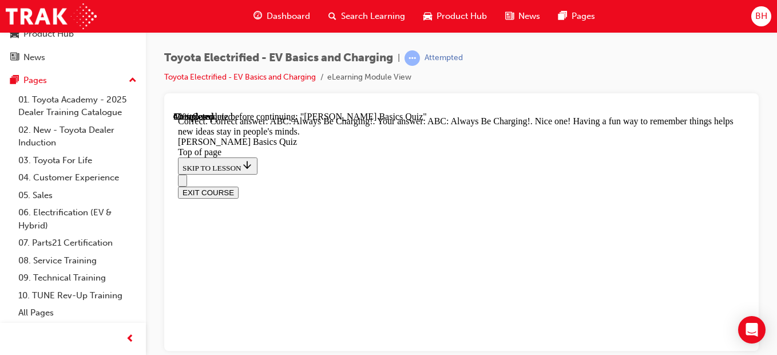
scroll to position [421, 0]
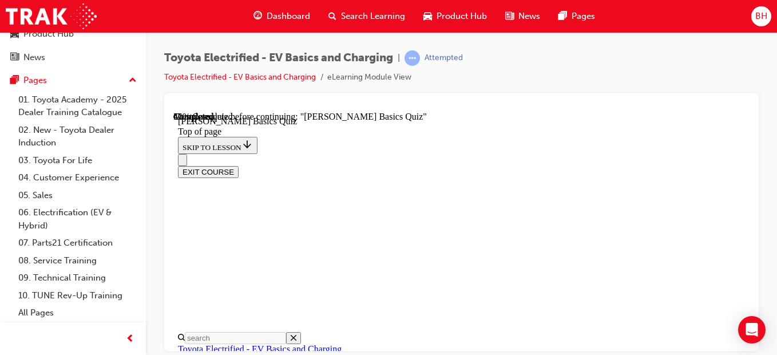
scroll to position [149, 0]
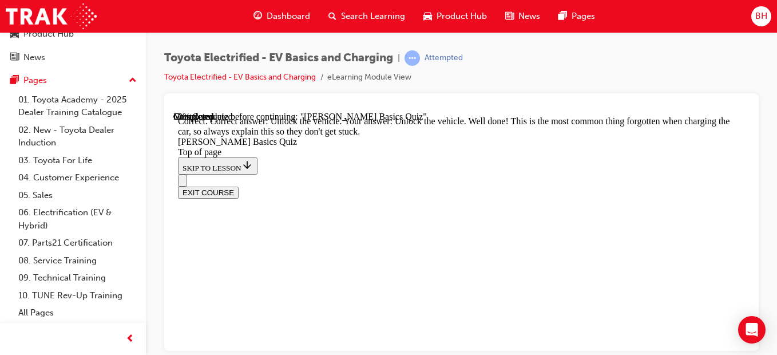
scroll to position [553, 0]
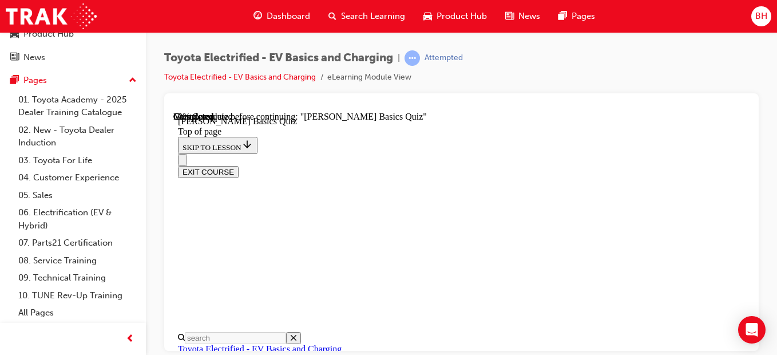
scroll to position [149, 0]
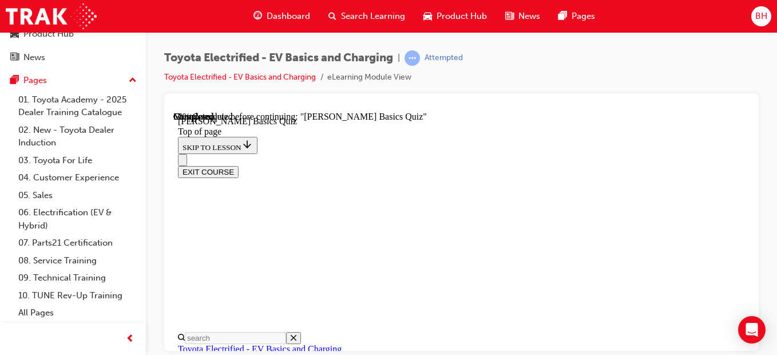
drag, startPoint x: 479, startPoint y: 224, endPoint x: 466, endPoint y: 224, distance: 13.2
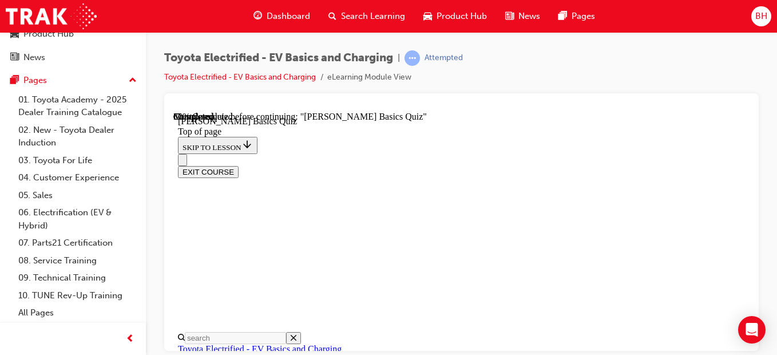
scroll to position [207, 0]
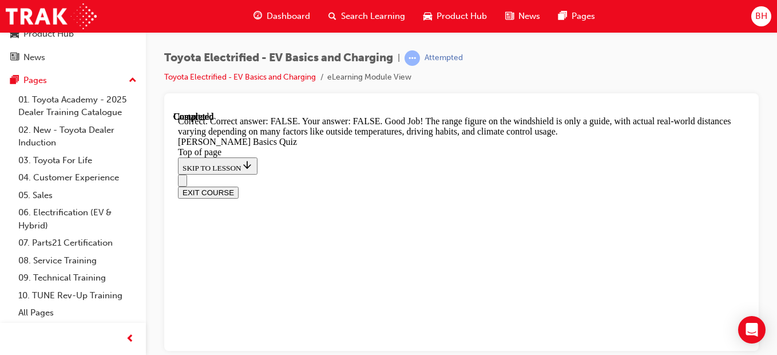
scroll to position [422, 0]
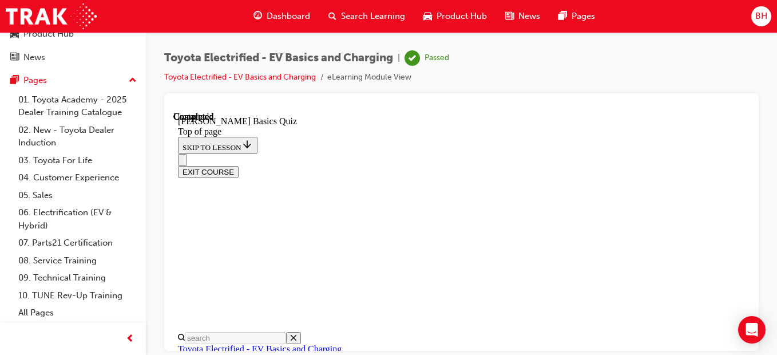
scroll to position [382, 0]
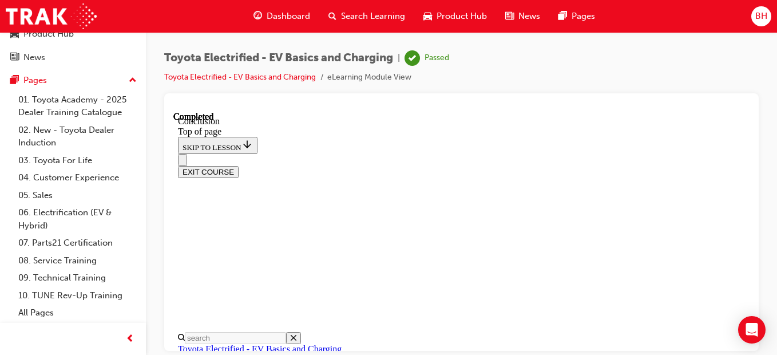
drag, startPoint x: 552, startPoint y: 130, endPoint x: 564, endPoint y: 129, distance: 12.1
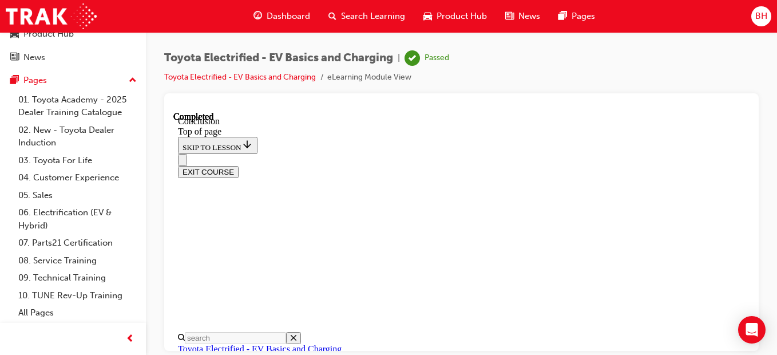
drag, startPoint x: 564, startPoint y: 129, endPoint x: 577, endPoint y: 171, distance: 44.3
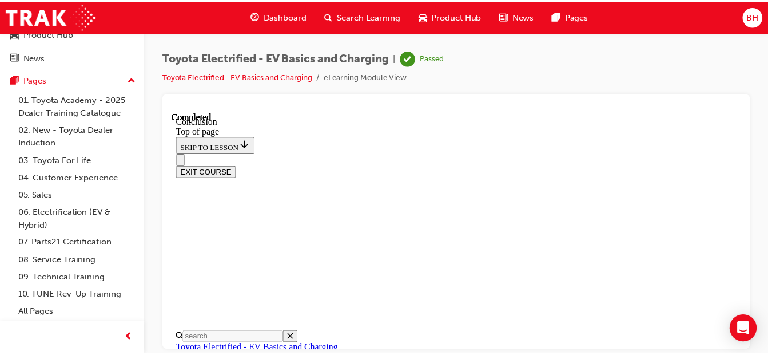
scroll to position [157, 0]
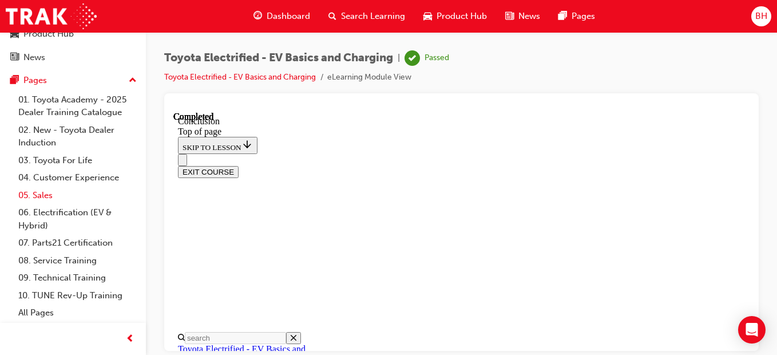
click at [41, 192] on link "05. Sales" at bounding box center [78, 196] width 128 height 18
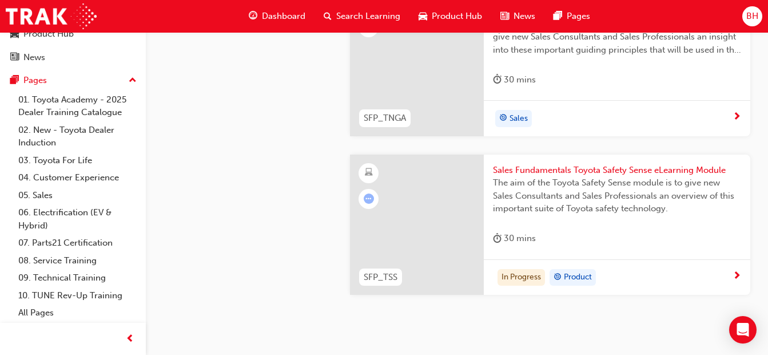
scroll to position [1068, 0]
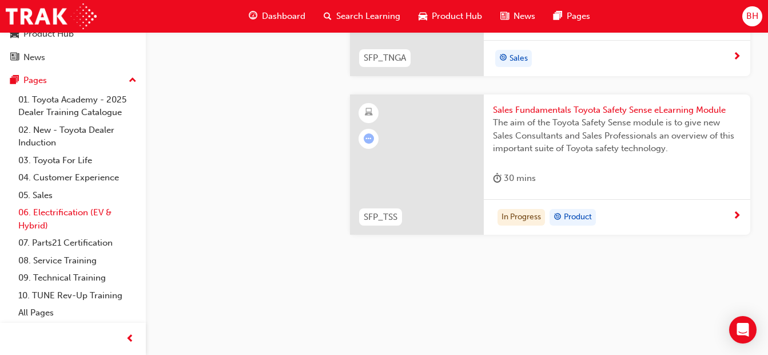
click at [84, 229] on link "06. Electrification (EV & Hybrid)" at bounding box center [78, 219] width 128 height 30
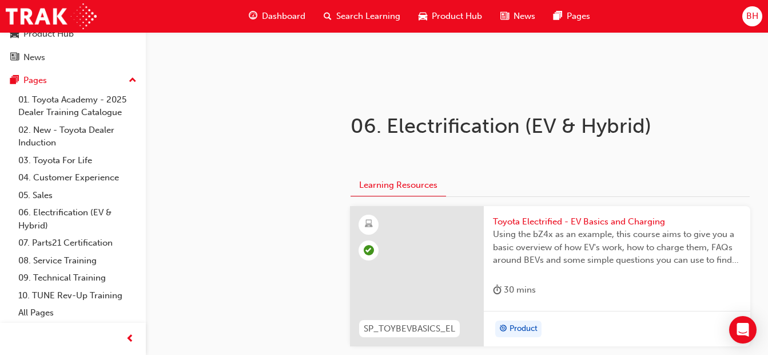
scroll to position [286, 0]
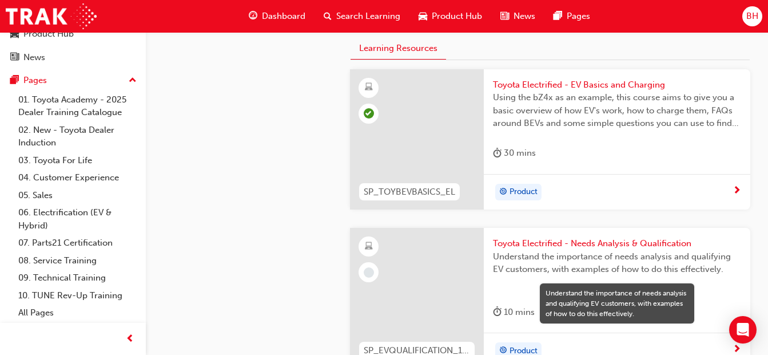
click at [581, 250] on span "Understand the importance of needs analysis and qualifying EV customers, with e…" at bounding box center [617, 263] width 248 height 26
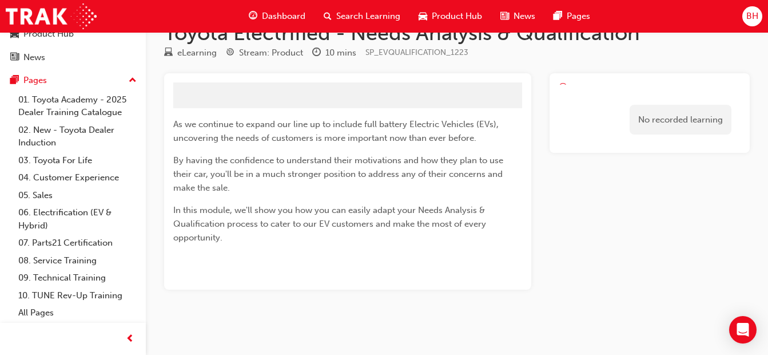
scroll to position [47, 0]
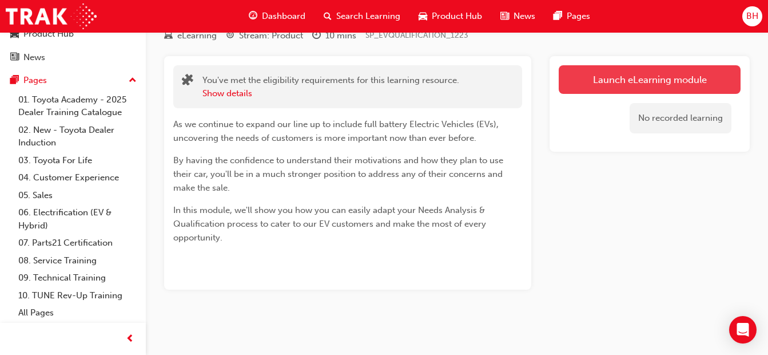
click at [714, 77] on link "Launch eLearning module" at bounding box center [650, 79] width 182 height 29
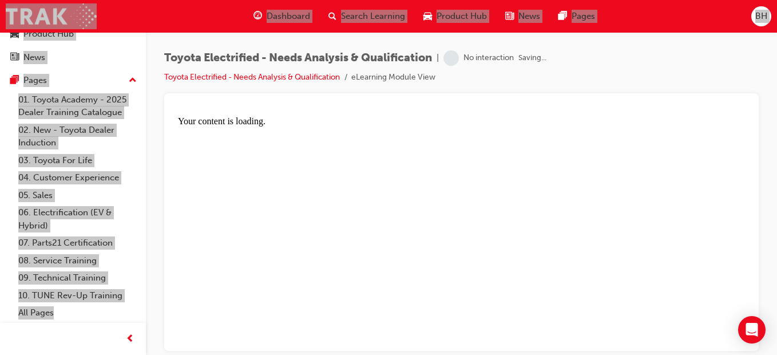
click at [484, 92] on div "Toyota Electrified - Needs Analysis & Qualification | No interaction Saving... …" at bounding box center [461, 71] width 595 height 43
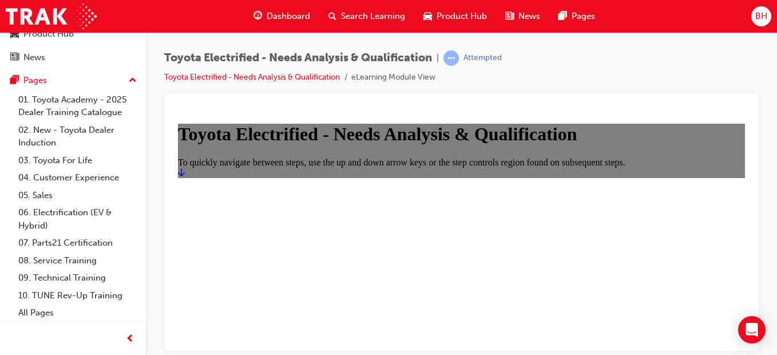
click at [185, 176] on icon "Start" at bounding box center [181, 171] width 7 height 9
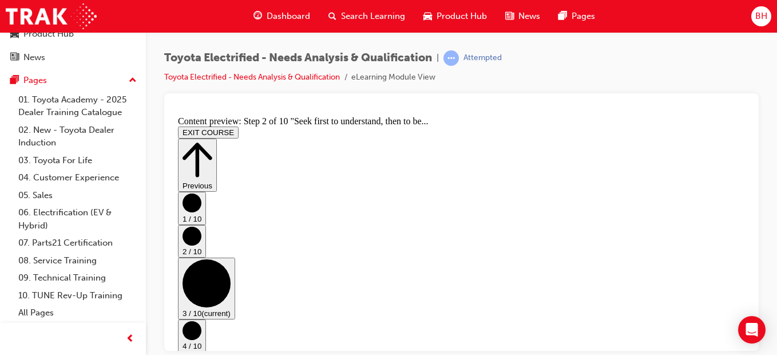
scroll to position [0, 0]
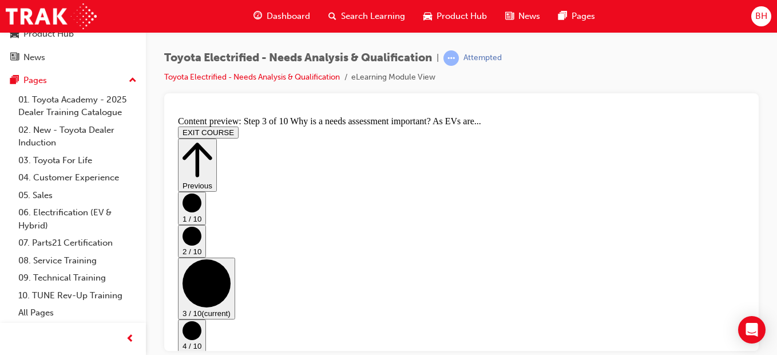
scroll to position [271, 0]
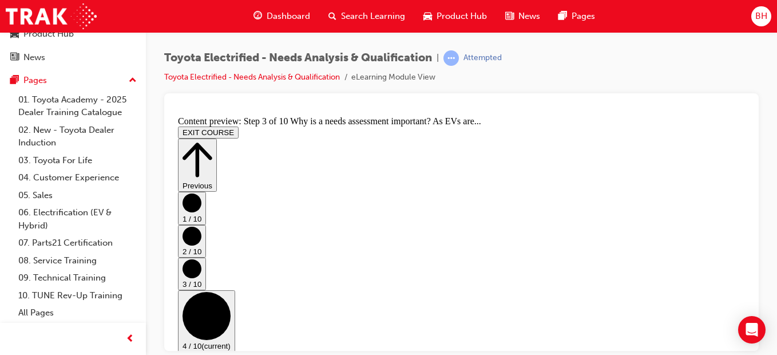
scroll to position [0, 0]
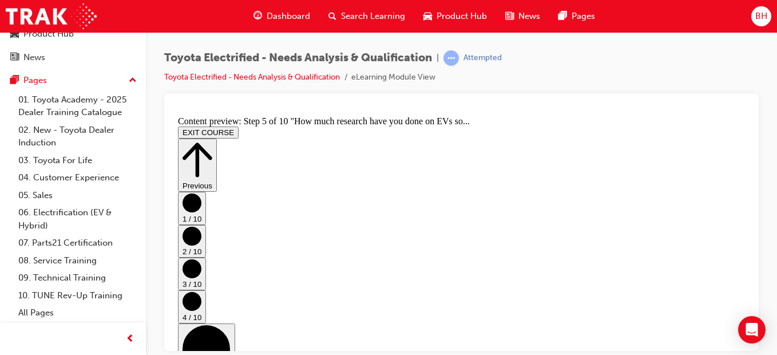
scroll to position [622, 0]
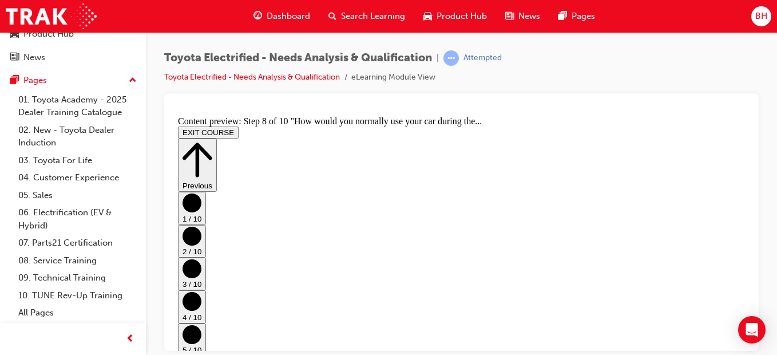
scroll to position [469, 0]
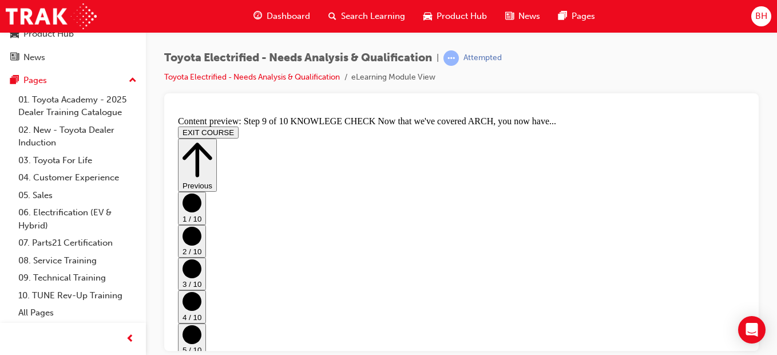
scroll to position [387, 0]
click at [212, 140] on icon "Step controls" at bounding box center [198, 159] width 30 height 39
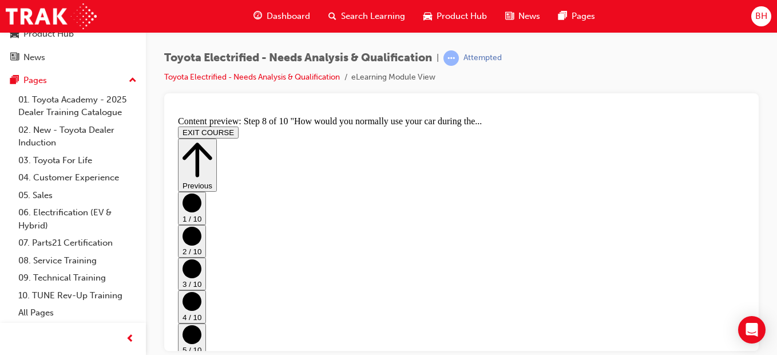
scroll to position [239, 0]
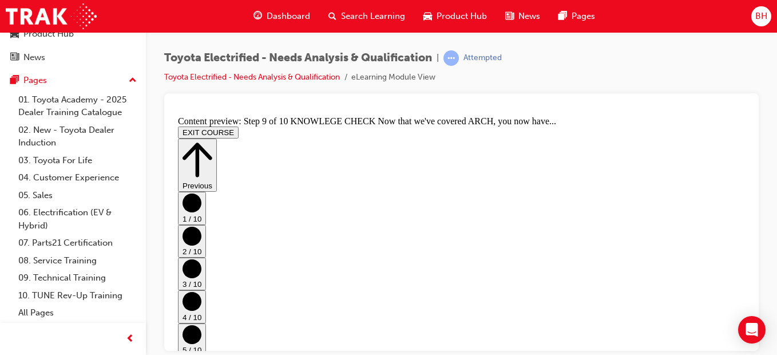
scroll to position [115, 0]
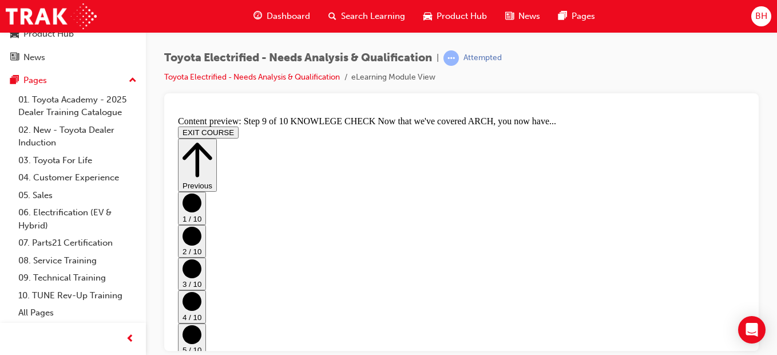
scroll to position [344, 0]
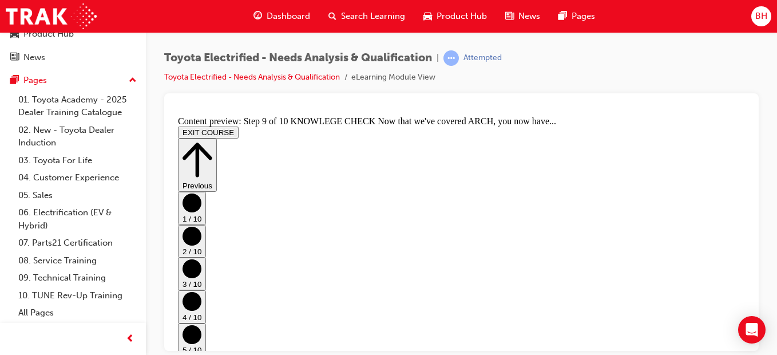
click at [239, 126] on button "EXIT COURSE" at bounding box center [208, 132] width 61 height 12
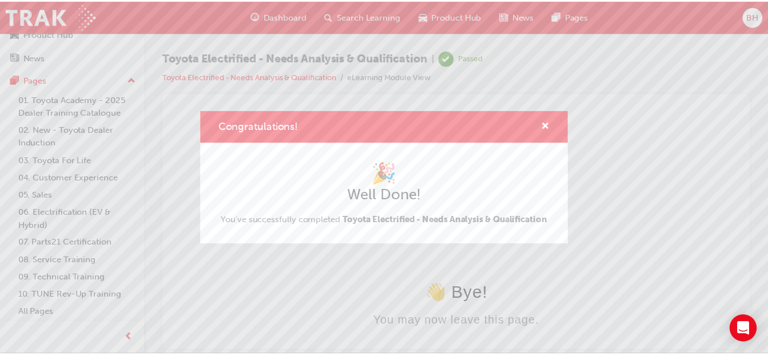
scroll to position [0, 0]
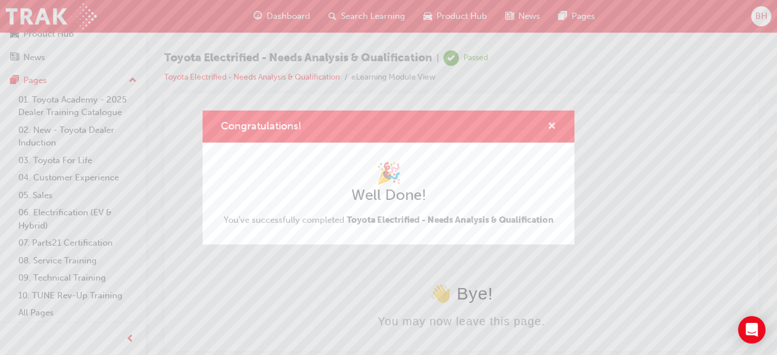
click at [555, 126] on span "cross-icon" at bounding box center [552, 127] width 9 height 10
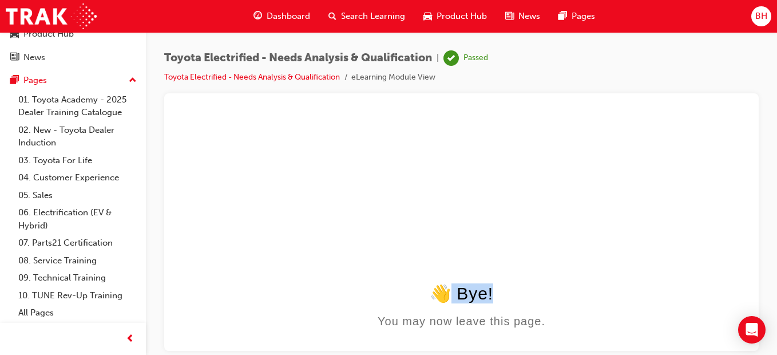
drag, startPoint x: 455, startPoint y: 296, endPoint x: 534, endPoint y: 288, distance: 79.4
click at [534, 288] on div "👋 Bye!" at bounding box center [461, 293] width 567 height 20
click at [503, 283] on div "👋 Bye!" at bounding box center [461, 293] width 567 height 20
click at [435, 294] on div "👋 Bye!" at bounding box center [461, 293] width 567 height 20
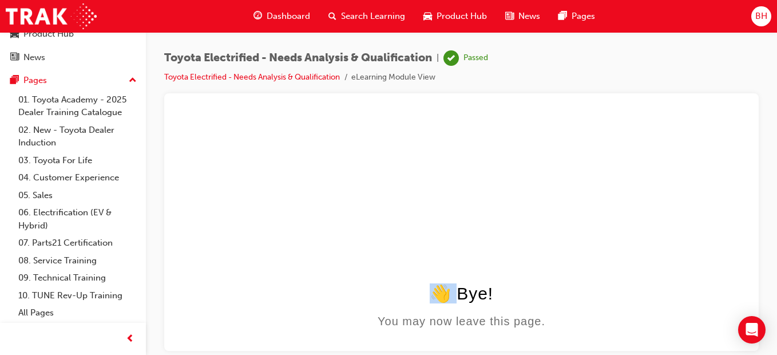
click at [435, 294] on div "👋 Bye!" at bounding box center [461, 293] width 567 height 20
click at [435, 293] on div "👋 Bye!" at bounding box center [461, 293] width 567 height 20
click at [435, 292] on div "👋 Bye!" at bounding box center [461, 293] width 567 height 20
click at [434, 292] on div "👋 Bye!" at bounding box center [461, 293] width 567 height 20
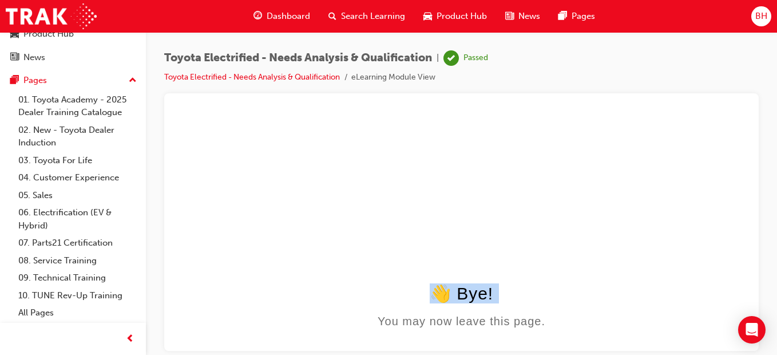
click at [434, 292] on div "👋 Bye!" at bounding box center [461, 293] width 567 height 20
click at [92, 205] on link "06. Electrification (EV & Hybrid)" at bounding box center [78, 219] width 128 height 30
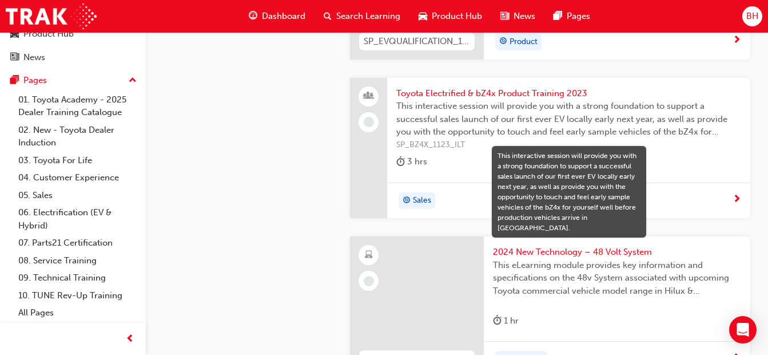
scroll to position [589, 0]
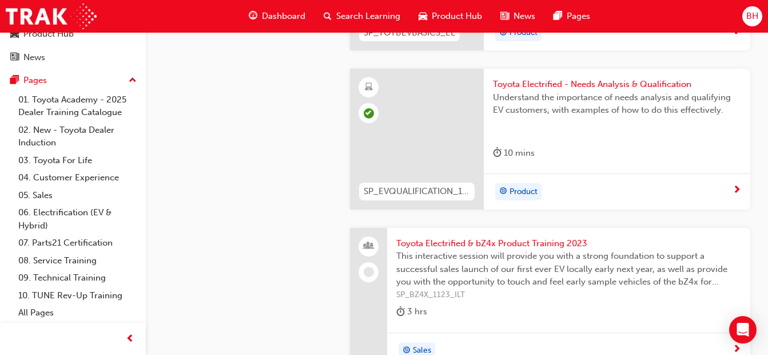
scroll to position [532, 0]
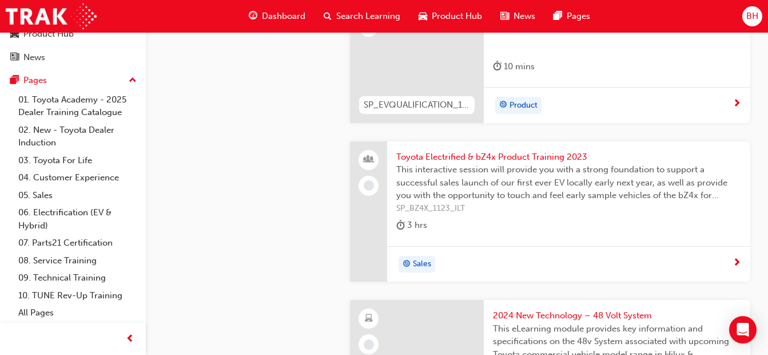
click at [747, 12] on span "BH" at bounding box center [753, 16] width 12 height 13
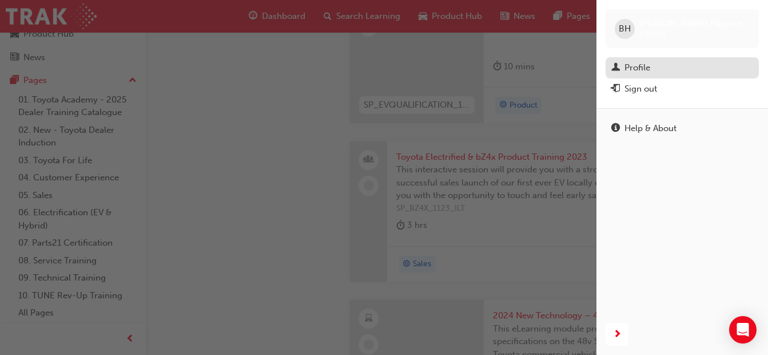
click at [648, 66] on div "Profile" at bounding box center [638, 67] width 26 height 13
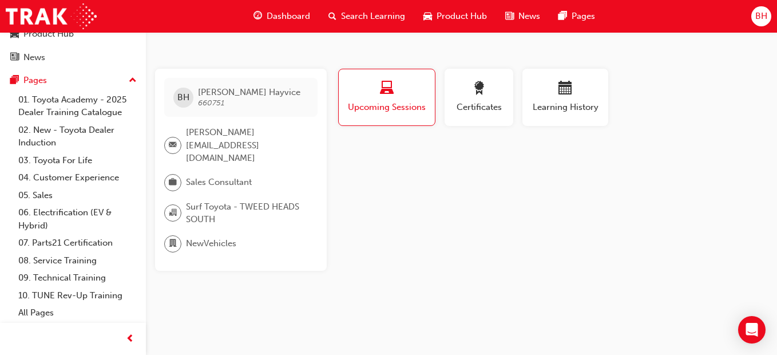
click at [755, 11] on div "BH" at bounding box center [761, 16] width 20 height 20
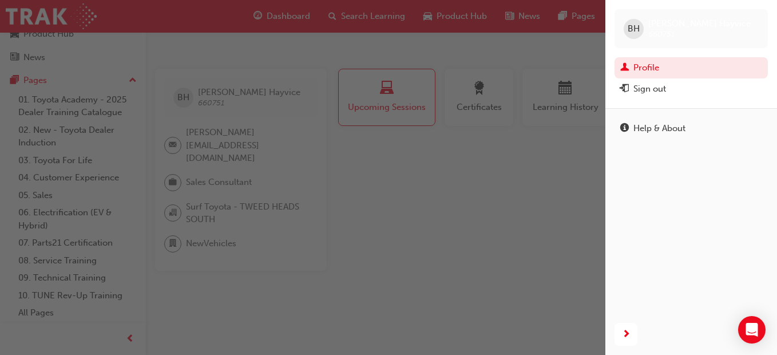
click at [633, 31] on span "BH" at bounding box center [634, 28] width 12 height 13
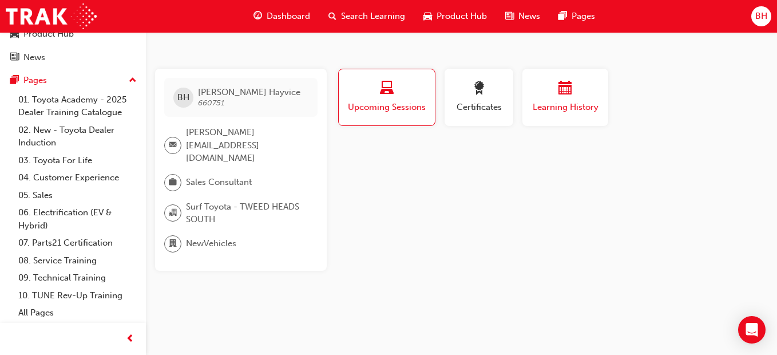
click at [567, 84] on span "calendar-icon" at bounding box center [565, 88] width 14 height 15
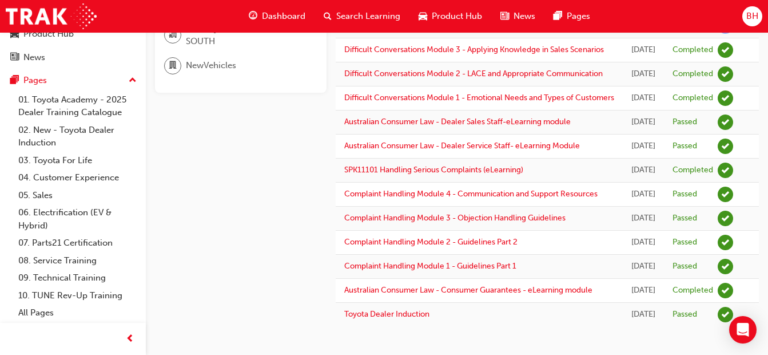
scroll to position [281, 0]
